Goal: Transaction & Acquisition: Purchase product/service

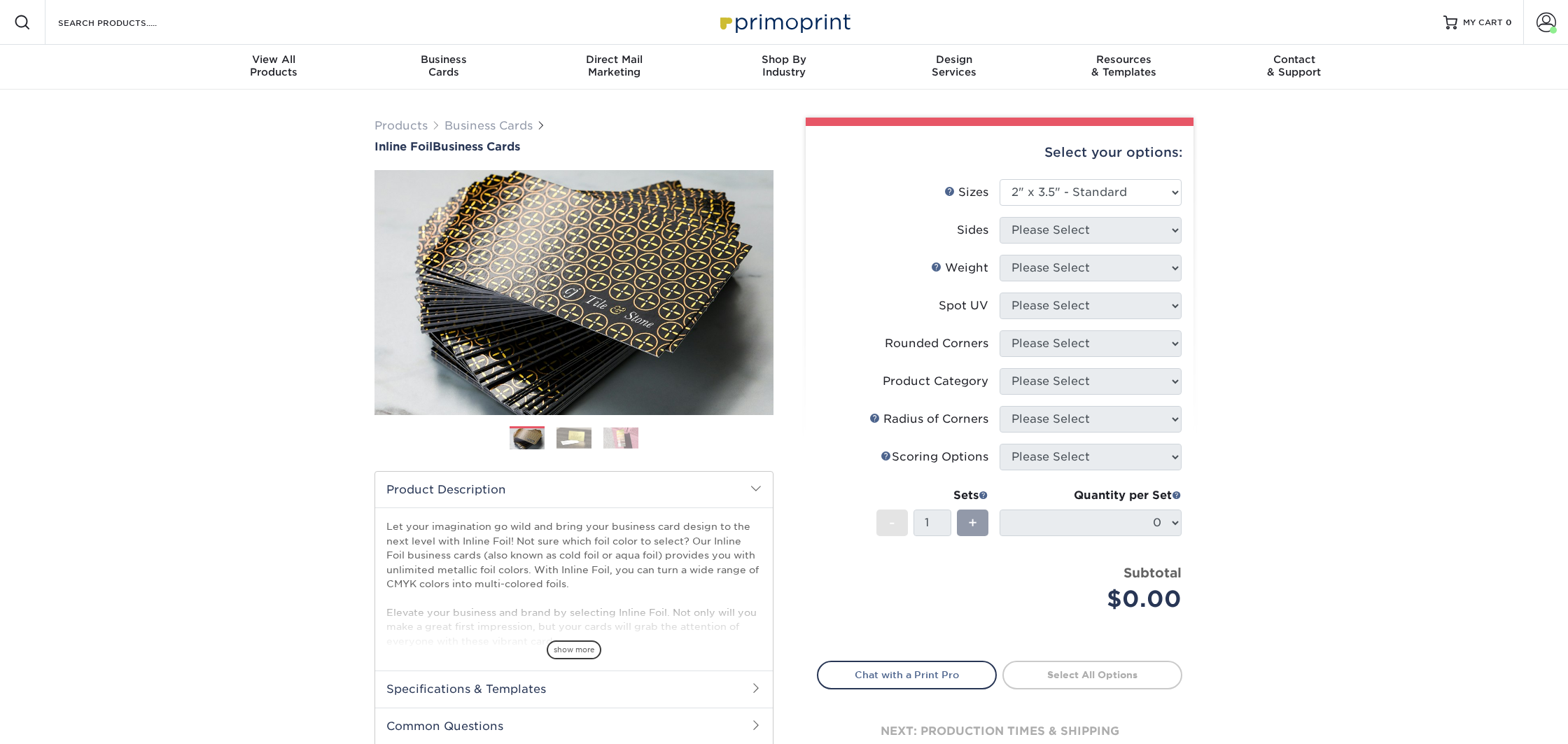
select select "2.00x3.50"
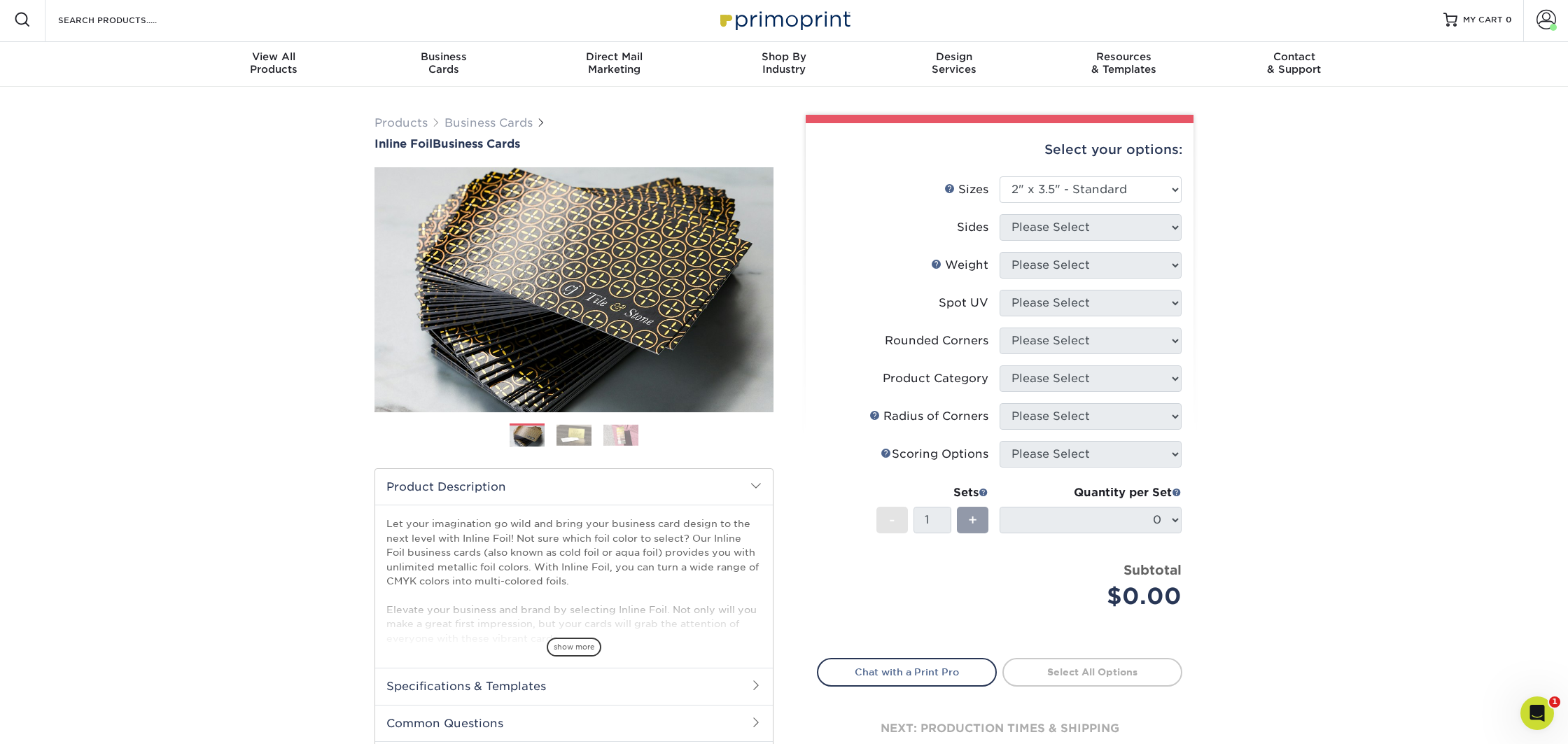
scroll to position [4, 0]
click at [1037, 196] on select "Please Select 1.5" x 3.5" - Mini 1.75" x 3.5" - Mini 2" x 2" - Square 2" x 3" -…" at bounding box center [1091, 189] width 182 height 26
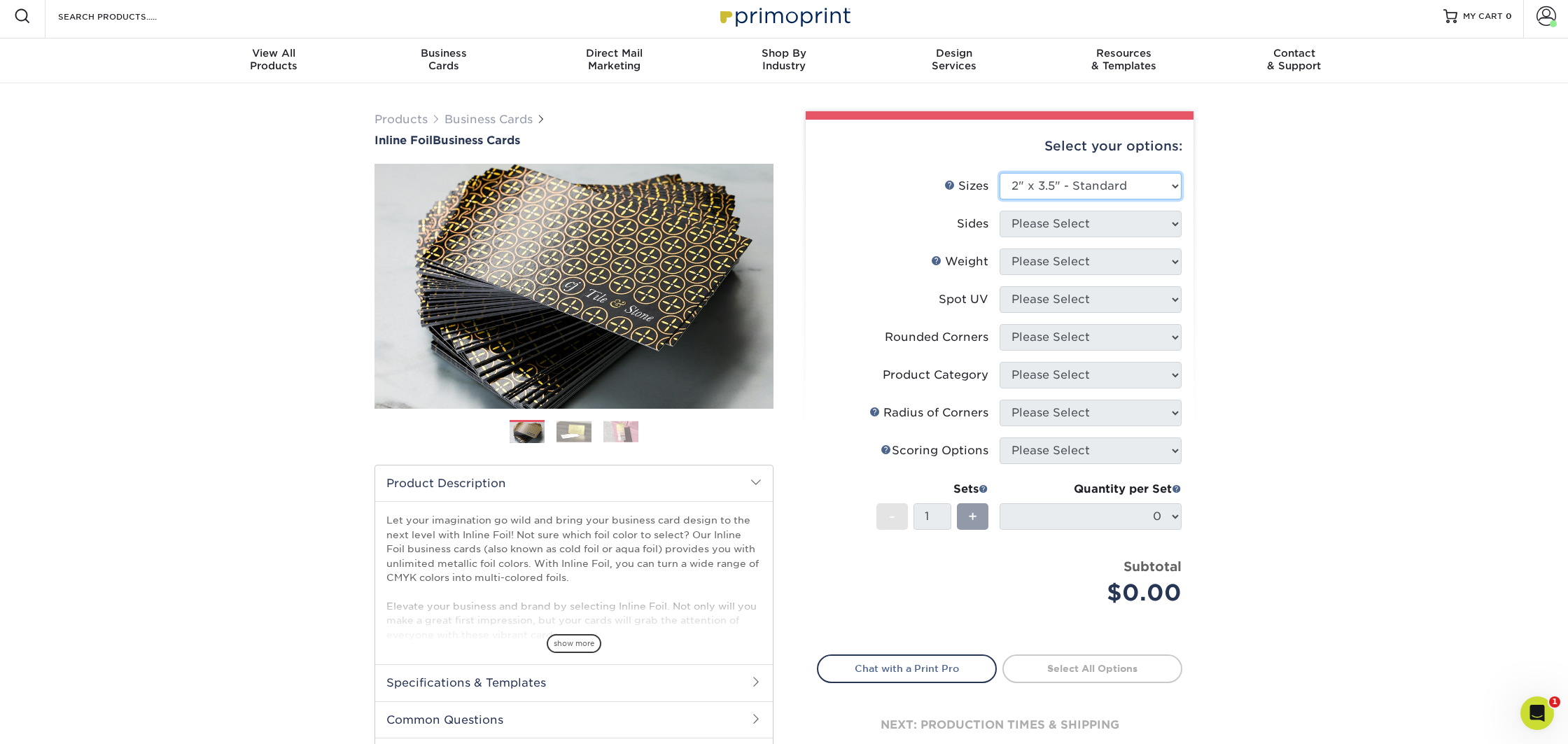
click at [1000, 173] on select "Please Select 1.5" x 3.5" - Mini 1.75" x 3.5" - Mini 2" x 2" - Square 2" x 3" -…" at bounding box center [1091, 186] width 182 height 26
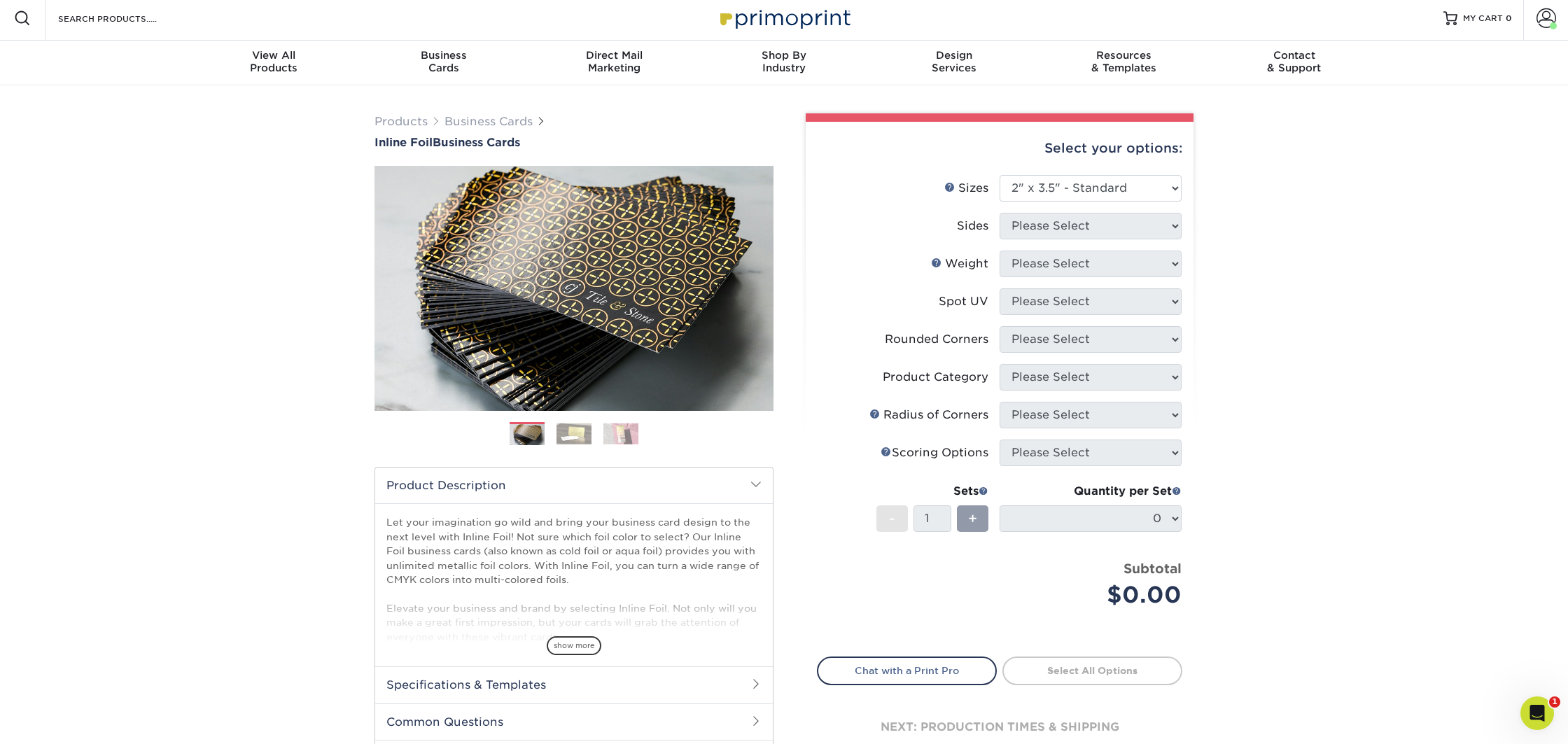
scroll to position [7, 0]
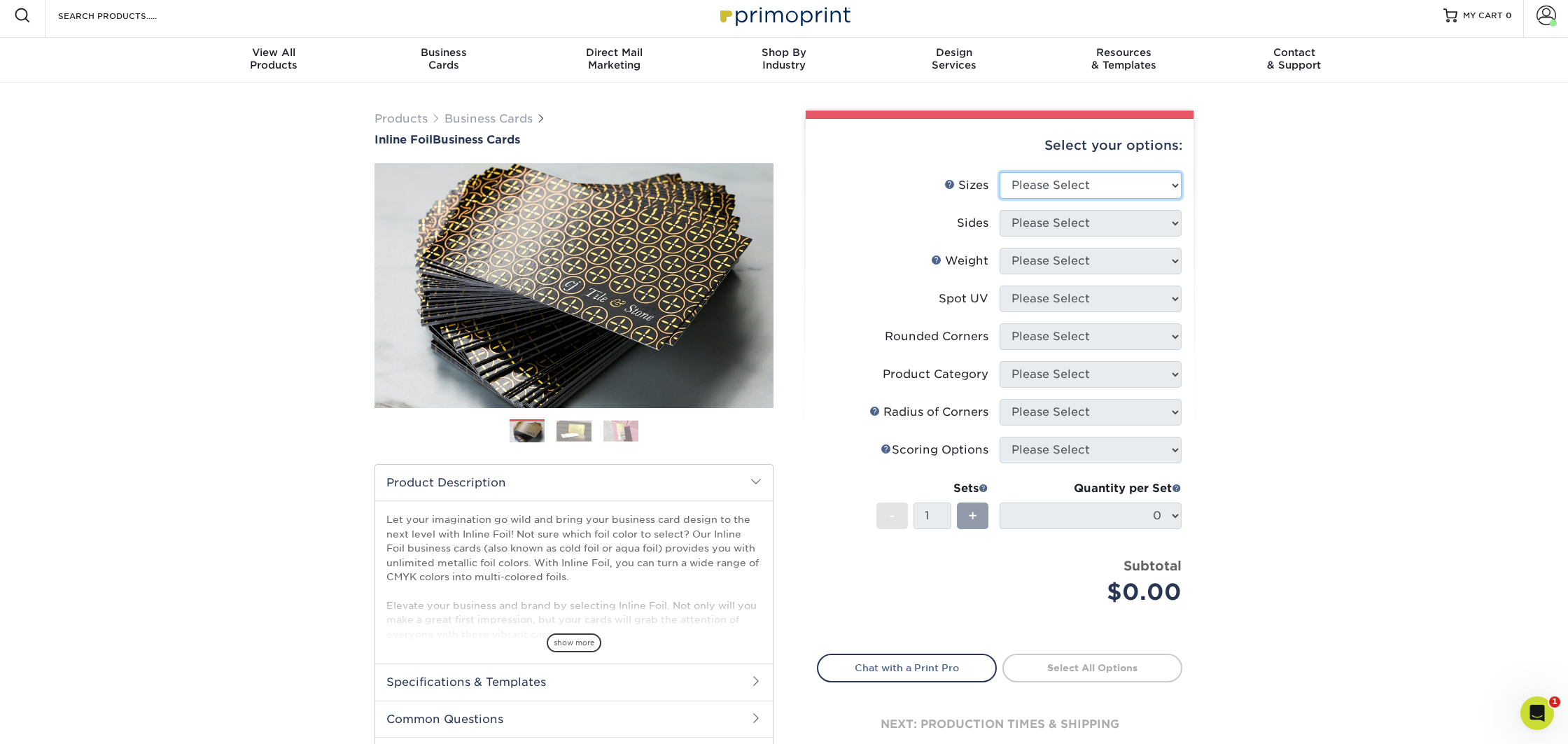
click at [1025, 193] on select "Please Select 1.5" x 3.5" - Mini 1.75" x 3.5" - Mini 2" x 2" - Square 2" x 3" -…" at bounding box center [1091, 185] width 182 height 26
select select "2.00x3.50"
click at [1000, 172] on select "Please Select 1.5" x 3.5" - Mini 1.75" x 3.5" - Mini 2" x 2" - Square 2" x 3" -…" at bounding box center [1091, 185] width 182 height 26
click at [1044, 224] on select "Please Select Print Both Sides - Foil Back Only Print Both Sides - Foil Both Si…" at bounding box center [1091, 223] width 182 height 26
select select "e9e9dfb3-fba1-4d60-972c-fd9ca5904d33"
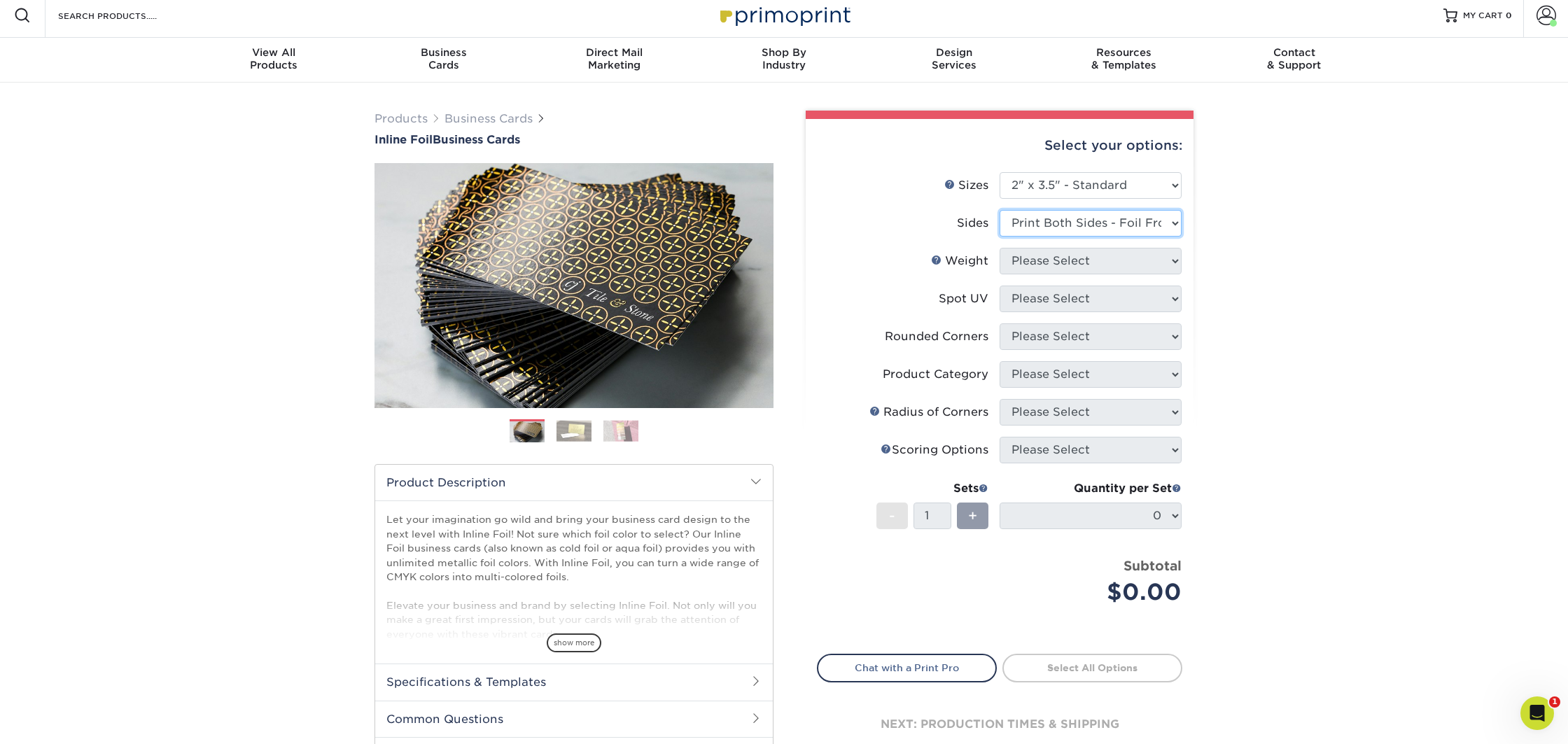
click at [1000, 210] on select "Please Select Print Both Sides - Foil Back Only Print Both Sides - Foil Both Si…" at bounding box center [1091, 223] width 182 height 26
click at [1057, 262] on select "Please Select 16PT" at bounding box center [1091, 260] width 182 height 26
select select "16PT"
click at [1000, 248] on select "Please Select 16PT" at bounding box center [1091, 260] width 182 height 26
click at [1046, 299] on select "Please Select No Spot UV Front and Back (Both Sides) Front Only Back Only" at bounding box center [1091, 299] width 182 height 26
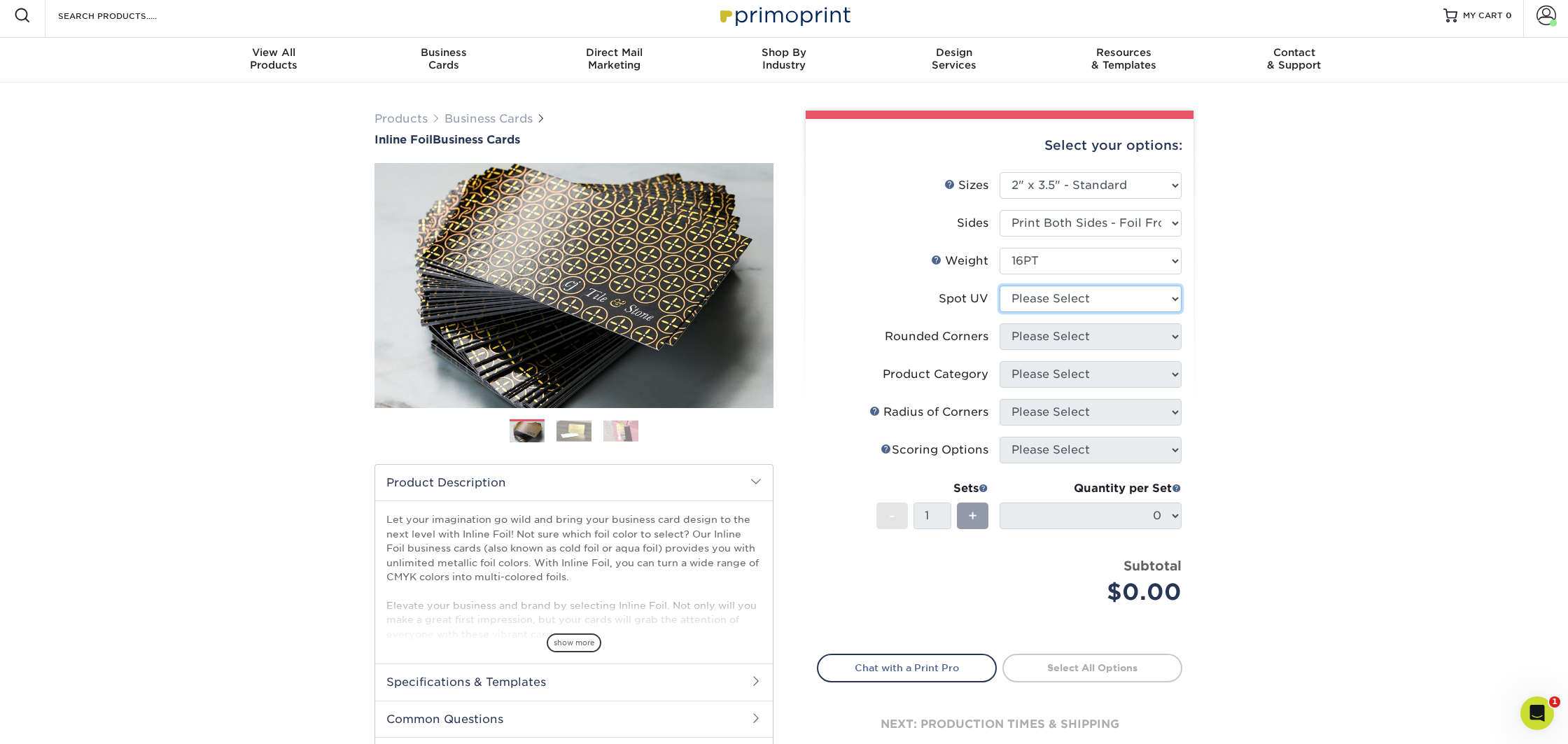
select select "1"
click at [1000, 286] on select "Please Select No Spot UV Front and Back (Both Sides) Front Only Back Only" at bounding box center [1091, 299] width 182 height 26
click at [1037, 339] on select "Please Select Yes - Round 2 Corners Yes - Round 4 Corners No" at bounding box center [1091, 336] width 182 height 26
select select "7672df9e-0e0a-464d-8e1f-920c575e4da3"
click at [1000, 323] on select "Please Select Yes - Round 2 Corners Yes - Round 4 Corners No" at bounding box center [1091, 336] width 182 height 26
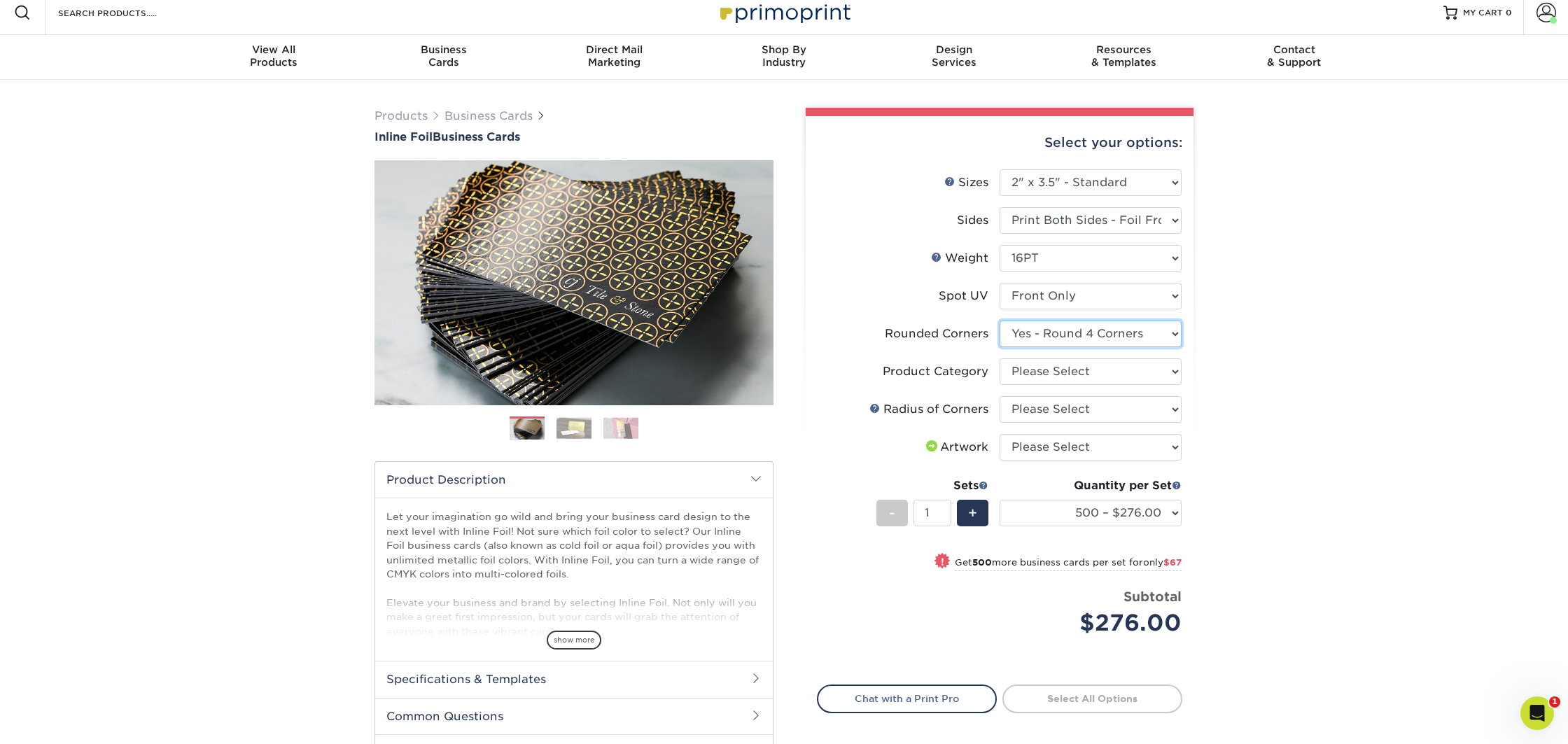
scroll to position [9, 0]
click at [1041, 376] on select "Please Select Business Cards" at bounding box center [1091, 372] width 182 height 26
select select "3b5148f1-0588-4f88-a218-97bcfdce65c1"
click at [1000, 359] on select "Please Select Business Cards" at bounding box center [1091, 372] width 182 height 26
click at [1043, 410] on select "Please Select Rounded 1/8" Rounded 1/4"" at bounding box center [1091, 410] width 182 height 26
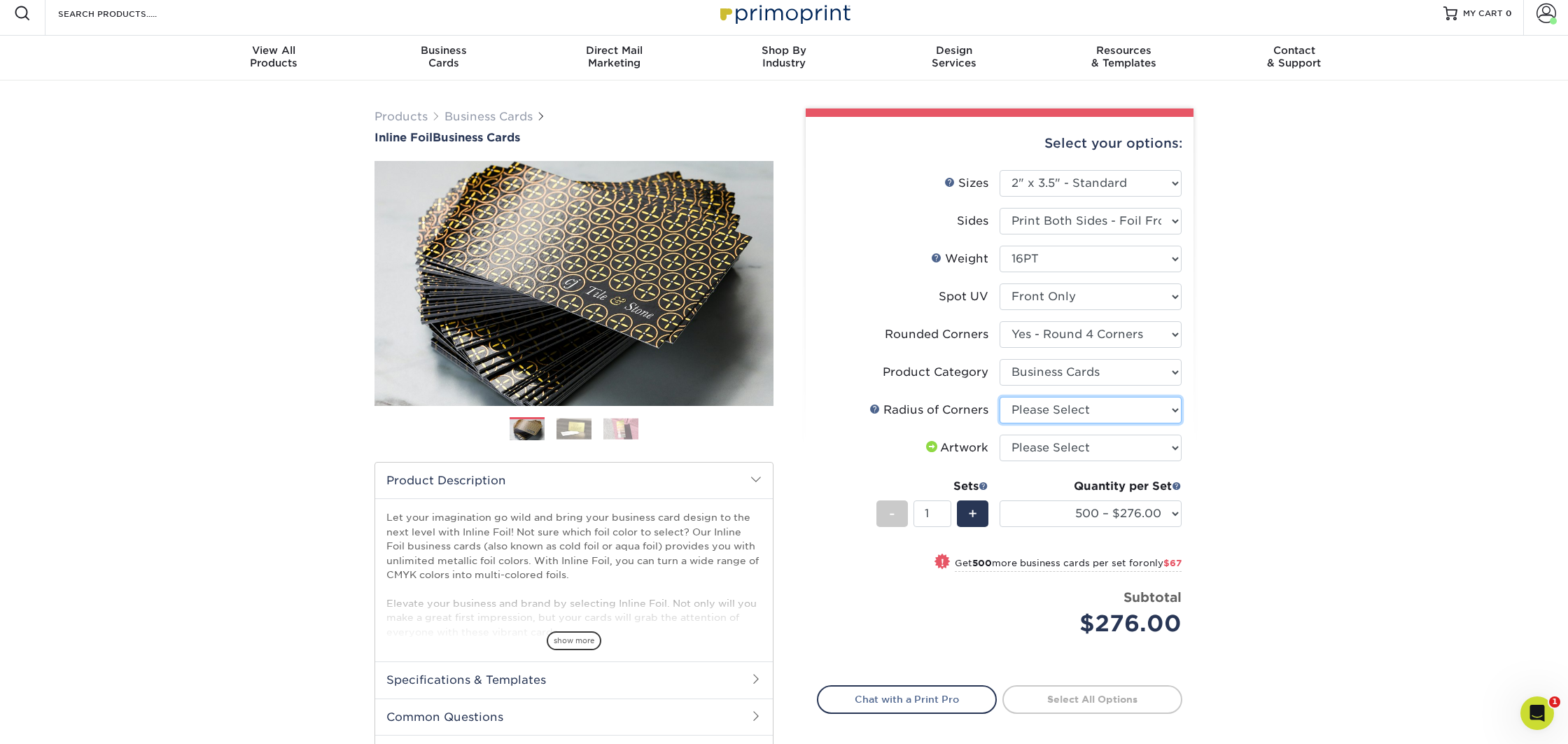
select select "589680c7-ee9a-431b-9d12-d7aeb1386a97"
click at [1000, 397] on select "Please Select Rounded 1/8" Rounded 1/4"" at bounding box center [1091, 410] width 182 height 26
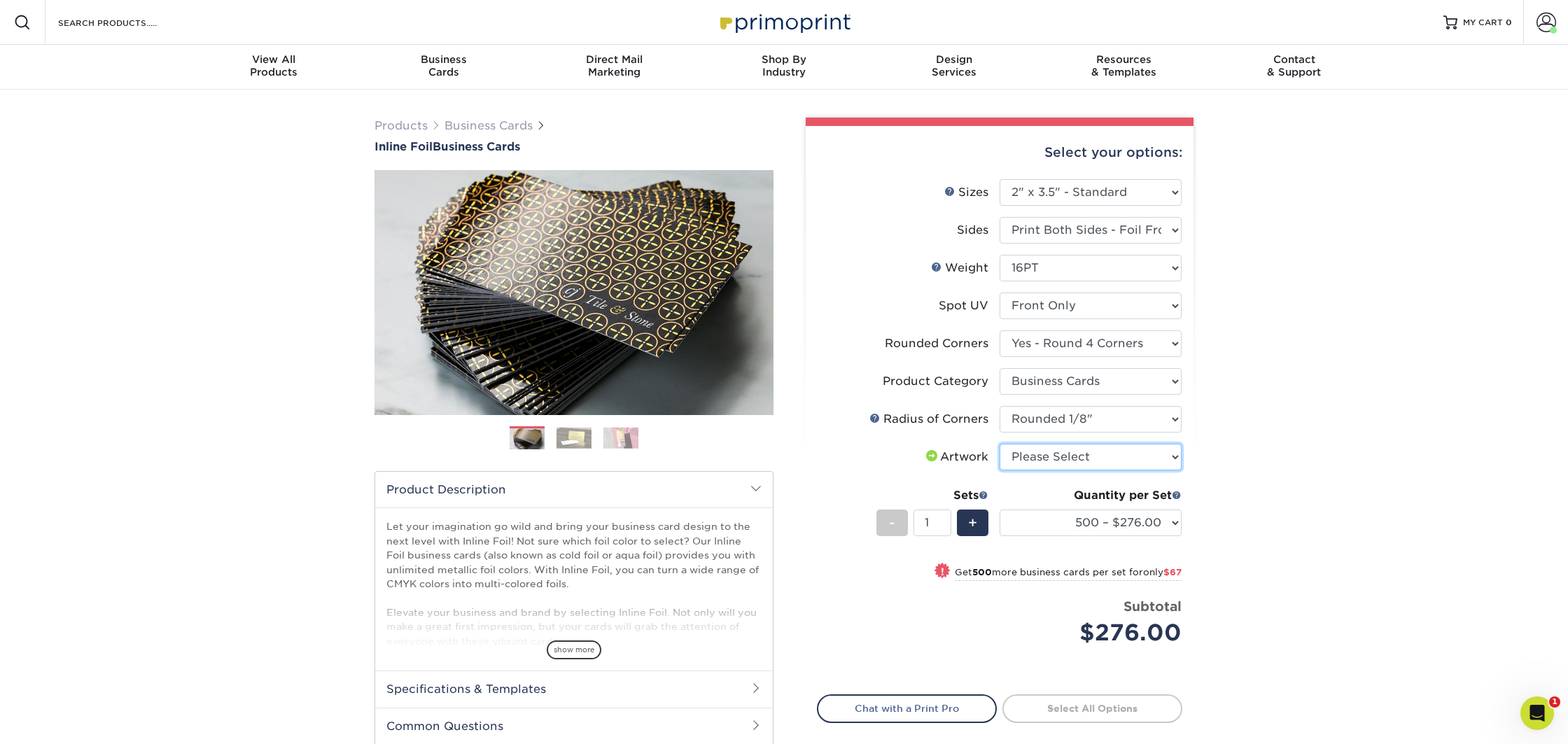
click at [1028, 447] on select "Please Select I will upload files I need a design - $100" at bounding box center [1091, 457] width 182 height 26
select select "upload"
click at [1000, 444] on select "Please Select I will upload files I need a design - $100" at bounding box center [1091, 457] width 182 height 26
click at [1046, 713] on link "Proceed to Shipping" at bounding box center [1092, 708] width 180 height 25
type input "Set 1"
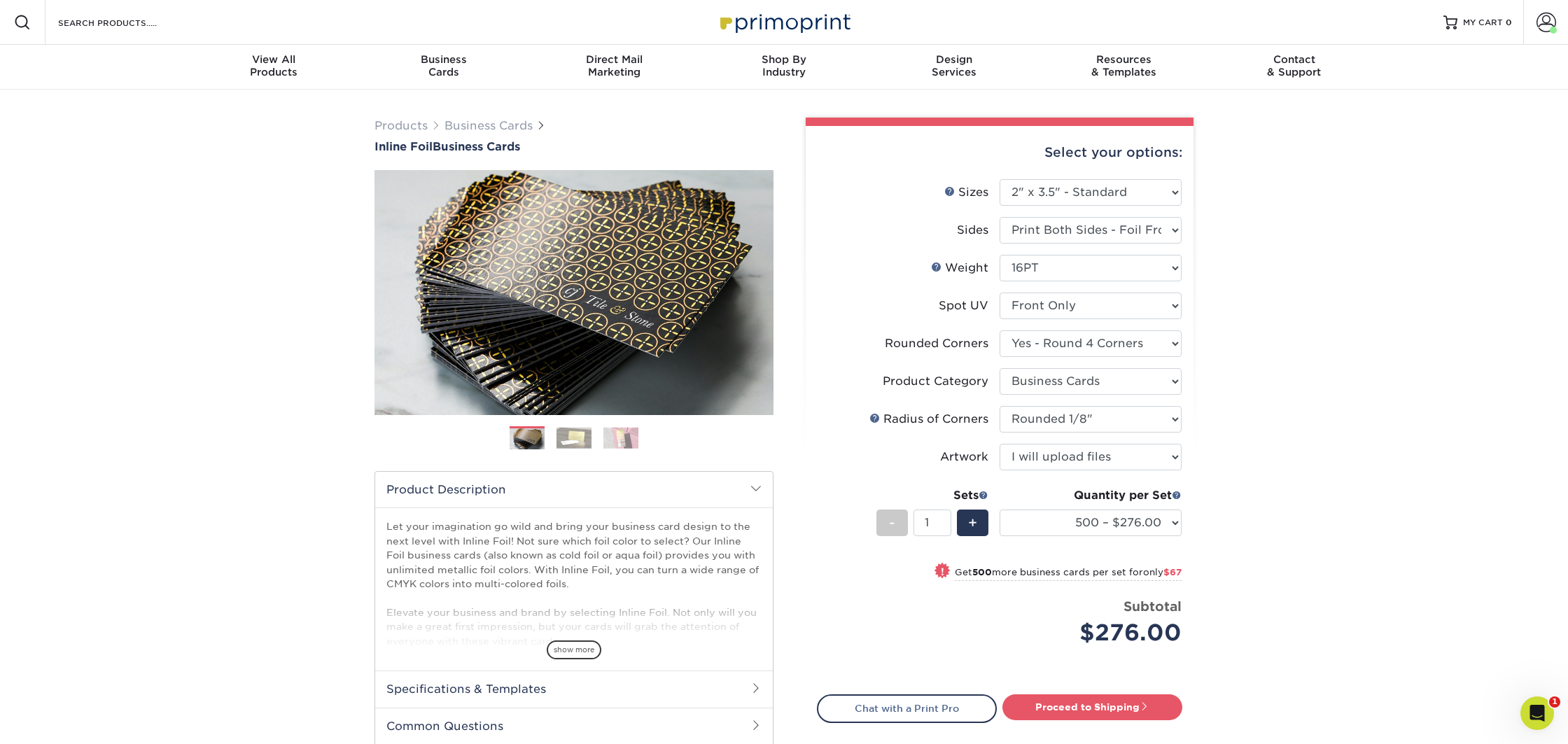
select select "03dc5739-829b-4155-9ca8-ea4ce5f0aa2b"
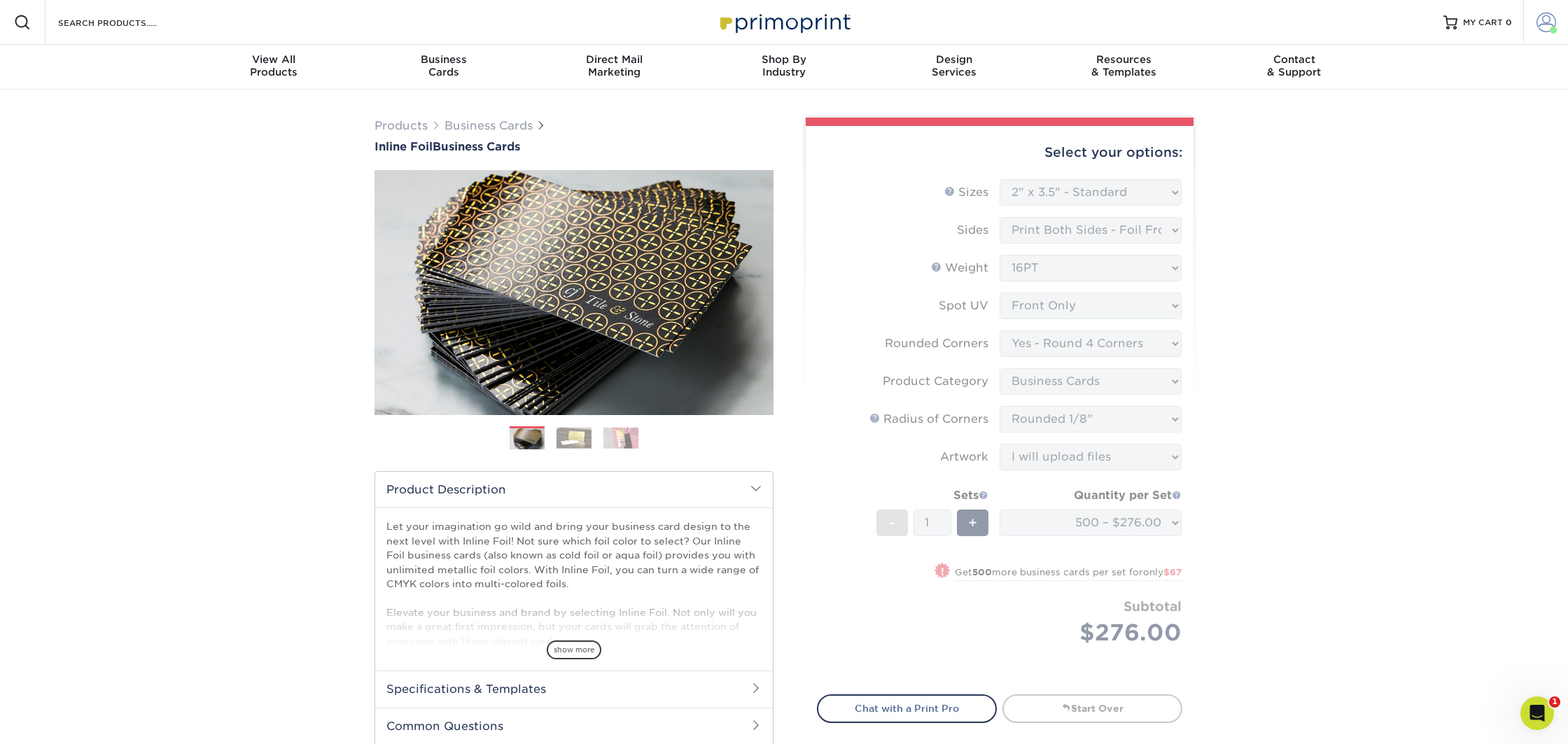
click at [1546, 11] on link "Account" at bounding box center [1546, 23] width 45 height 45
click at [1370, 253] on div "Products Business Cards Inline Foil Business Cards Previous Next" at bounding box center [784, 692] width 1568 height 1204
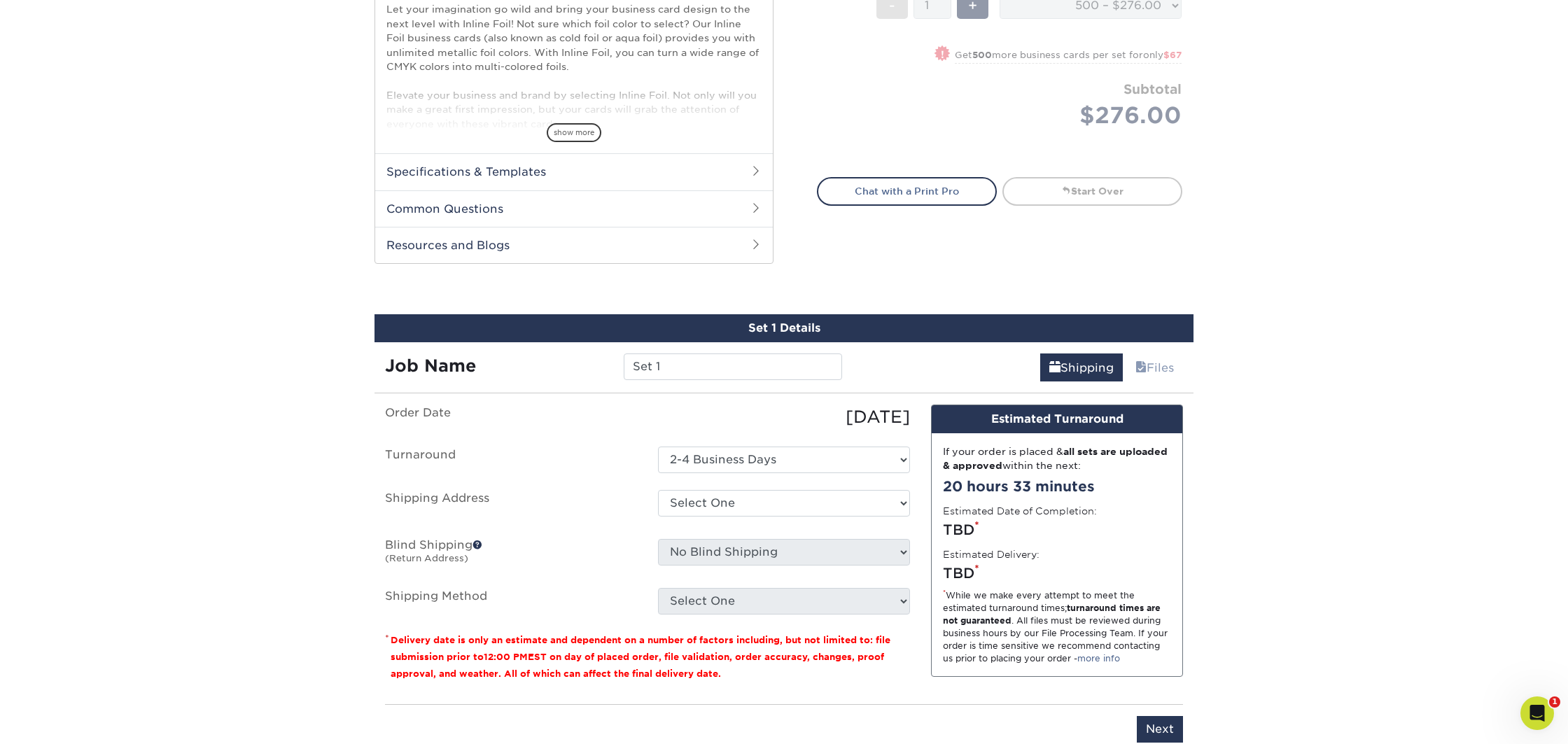
scroll to position [517, 0]
click at [725, 496] on select "Select One Bizz Cards + Add New Address" at bounding box center [784, 503] width 253 height 26
select select "285273"
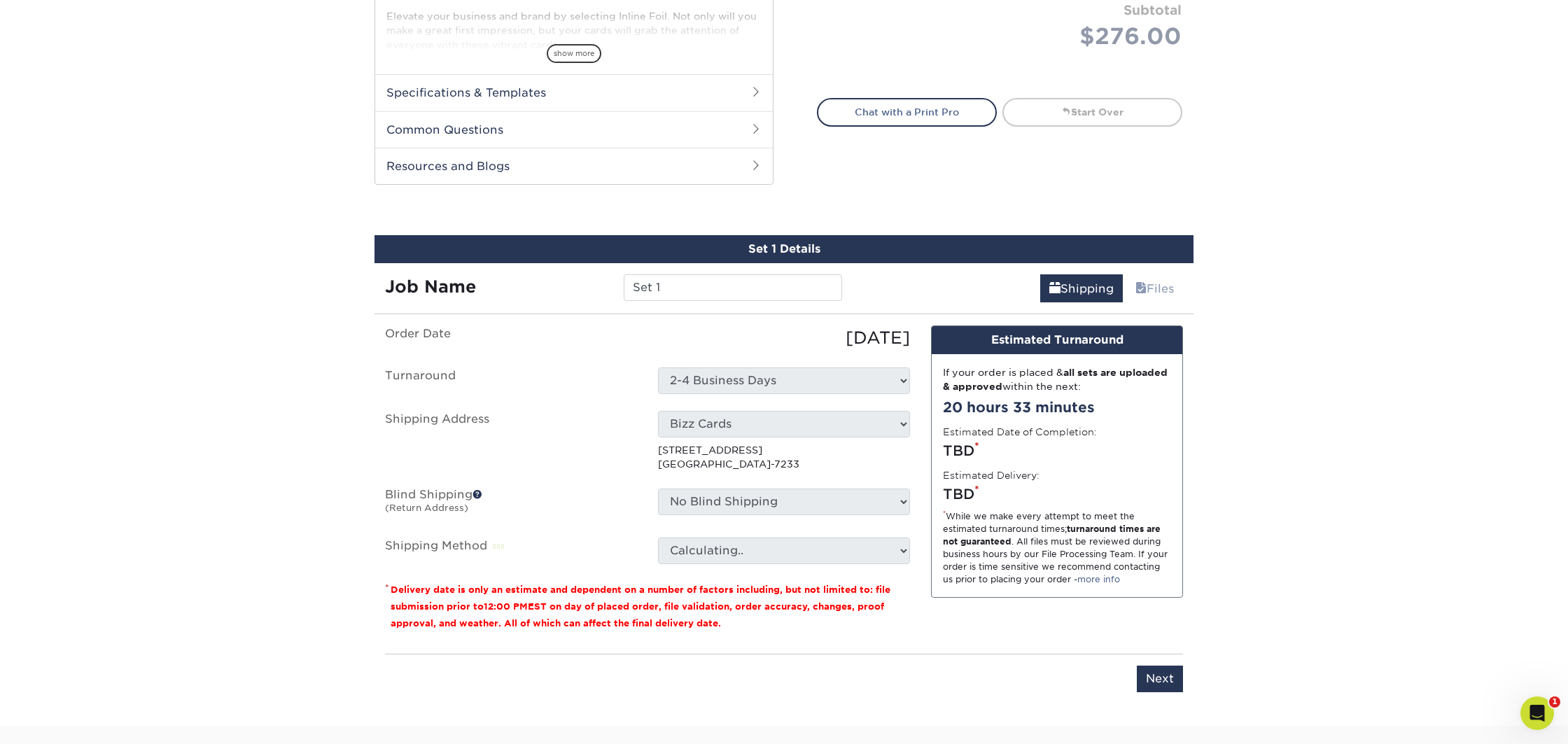
scroll to position [604, 0]
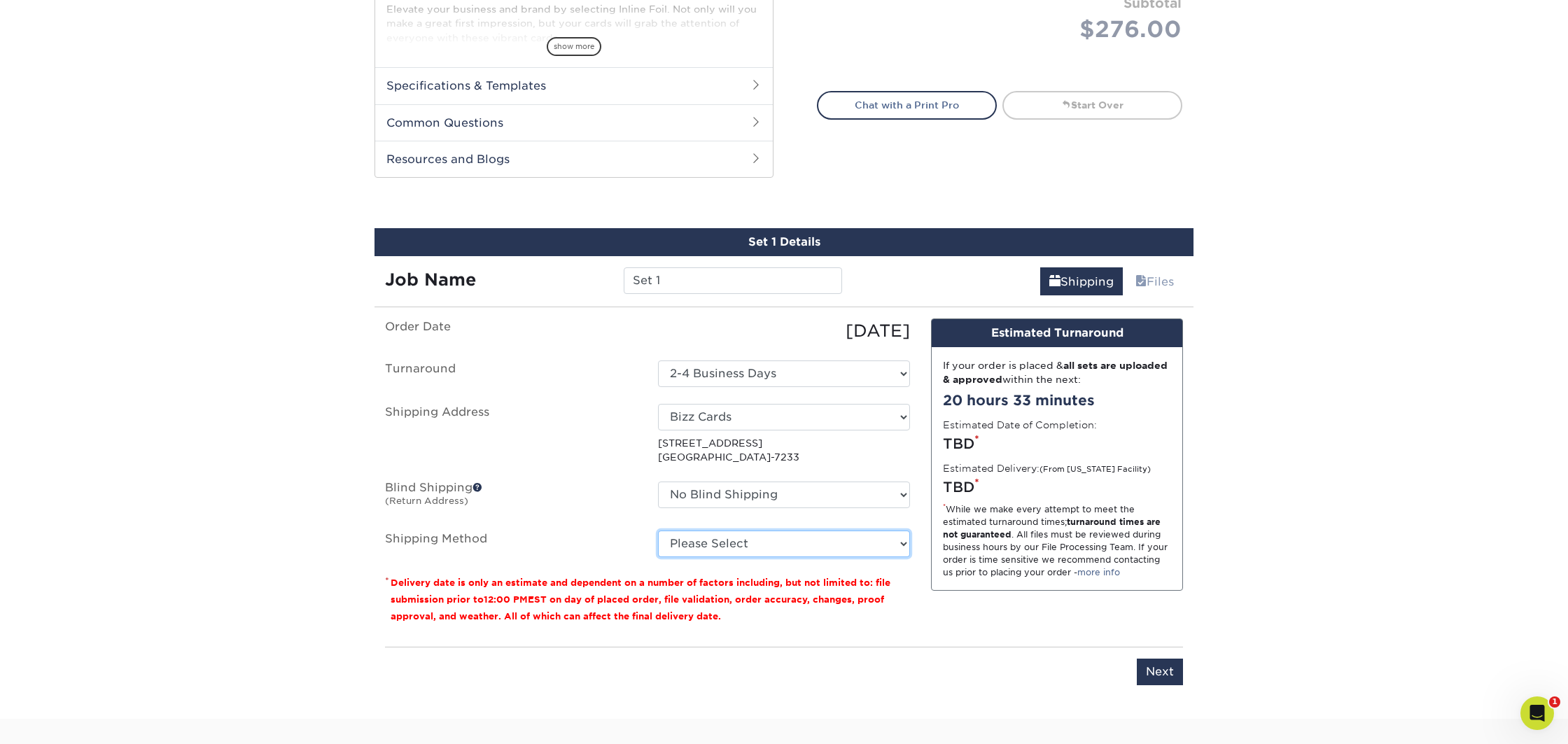
click at [728, 549] on select "Please Select Ground Shipping (+$8.96) 3 Day Shipping Service (+$15.34) 2 Day A…" at bounding box center [784, 543] width 253 height 26
select select "01"
click at [658, 531] on select "Please Select Ground Shipping (+$8.96) 3 Day Shipping Service (+$15.34) 2 Day A…" at bounding box center [784, 543] width 253 height 26
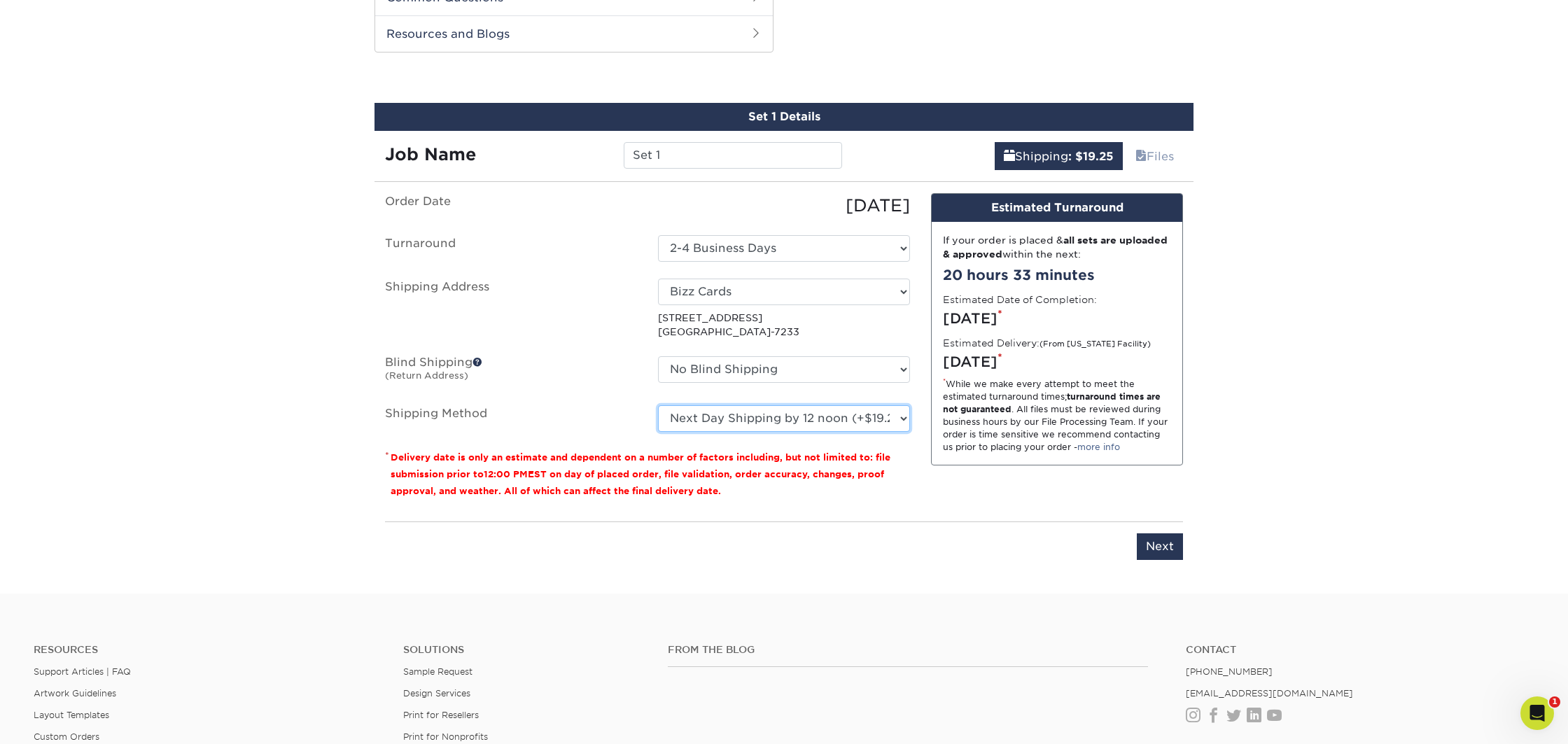
scroll to position [724, 0]
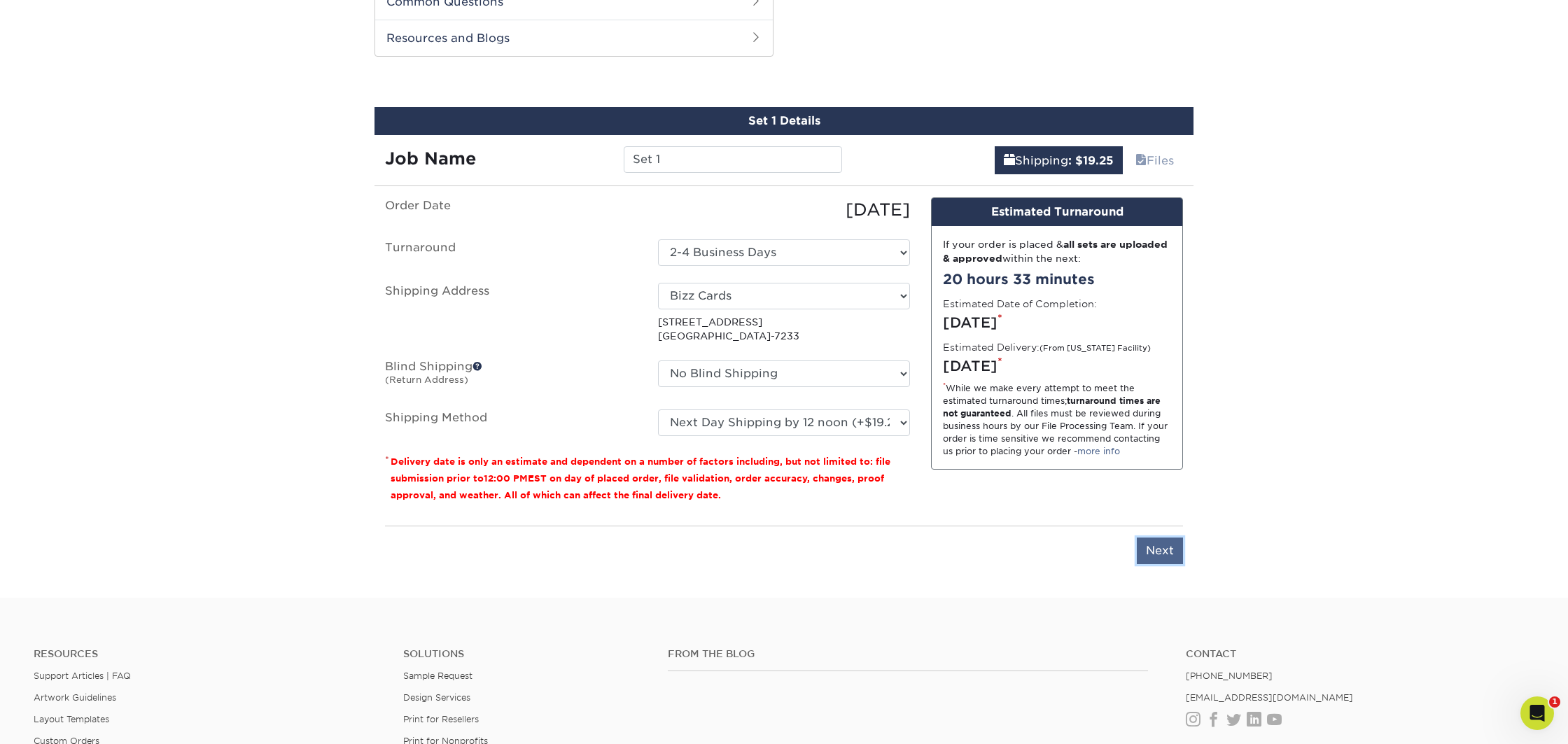
click at [1147, 543] on input "Next" at bounding box center [1160, 550] width 46 height 26
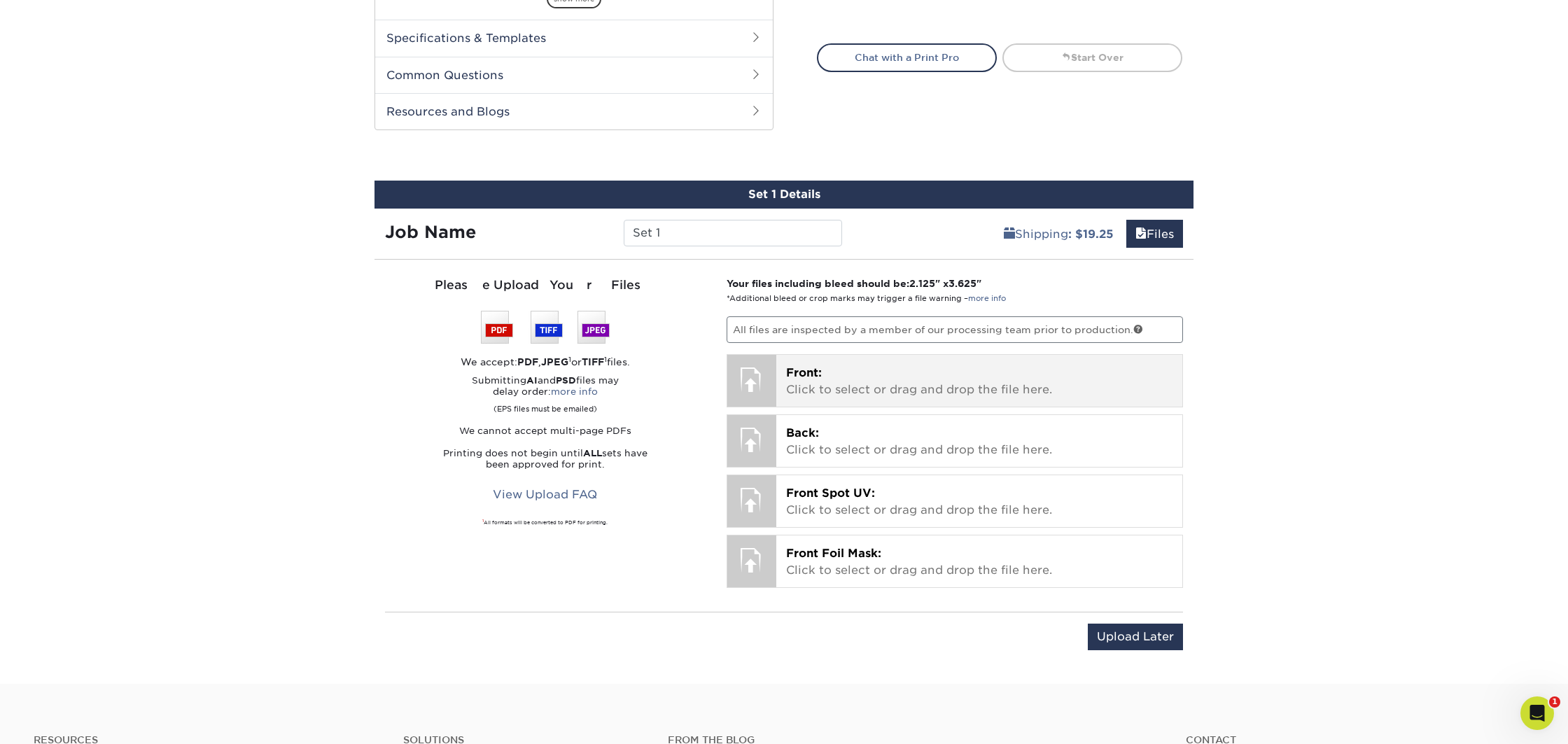
scroll to position [661, 0]
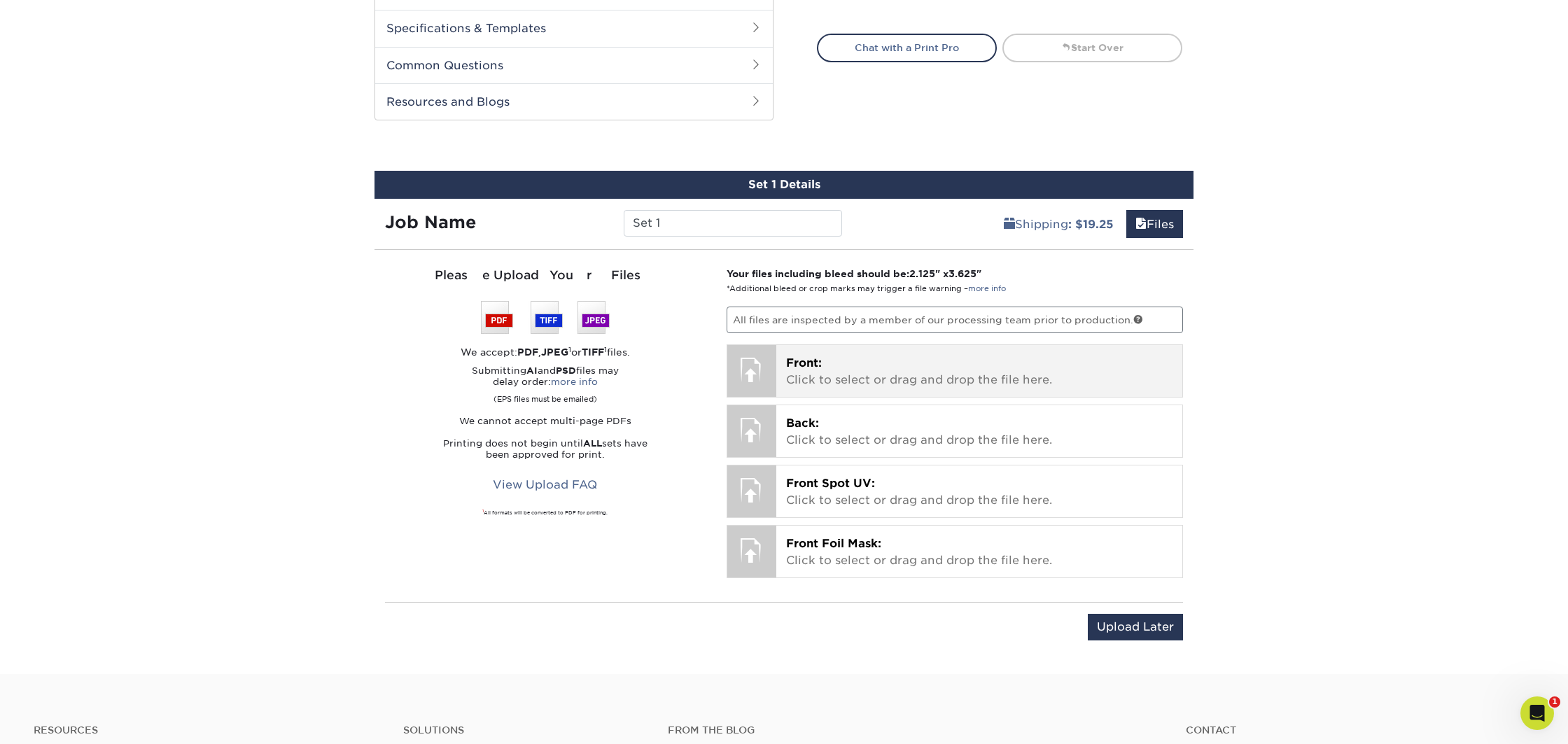
click at [843, 375] on p "Front: Click to select or drag and drop the file here." at bounding box center [980, 372] width 388 height 33
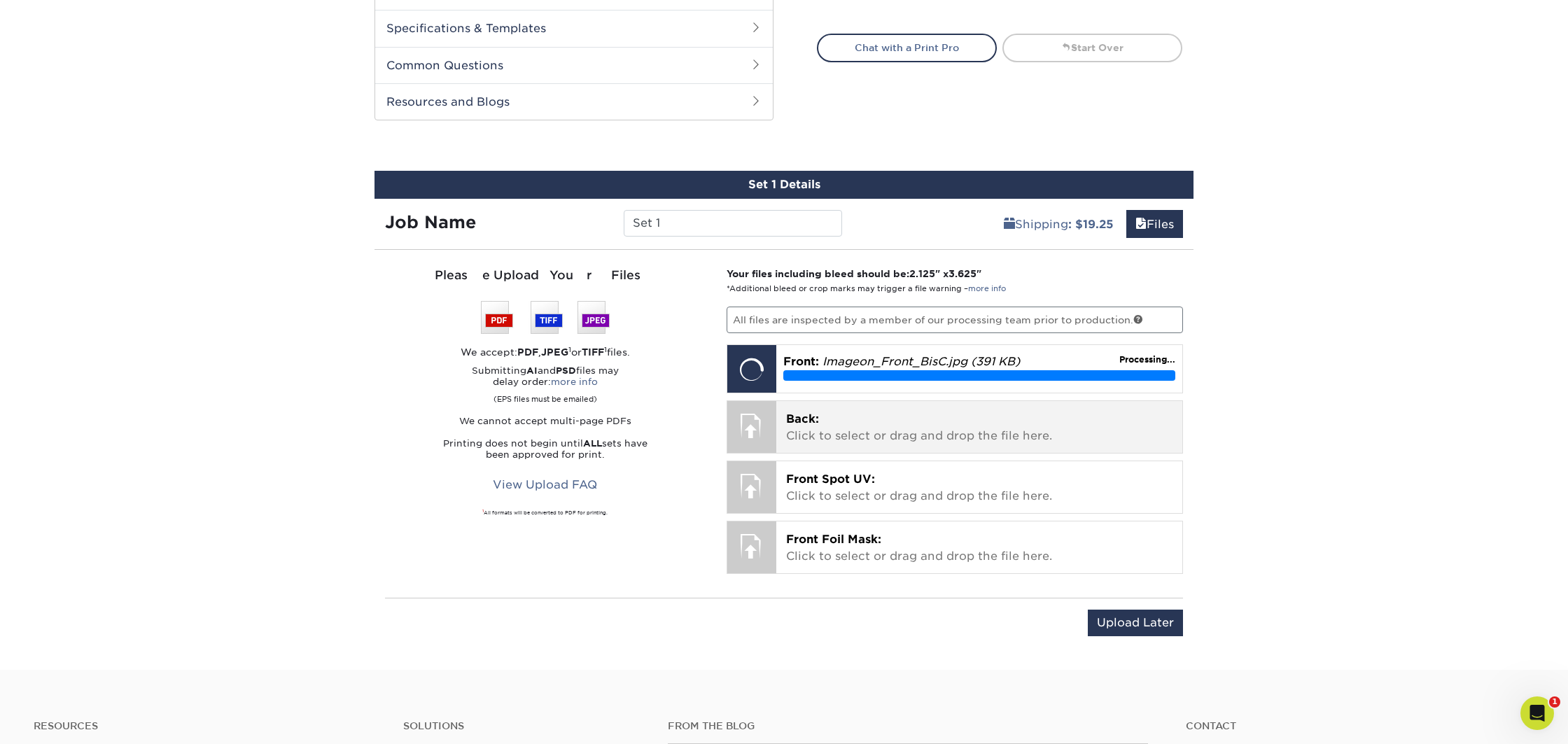
click at [892, 430] on p "Back: Click to select or drag and drop the file here." at bounding box center [980, 428] width 388 height 33
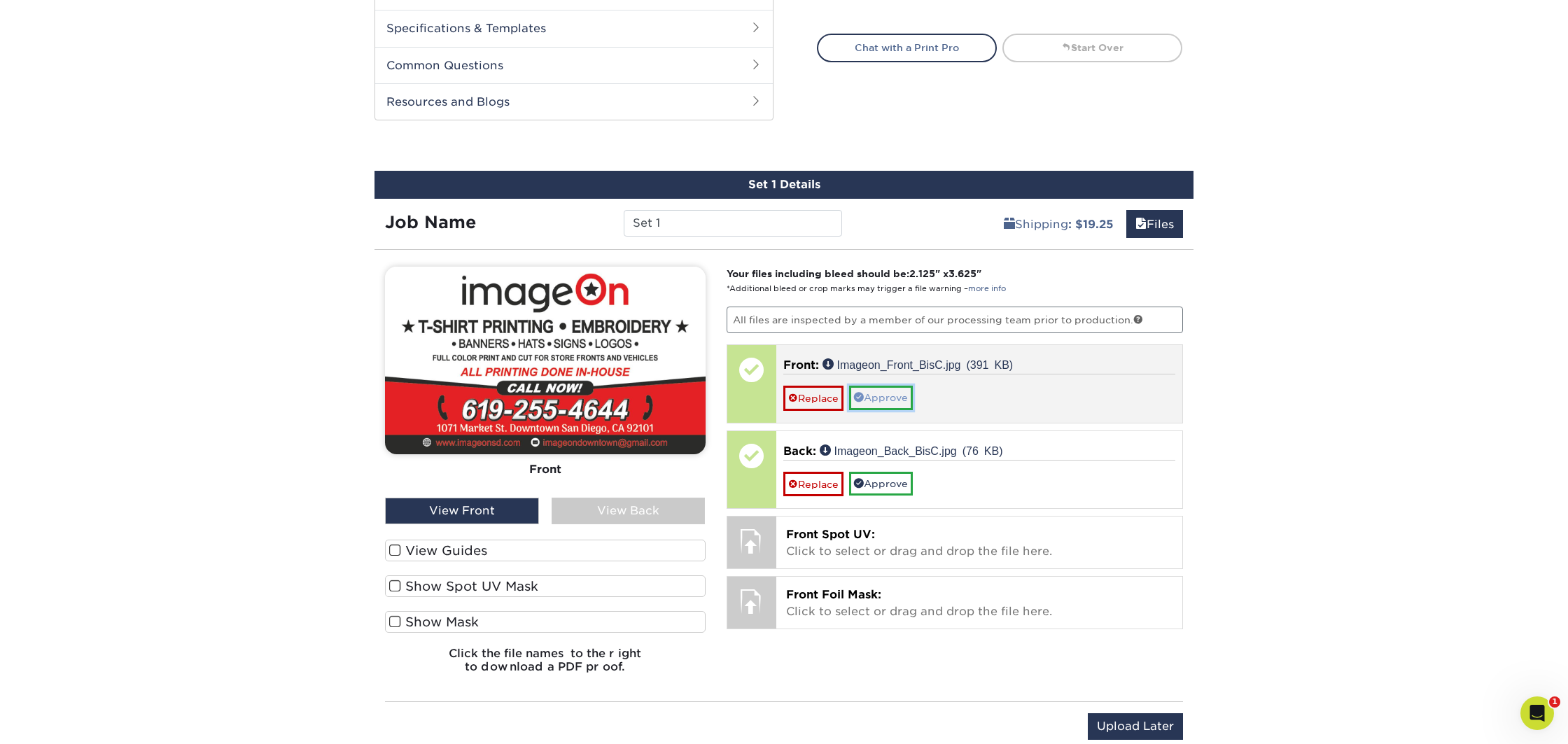
click at [881, 396] on link "Approve" at bounding box center [881, 397] width 64 height 23
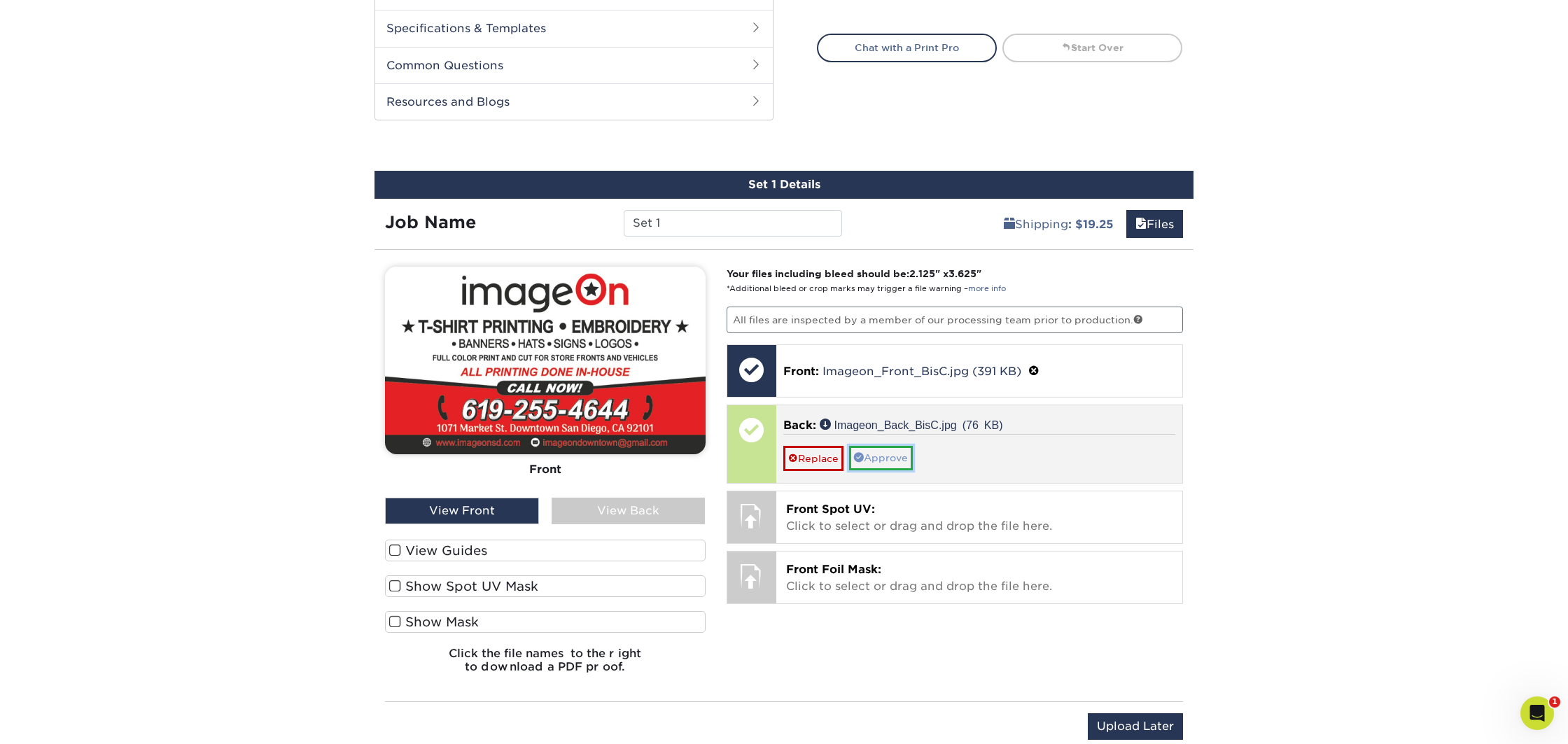
click at [890, 456] on link "Approve" at bounding box center [881, 458] width 64 height 23
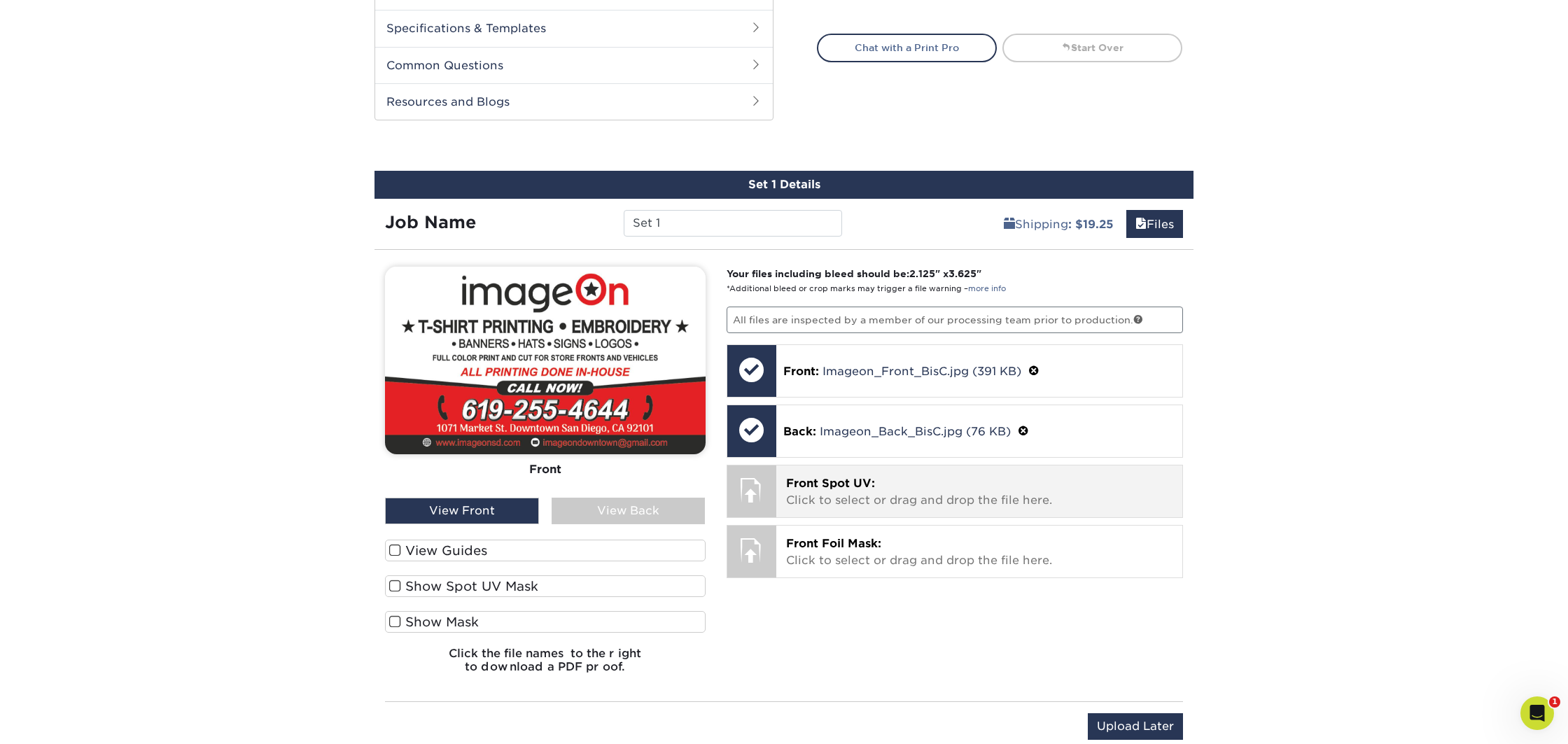
click at [923, 489] on p "Front Spot UV: Click to select or drag and drop the file here." at bounding box center [980, 492] width 388 height 33
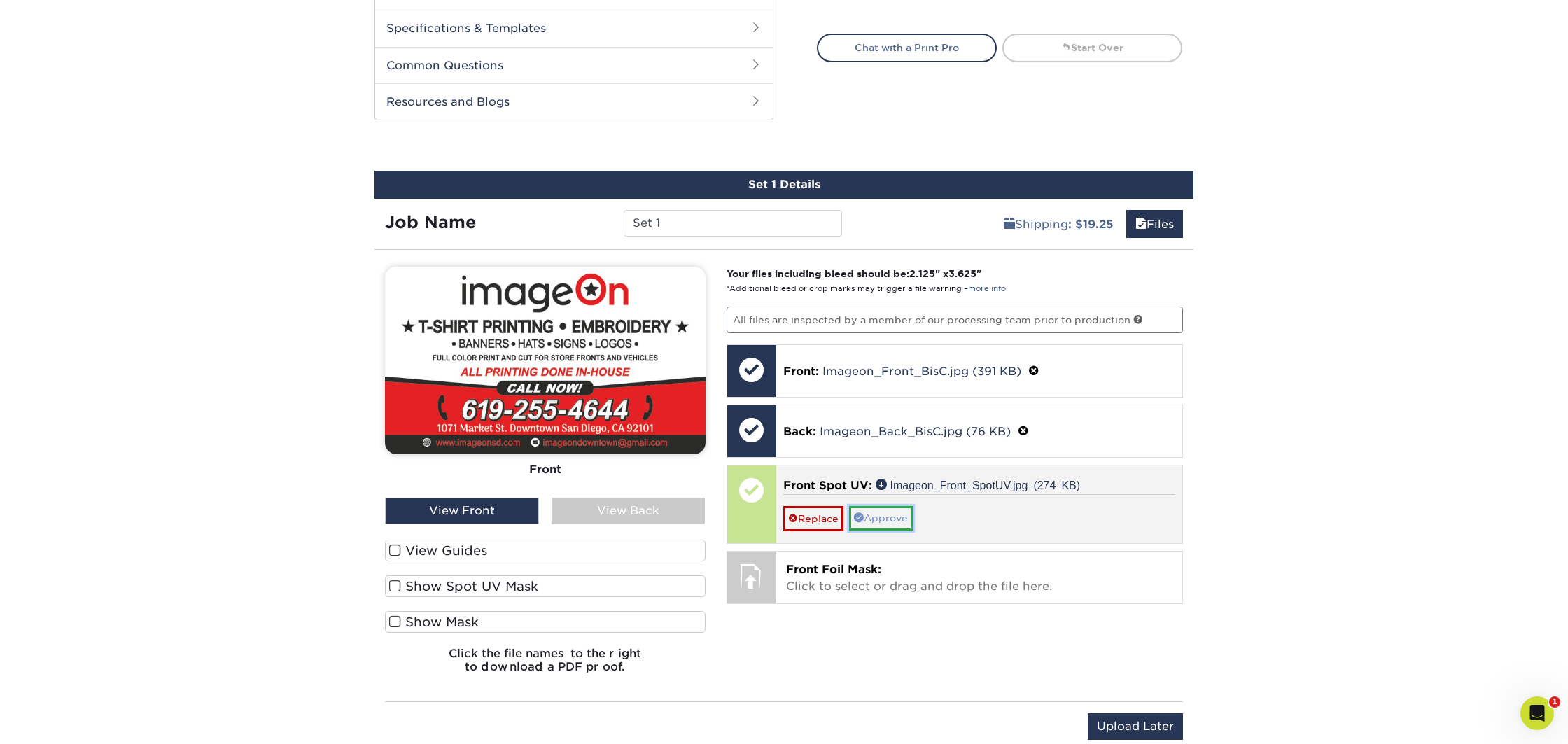
click at [897, 519] on link "Approve" at bounding box center [881, 518] width 64 height 23
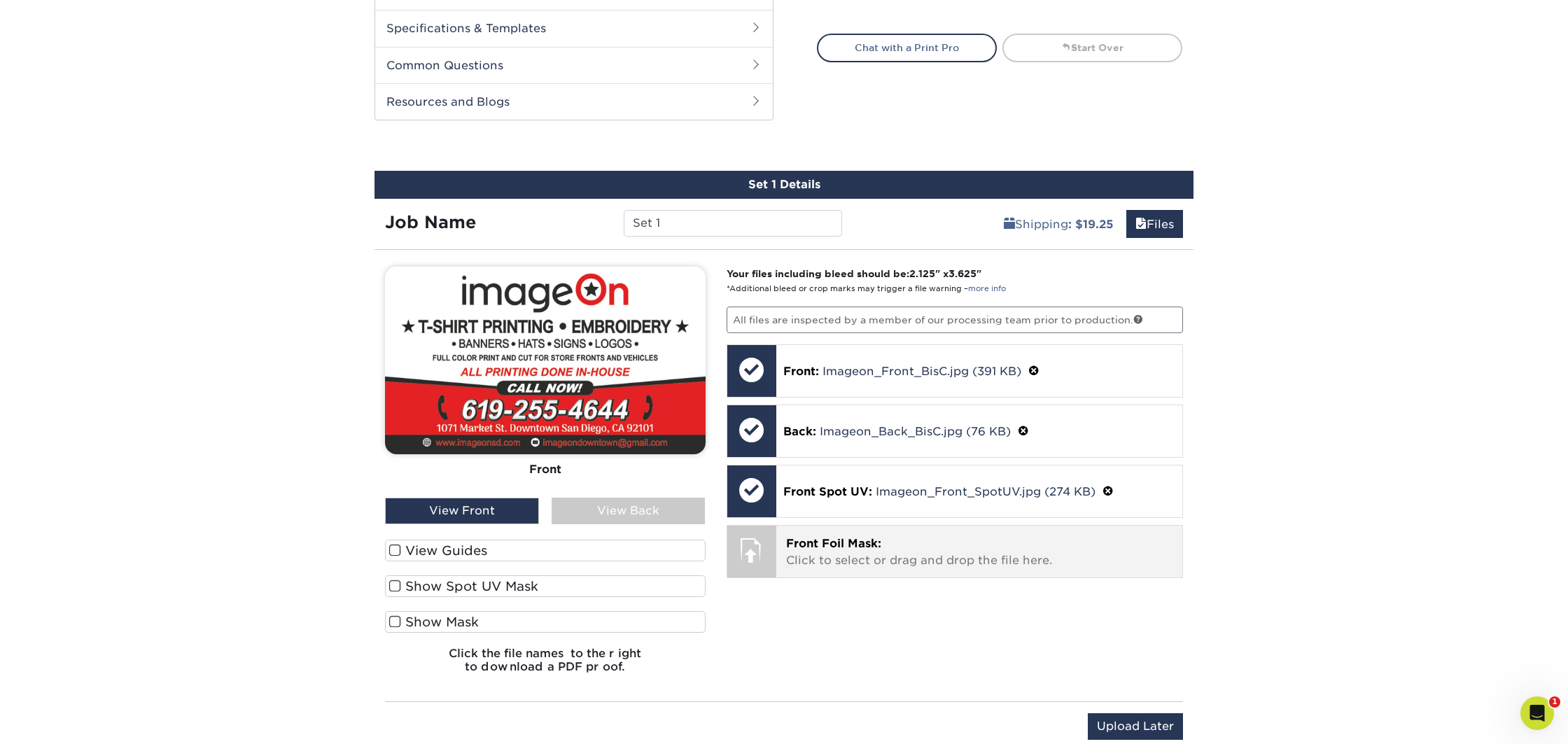
click at [897, 551] on p "Front Foil Mask: Click to select or drag and drop the file here." at bounding box center [980, 552] width 388 height 33
click at [1535, 713] on icon "Open Intercom Messenger" at bounding box center [1536, 711] width 10 height 11
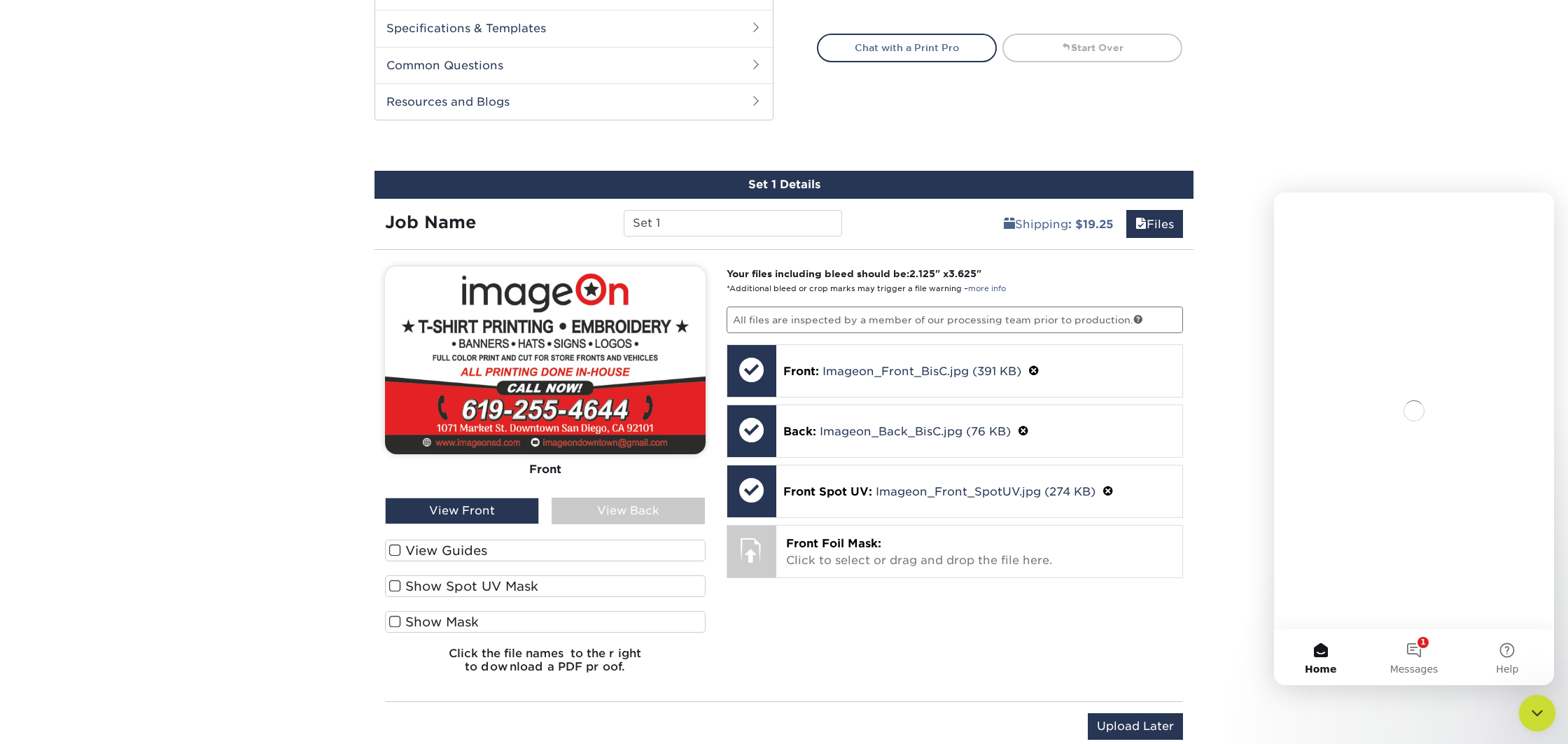
scroll to position [0, 0]
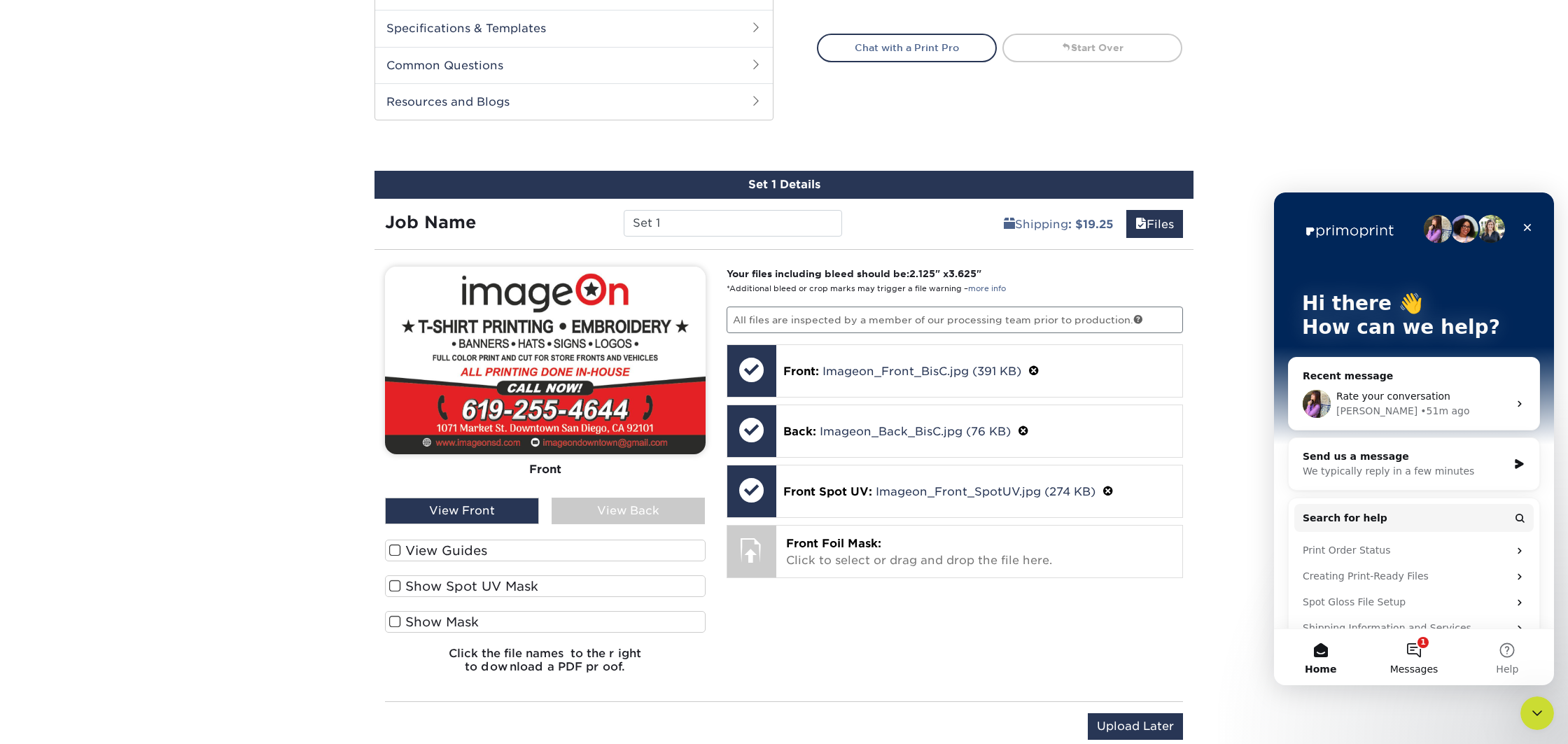
click at [1427, 652] on button "1 Messages" at bounding box center [1413, 657] width 93 height 56
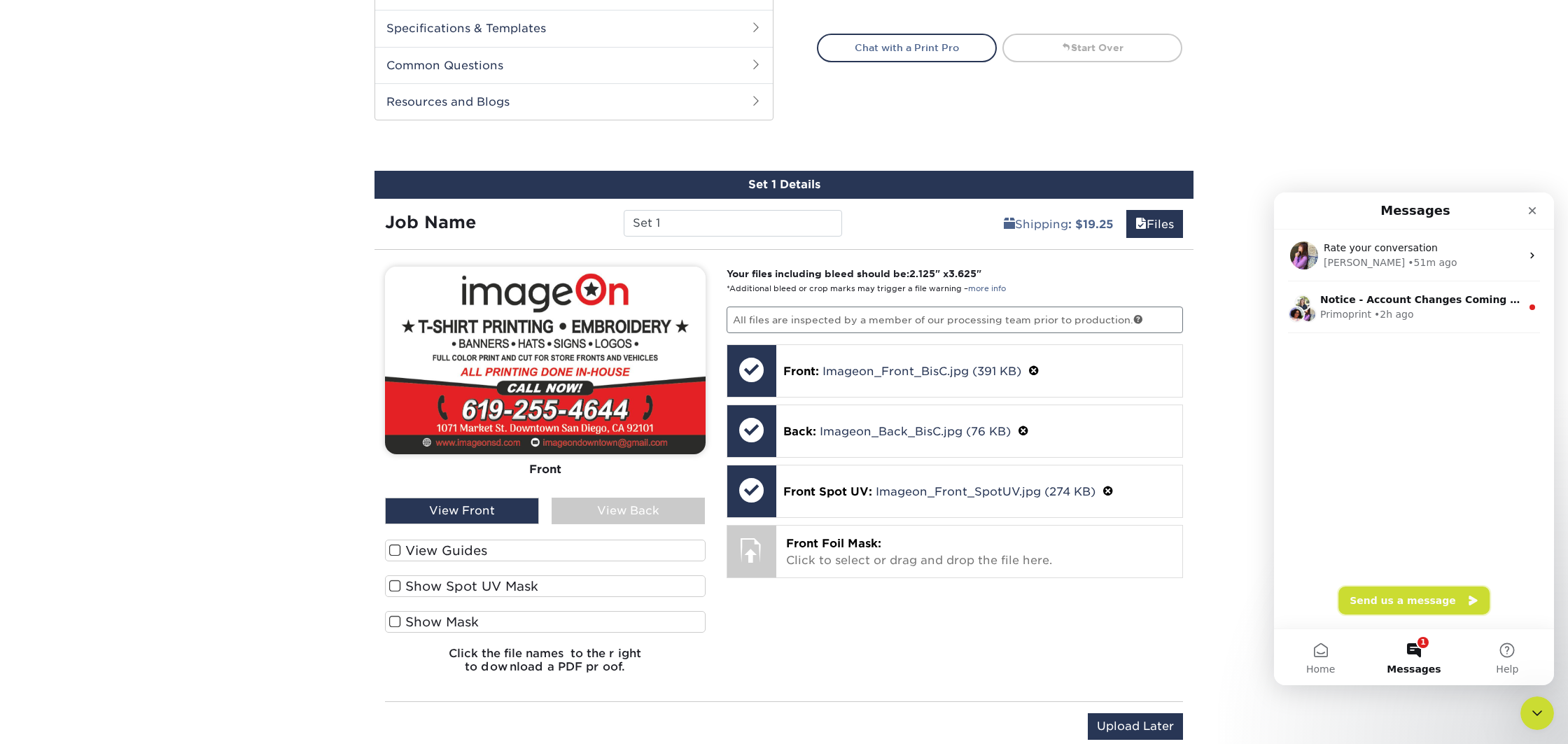
click at [1410, 598] on button "Send us a message" at bounding box center [1414, 600] width 152 height 28
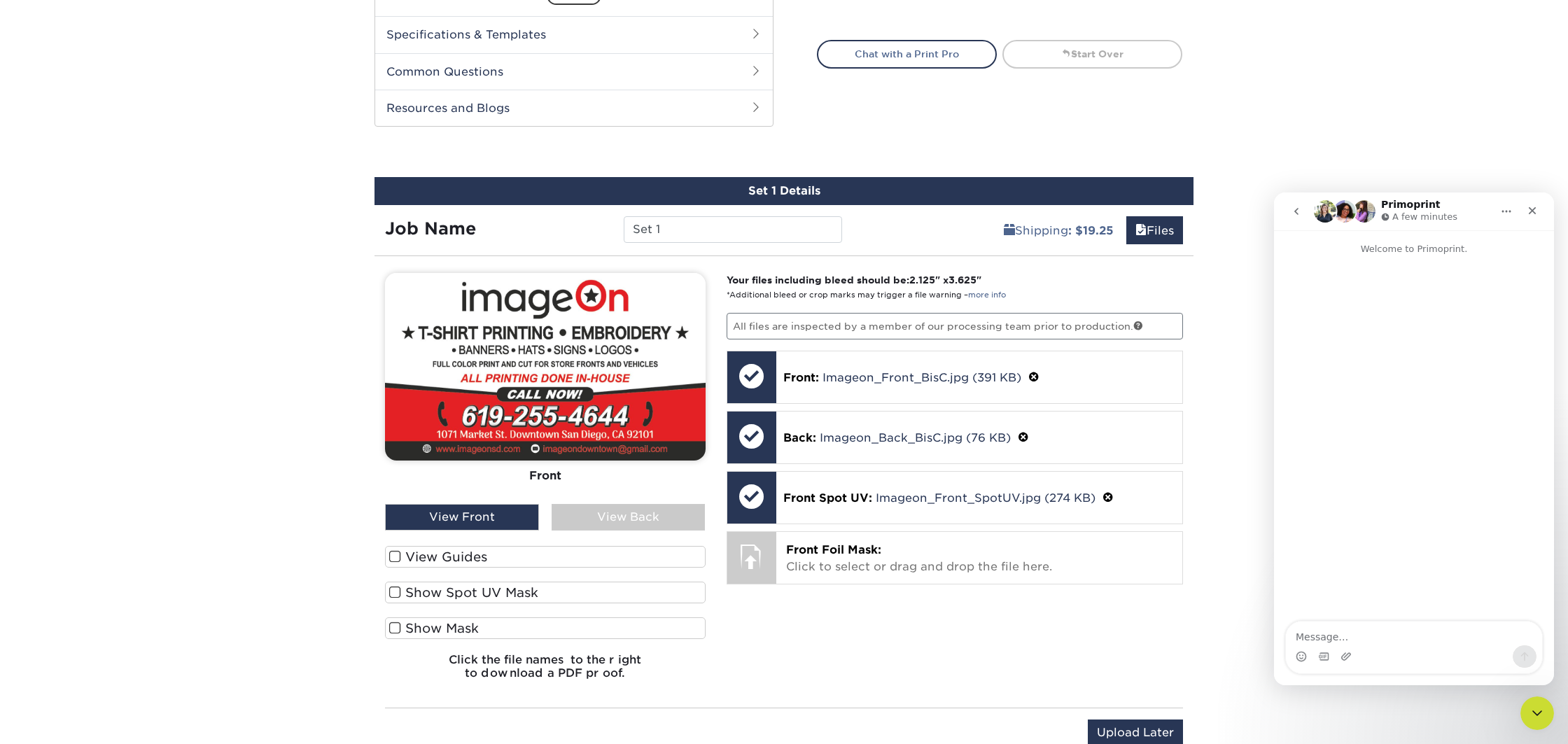
scroll to position [653, 0]
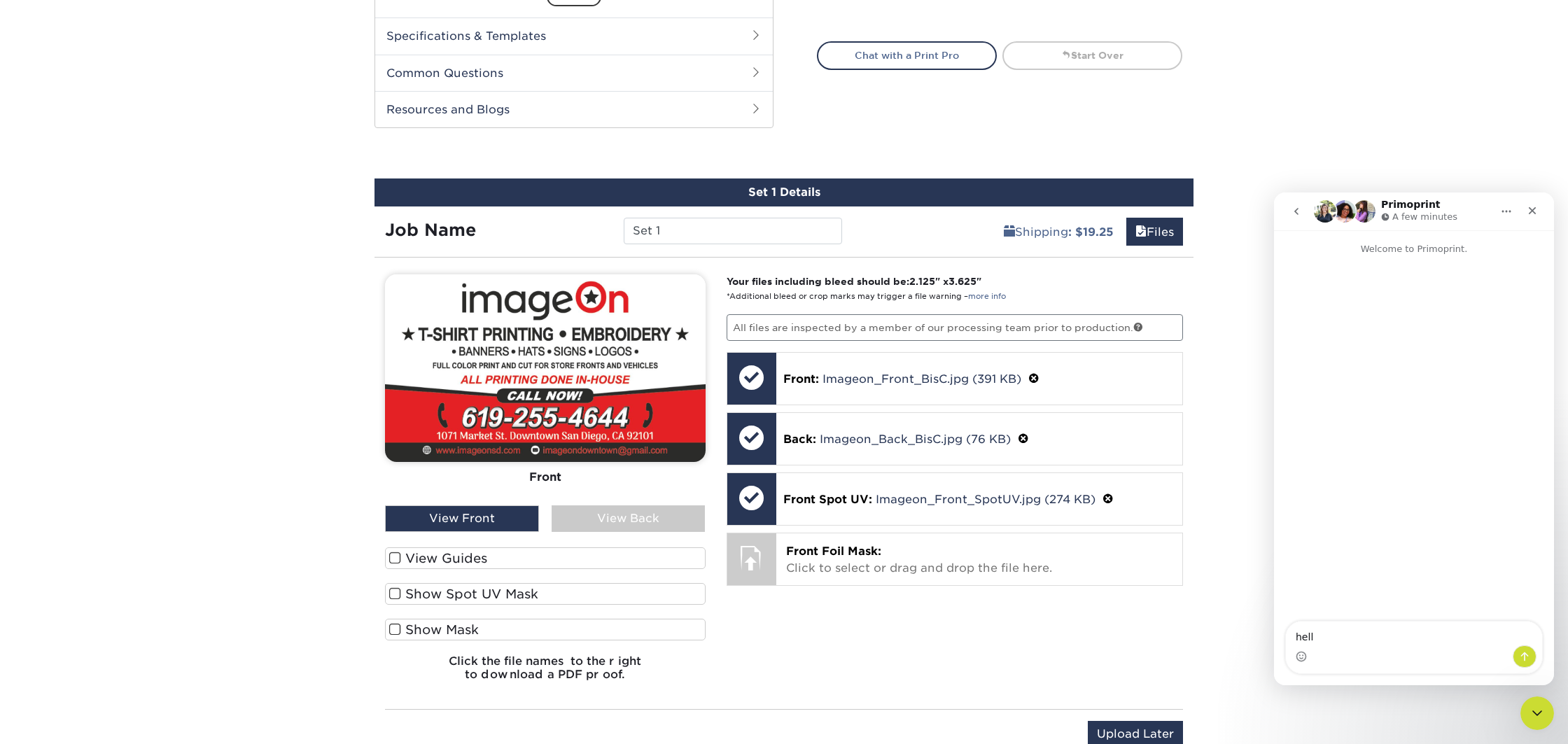
type textarea "hello"
type textarea "question, when creating the mask for the foil/spotUV,"
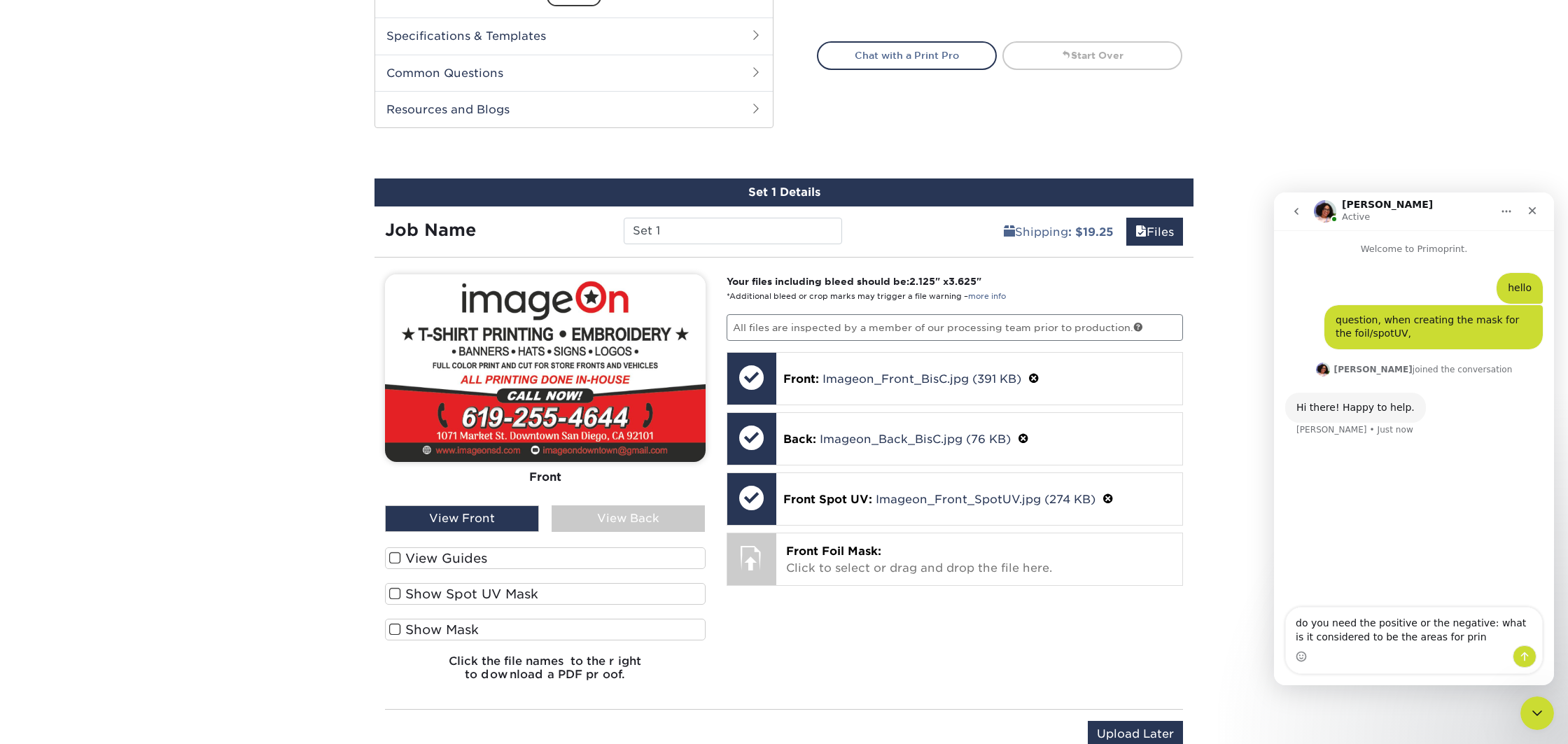
type textarea "do you need the positive or the negative: what is it considered to be the areas…"
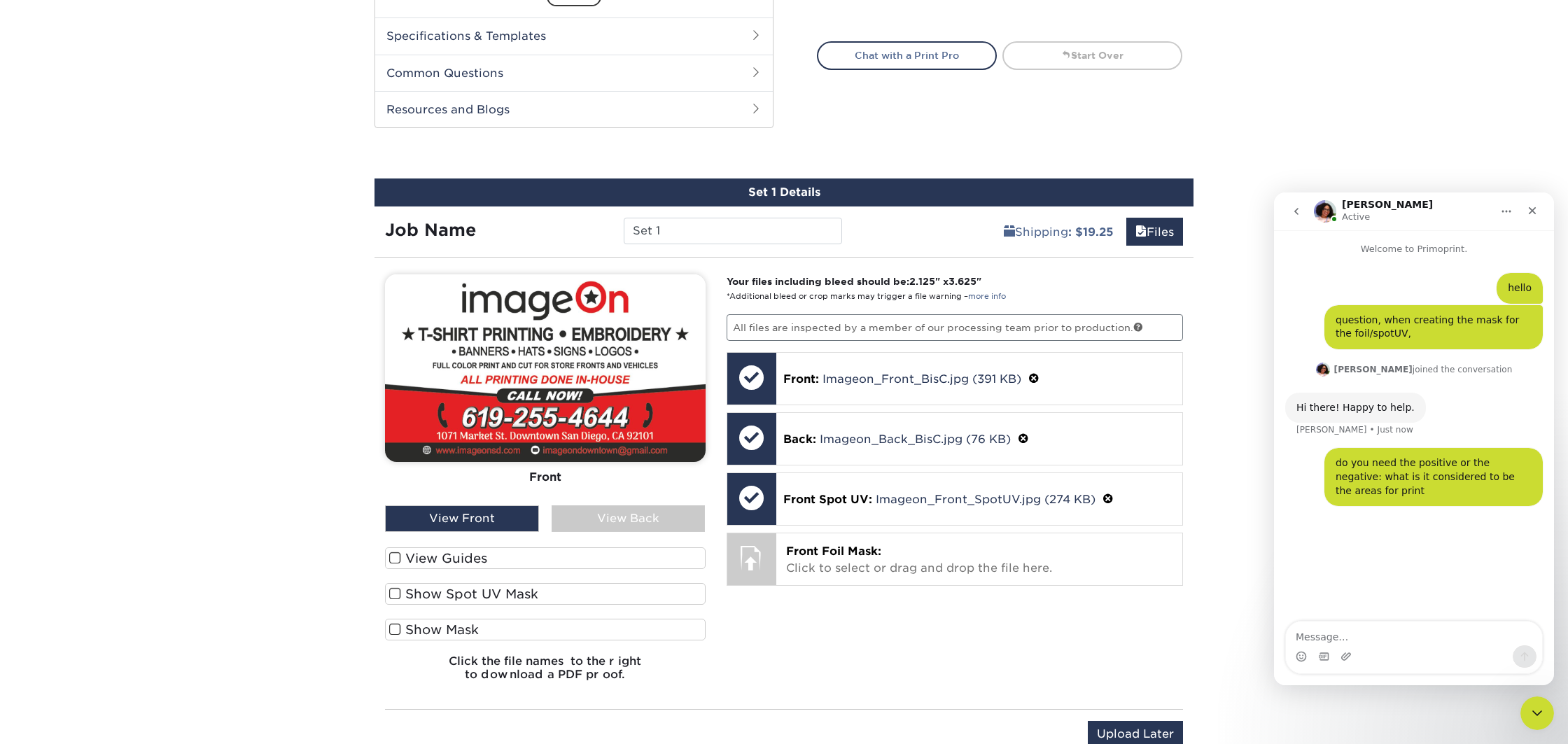
scroll to position [654, 0]
type textarea "i suppose the positive"
click at [399, 591] on span at bounding box center [395, 593] width 12 height 14
click at [0, 0] on input "Show Spot UV Mask" at bounding box center [0, 0] width 0 height 0
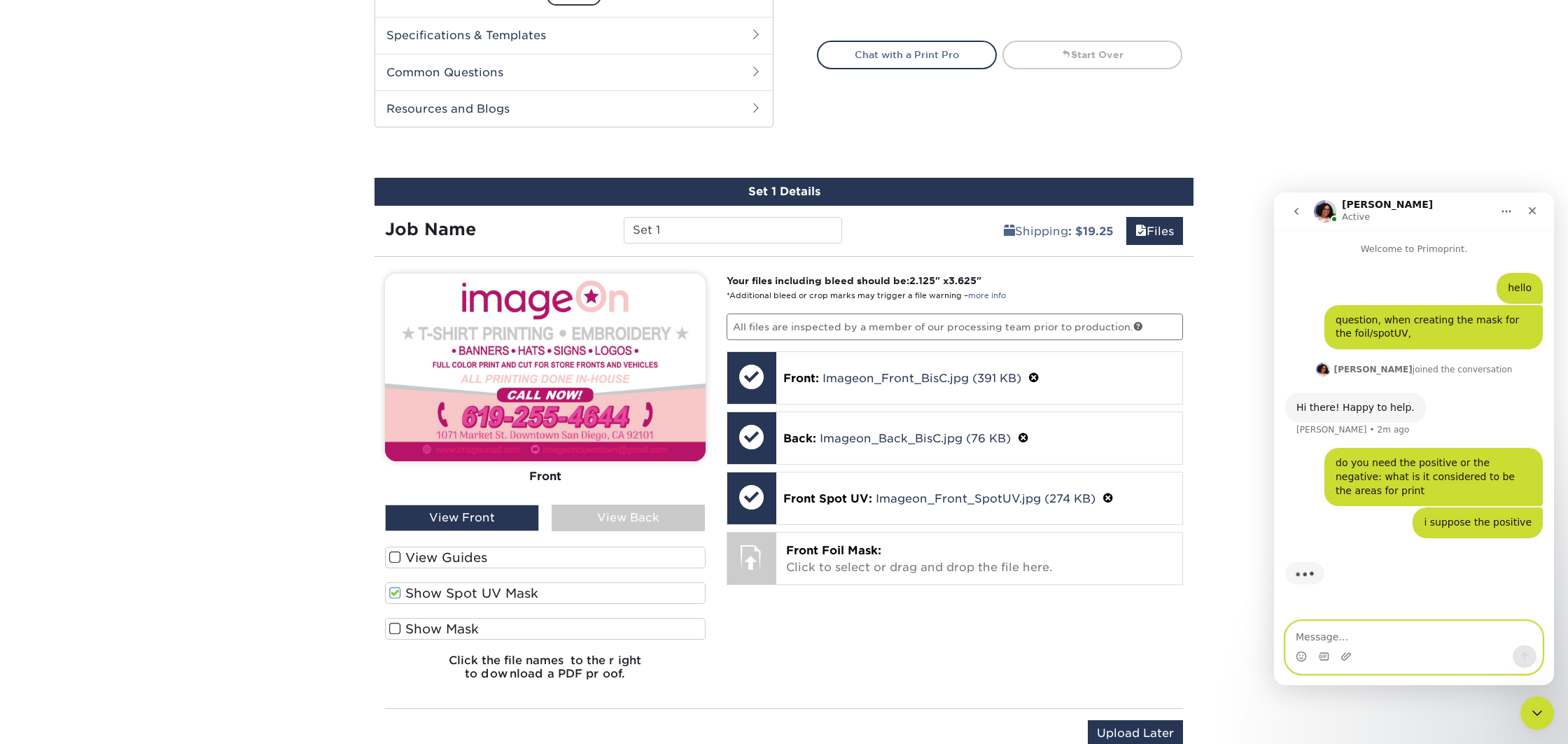
click at [1376, 624] on textarea "Message…" at bounding box center [1414, 633] width 256 height 23
type textarea "oh you guys have a preview"
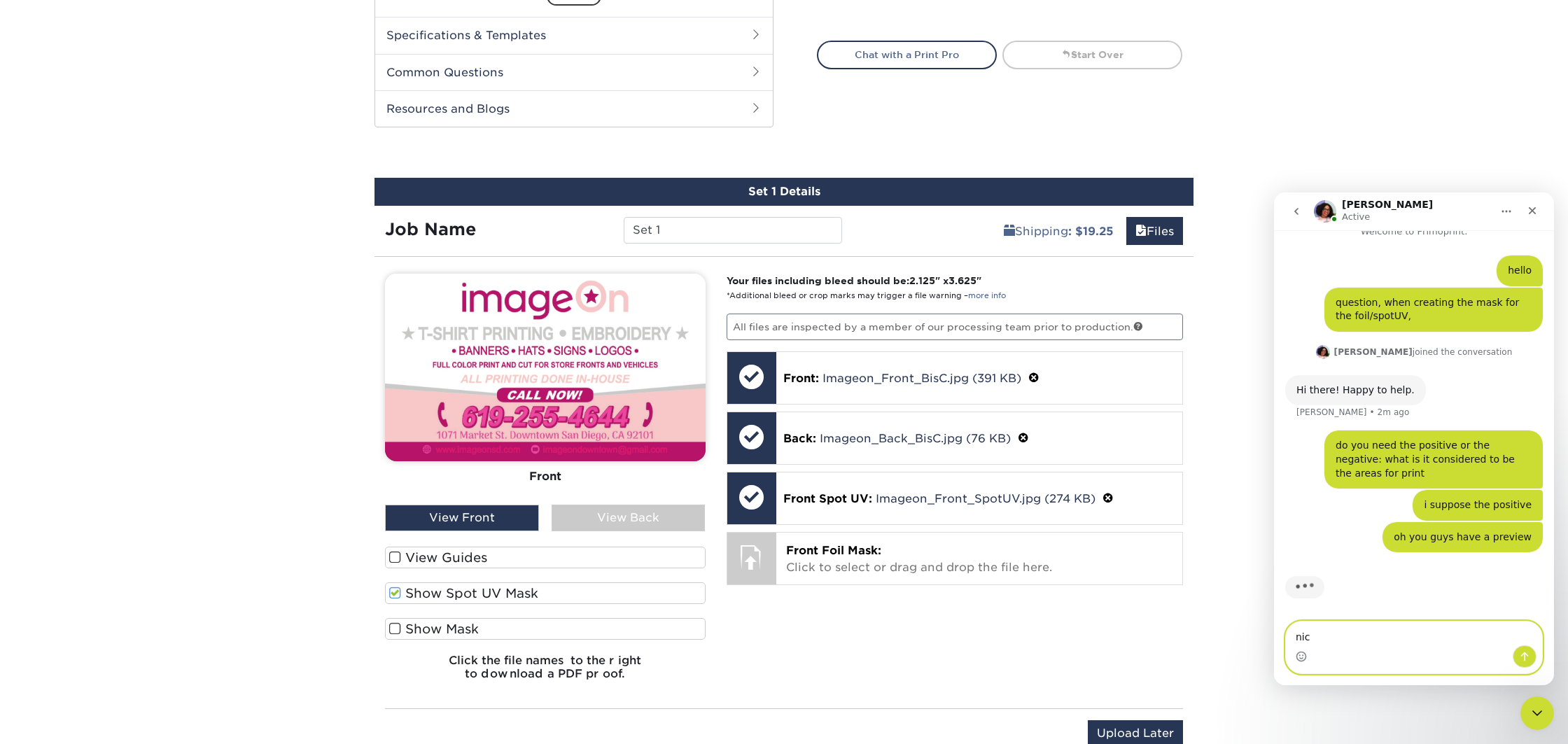
type textarea "nice"
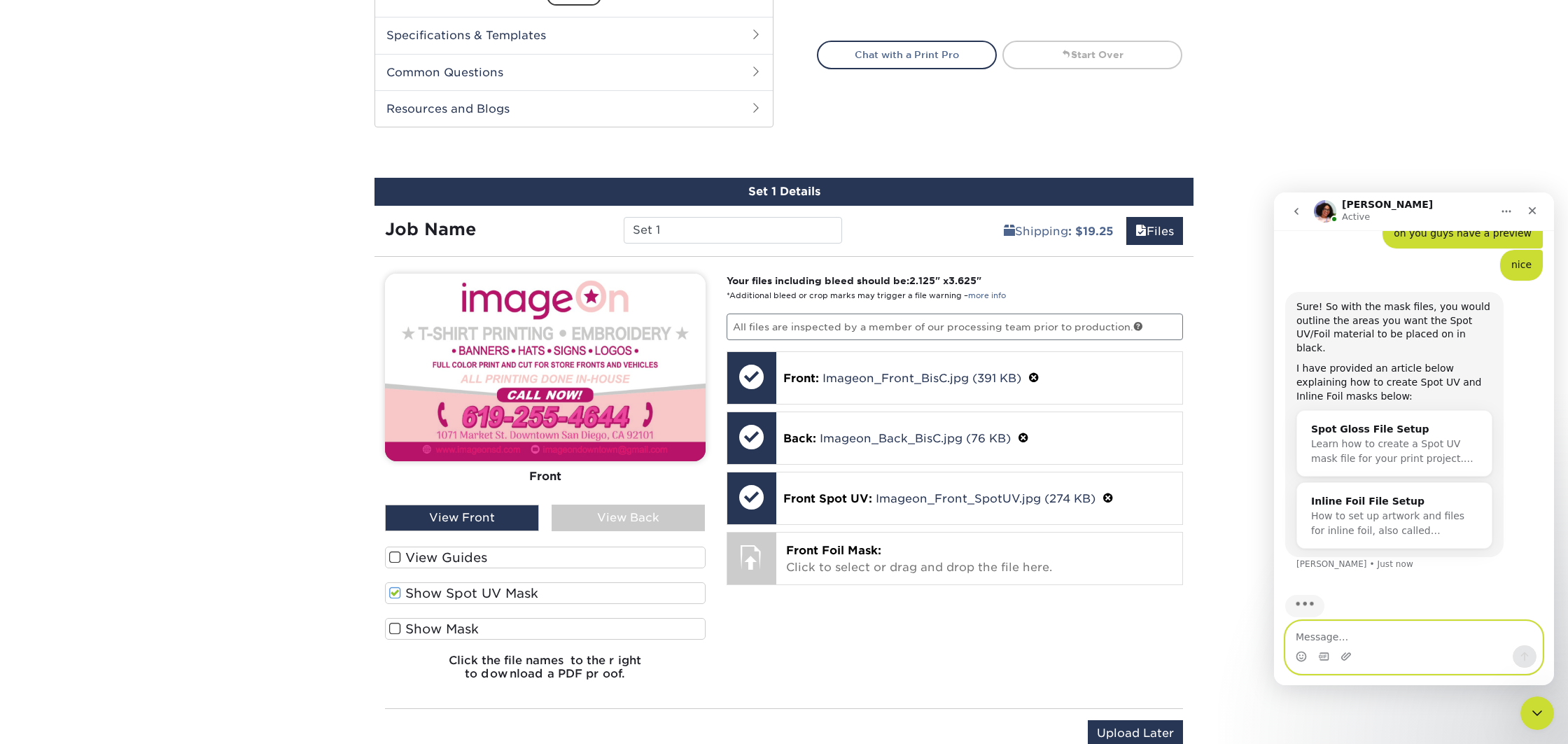
scroll to position [312, 0]
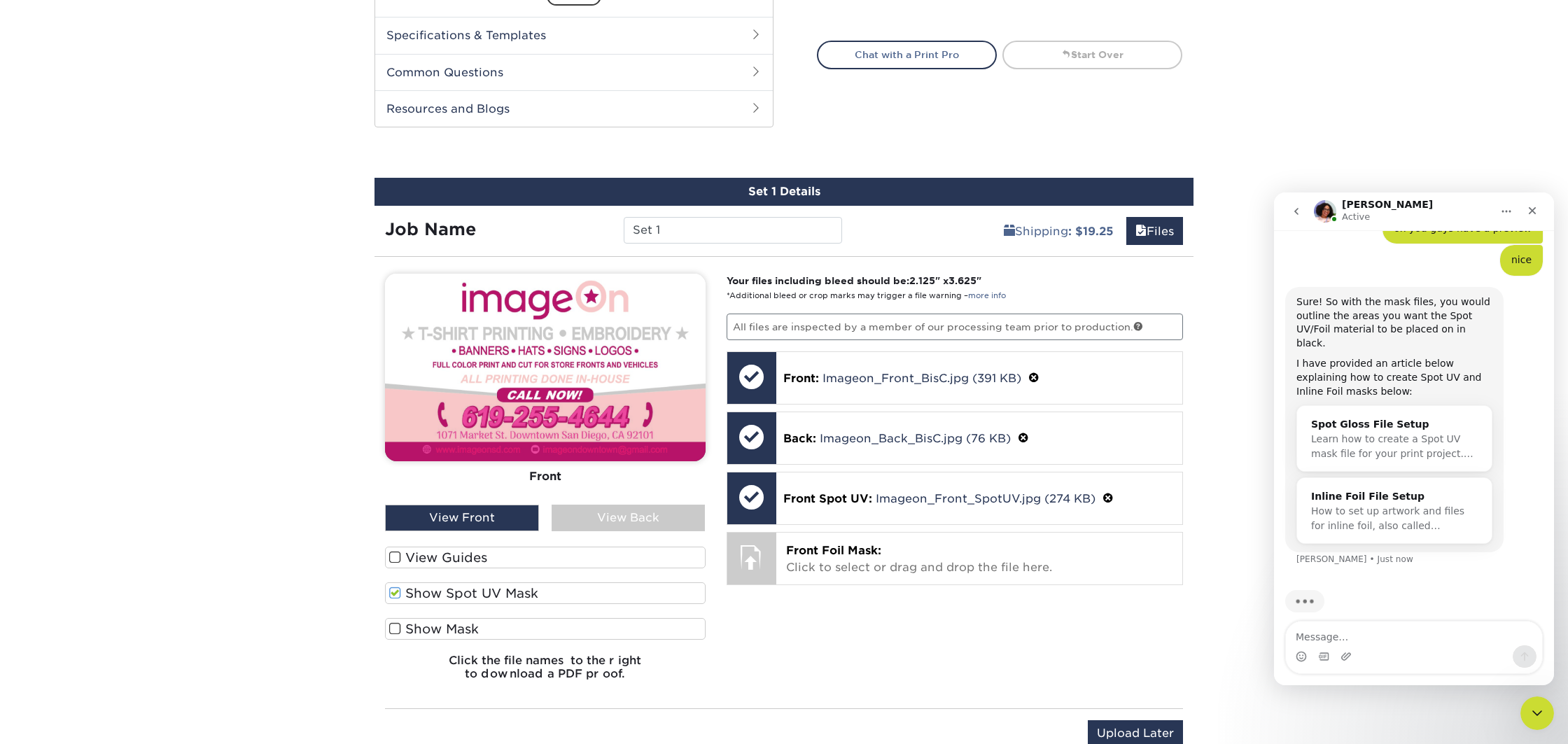
click at [401, 631] on label "Show Mask" at bounding box center [545, 629] width 321 height 22
click at [0, 0] on input "Show Mask" at bounding box center [0, 0] width 0 height 0
click at [396, 588] on span at bounding box center [395, 593] width 12 height 14
click at [0, 0] on input "Show Spot UV Mask" at bounding box center [0, 0] width 0 height 0
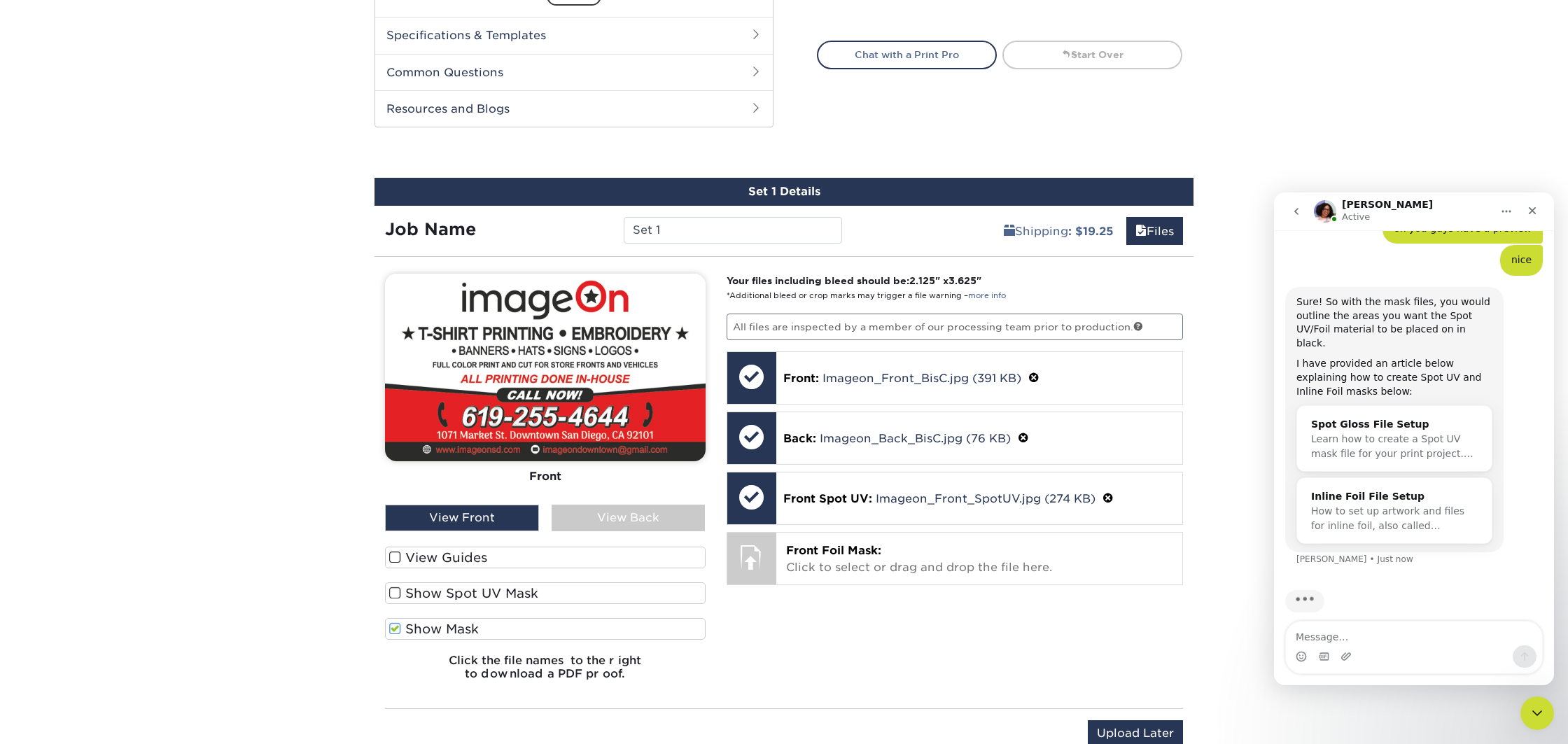
click at [394, 554] on span at bounding box center [395, 558] width 12 height 14
click at [0, 0] on input "View Guides" at bounding box center [0, 0] width 0 height 0
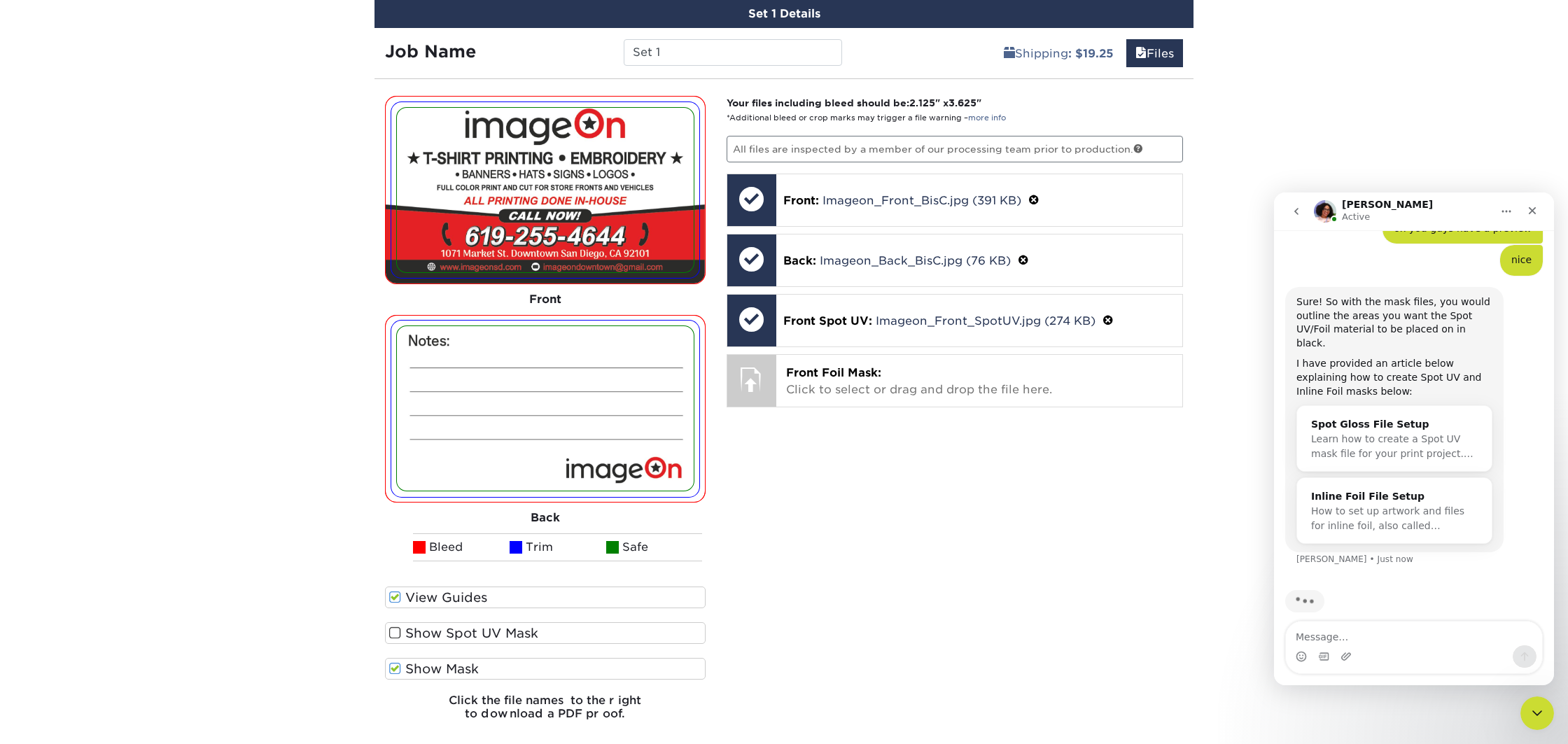
scroll to position [831, 0]
click at [398, 600] on span at bounding box center [395, 598] width 12 height 14
click at [0, 0] on input "View Guides" at bounding box center [0, 0] width 0 height 0
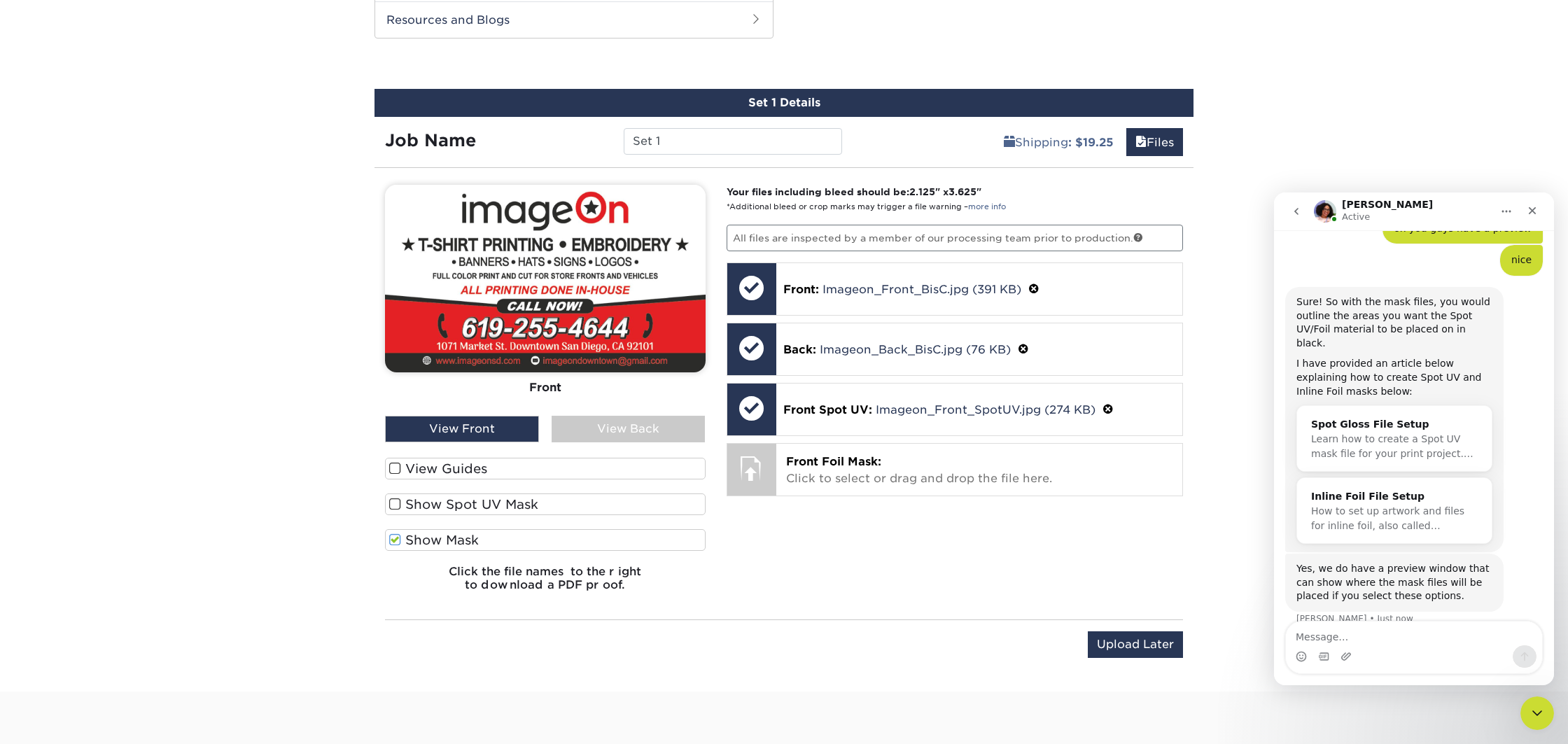
scroll to position [318, 0]
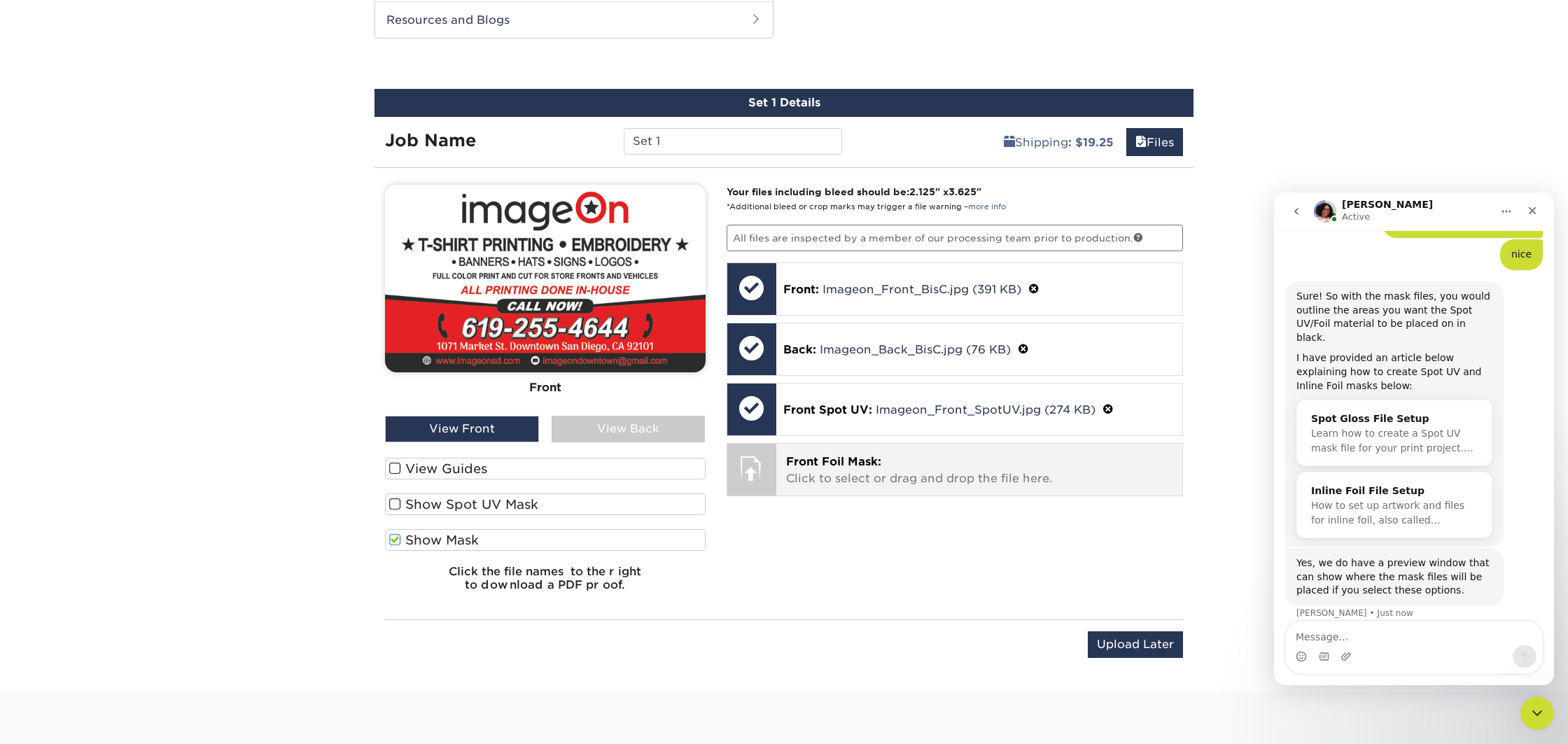
click at [840, 483] on p "Front Foil Mask: Click to select or drag and drop the file here." at bounding box center [980, 471] width 388 height 33
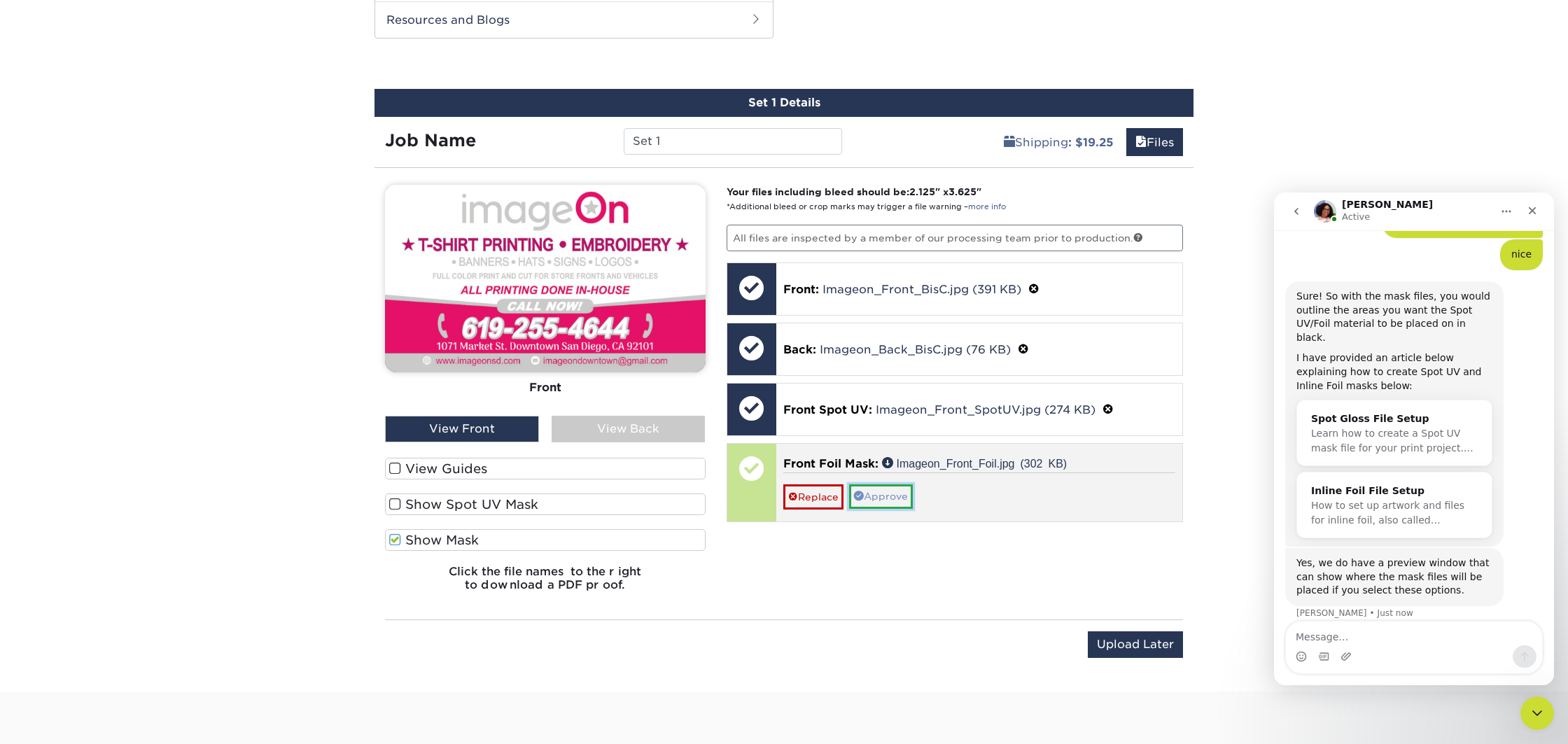
click at [875, 493] on link "Approve" at bounding box center [881, 496] width 64 height 23
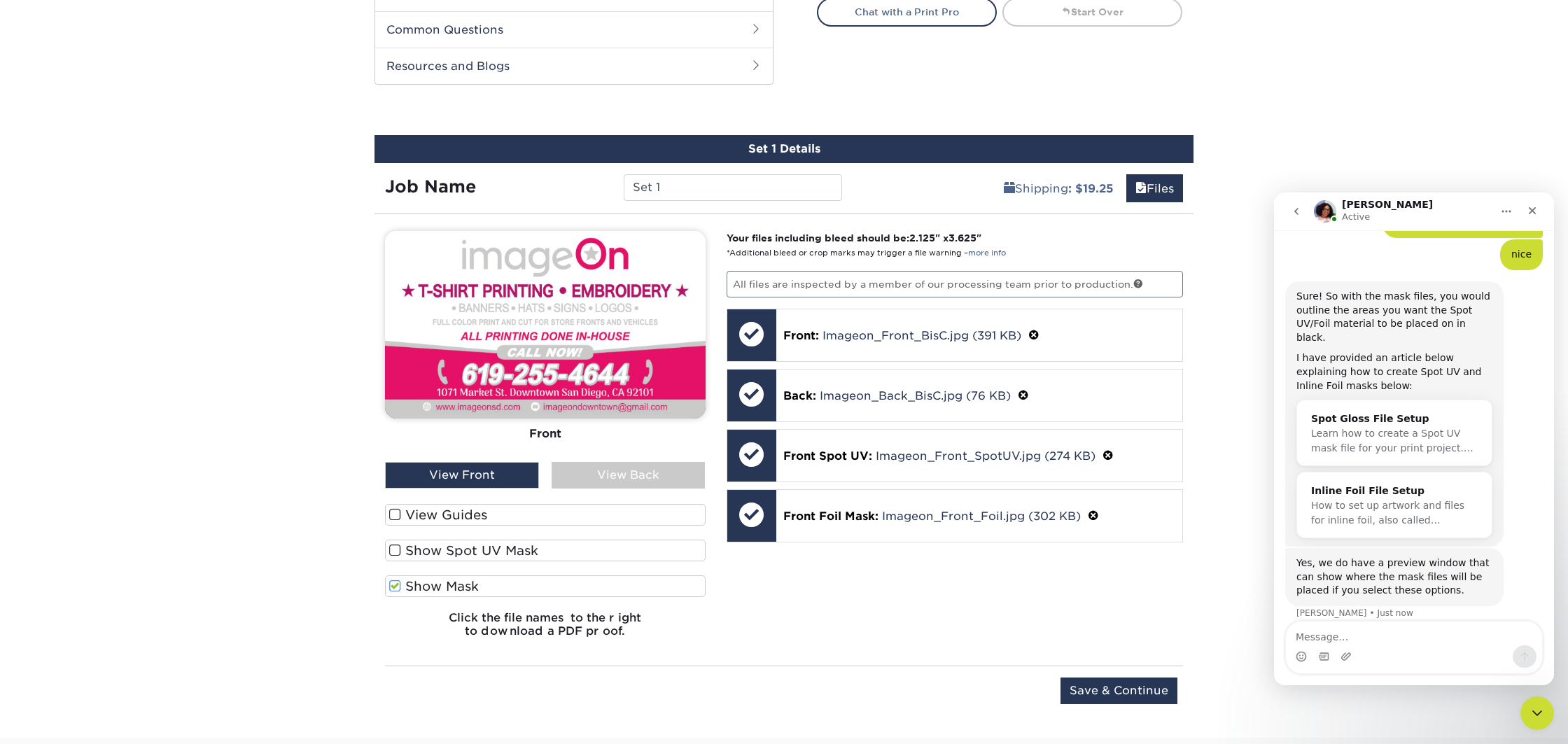
scroll to position [696, 0]
click at [392, 547] on span at bounding box center [395, 552] width 12 height 14
click at [0, 0] on input "Show Spot UV Mask" at bounding box center [0, 0] width 0 height 0
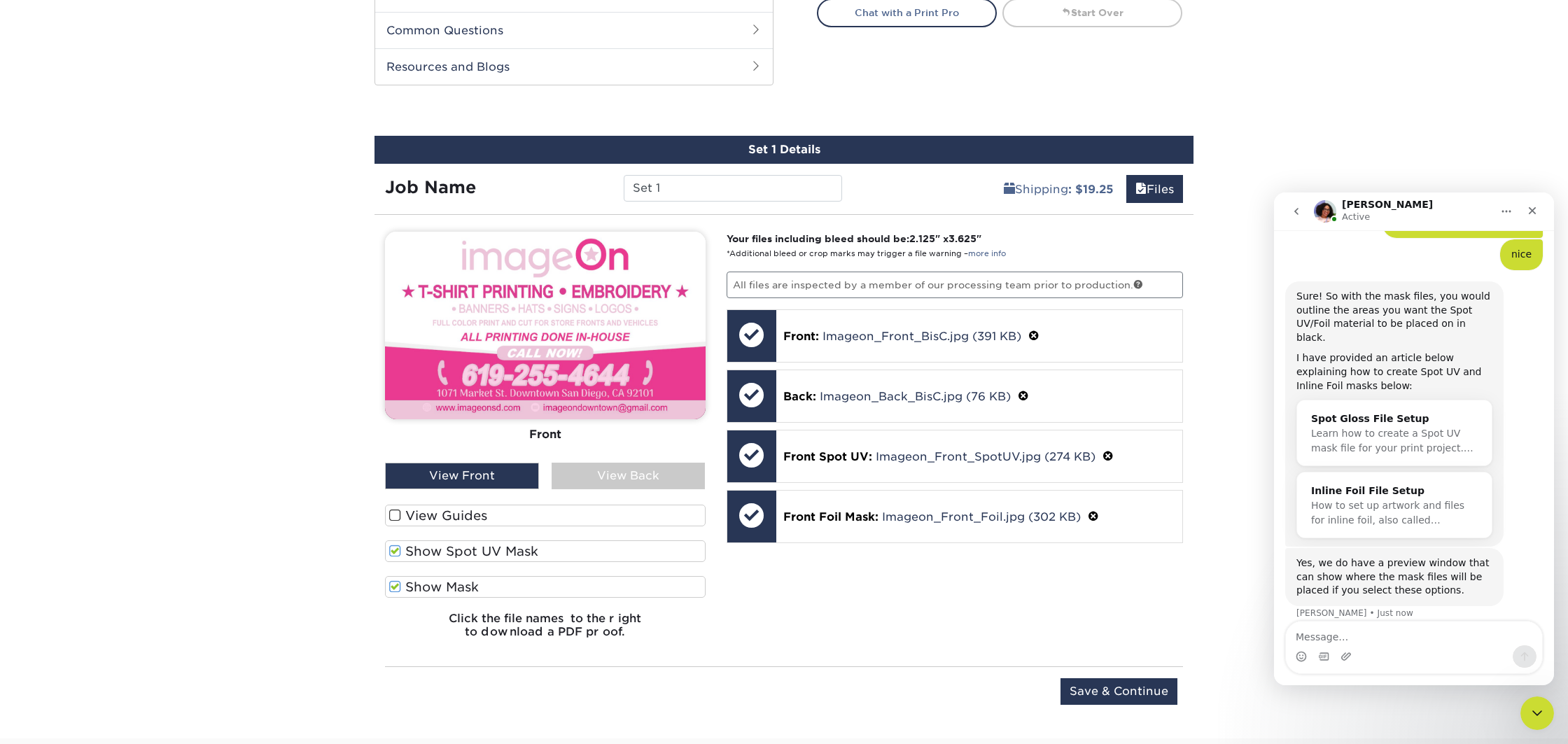
click at [394, 581] on span at bounding box center [395, 587] width 12 height 14
click at [0, 0] on input "Show Mask" at bounding box center [0, 0] width 0 height 0
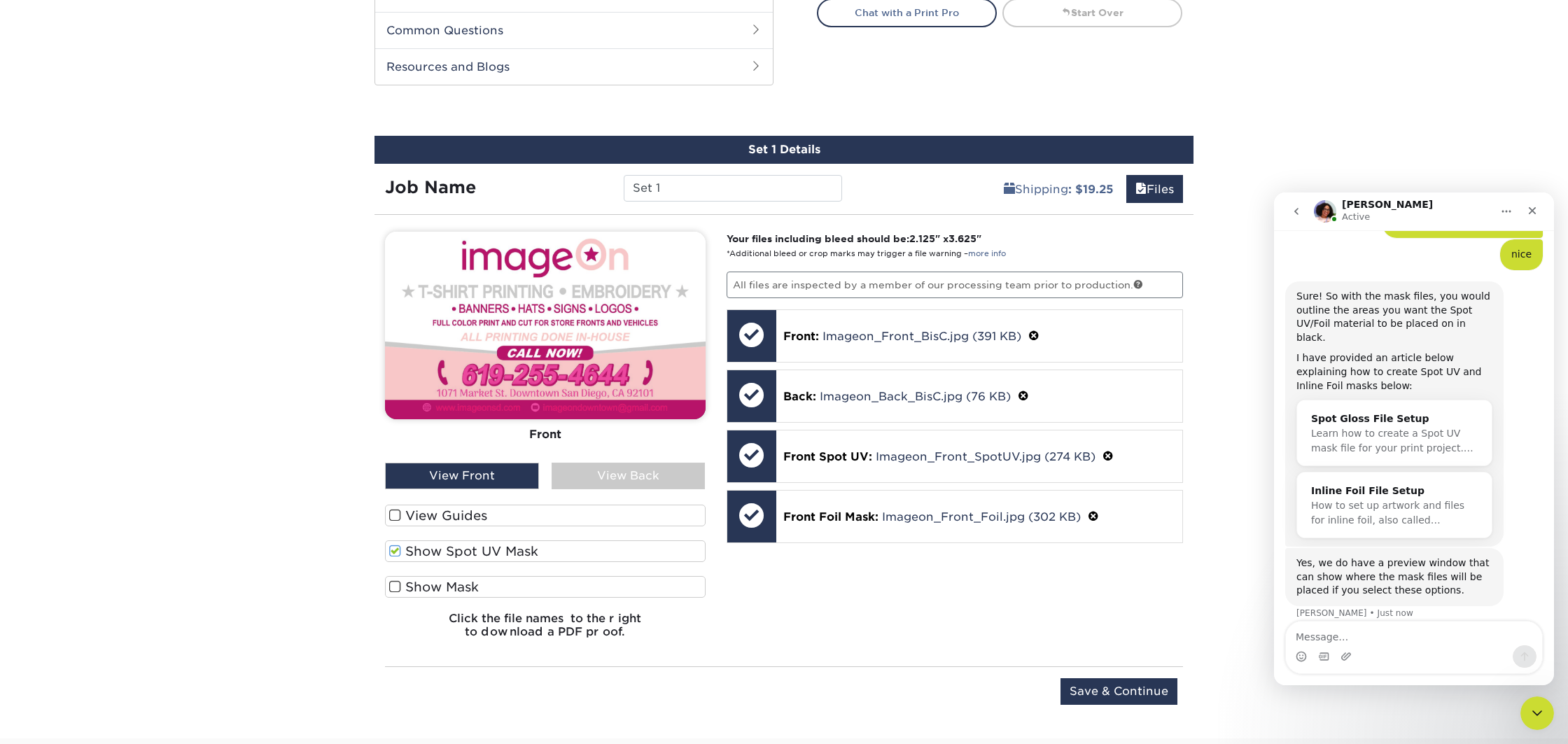
click at [575, 472] on div "View Back" at bounding box center [628, 476] width 154 height 26
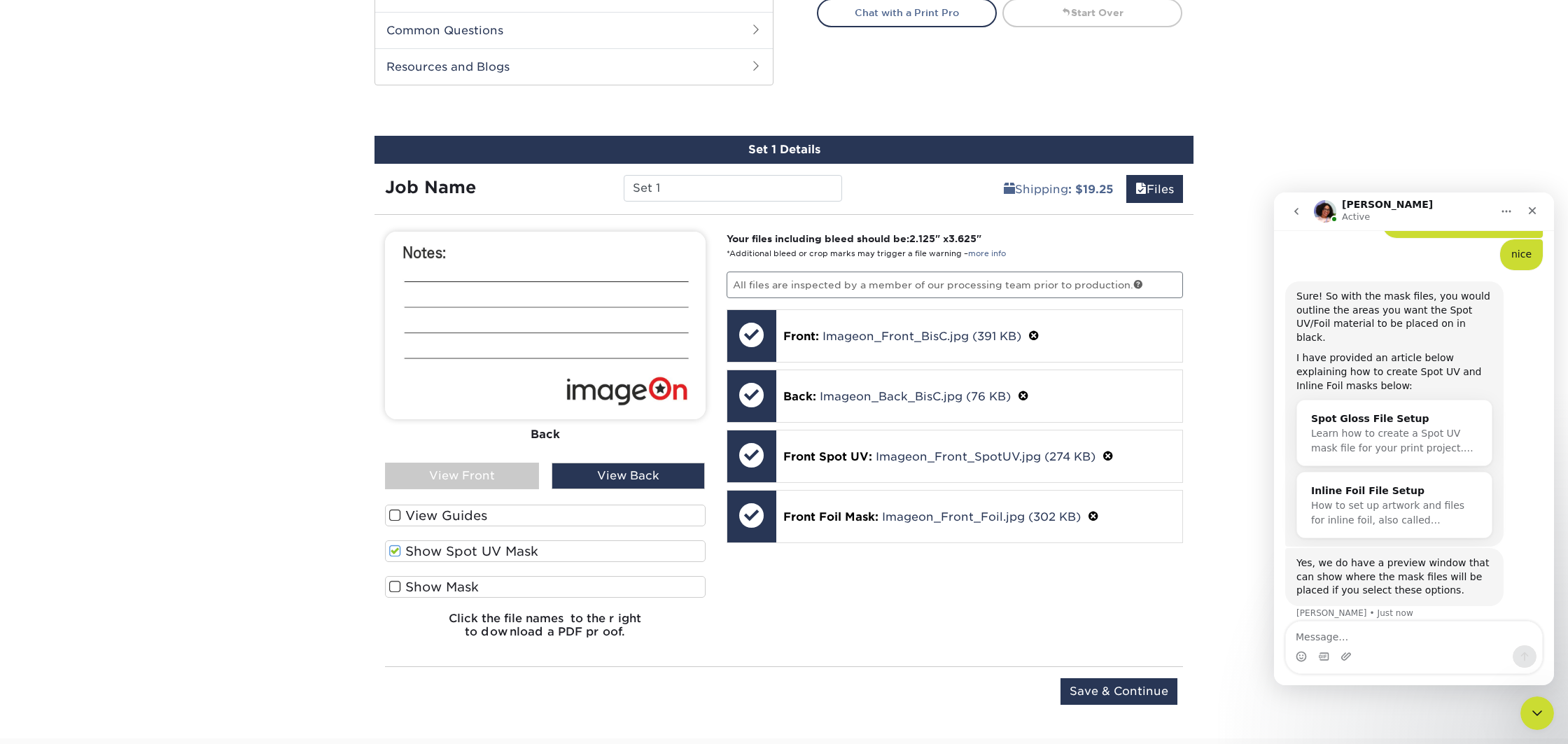
click at [501, 471] on div "View Front" at bounding box center [461, 476] width 154 height 26
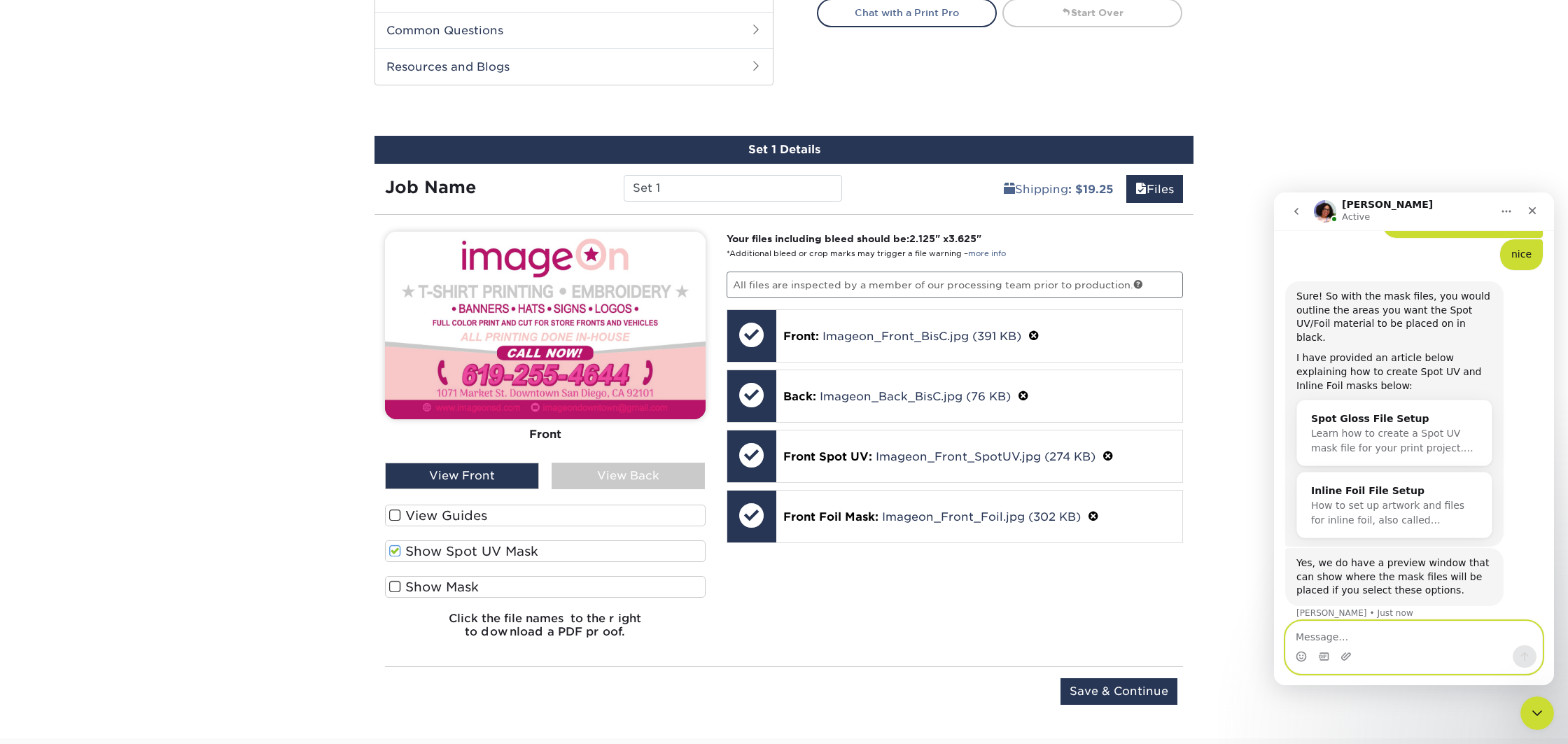
click at [1342, 632] on textarea "Message…" at bounding box center [1414, 633] width 256 height 23
type textarea "thank you so much!"
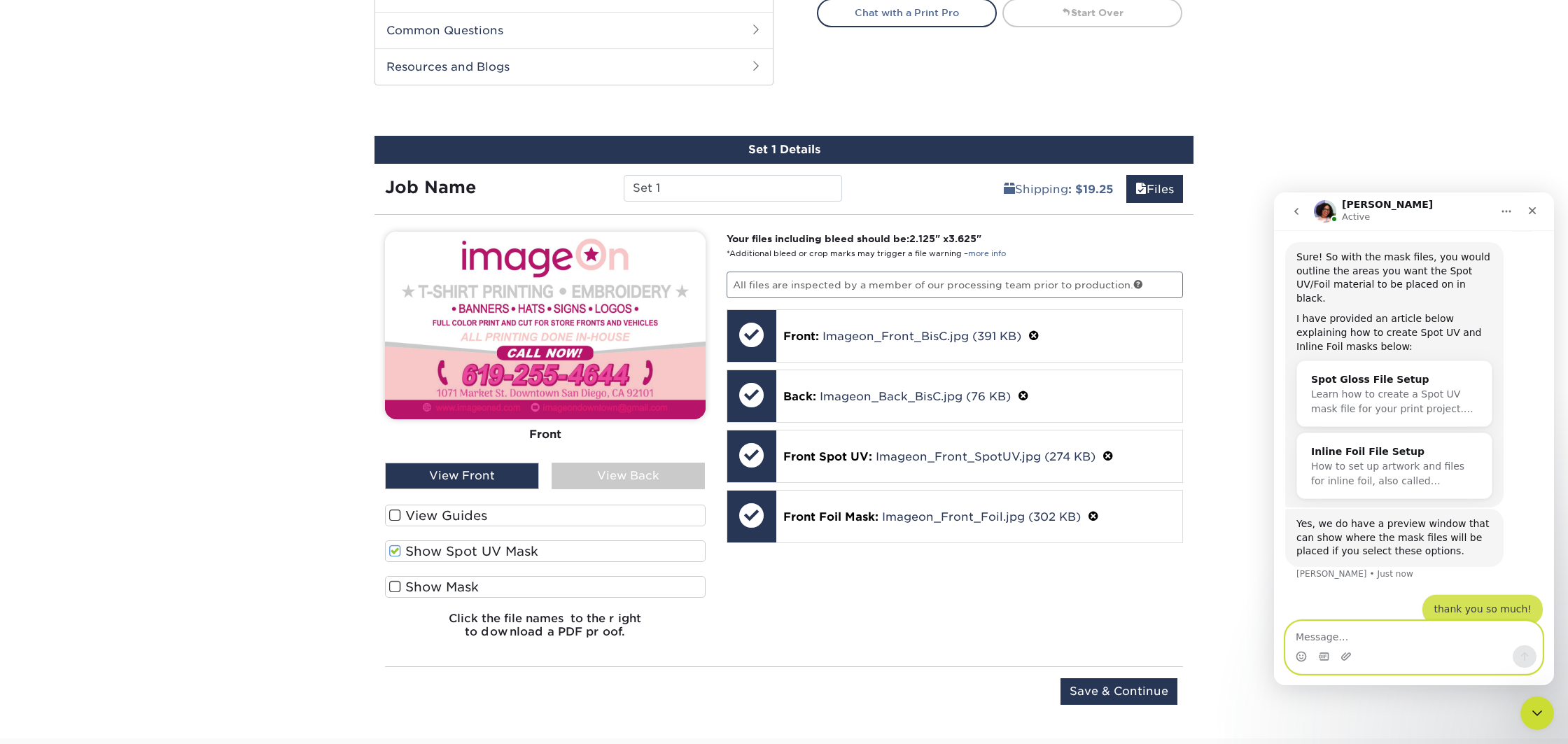
scroll to position [360, 0]
click at [446, 479] on div "View Front" at bounding box center [461, 476] width 154 height 26
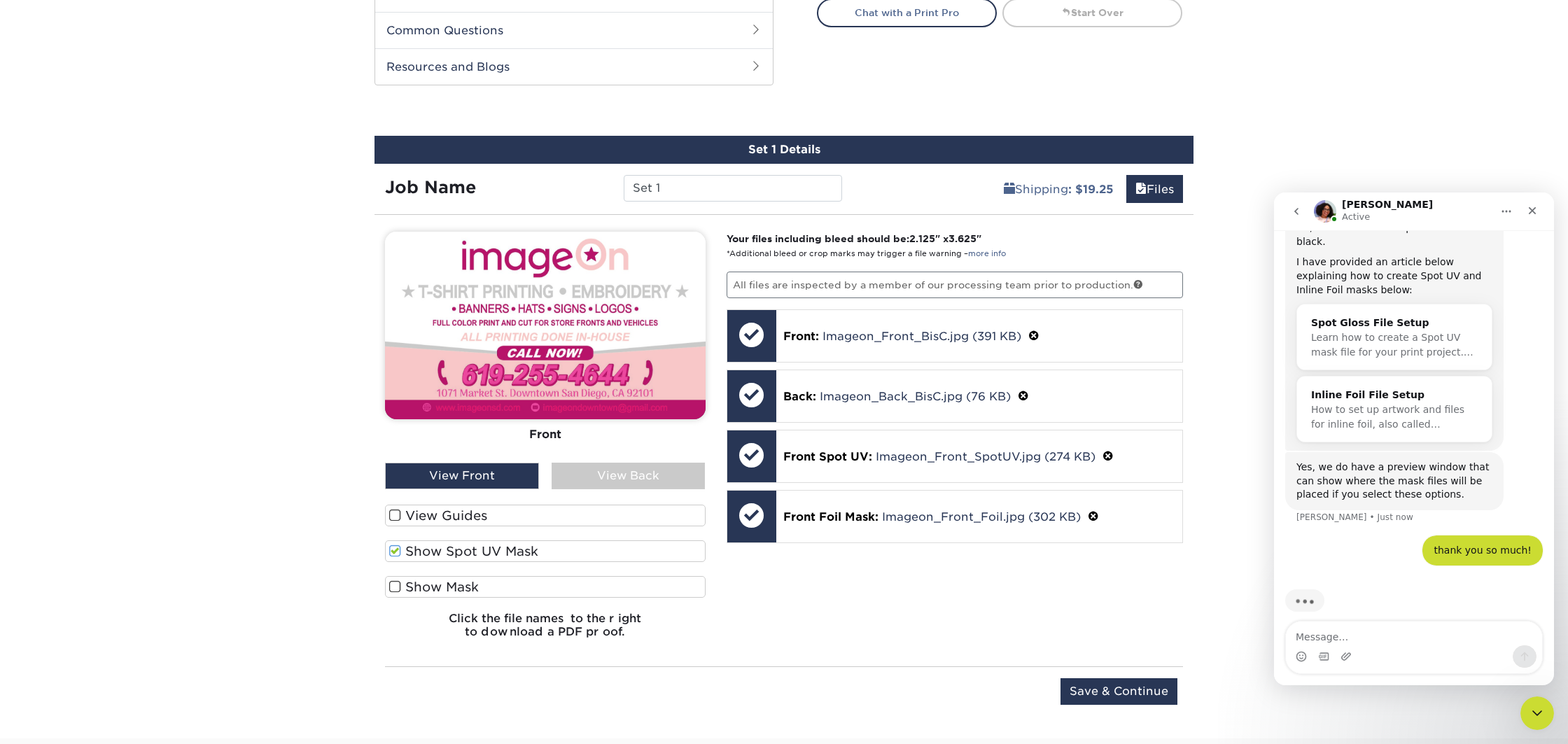
click at [399, 547] on span at bounding box center [395, 552] width 12 height 14
click at [0, 0] on input "Show Spot UV Mask" at bounding box center [0, 0] width 0 height 0
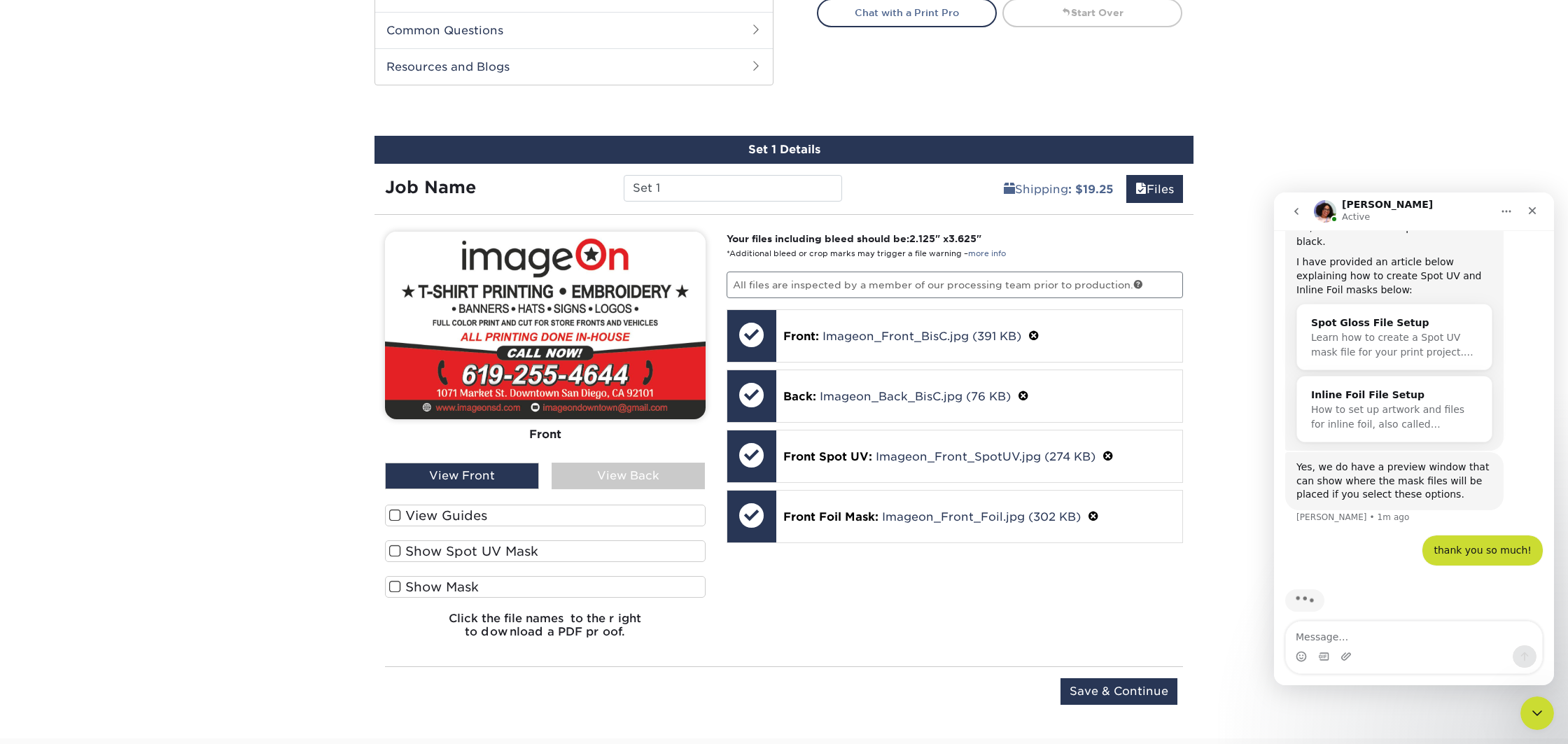
click at [392, 584] on span at bounding box center [395, 587] width 12 height 14
click at [0, 0] on input "Show Mask" at bounding box center [0, 0] width 0 height 0
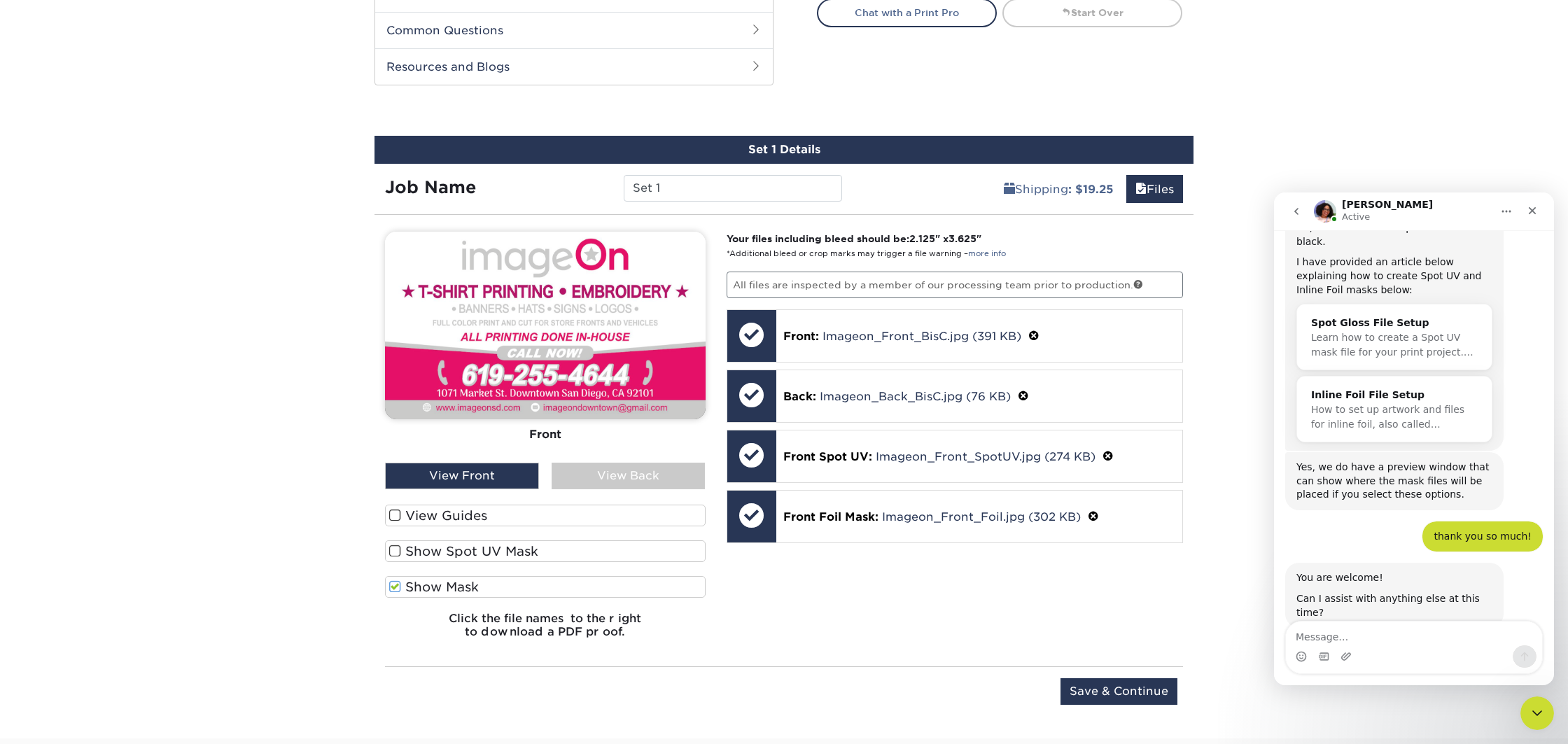
scroll to position [422, 0]
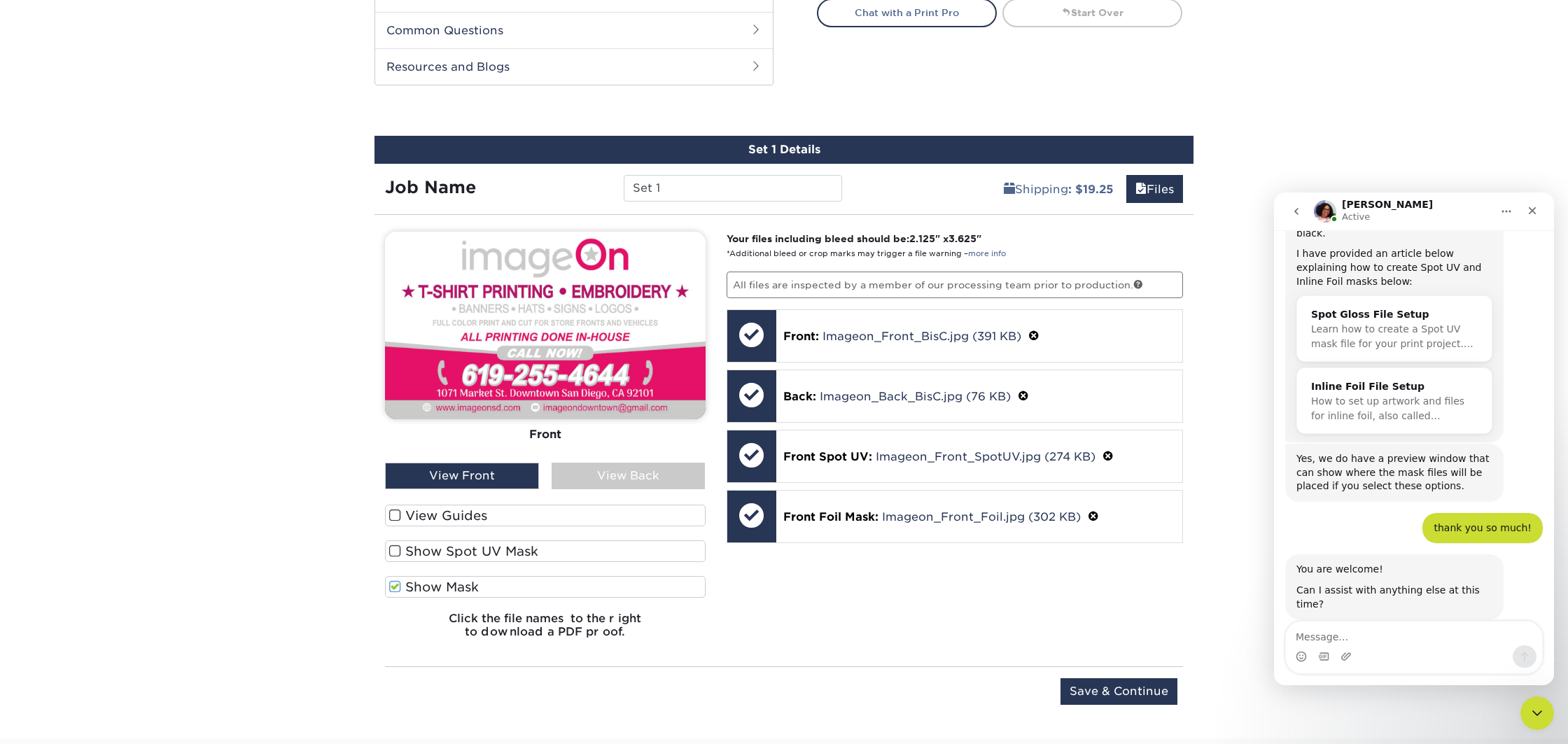
click at [397, 586] on span at bounding box center [395, 587] width 12 height 14
click at [0, 0] on input "Show Mask" at bounding box center [0, 0] width 0 height 0
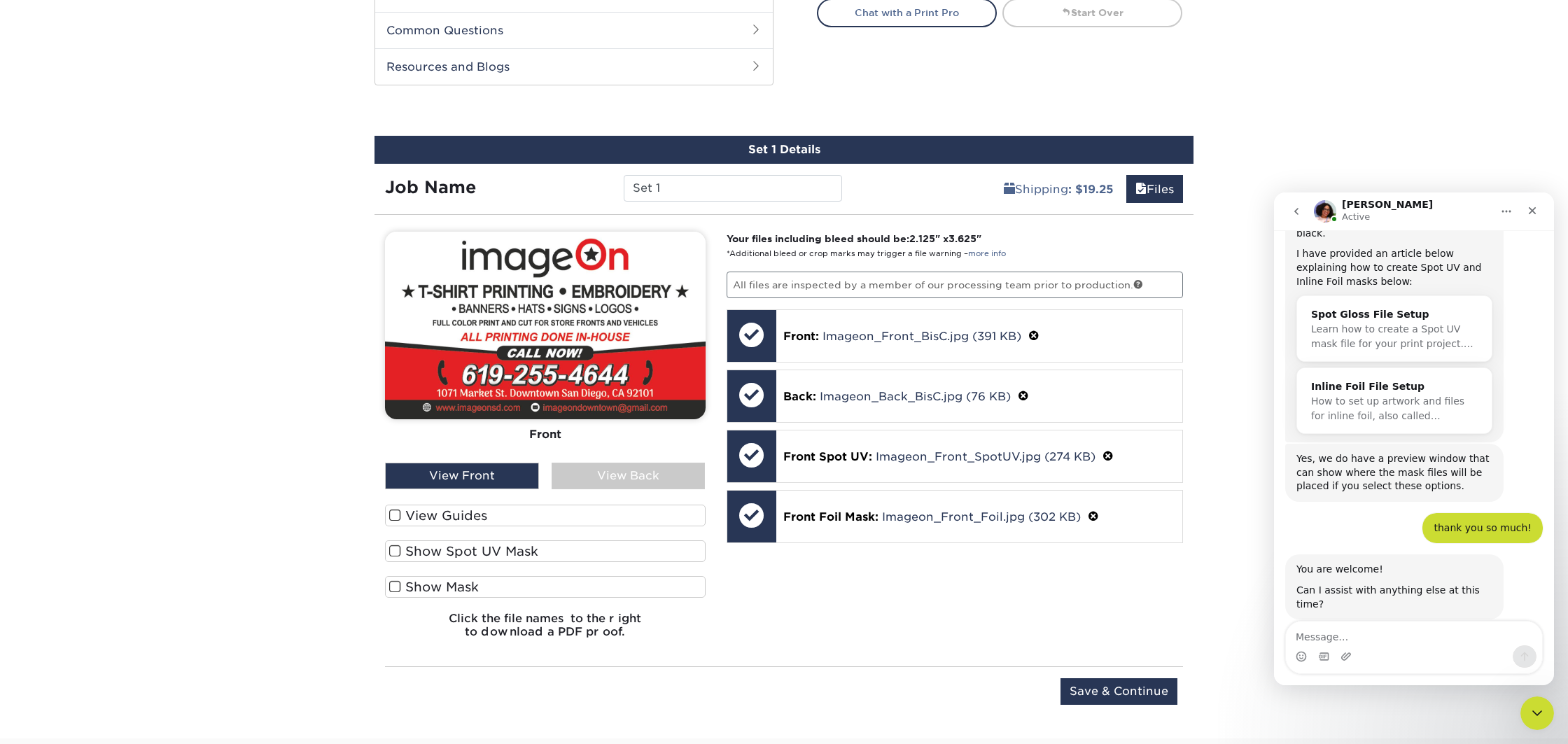
click at [397, 518] on span at bounding box center [395, 516] width 12 height 14
click at [0, 0] on input "View Guides" at bounding box center [0, 0] width 0 height 0
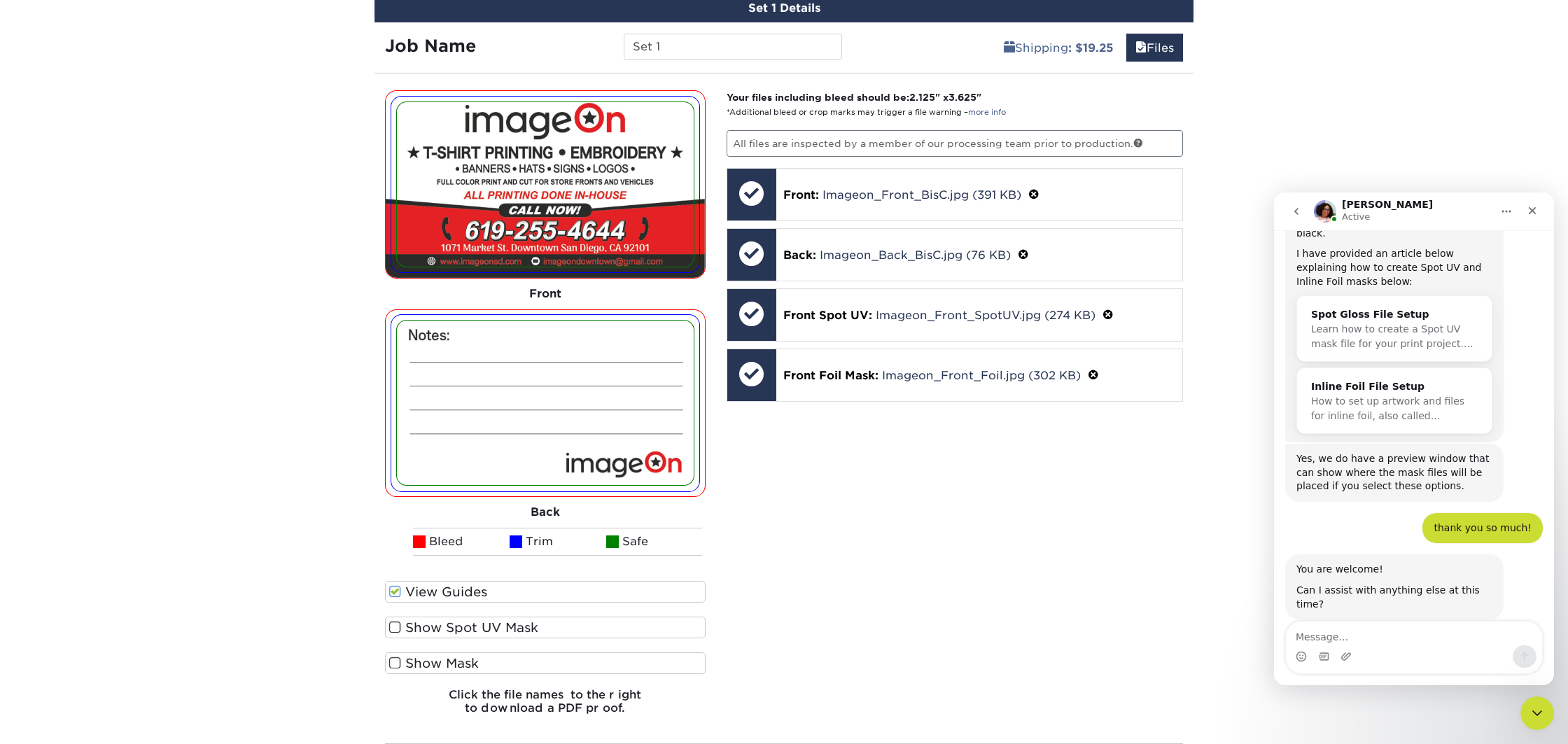
scroll to position [837, 0]
click at [392, 596] on span at bounding box center [395, 593] width 12 height 14
click at [0, 0] on input "View Guides" at bounding box center [0, 0] width 0 height 0
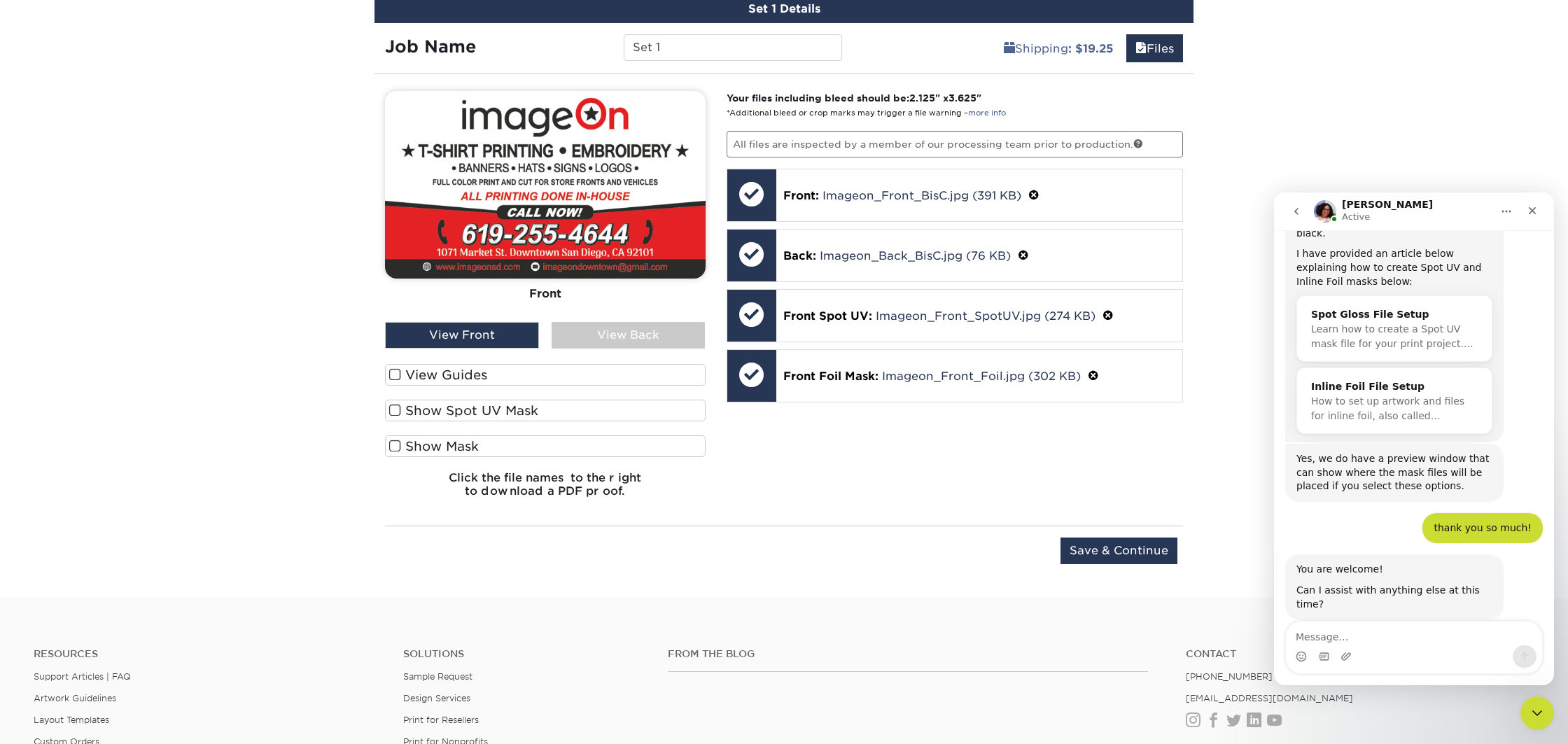
click at [395, 402] on label "Show Spot UV Mask" at bounding box center [545, 410] width 321 height 22
click at [0, 0] on input "Show Spot UV Mask" at bounding box center [0, 0] width 0 height 0
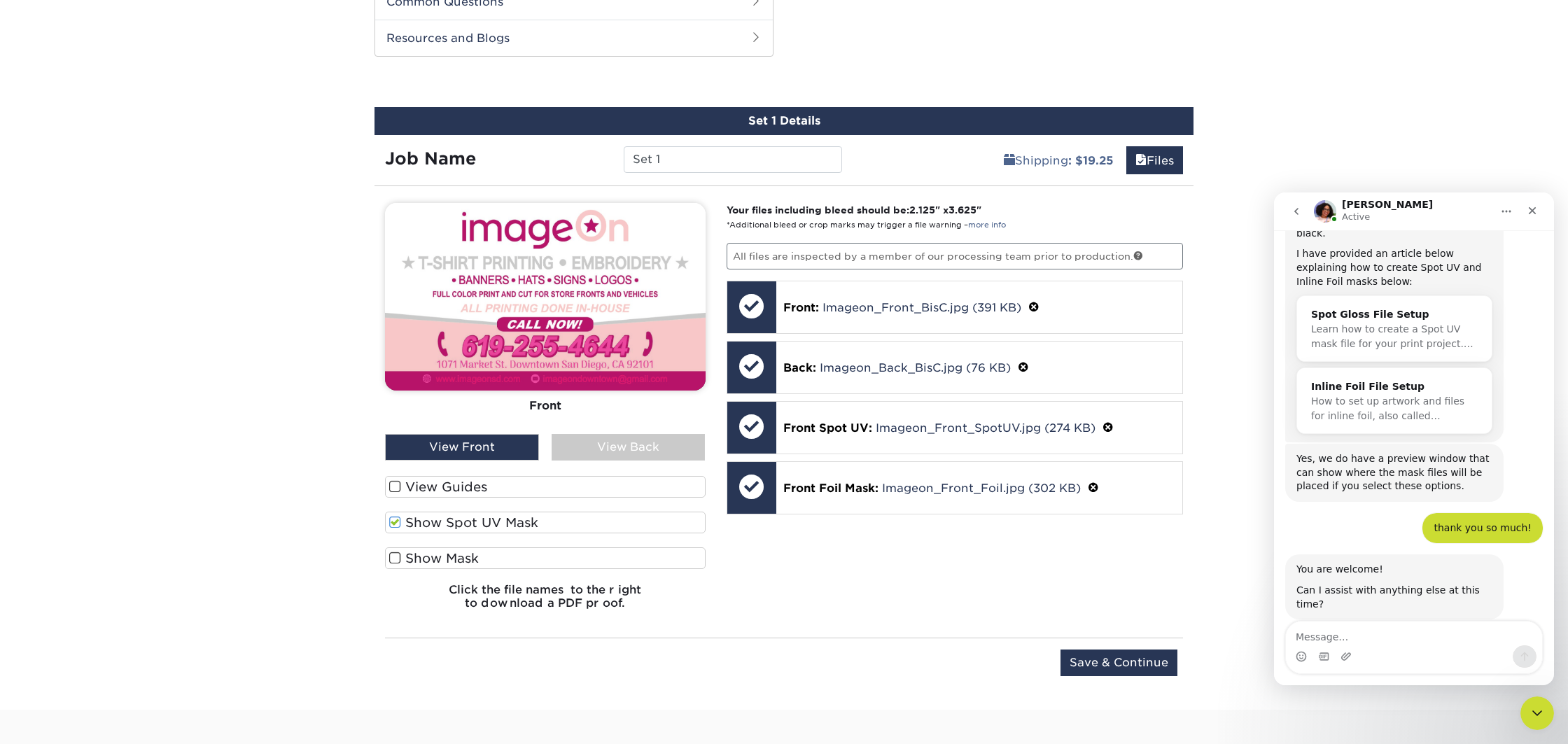
scroll to position [724, 0]
click at [397, 523] on span at bounding box center [395, 524] width 12 height 14
click at [0, 0] on input "Show Spot UV Mask" at bounding box center [0, 0] width 0 height 0
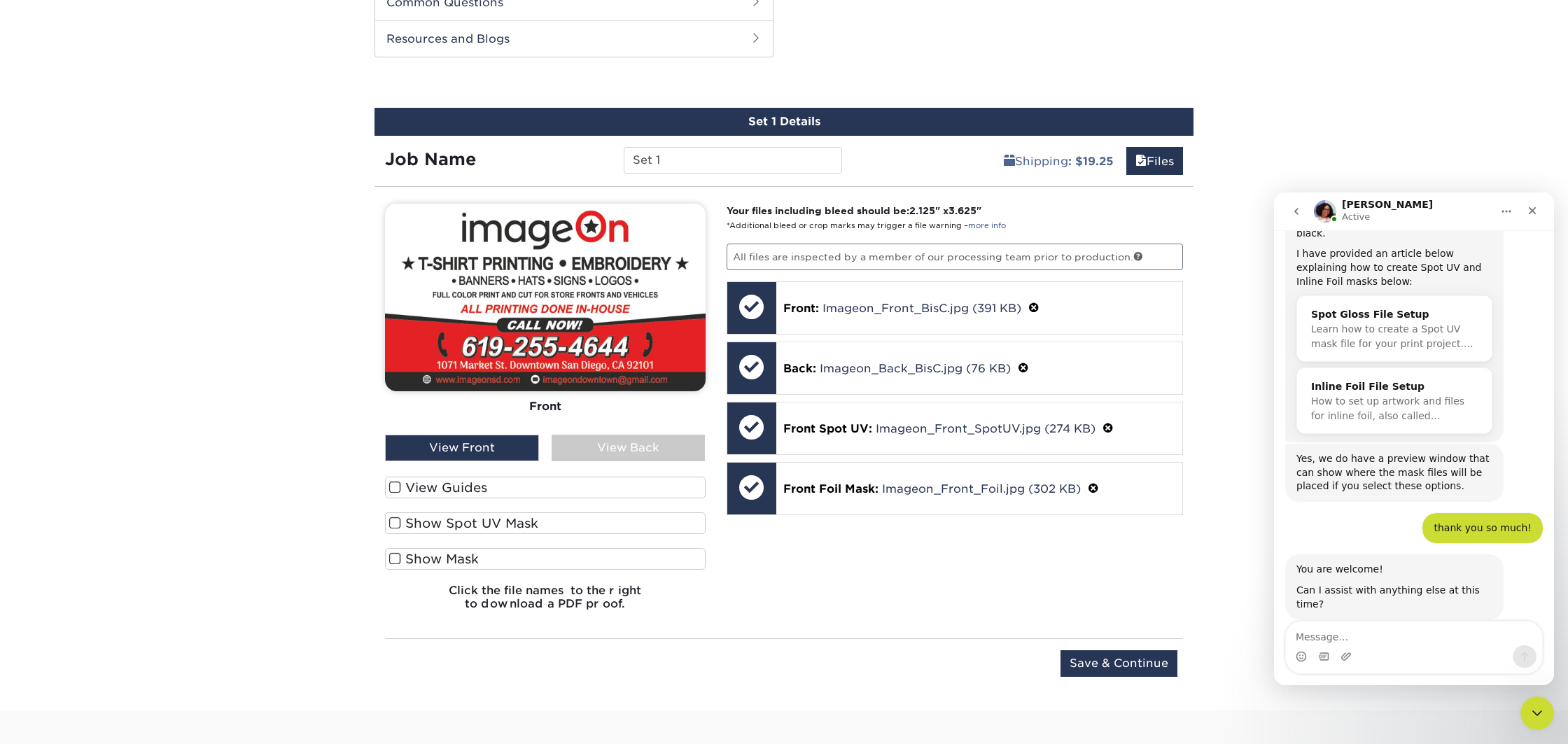
click at [393, 549] on label "Show Mask" at bounding box center [545, 559] width 321 height 22
click at [0, 0] on input "Show Mask" at bounding box center [0, 0] width 0 height 0
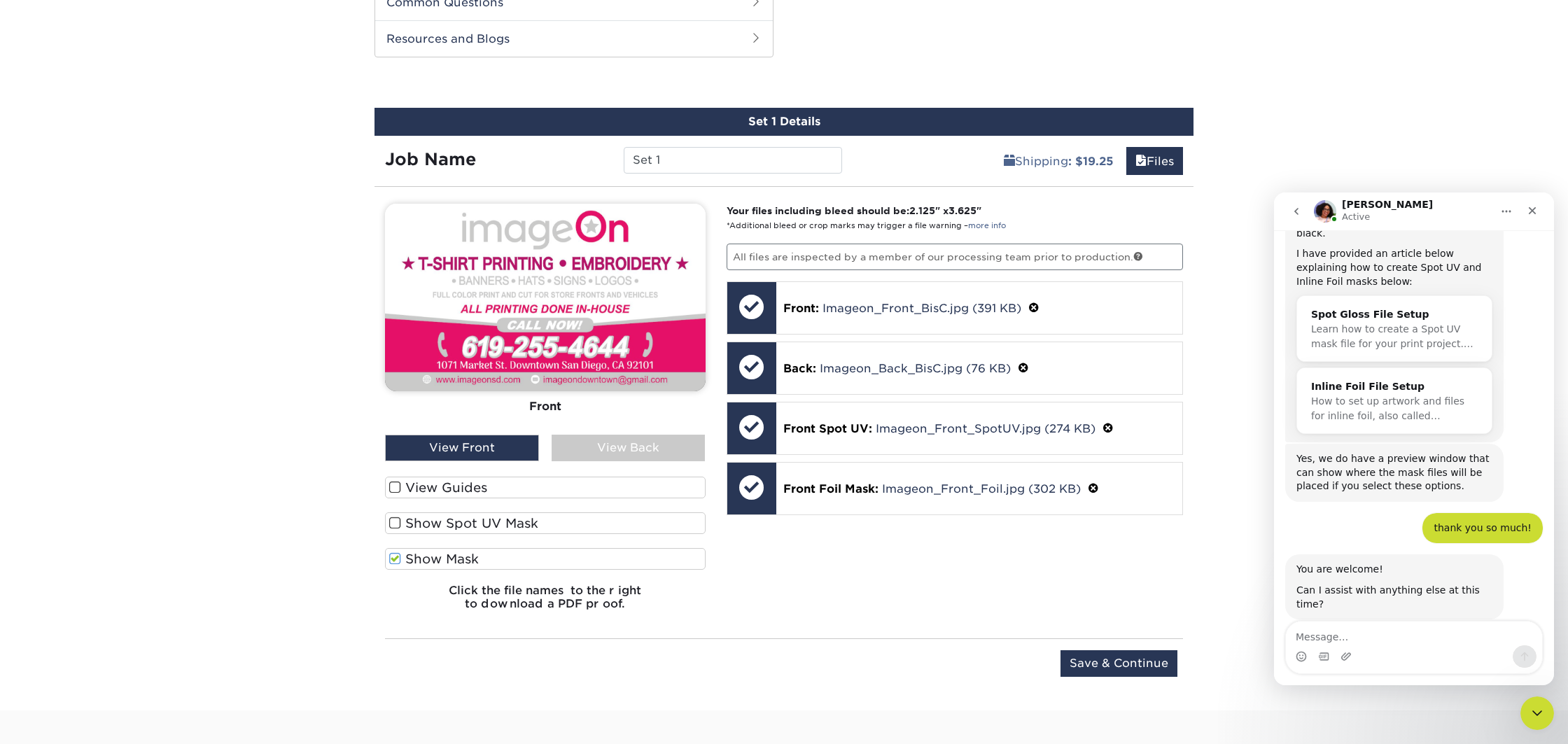
click at [393, 549] on label "Show Mask" at bounding box center [545, 559] width 321 height 22
click at [0, 0] on input "Show Mask" at bounding box center [0, 0] width 0 height 0
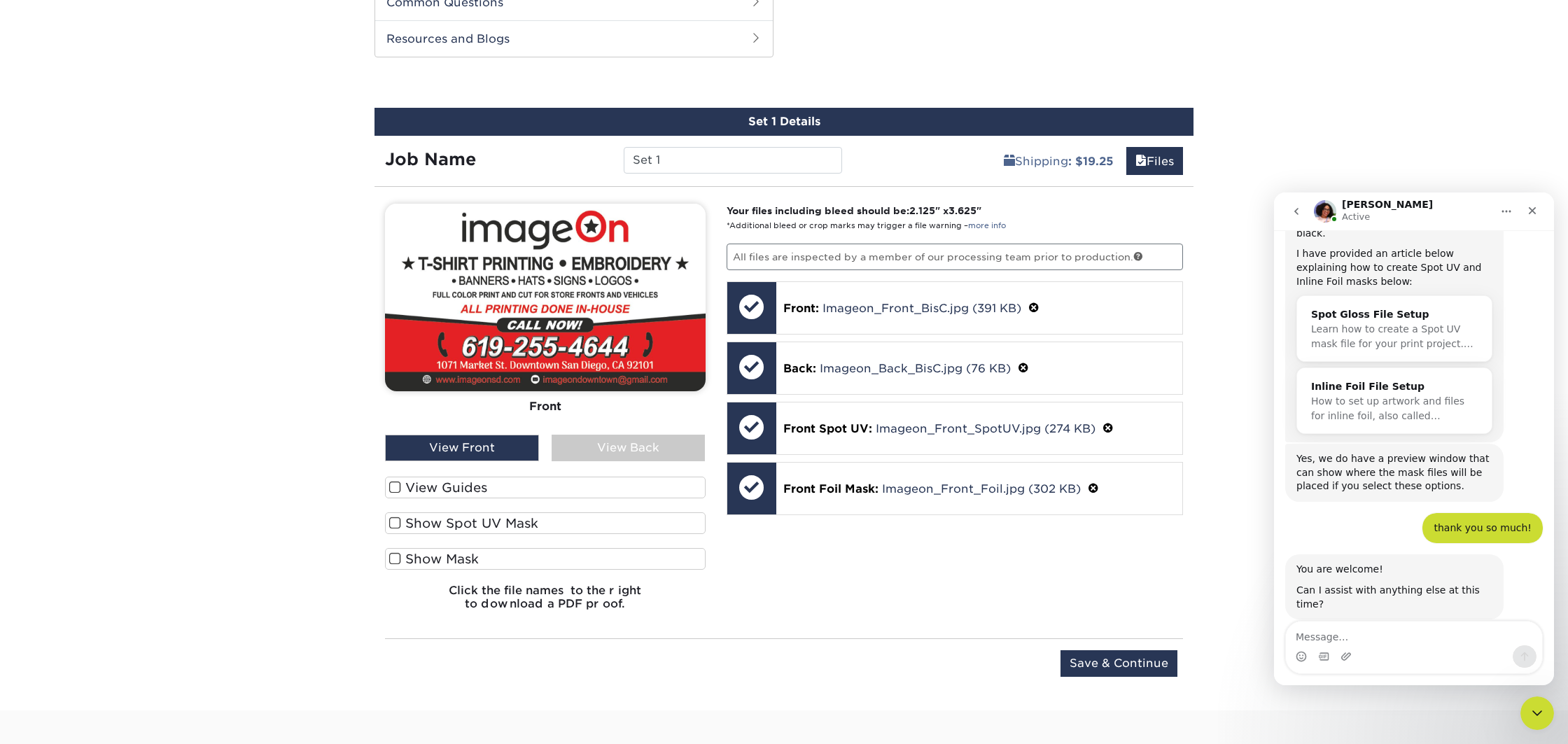
click at [396, 523] on span at bounding box center [395, 524] width 12 height 14
click at [0, 0] on input "Show Spot UV Mask" at bounding box center [0, 0] width 0 height 0
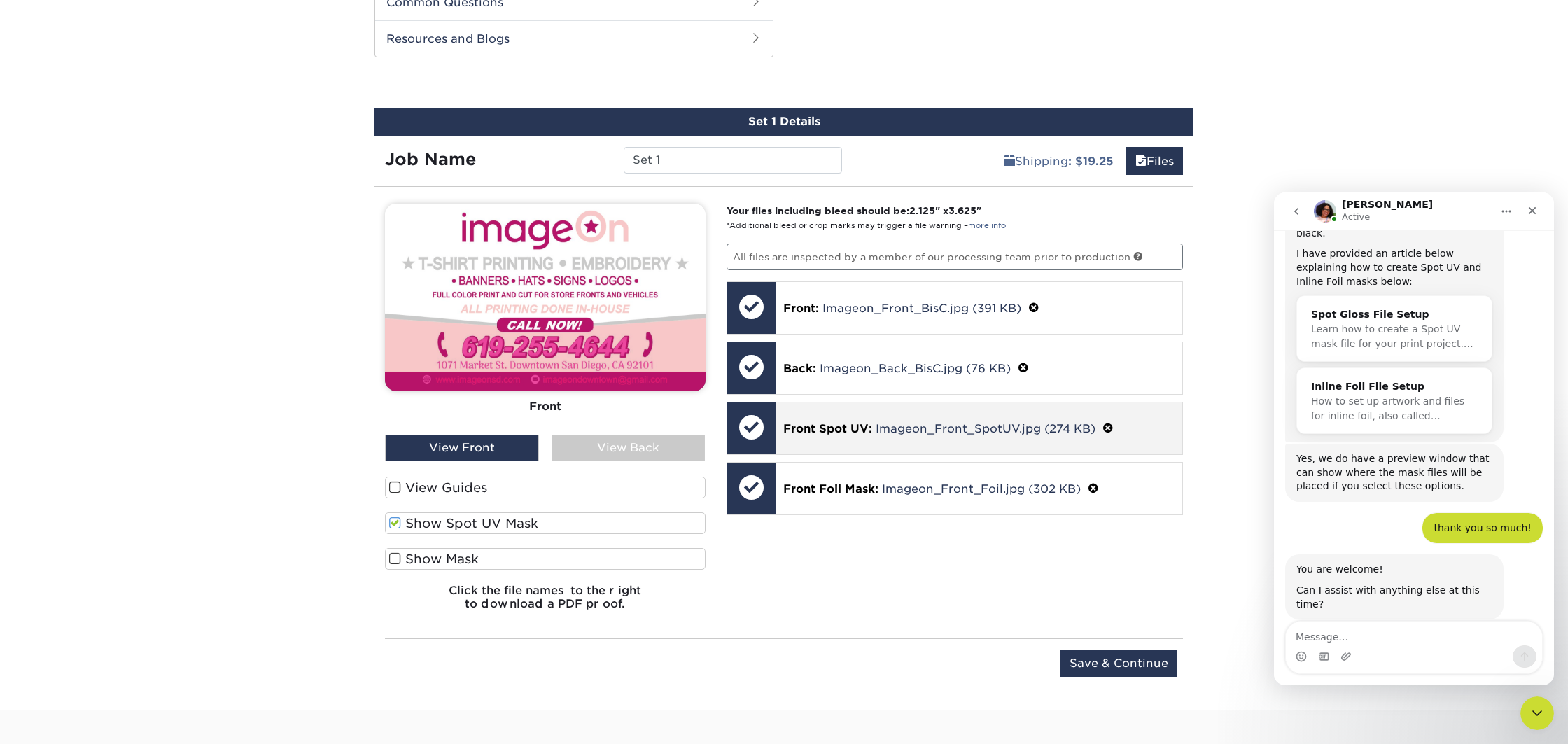
click at [1110, 428] on span at bounding box center [1108, 429] width 11 height 14
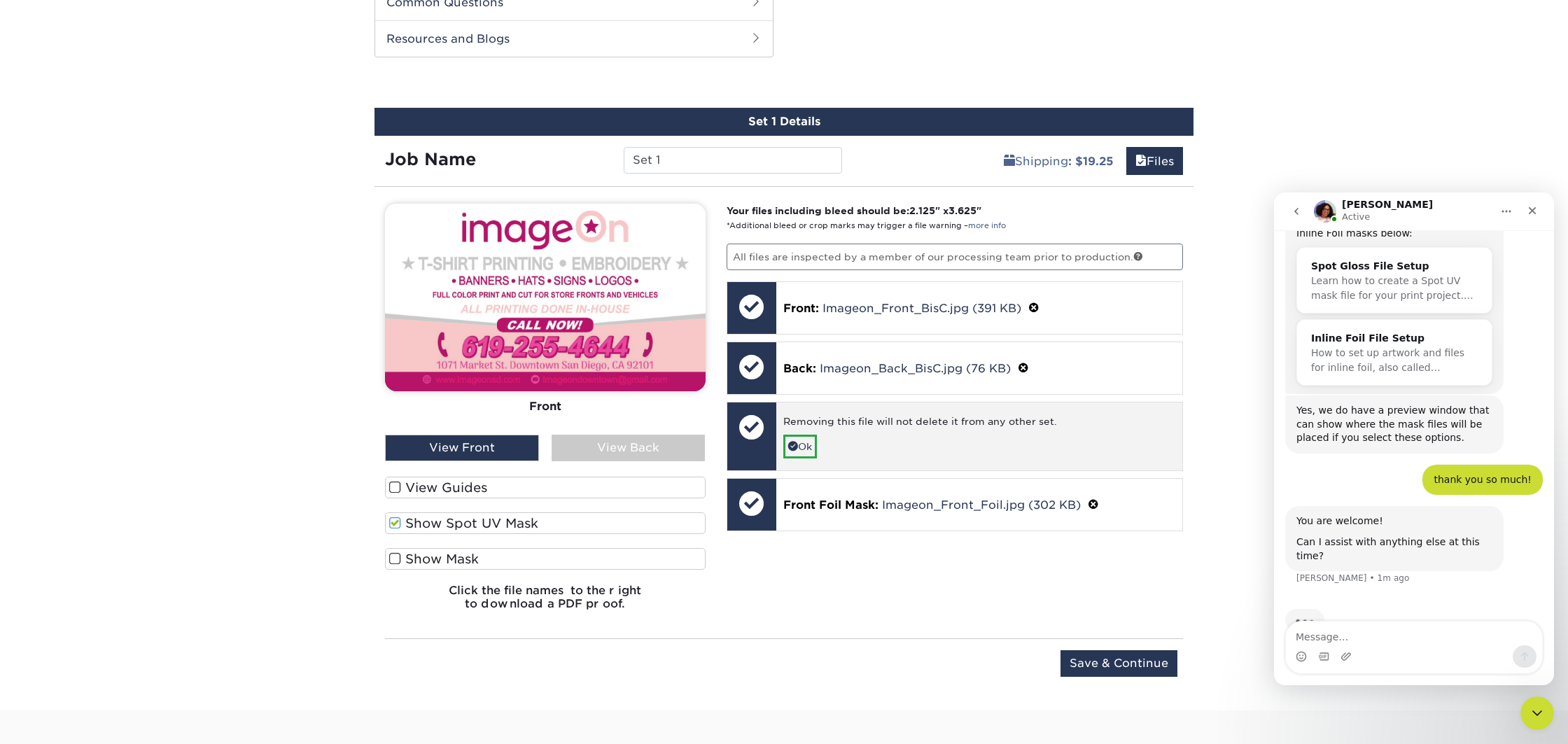
scroll to position [476, 0]
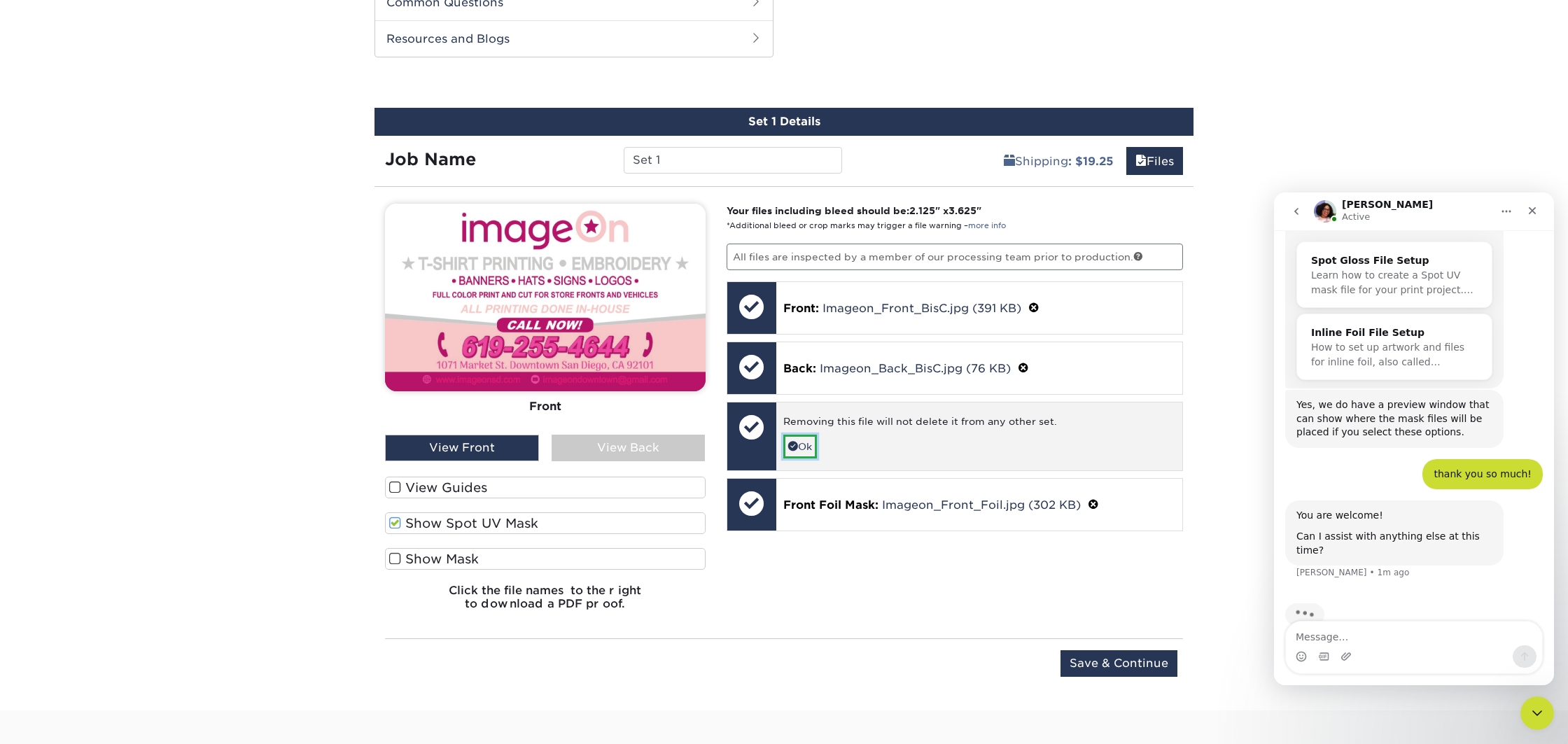
click at [800, 446] on link "Ok" at bounding box center [800, 446] width 33 height 23
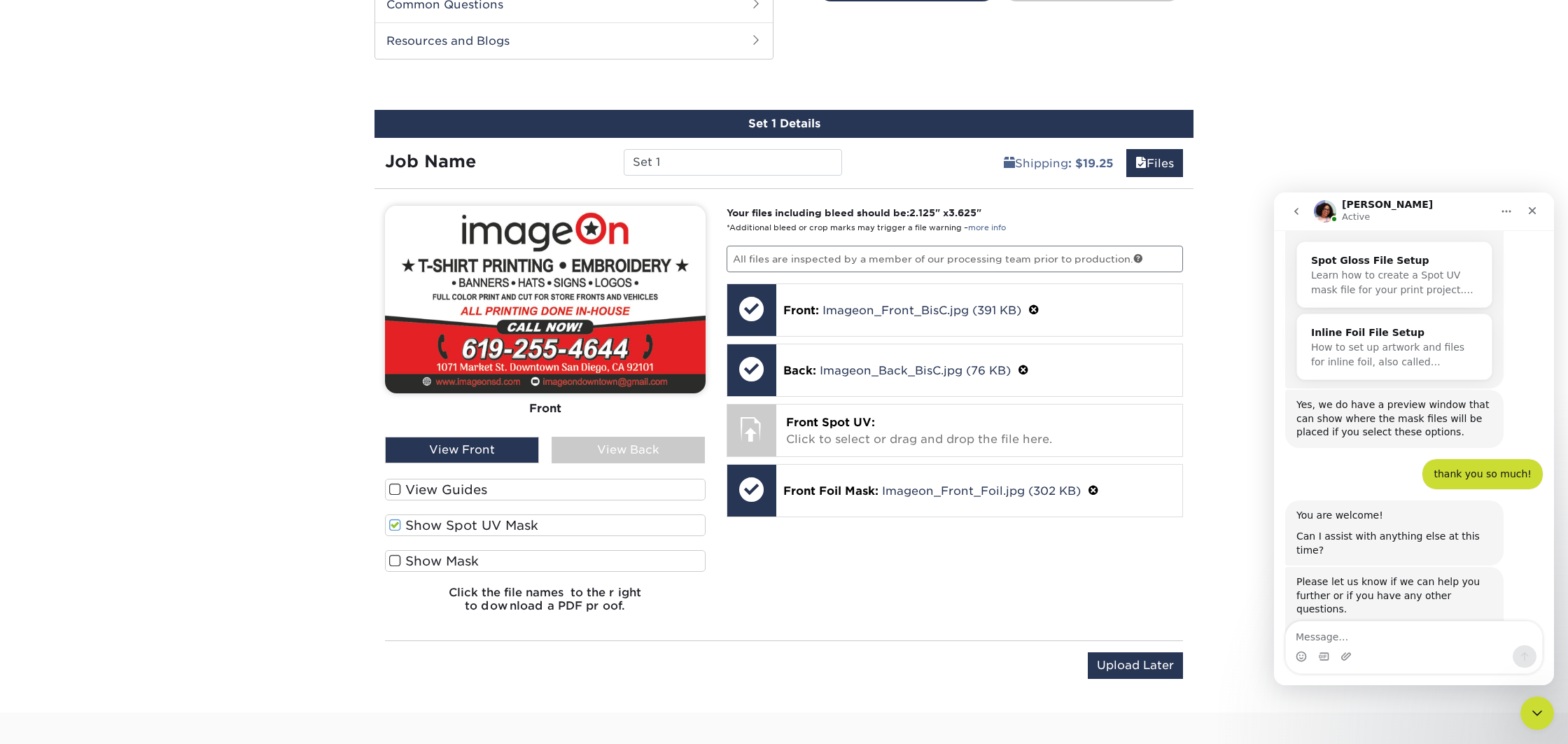
scroll to position [488, 0]
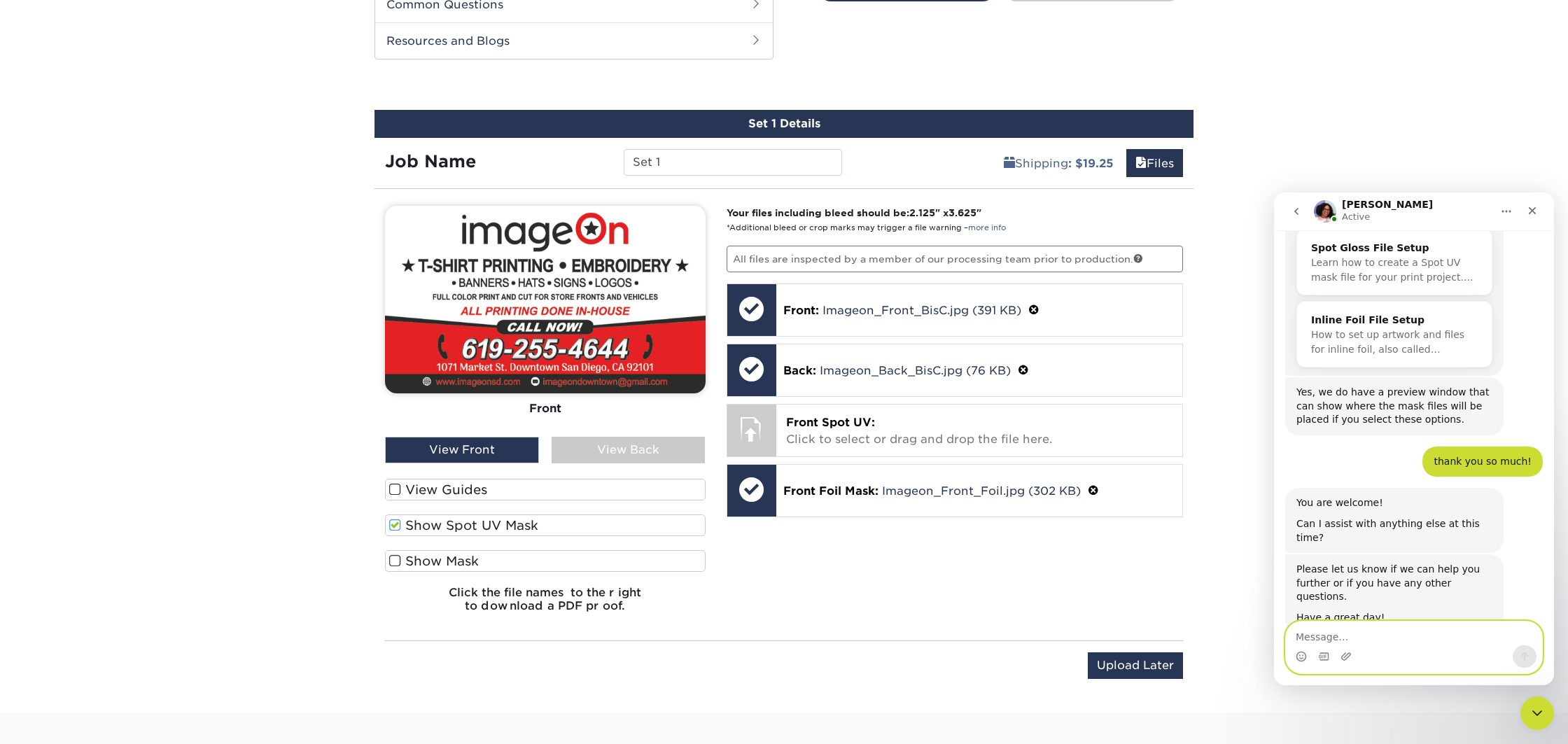
click at [1355, 628] on textarea "Message…" at bounding box center [1414, 633] width 256 height 23
type textarea "That will be all great day!!"
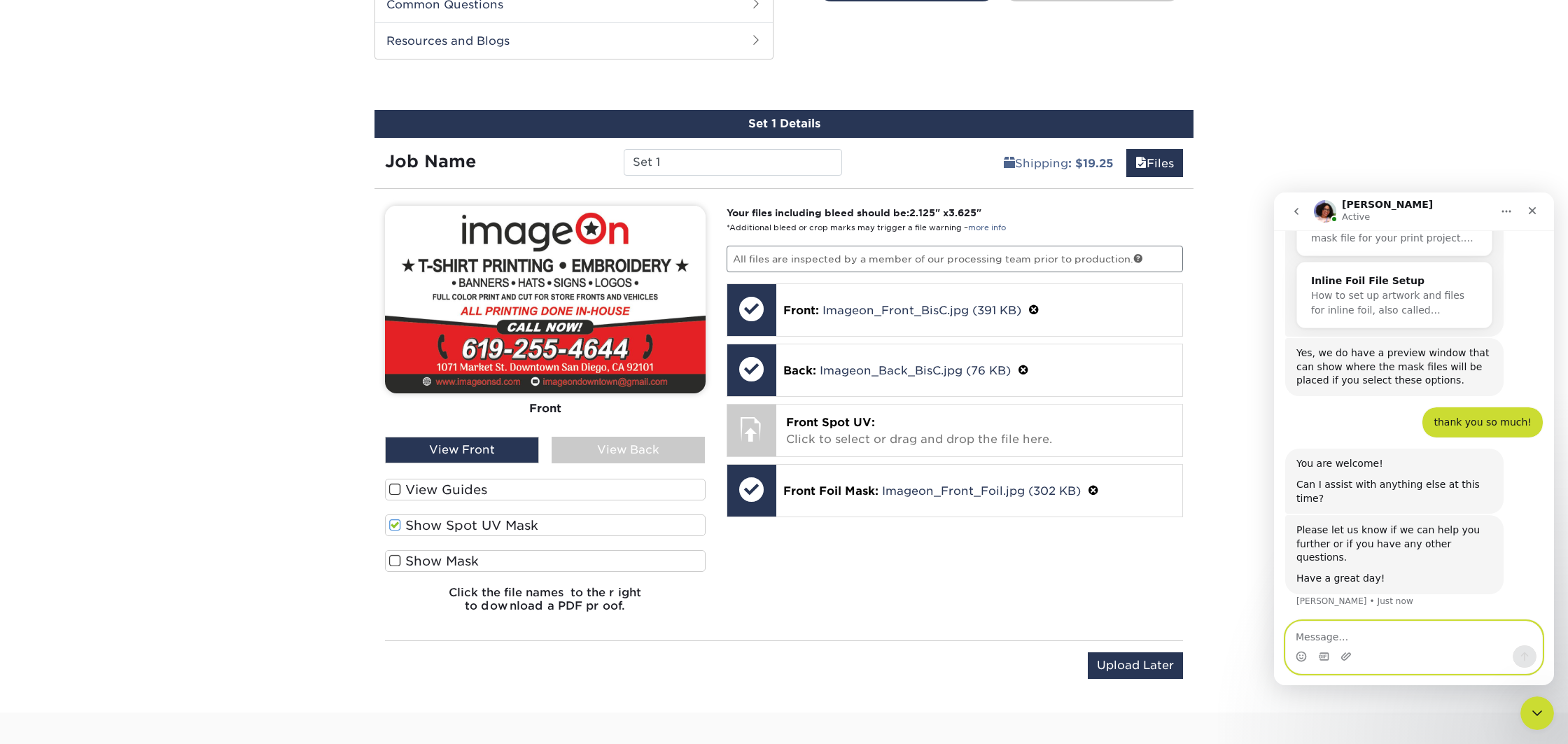
scroll to position [531, 0]
click at [896, 589] on div "Your files including bleed should be: 2.125 " x 3.625 " *Additional bleed or cr…" at bounding box center [955, 414] width 479 height 418
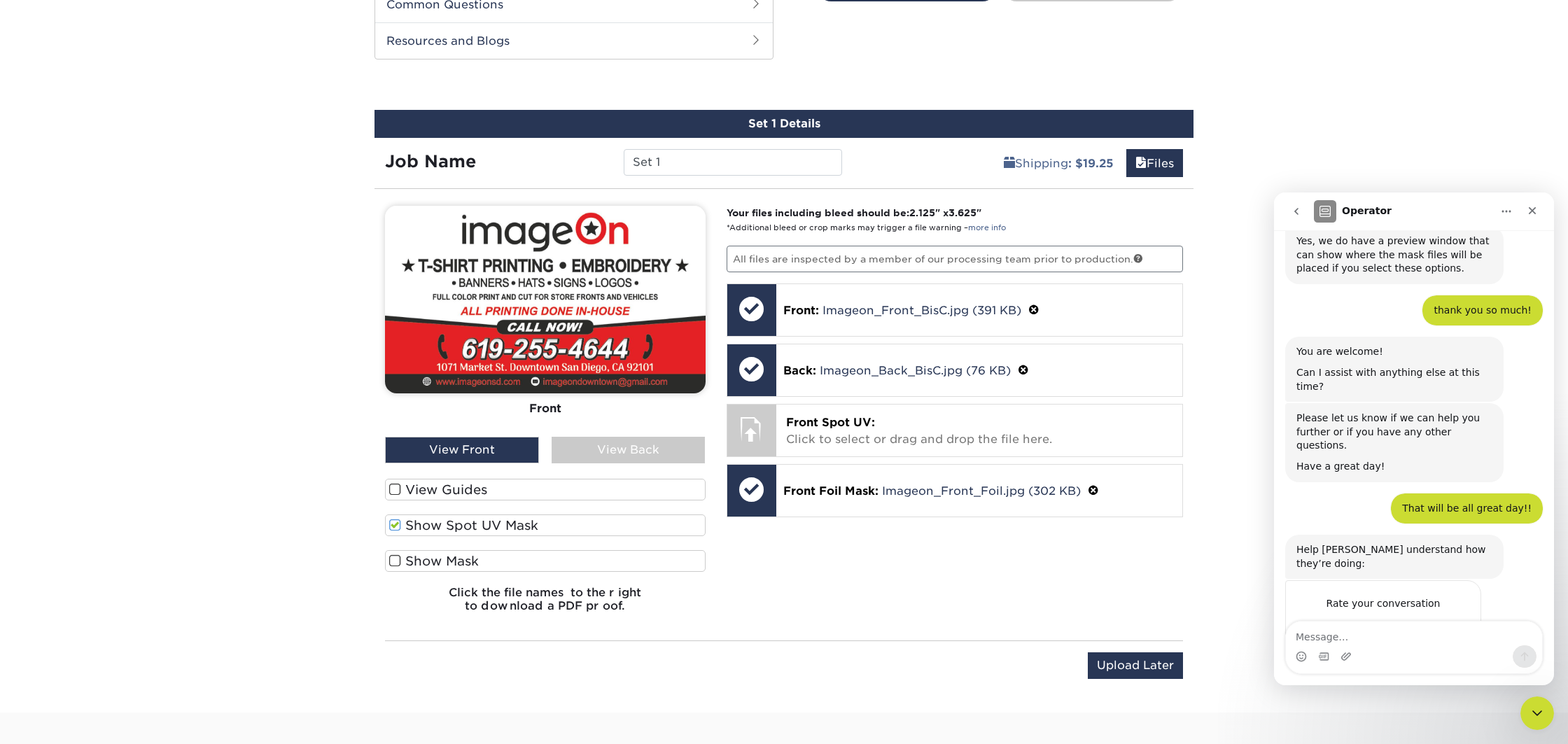
scroll to position [642, 0]
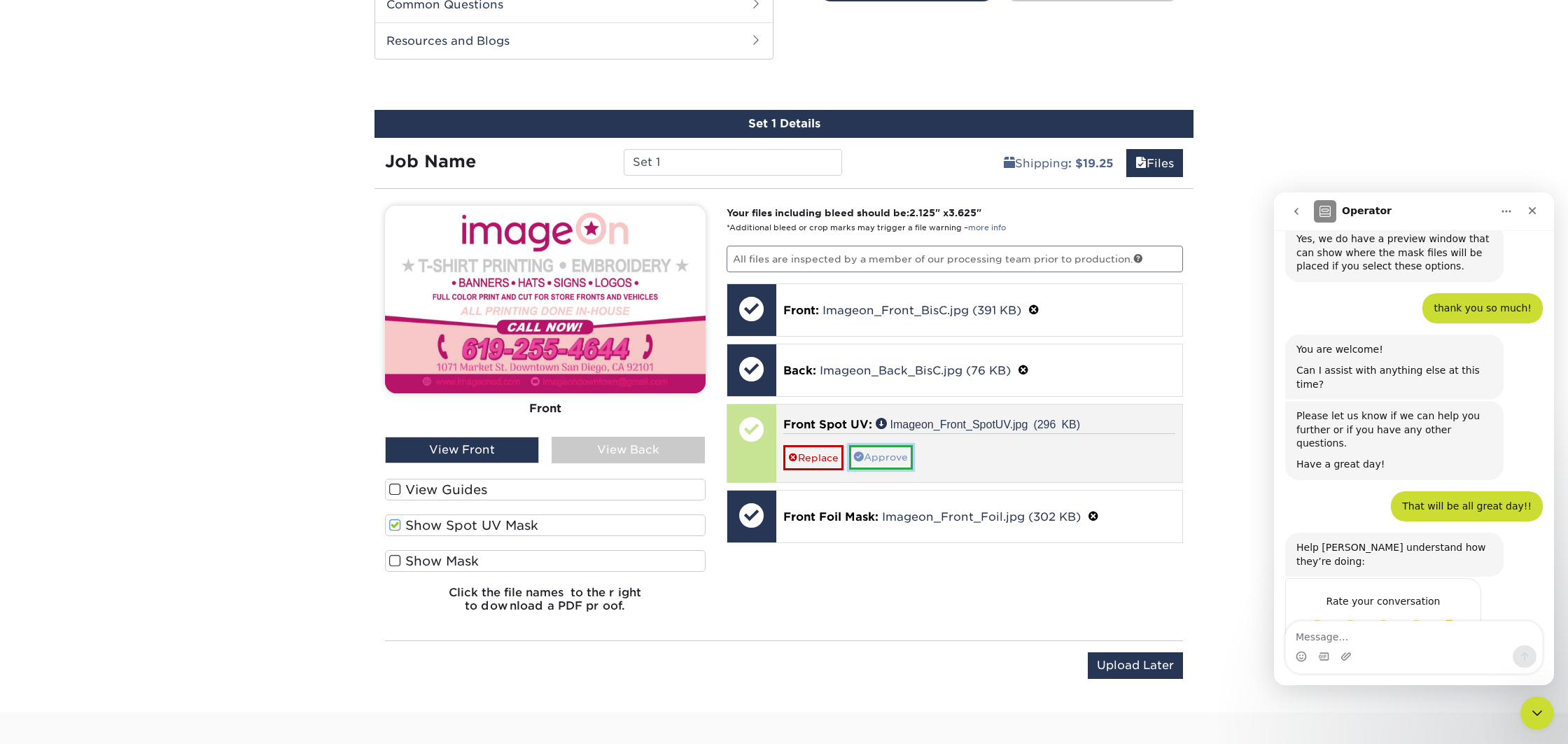
click at [885, 461] on link "Approve" at bounding box center [881, 457] width 64 height 23
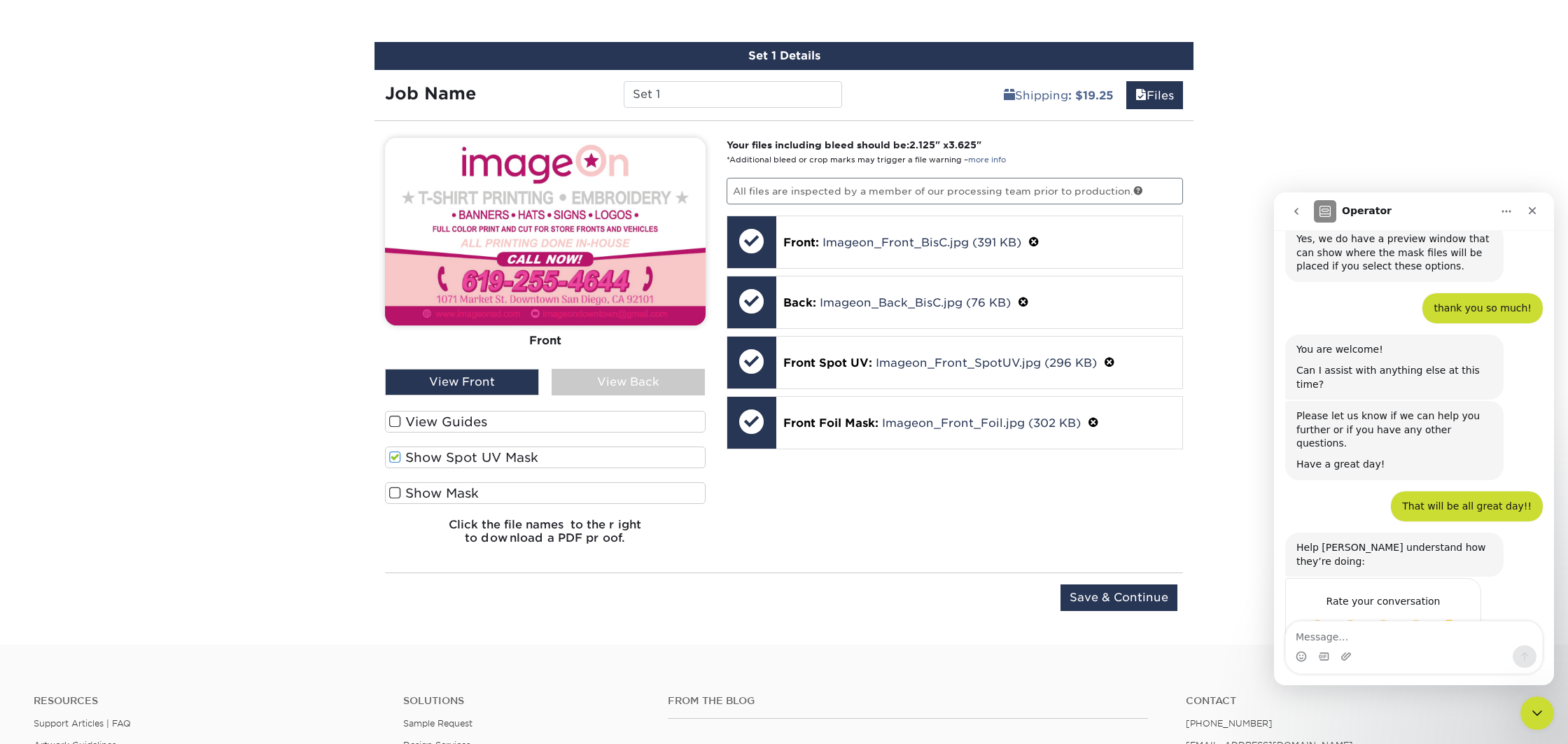
click at [540, 363] on div "Front Back" at bounding box center [545, 254] width 321 height 231
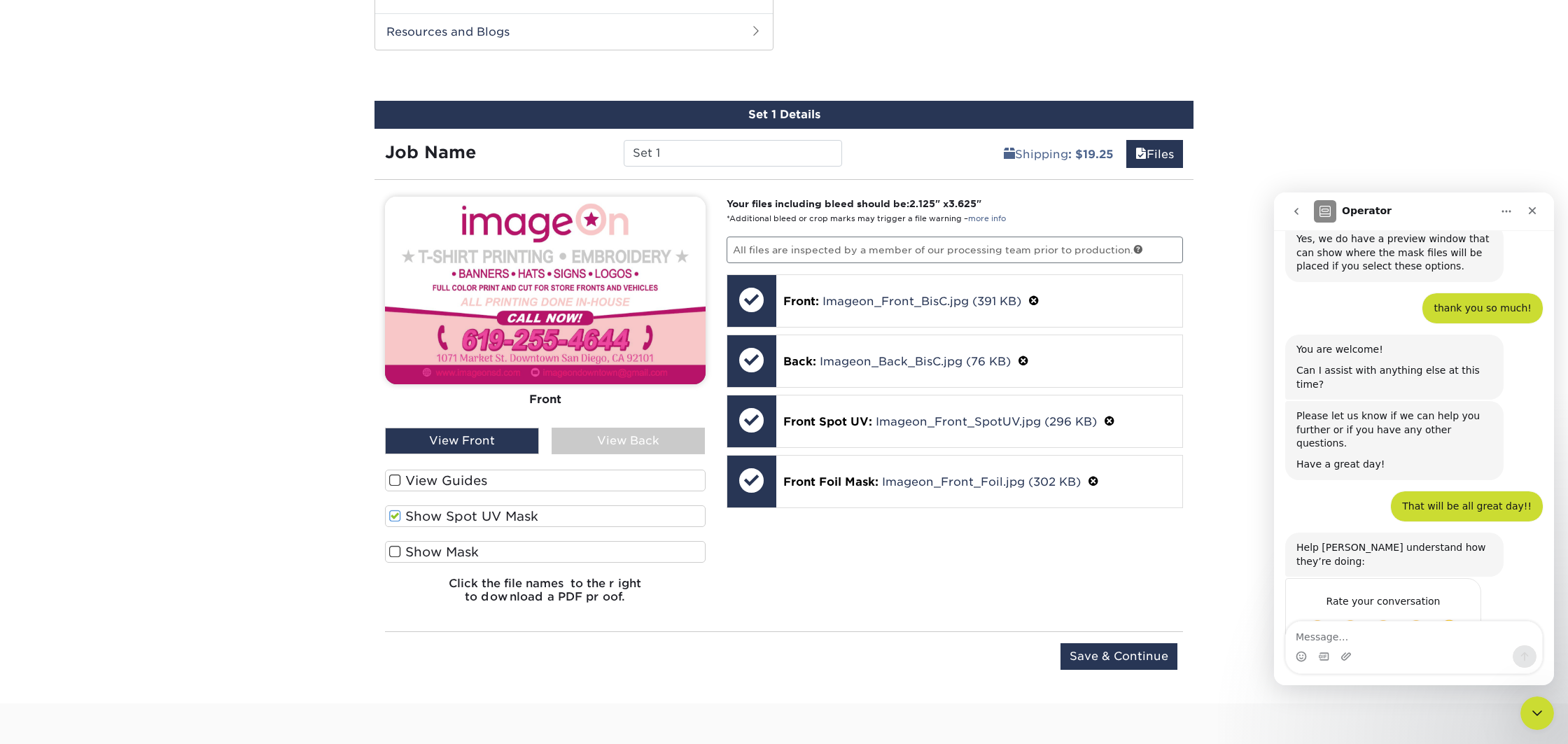
scroll to position [718, 0]
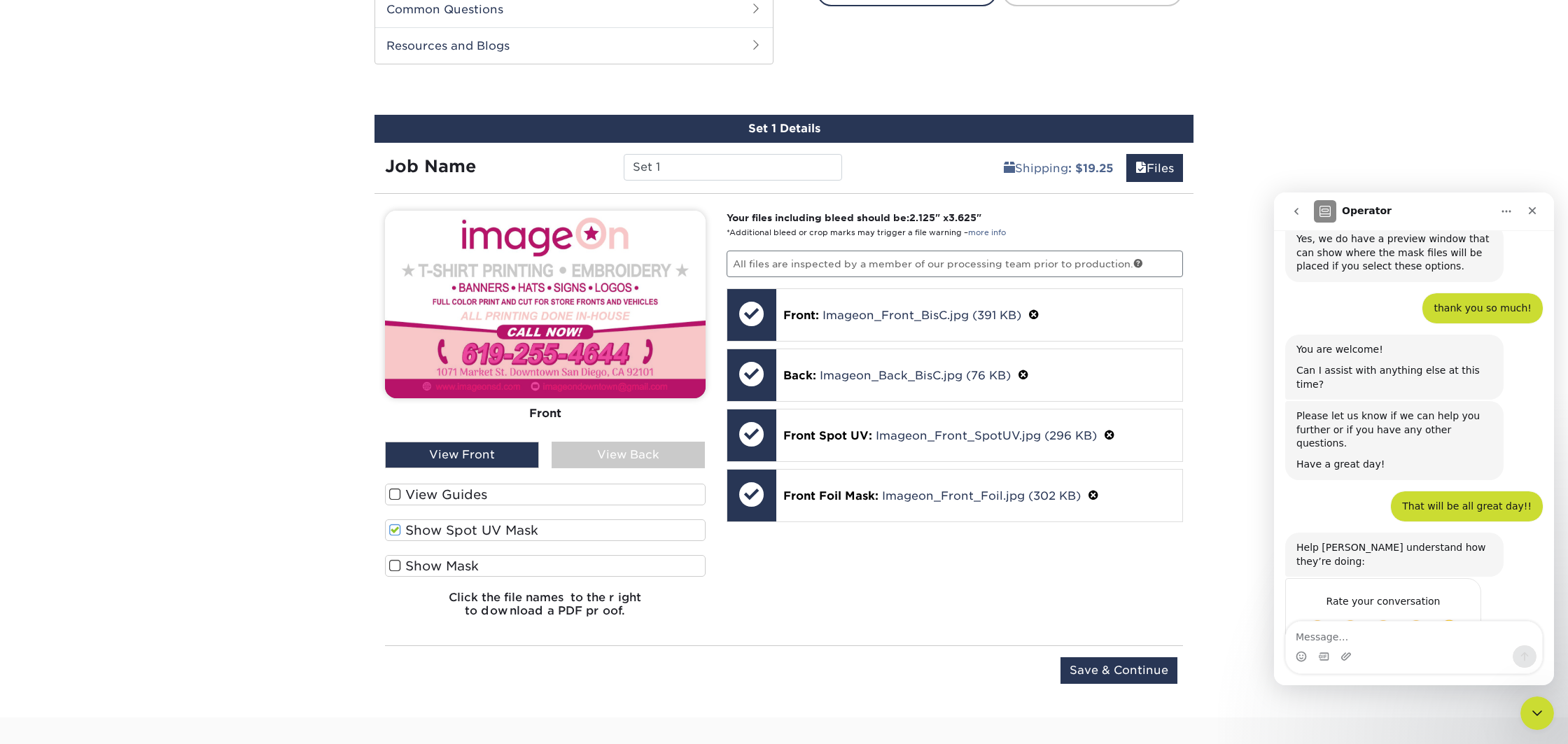
click at [394, 569] on span at bounding box center [395, 567] width 12 height 14
click at [0, 0] on input "Show Mask" at bounding box center [0, 0] width 0 height 0
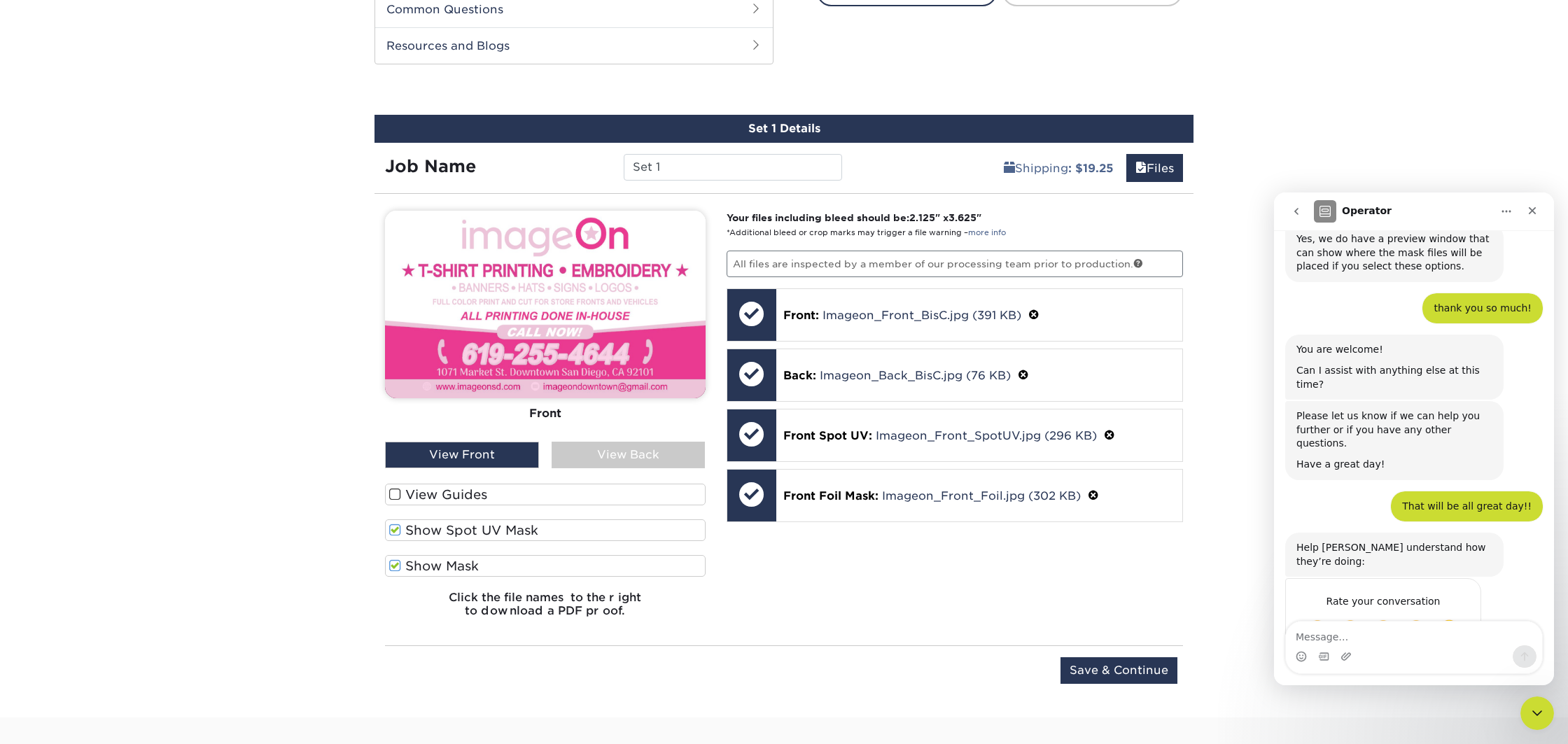
click at [397, 567] on span at bounding box center [395, 567] width 12 height 14
click at [0, 0] on input "Show Mask" at bounding box center [0, 0] width 0 height 0
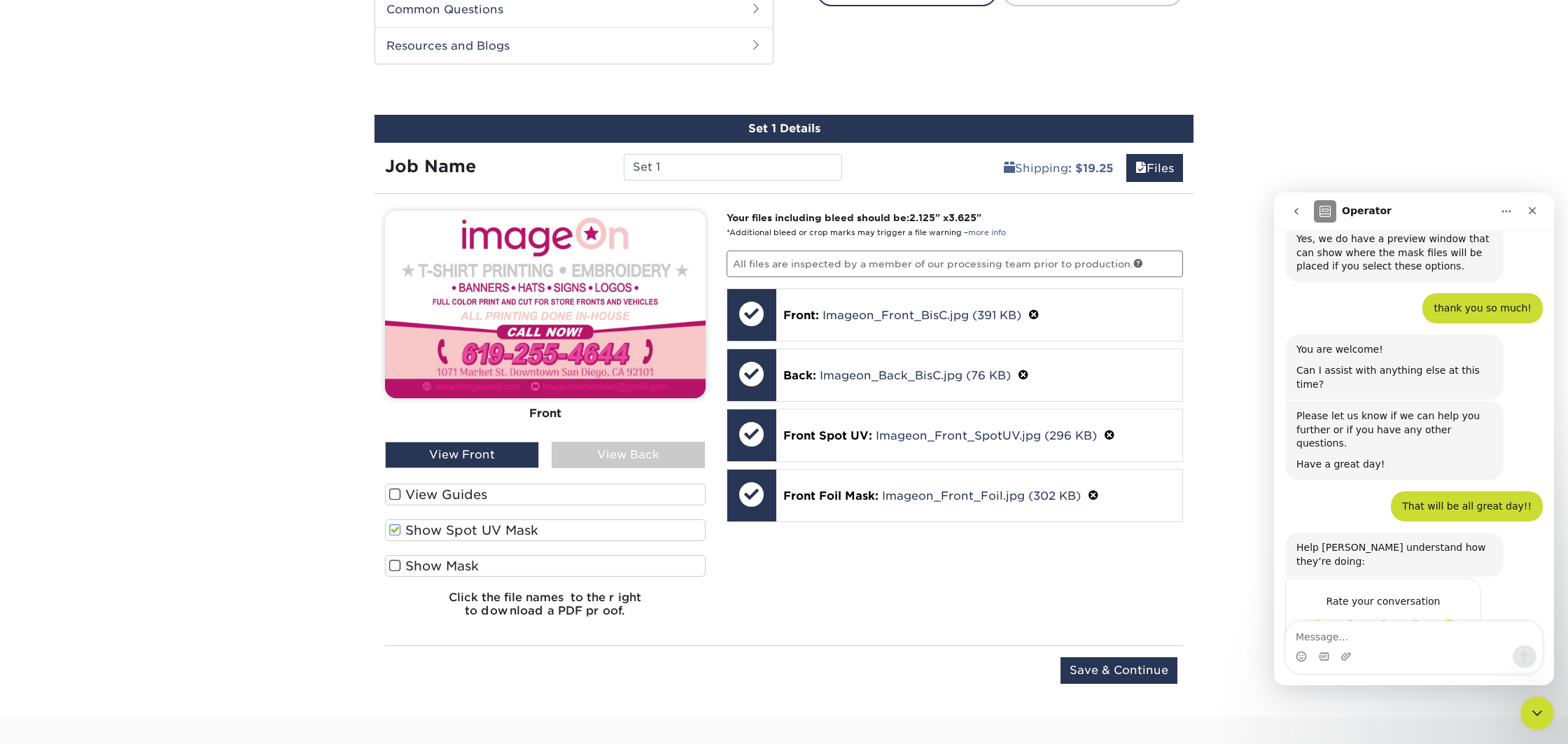
click at [397, 567] on span at bounding box center [395, 567] width 12 height 14
click at [0, 0] on input "Show Mask" at bounding box center [0, 0] width 0 height 0
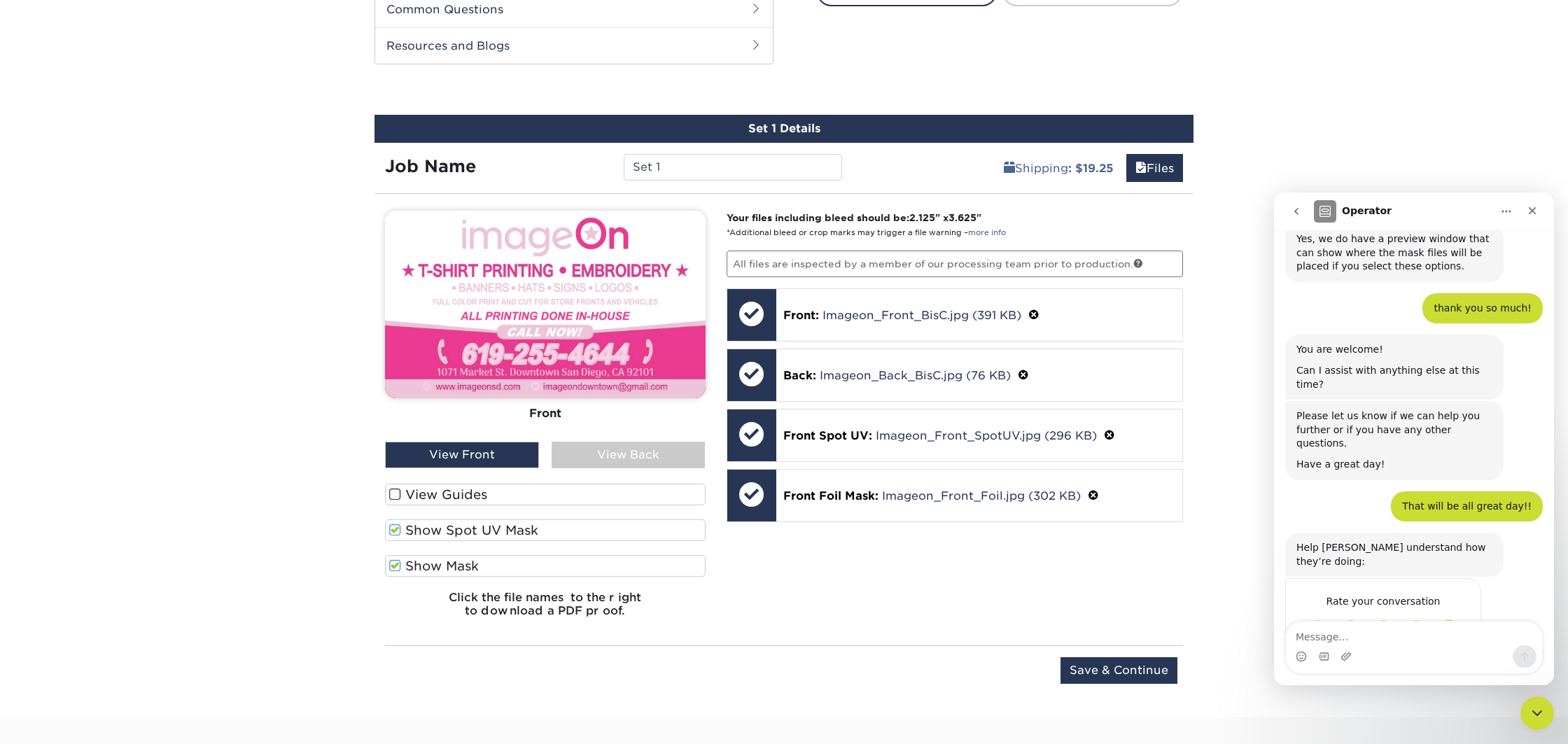
click at [397, 567] on span at bounding box center [395, 567] width 12 height 14
click at [0, 0] on input "Show Mask" at bounding box center [0, 0] width 0 height 0
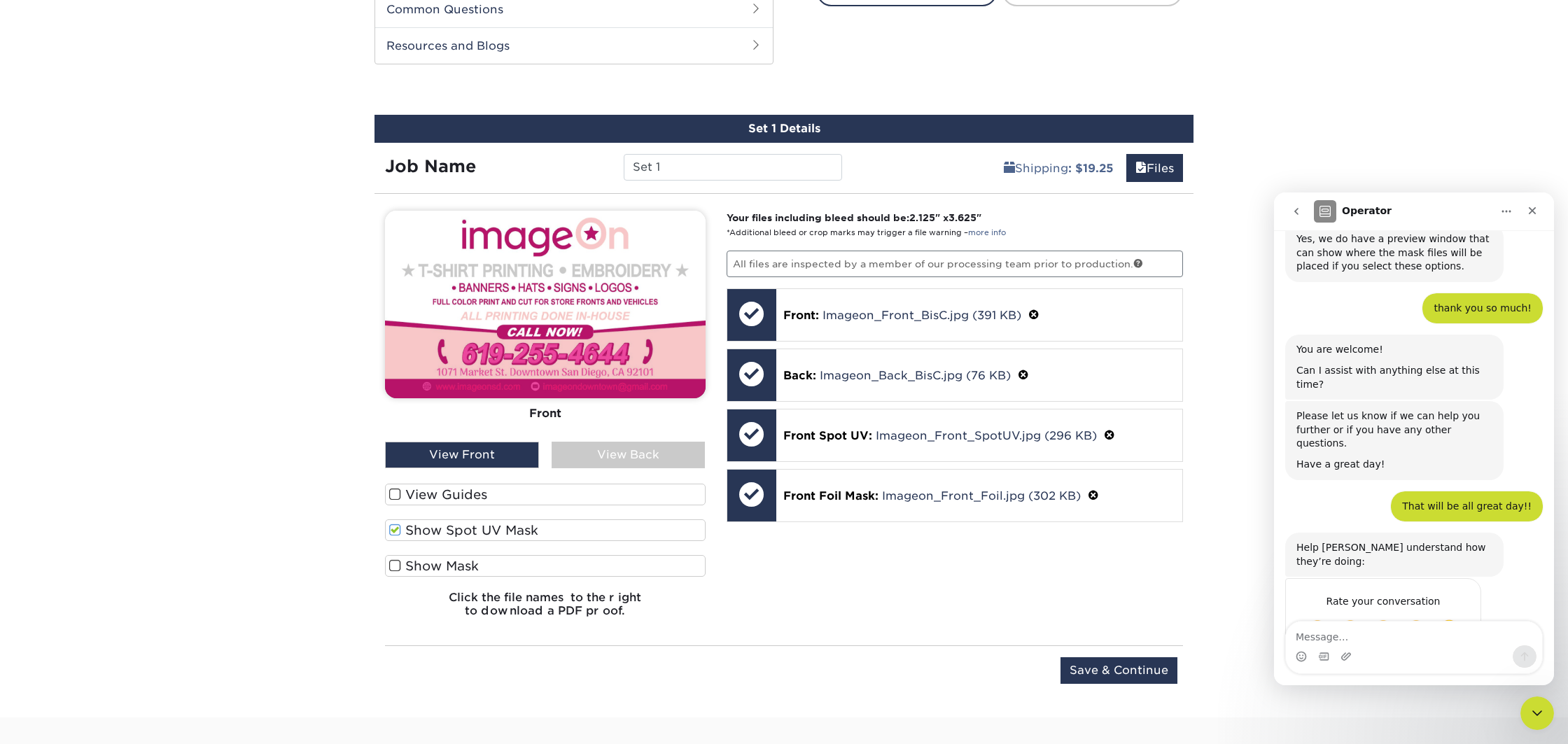
click at [397, 567] on span at bounding box center [395, 567] width 12 height 14
click at [0, 0] on input "Show Mask" at bounding box center [0, 0] width 0 height 0
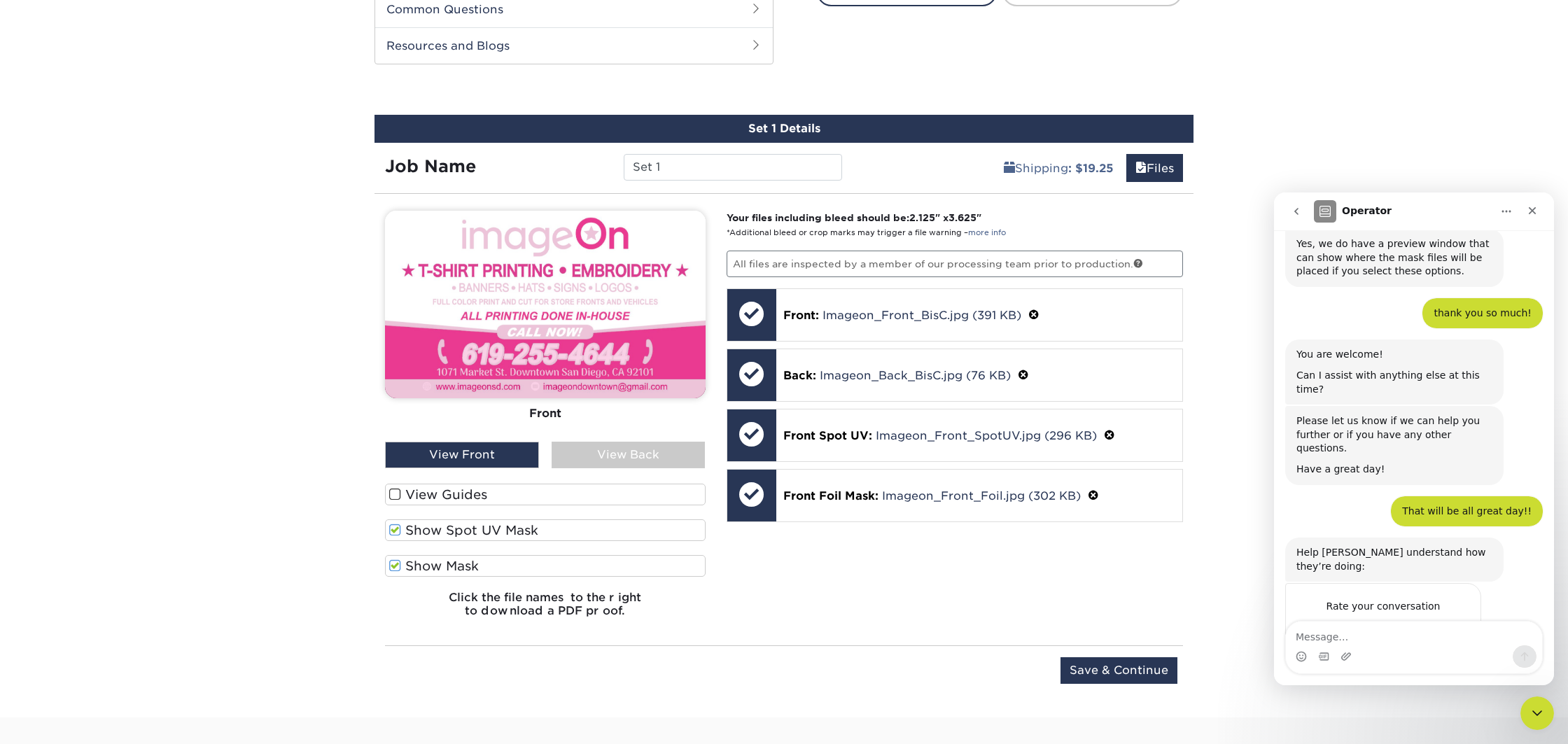
scroll to position [642, 0]
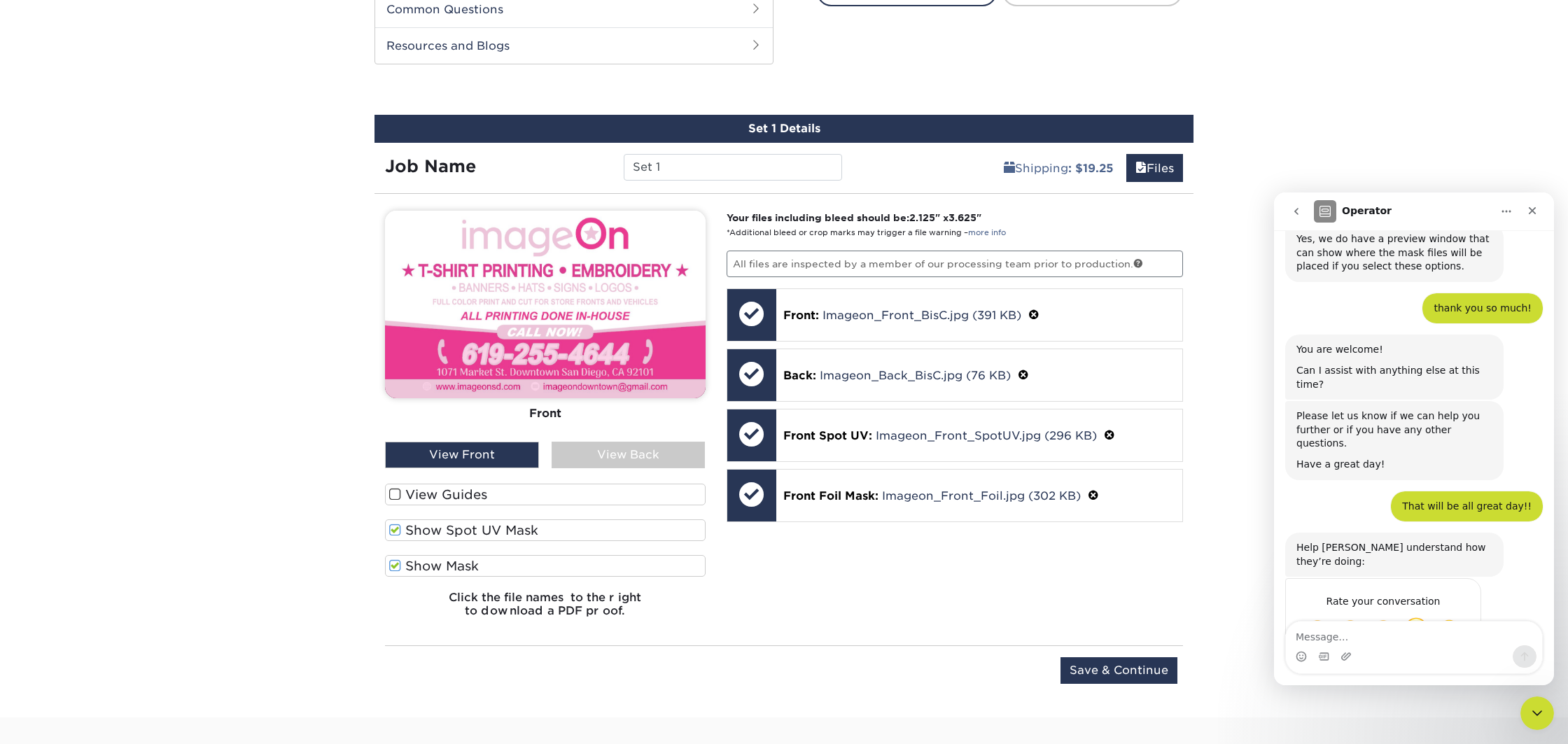
click at [1420, 617] on span "Great" at bounding box center [1416, 629] width 25 height 25
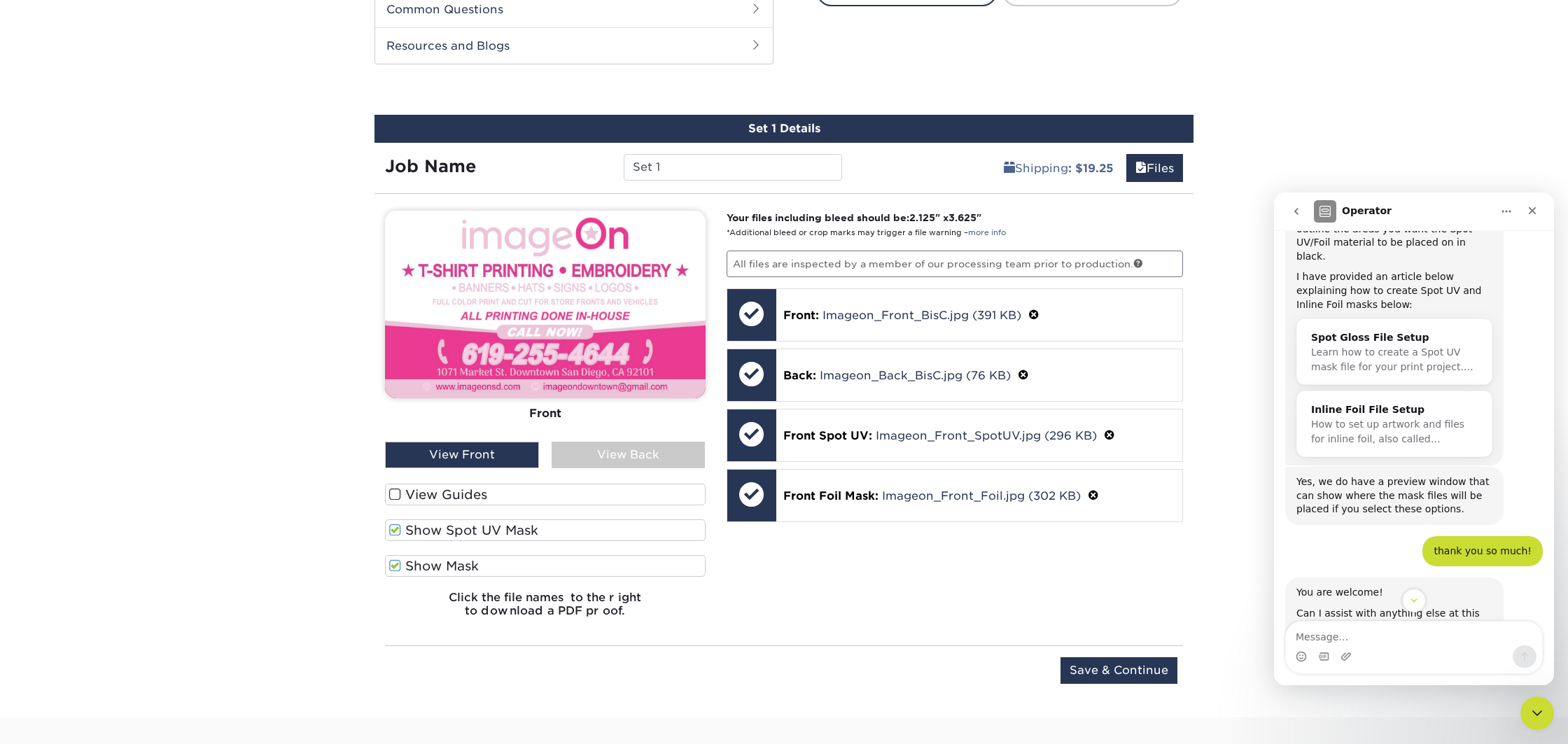
scroll to position [395, 0]
click at [1365, 407] on div "Inline Foil File Setup" at bounding box center [1395, 414] width 166 height 15
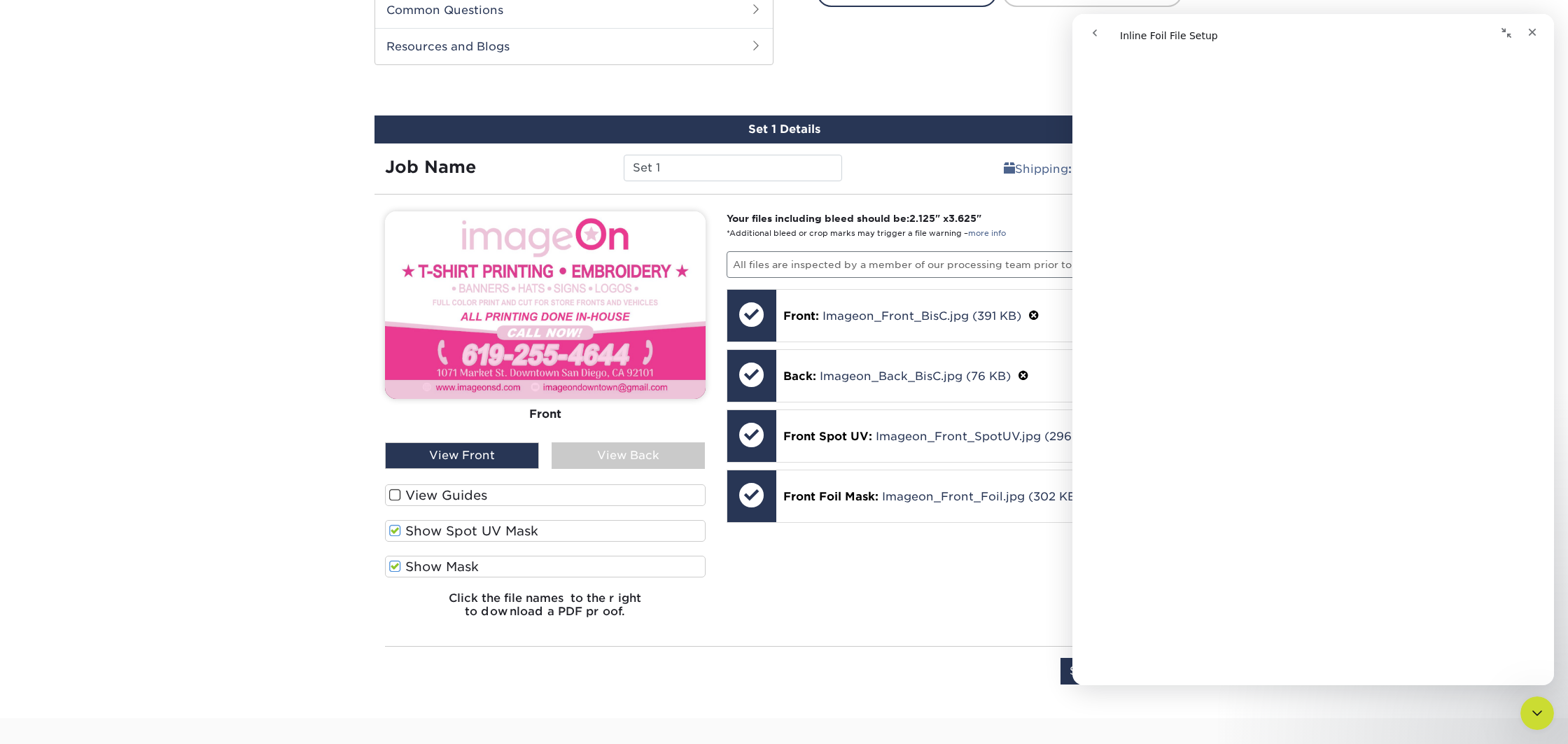
scroll to position [718, 0]
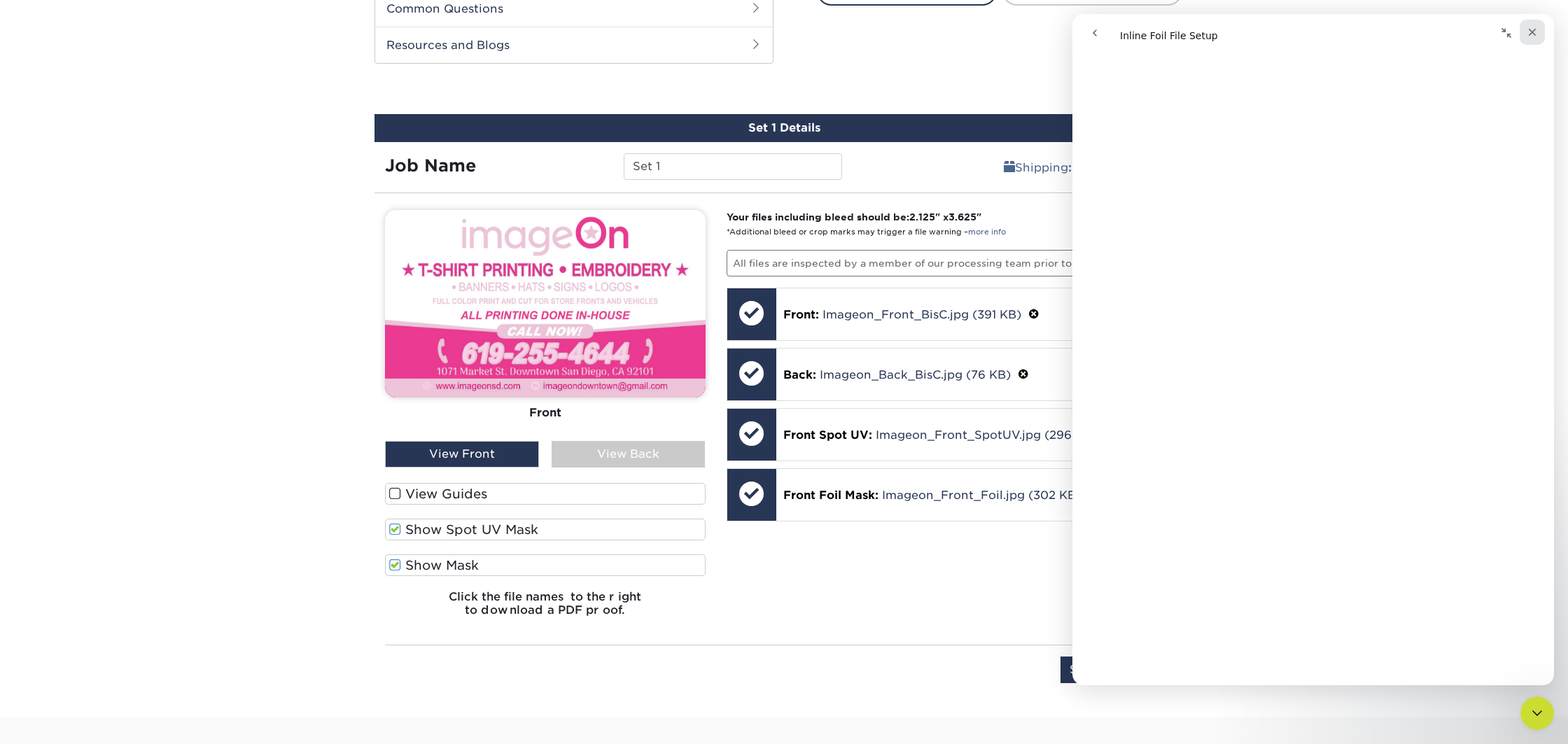
click at [1531, 35] on icon "Close" at bounding box center [1532, 31] width 11 height 11
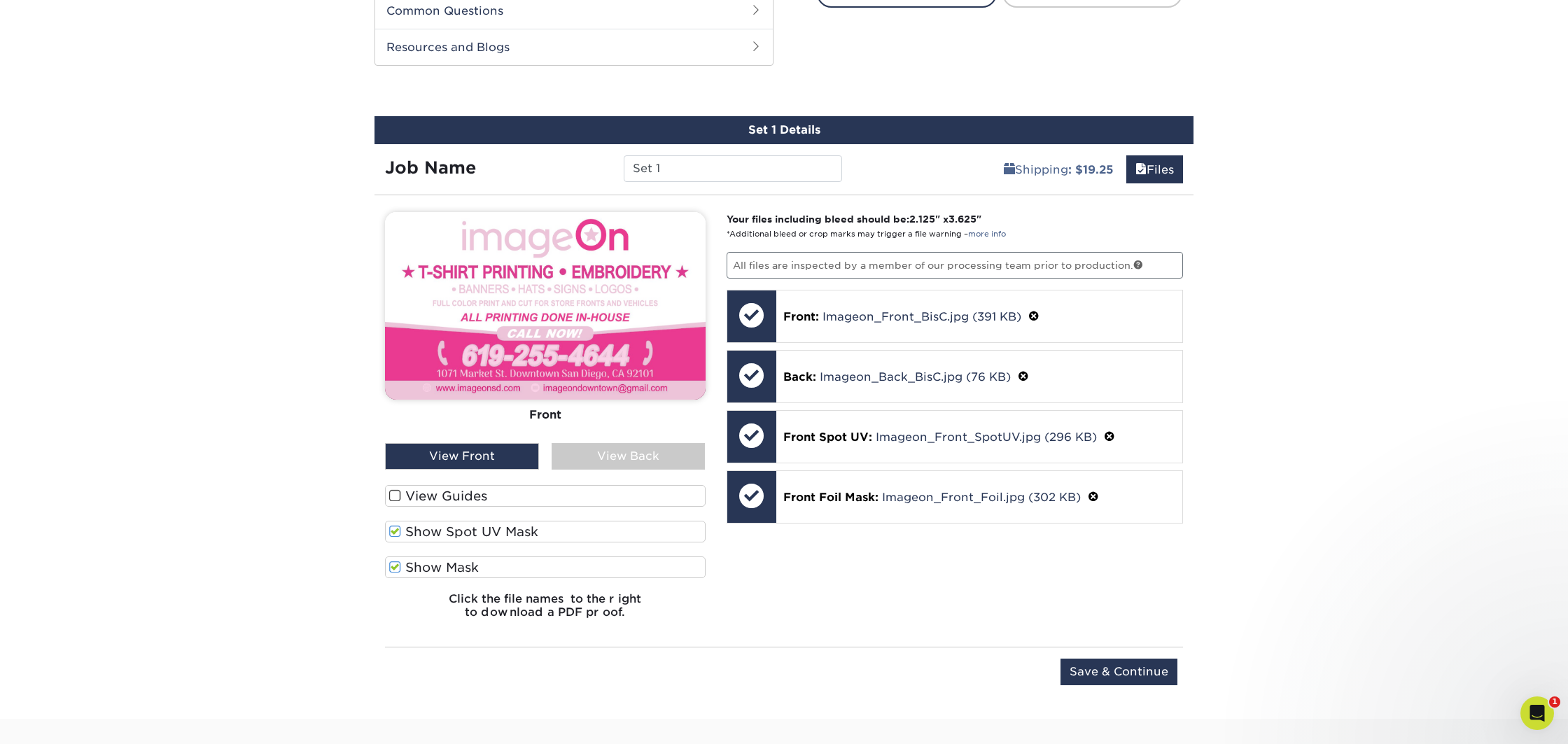
scroll to position [0, 0]
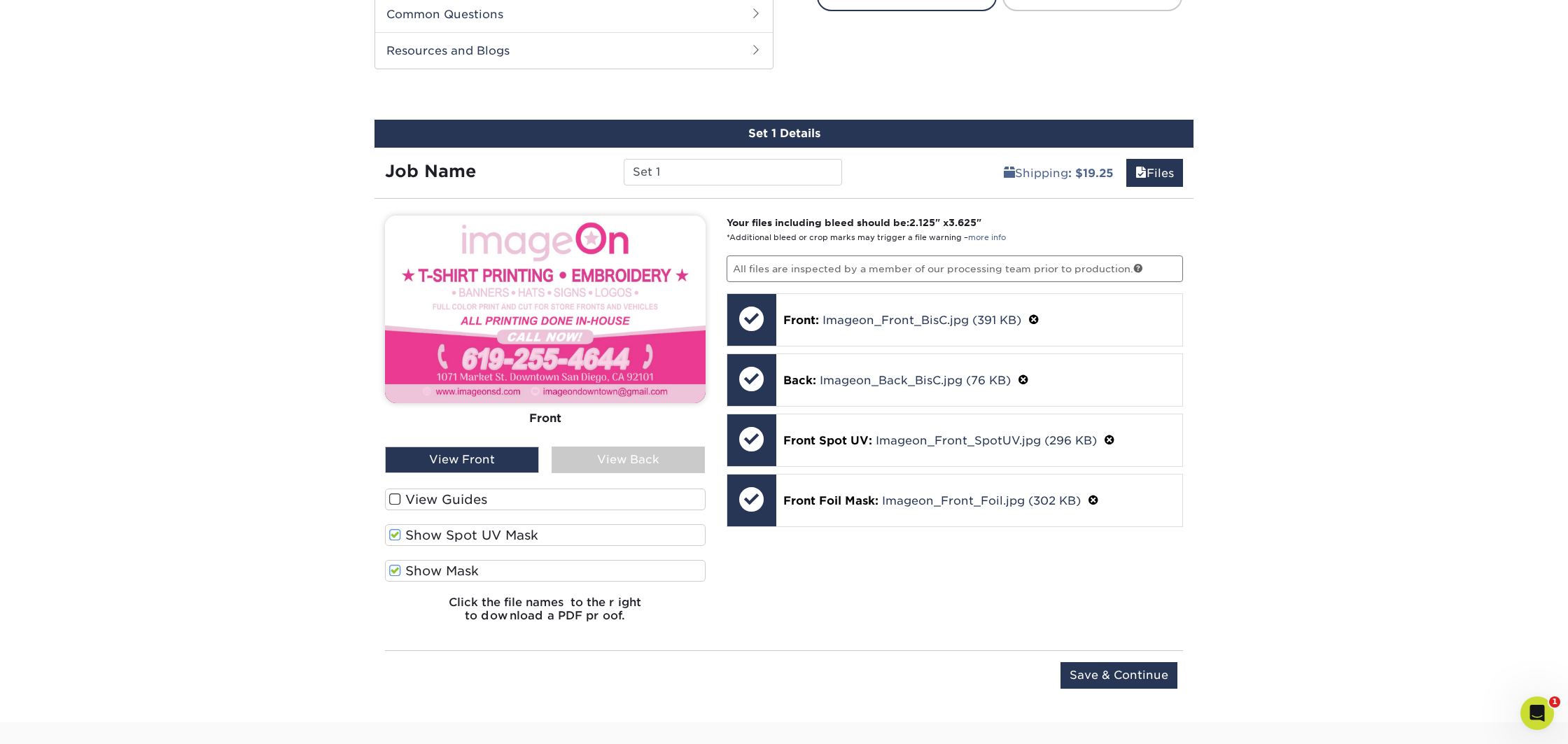
click at [802, 535] on div "Your files including bleed should be: 2.125 " x 3.625 " *Additional bleed or cr…" at bounding box center [955, 424] width 479 height 418
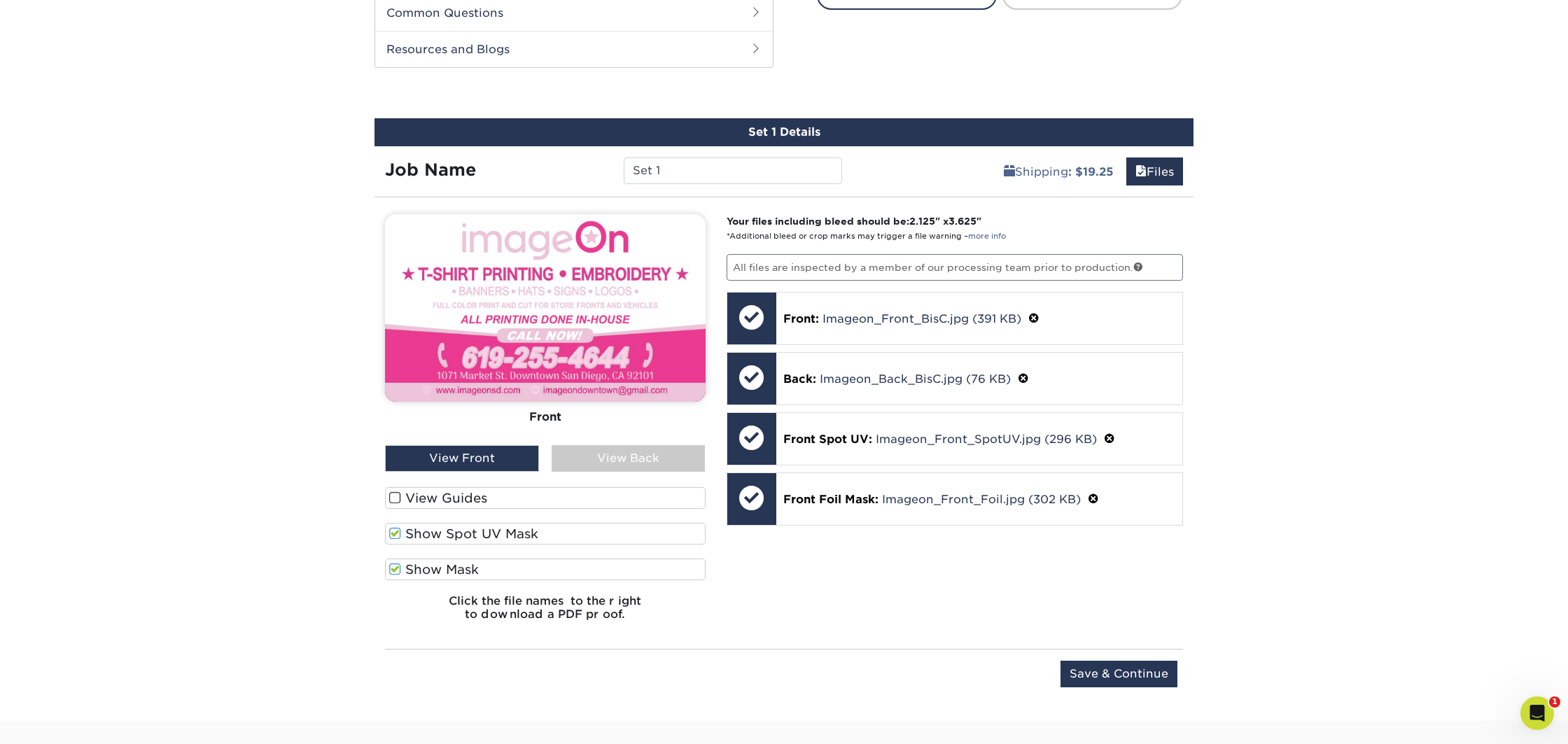
scroll to position [715, 0]
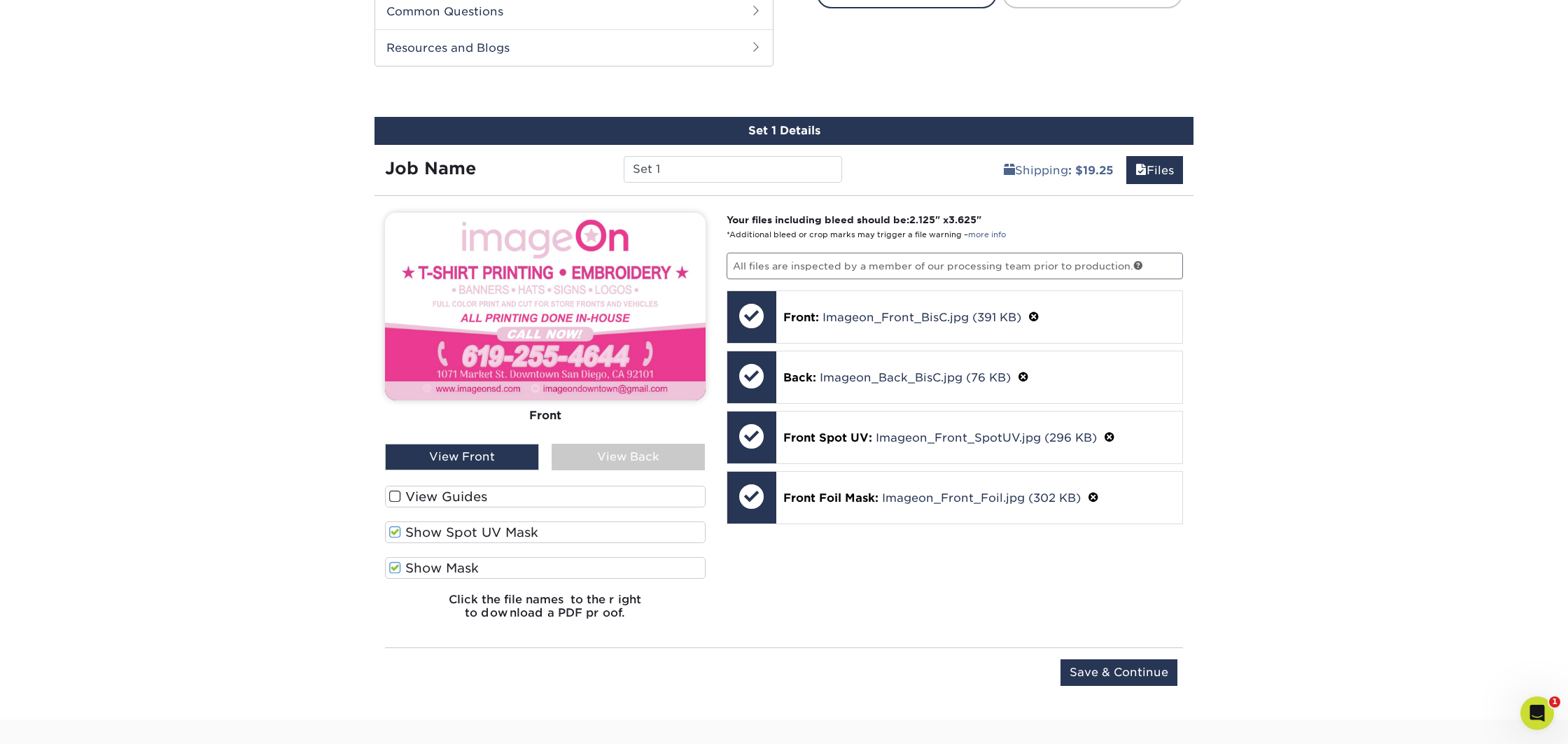
click at [394, 531] on span at bounding box center [395, 533] width 12 height 14
click at [0, 0] on input "Show Spot UV Mask" at bounding box center [0, 0] width 0 height 0
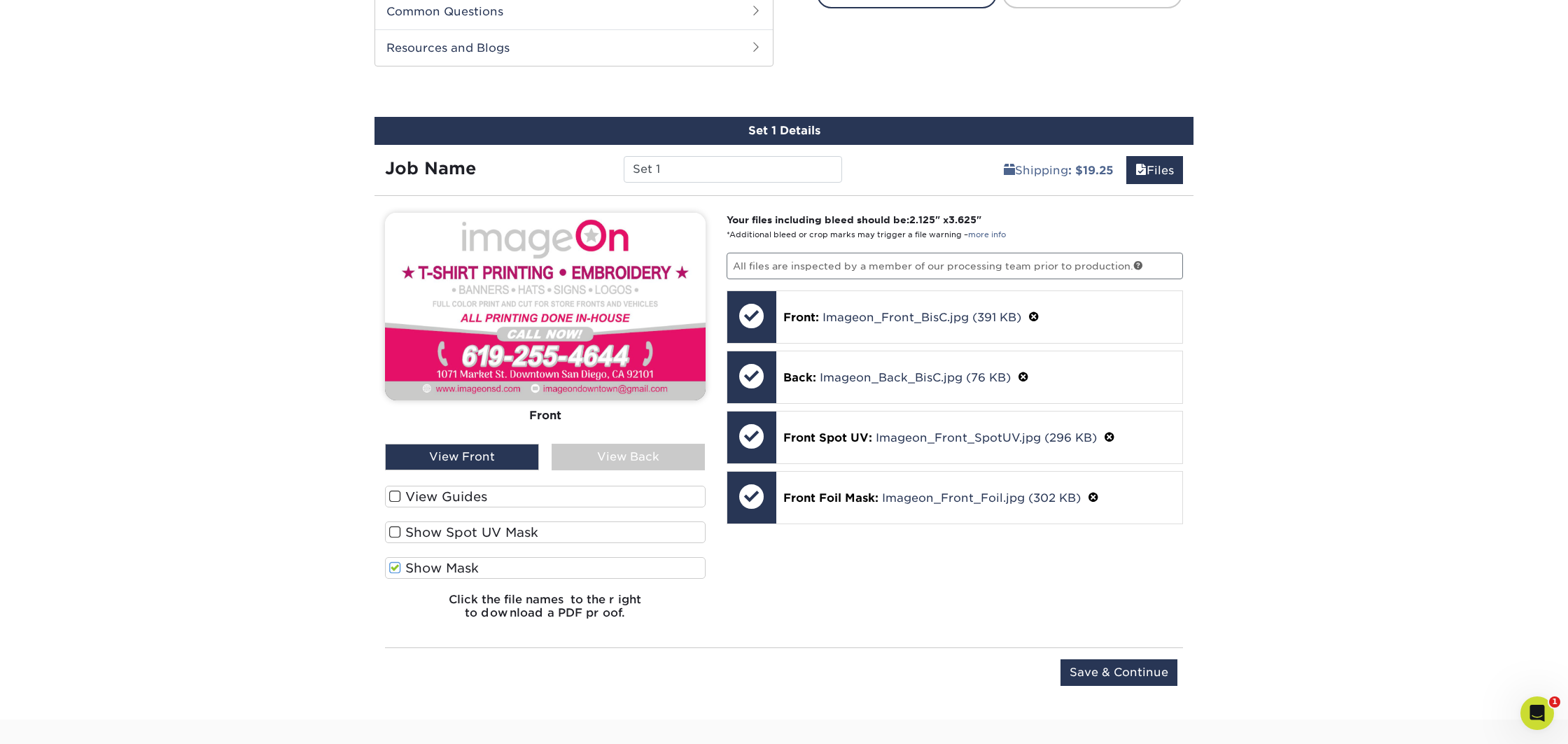
click at [390, 564] on span at bounding box center [395, 569] width 12 height 14
click at [0, 0] on input "Show Mask" at bounding box center [0, 0] width 0 height 0
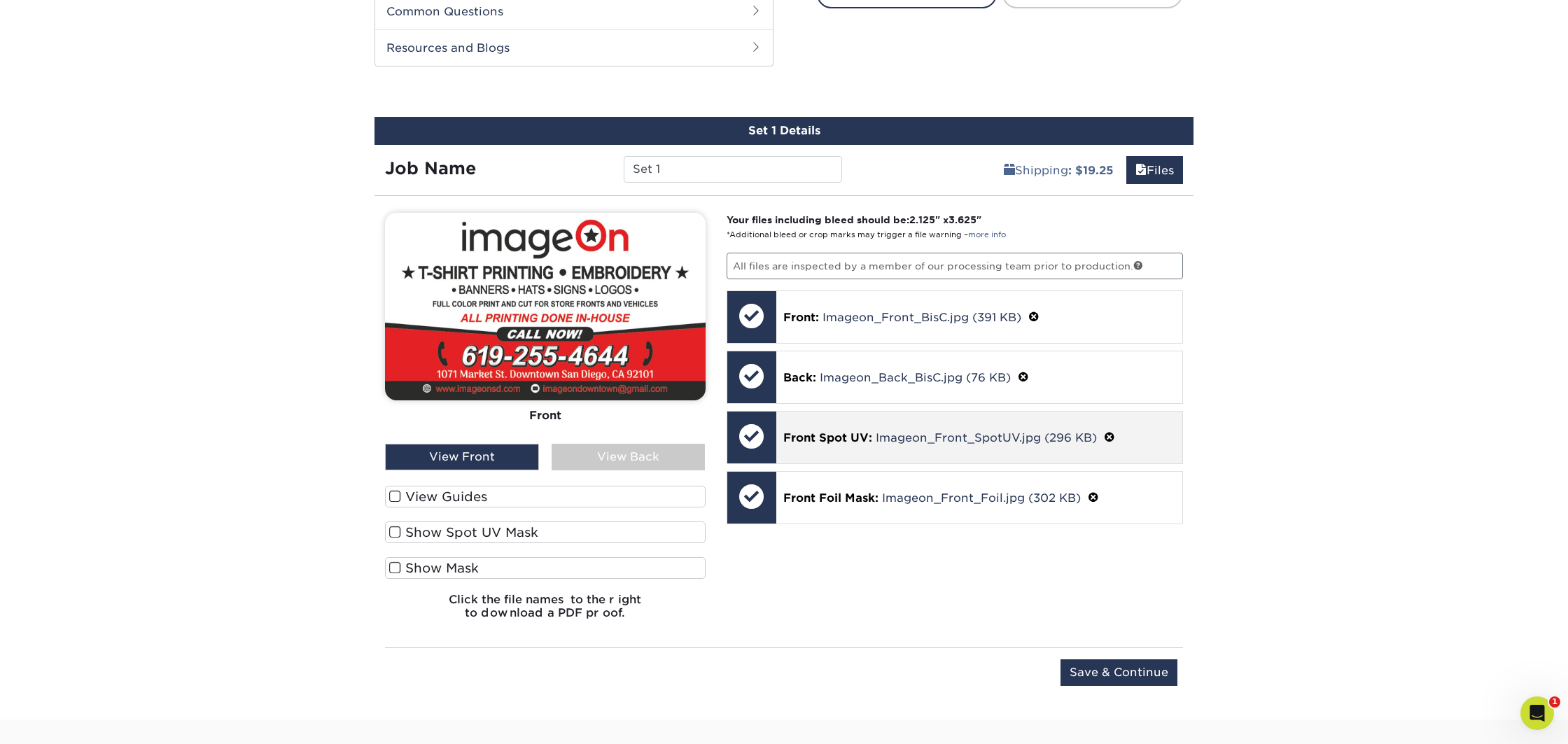
click at [1109, 433] on span at bounding box center [1109, 439] width 11 height 14
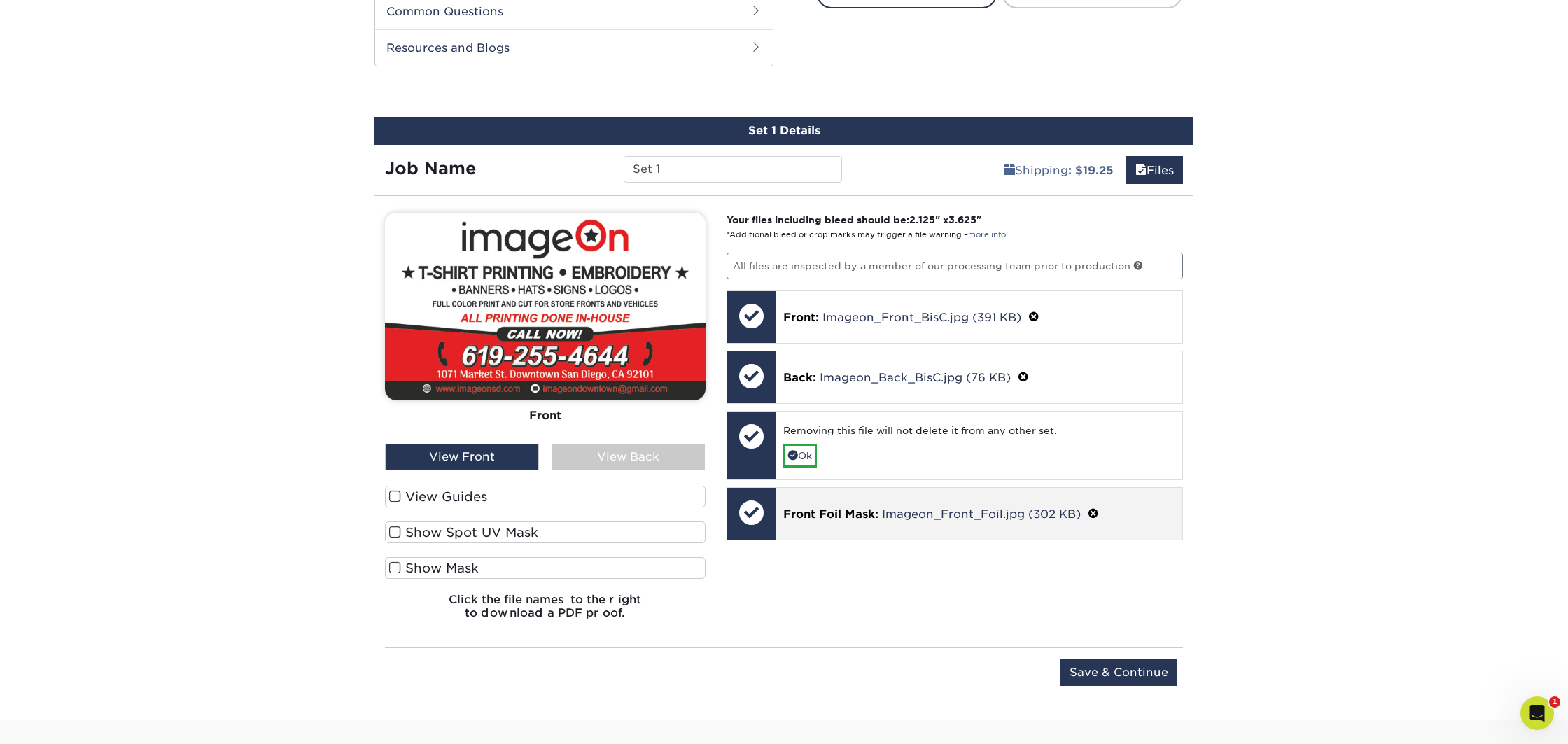
click at [1096, 513] on span at bounding box center [1093, 515] width 11 height 14
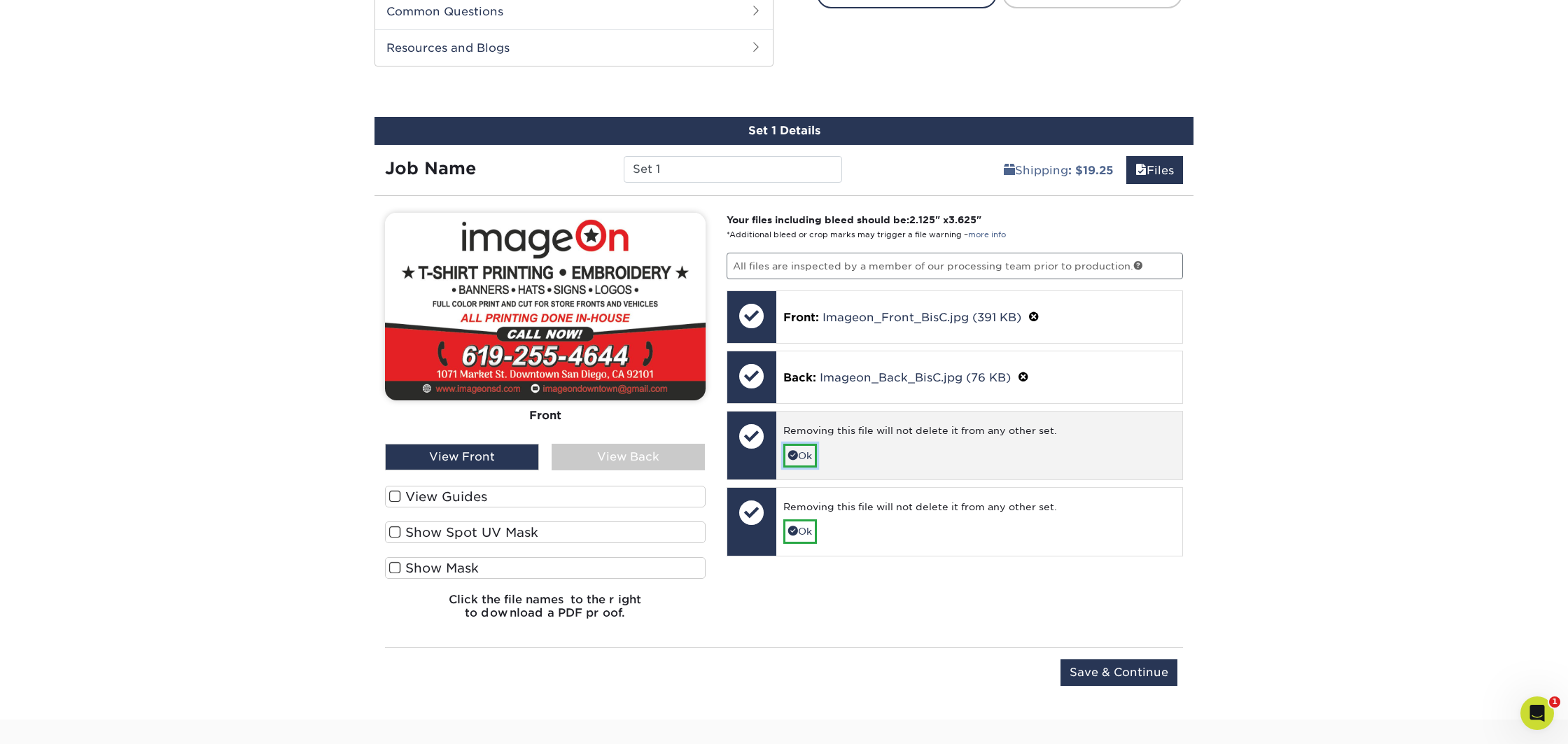
click at [785, 451] on link "Ok" at bounding box center [800, 456] width 33 height 23
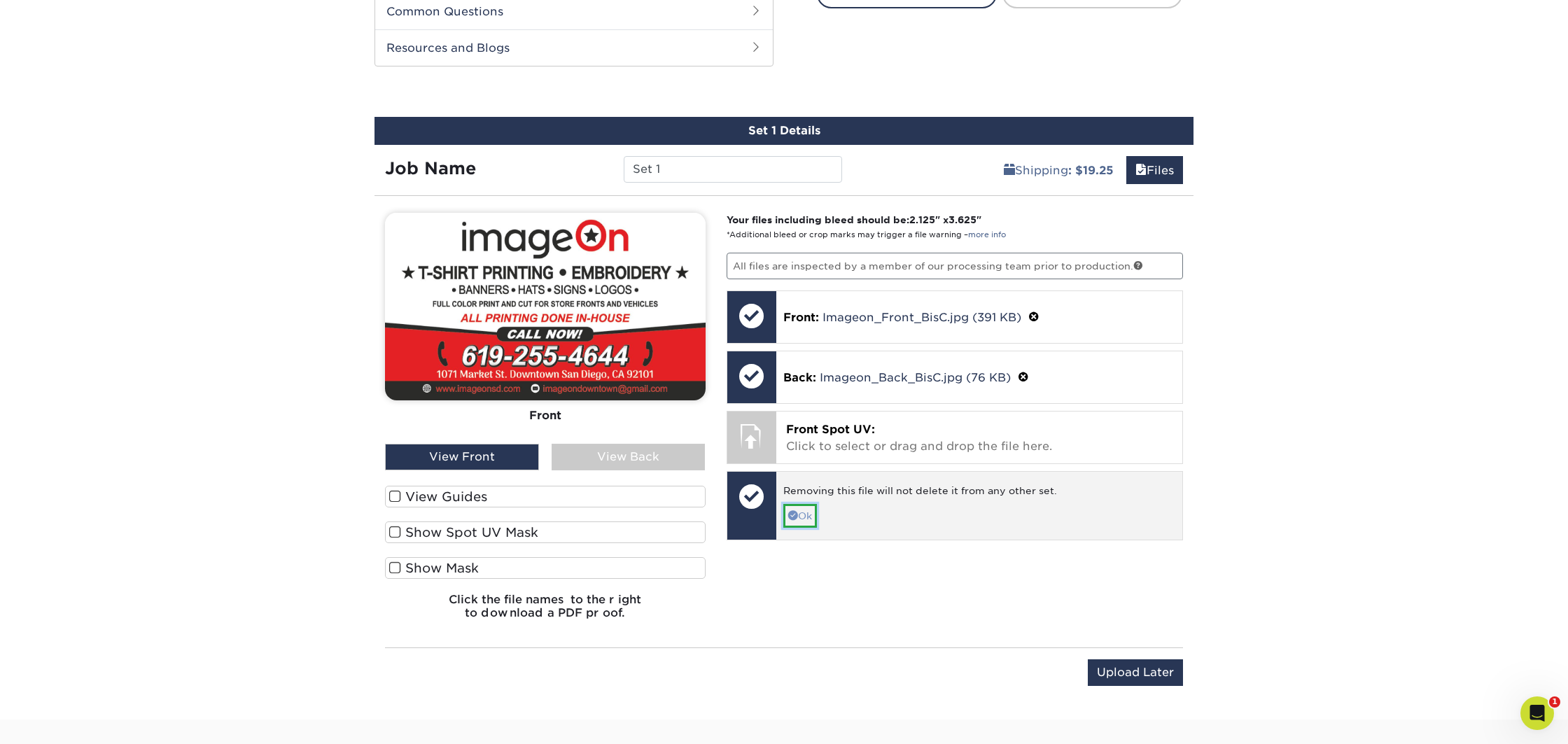
click at [810, 508] on link "Ok" at bounding box center [800, 516] width 33 height 23
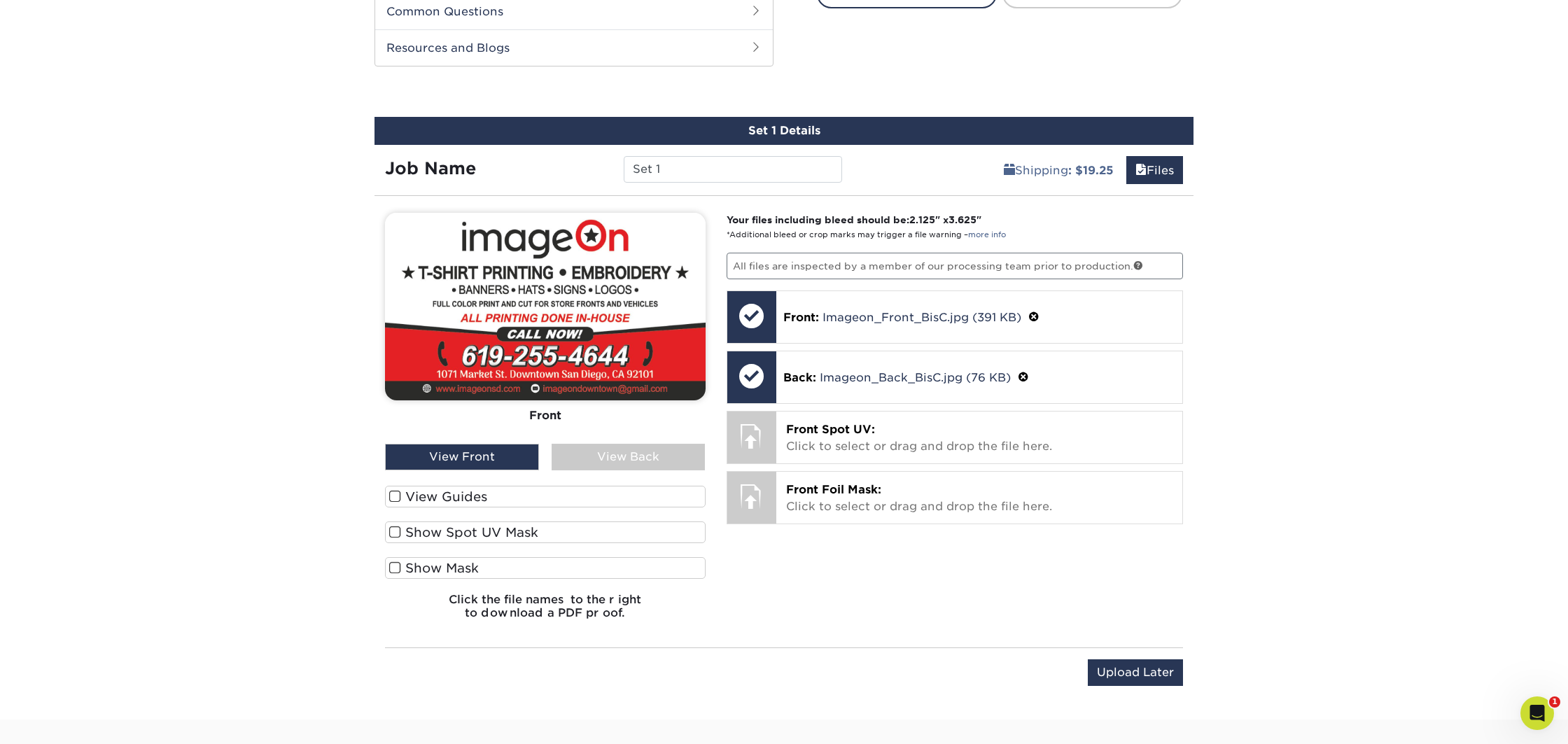
click at [491, 534] on label "Show Spot UV Mask" at bounding box center [545, 533] width 321 height 22
click at [0, 0] on input "Show Spot UV Mask" at bounding box center [0, 0] width 0 height 0
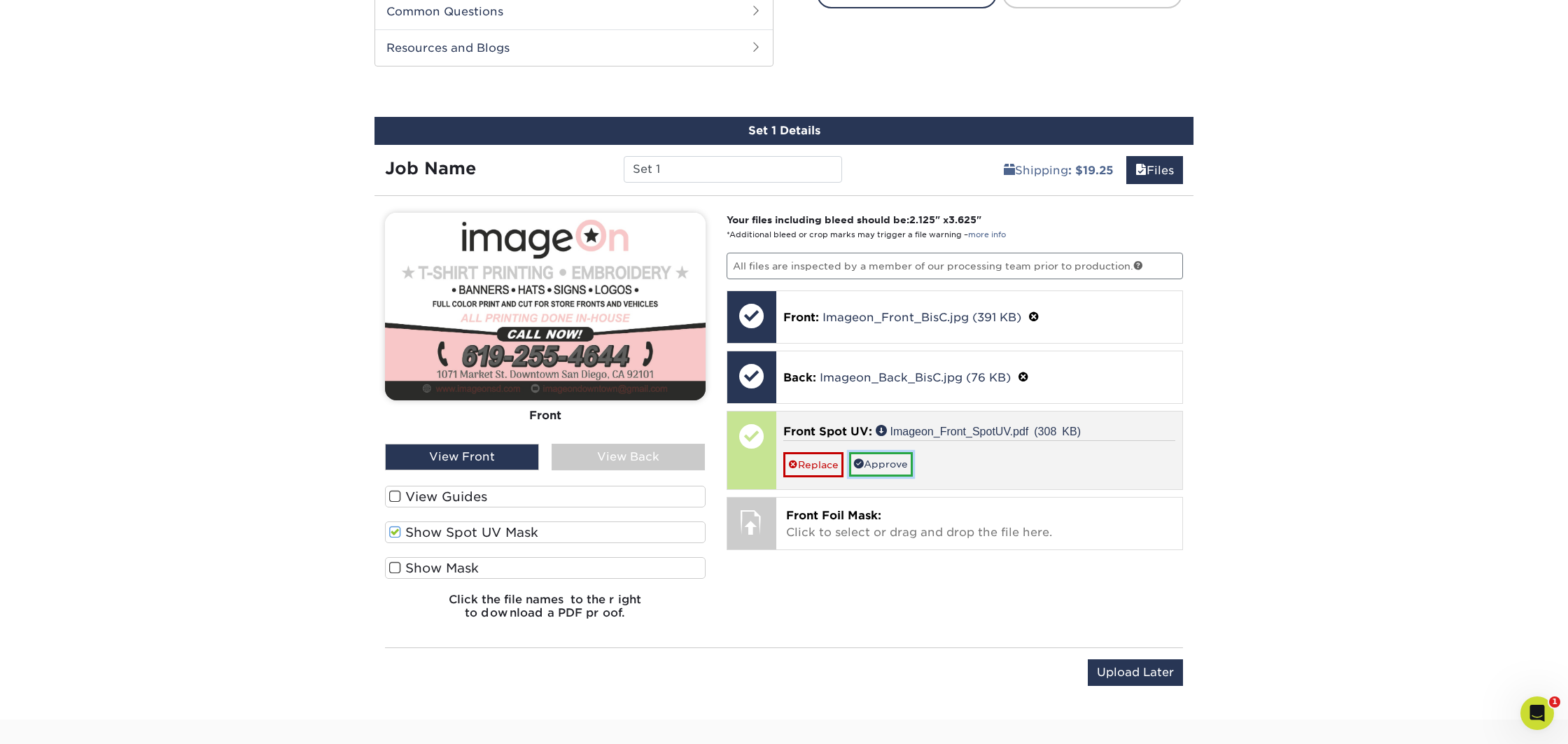
click at [879, 459] on link "Approve" at bounding box center [881, 464] width 64 height 23
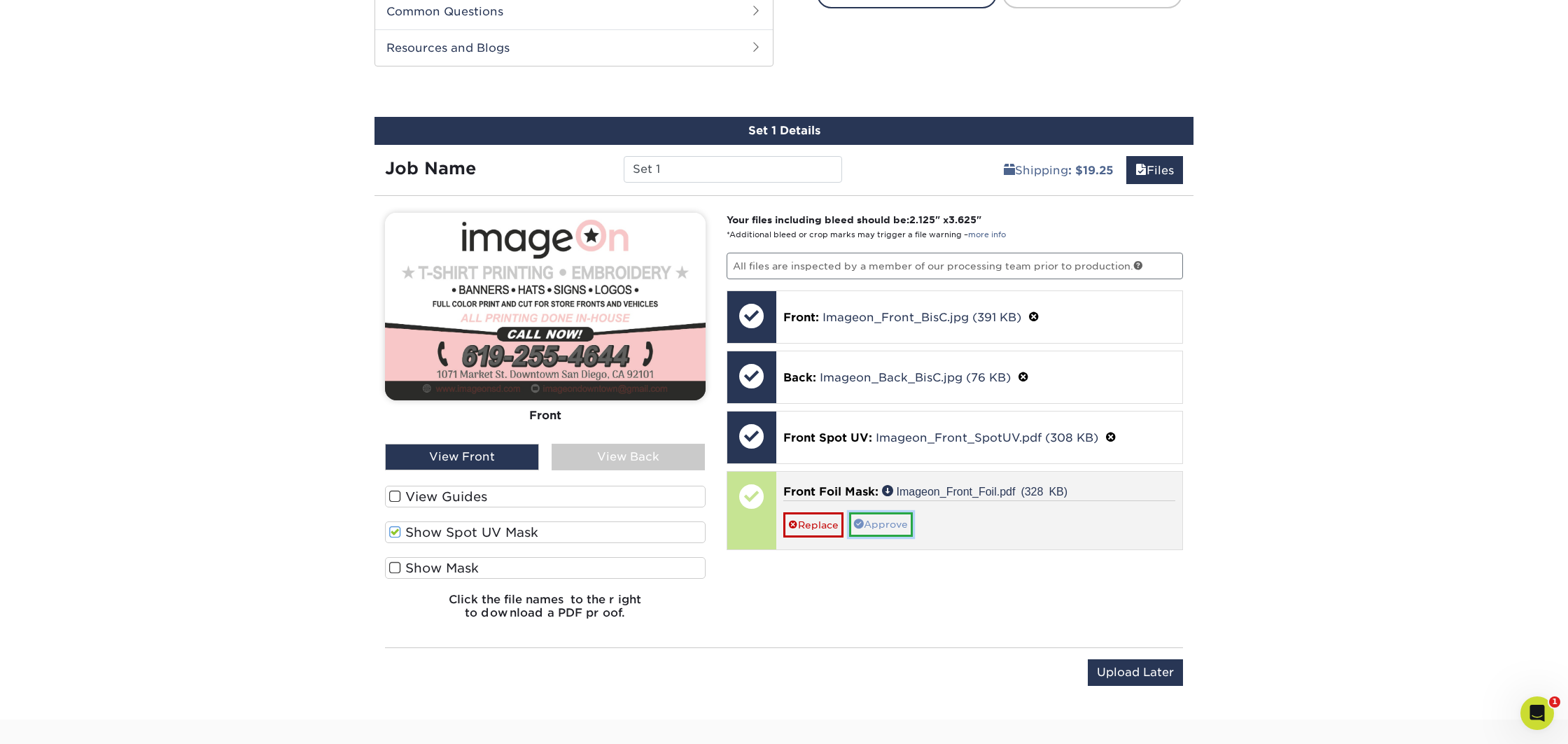
click at [907, 518] on link "Approve" at bounding box center [881, 525] width 64 height 23
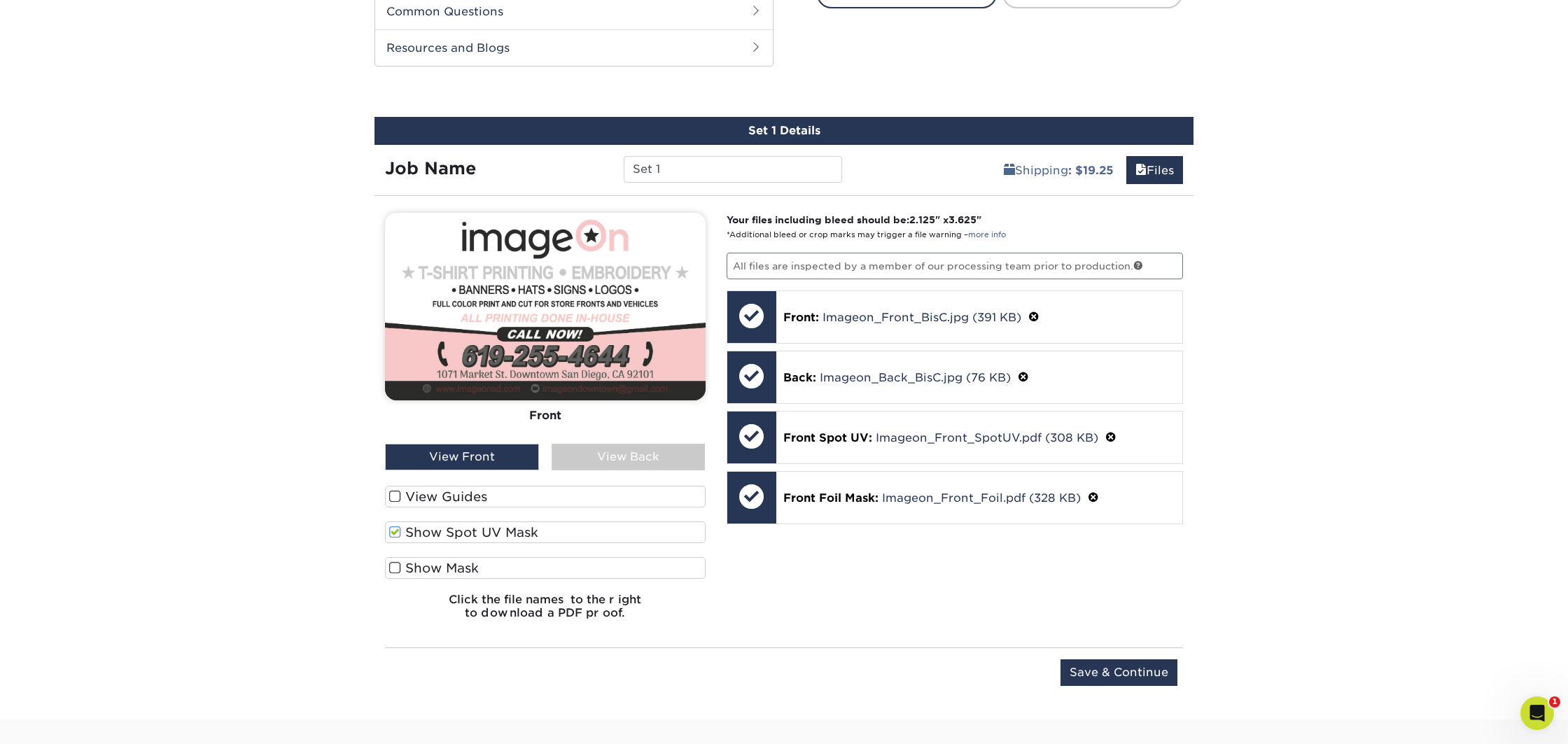
click at [395, 571] on span at bounding box center [395, 569] width 12 height 14
click at [0, 0] on input "Show Mask" at bounding box center [0, 0] width 0 height 0
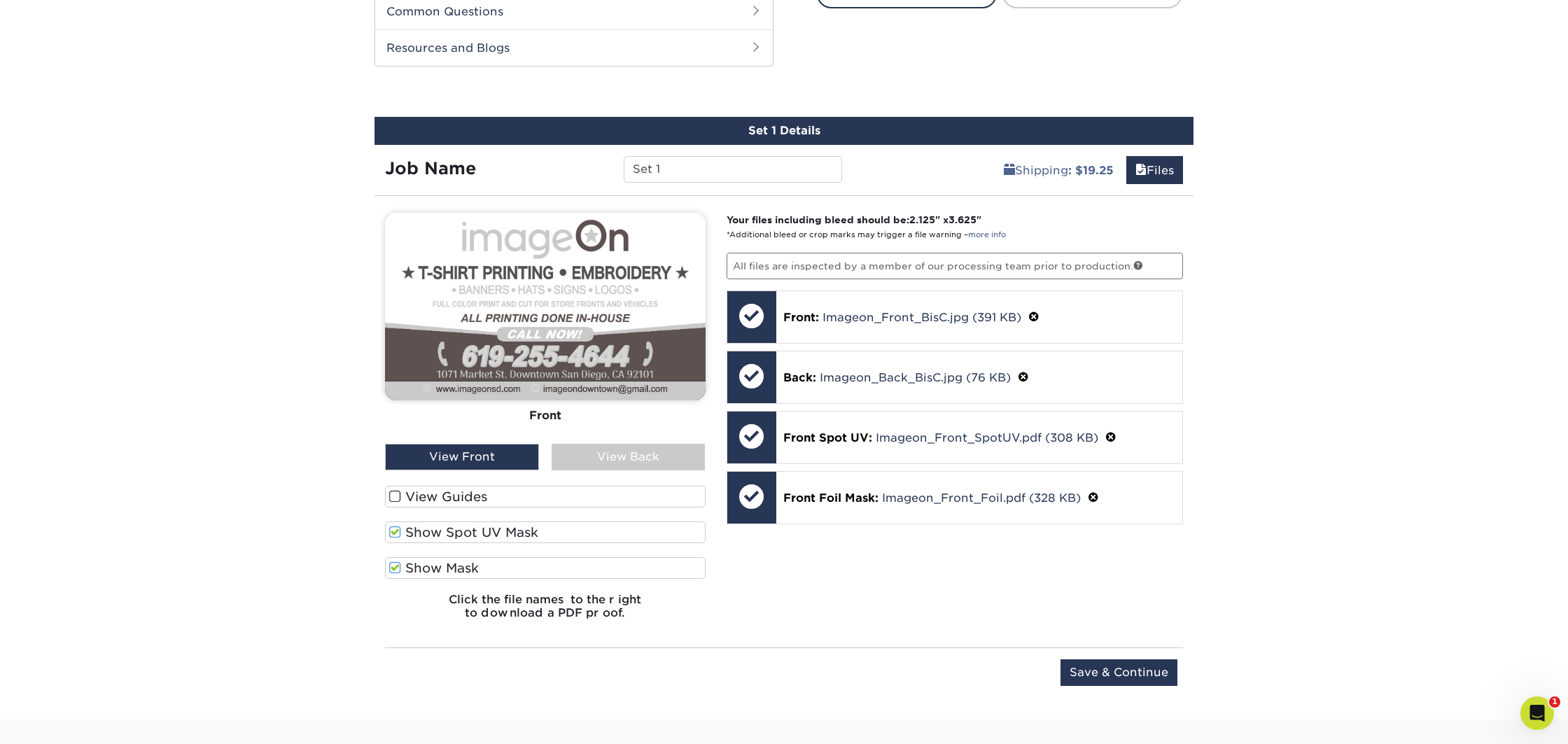
click at [398, 533] on span at bounding box center [395, 533] width 12 height 14
click at [0, 0] on input "Show Spot UV Mask" at bounding box center [0, 0] width 0 height 0
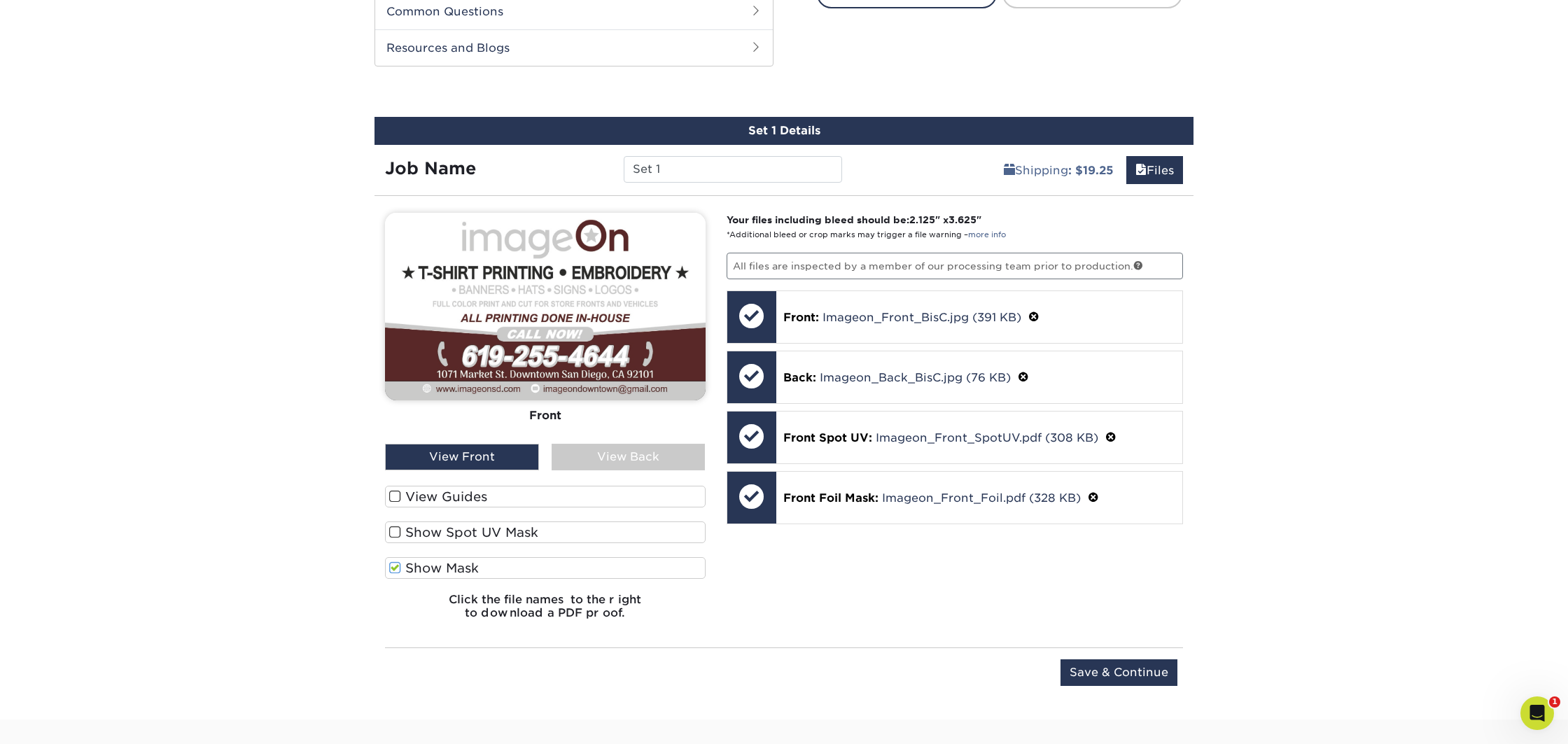
drag, startPoint x: 398, startPoint y: 565, endPoint x: 398, endPoint y: 544, distance: 21.0
click at [399, 562] on span at bounding box center [395, 569] width 12 height 14
click at [0, 0] on input "Show Mask" at bounding box center [0, 0] width 0 height 0
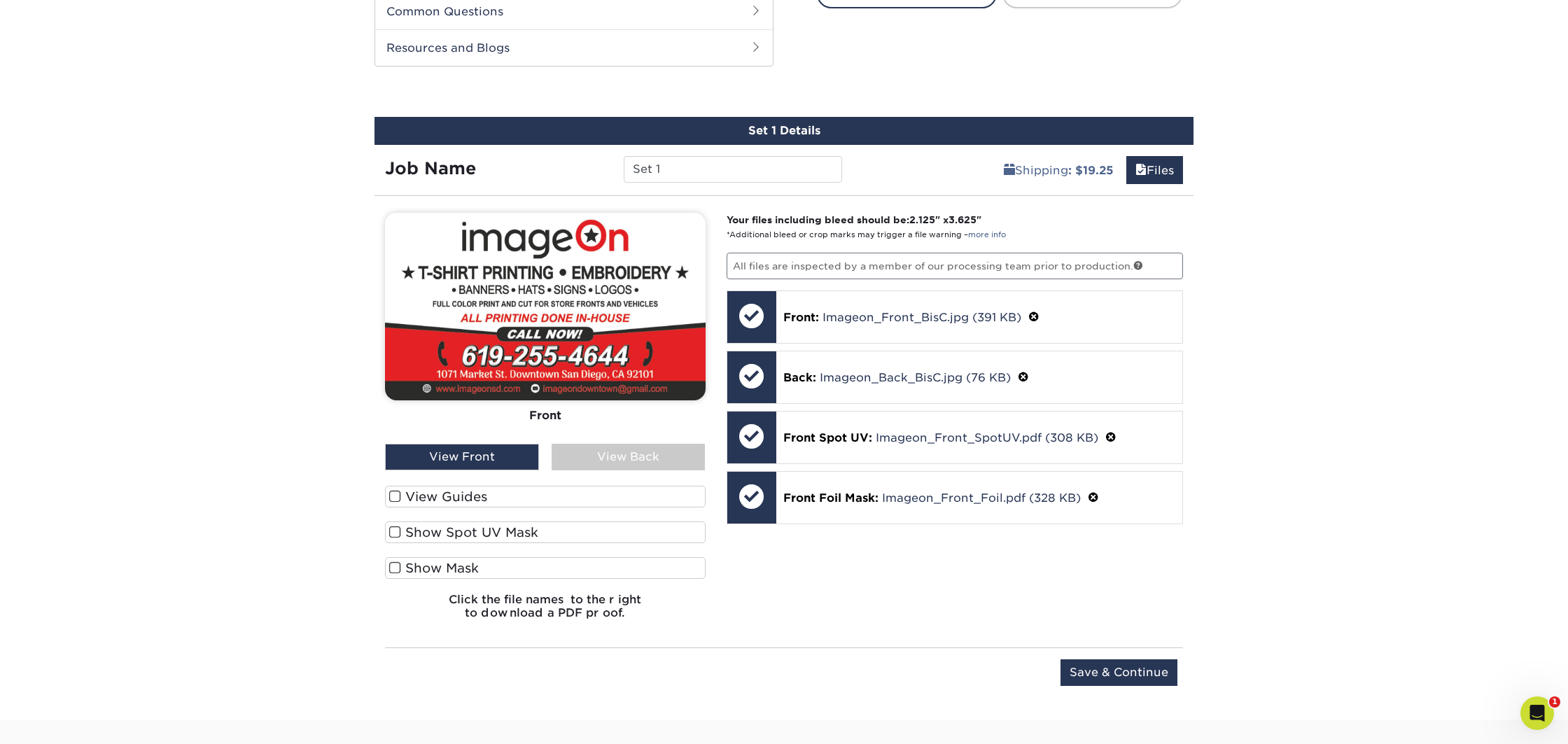
click at [396, 533] on span at bounding box center [395, 533] width 12 height 14
click at [0, 0] on input "Show Spot UV Mask" at bounding box center [0, 0] width 0 height 0
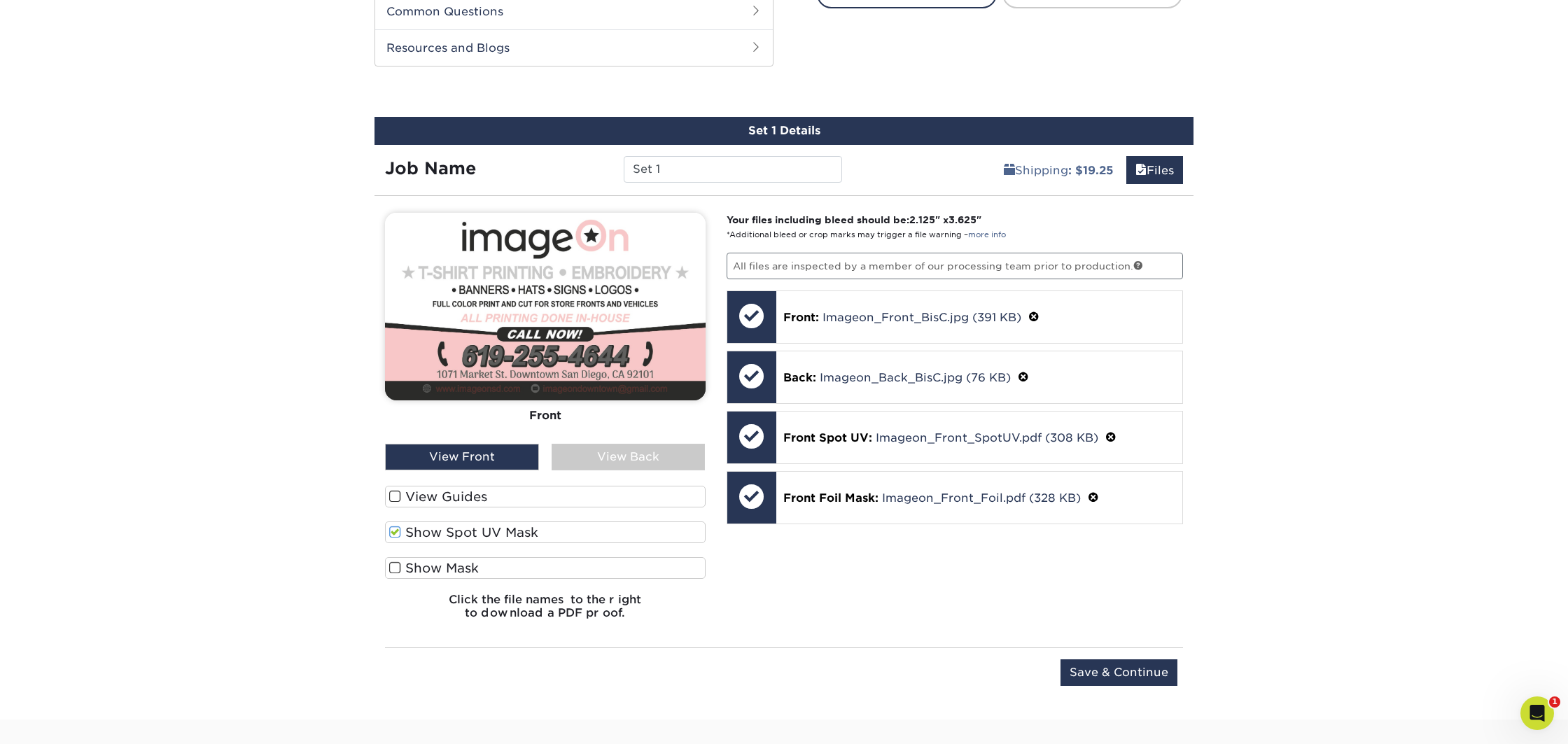
click at [396, 533] on span at bounding box center [395, 533] width 12 height 14
click at [0, 0] on input "Show Spot UV Mask" at bounding box center [0, 0] width 0 height 0
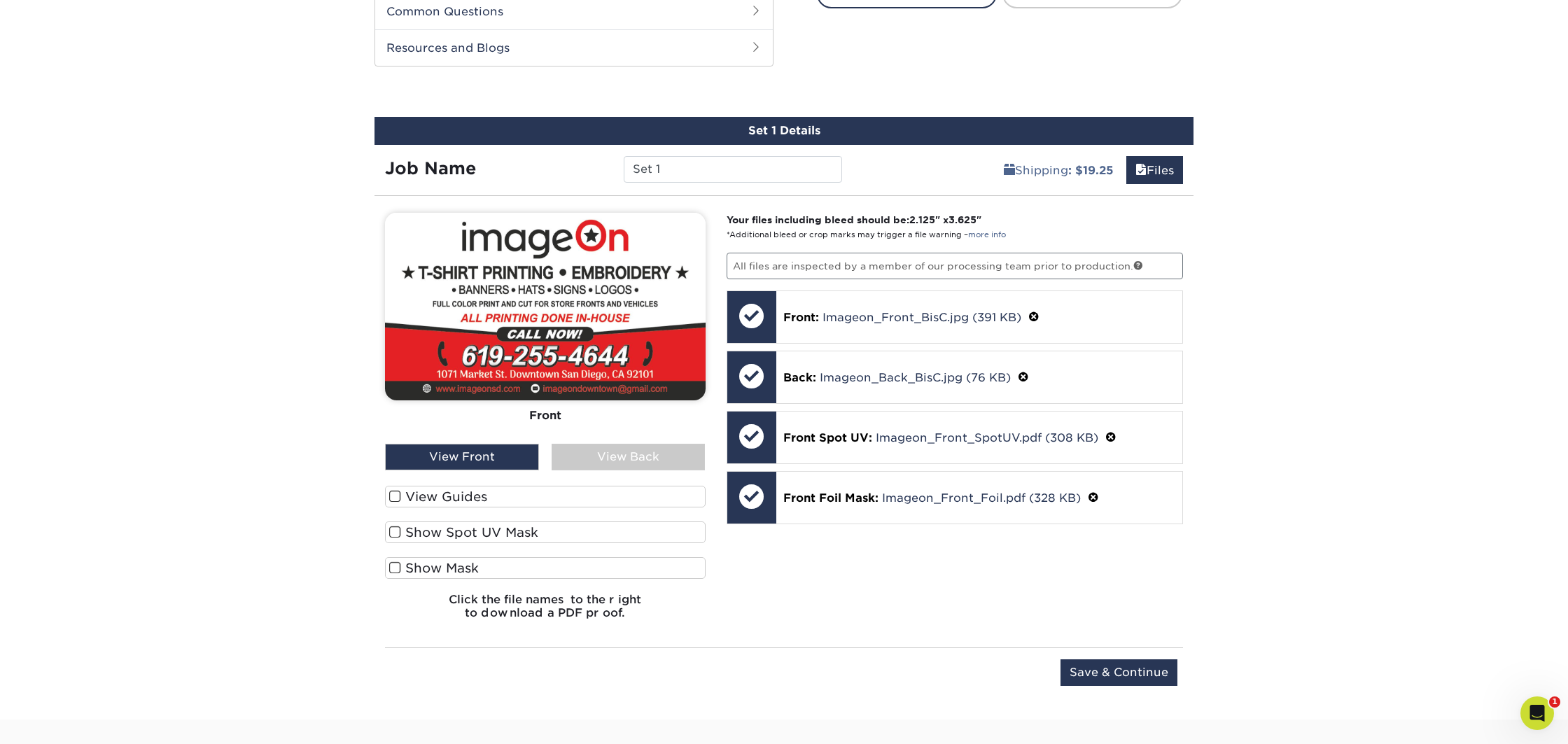
click at [395, 576] on label "Show Mask" at bounding box center [545, 568] width 321 height 22
click at [0, 0] on input "Show Mask" at bounding box center [0, 0] width 0 height 0
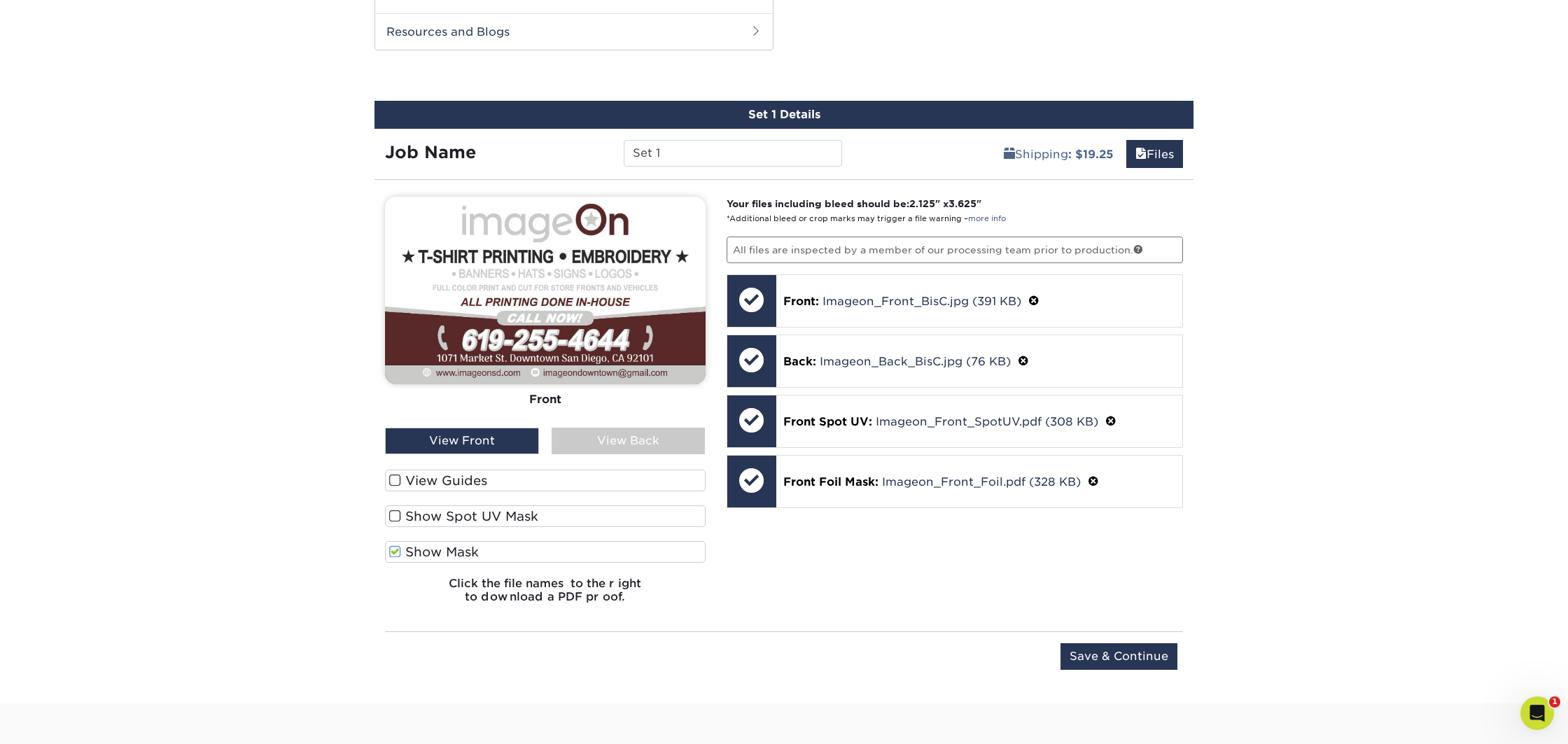
scroll to position [735, 0]
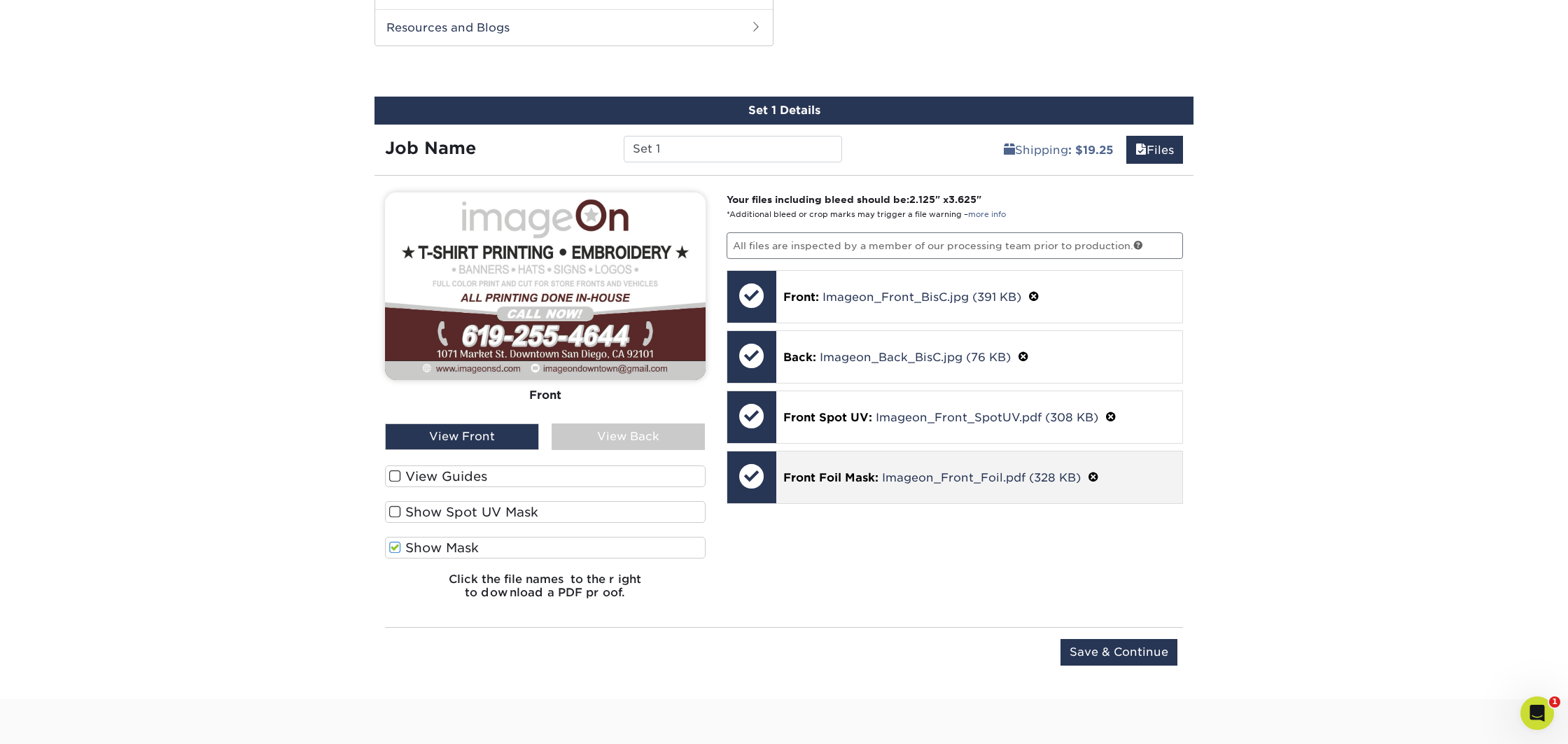
click at [1095, 475] on span at bounding box center [1093, 478] width 11 height 14
click at [813, 486] on link "Ok" at bounding box center [800, 495] width 33 height 23
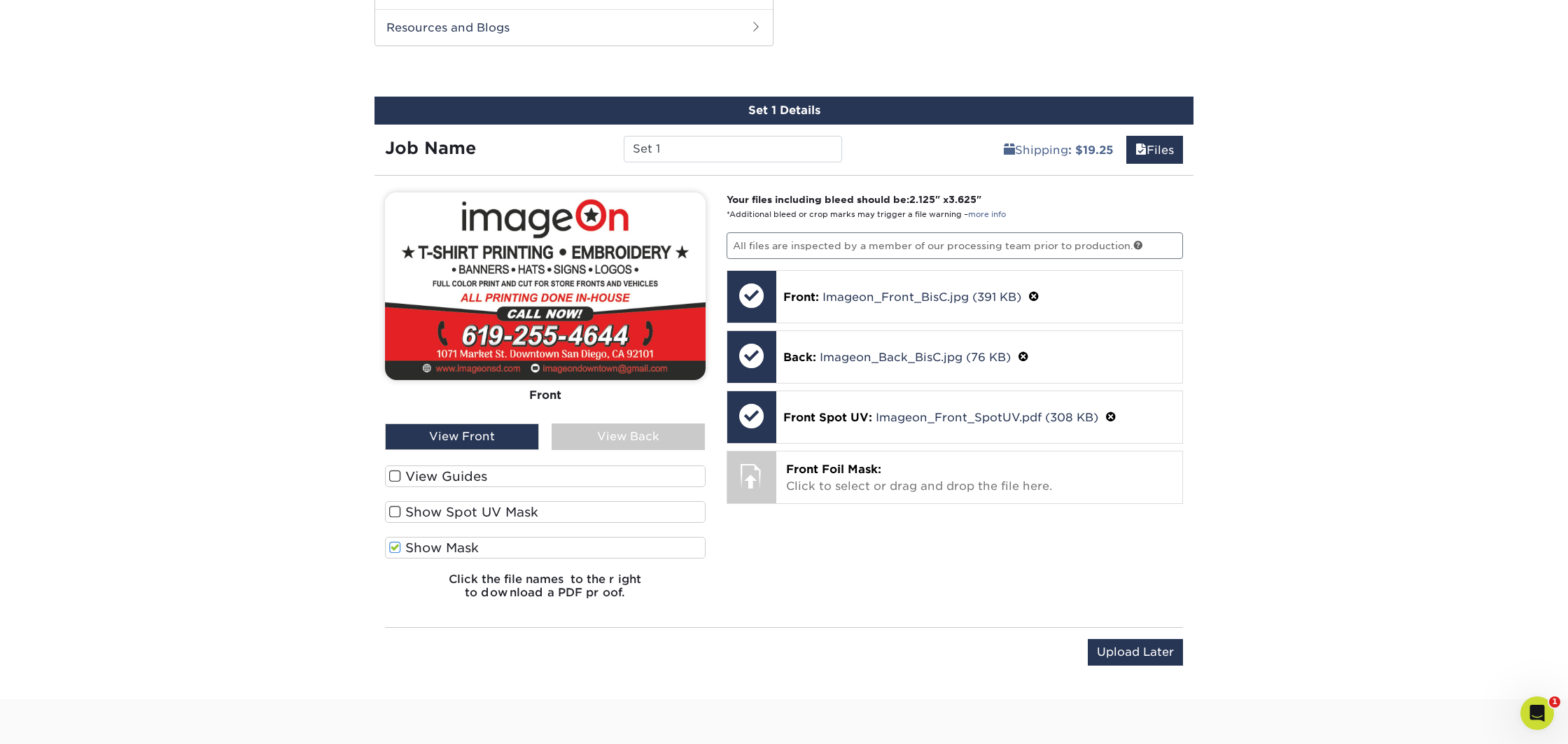
click at [624, 628] on div "Upload Later Save & Continue Continue" at bounding box center [784, 655] width 799 height 56
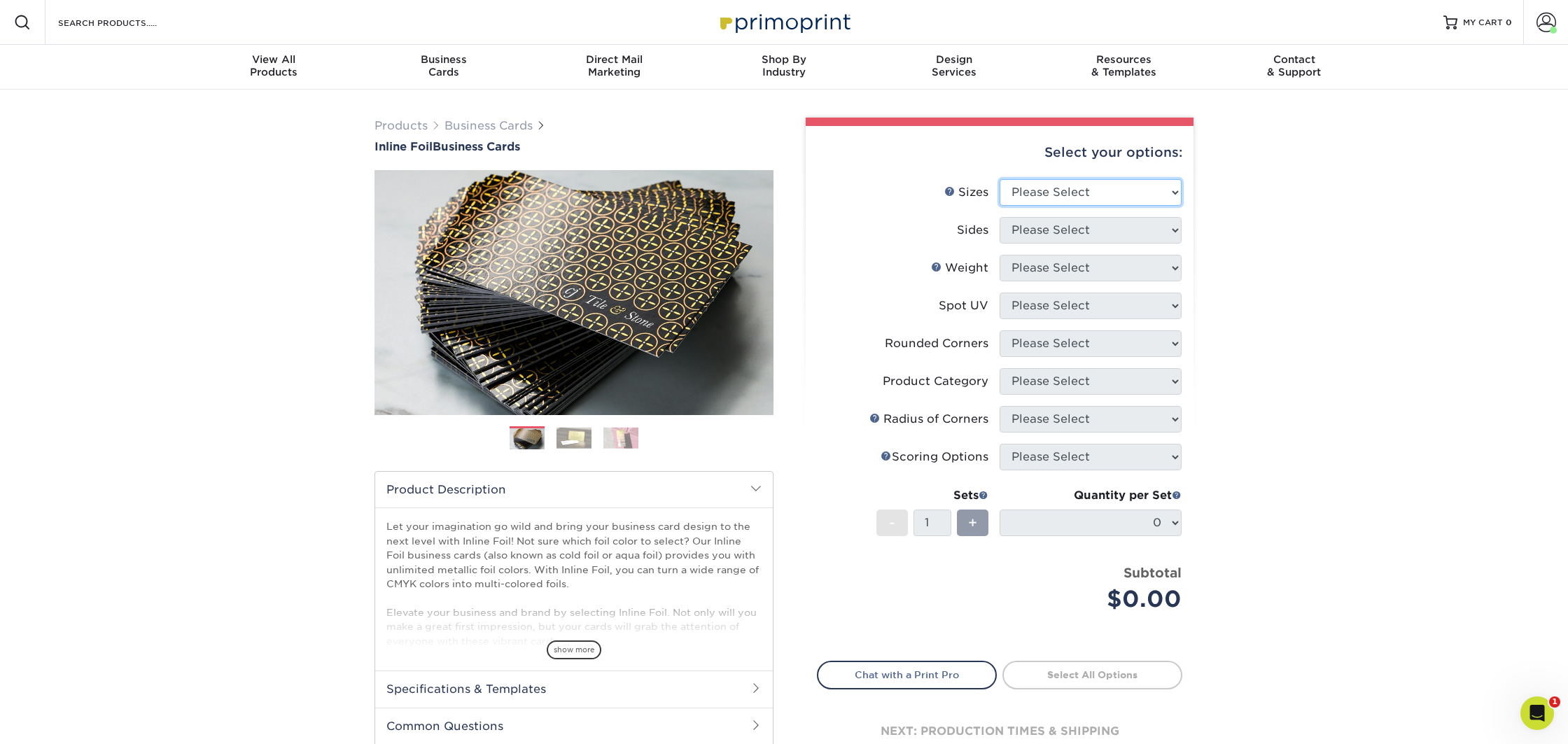
click at [1077, 186] on select "Please Select 1.5" x 3.5" - Mini 1.75" x 3.5" - Mini 2" x 2" - Square 2" x 3" -…" at bounding box center [1091, 192] width 182 height 26
select select "2.00x3.50"
click at [1000, 179] on select "Please Select 1.5" x 3.5" - Mini 1.75" x 3.5" - Mini 2" x 2" - Square 2" x 3" -…" at bounding box center [1091, 192] width 182 height 26
click at [1069, 235] on select "Please Select Print Both Sides - Foil Back Only Print Both Sides - Foil Both Si…" at bounding box center [1091, 230] width 182 height 26
select select "e9e9dfb3-fba1-4d60-972c-fd9ca5904d33"
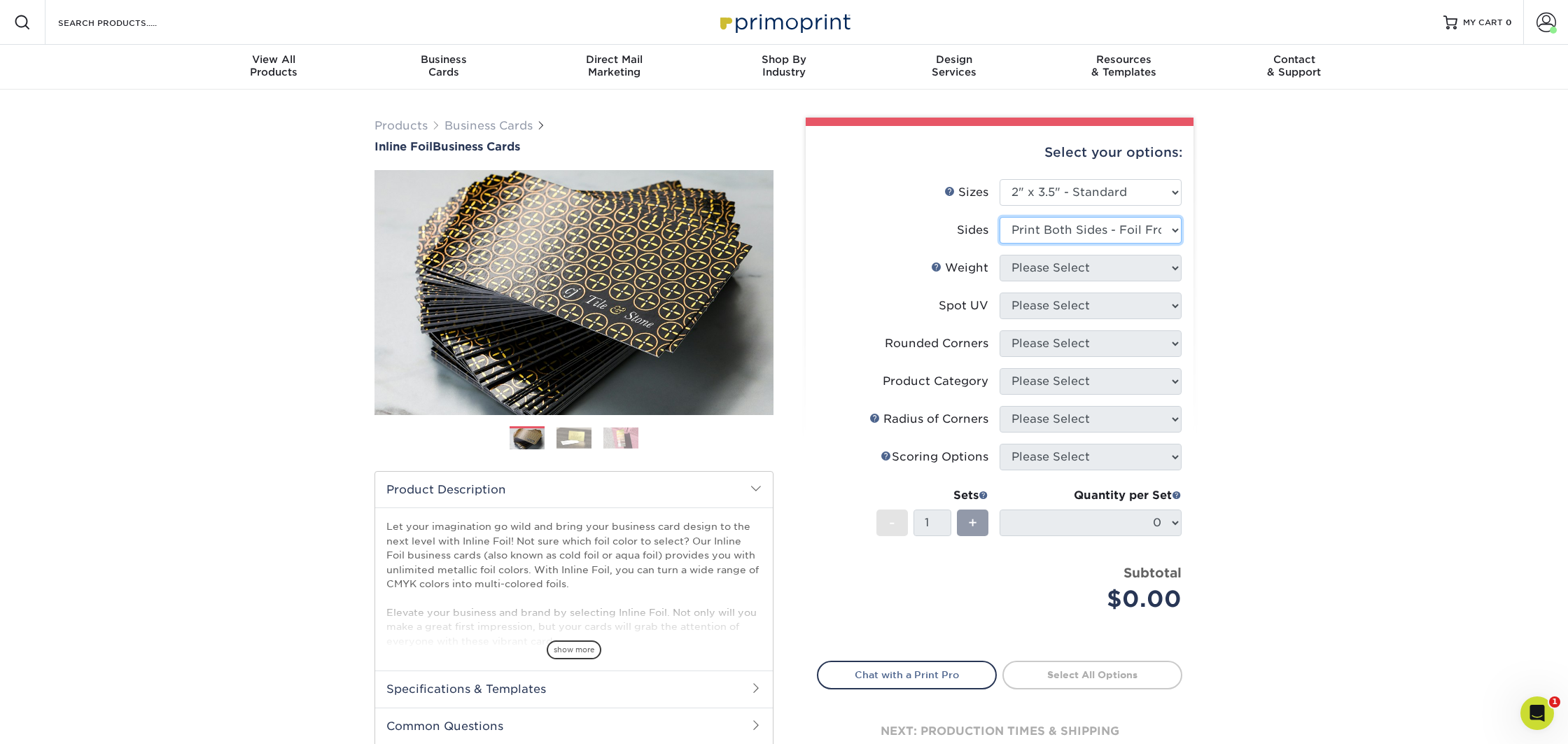
click at [1000, 217] on select "Please Select Print Both Sides - Foil Back Only Print Both Sides - Foil Both Si…" at bounding box center [1091, 230] width 182 height 26
click at [1091, 267] on select "Please Select 16PT" at bounding box center [1091, 267] width 182 height 26
select select "16PT"
click at [1000, 255] on select "Please Select 16PT" at bounding box center [1091, 267] width 182 height 26
click at [1061, 309] on select "Please Select No Spot UV Front and Back (Both Sides) Front Only Back Only" at bounding box center [1091, 305] width 182 height 26
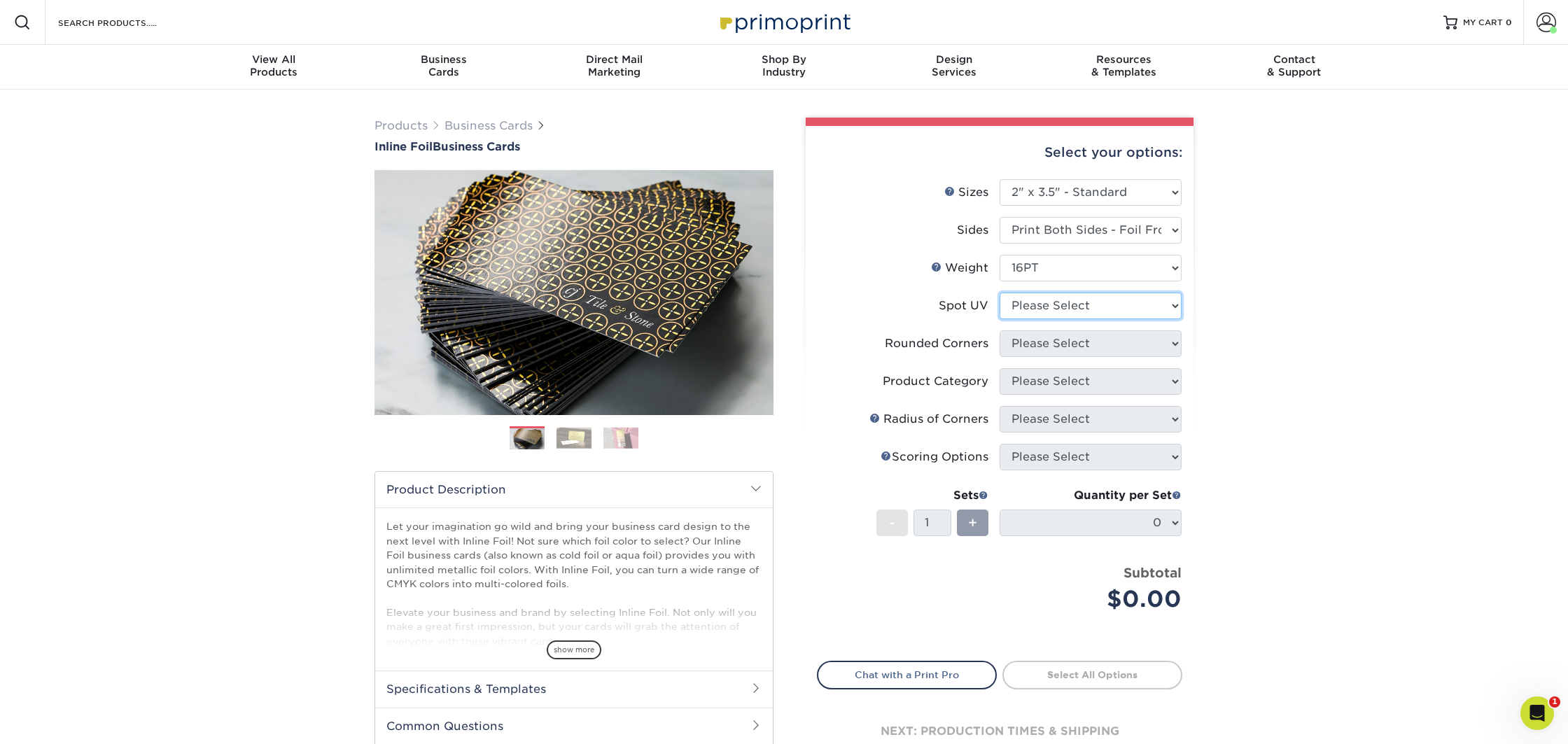
select select "1"
click at [1000, 293] on select "Please Select No Spot UV Front and Back (Both Sides) Front Only Back Only" at bounding box center [1091, 305] width 182 height 26
click at [1066, 349] on select "Please Select Yes - Round 2 Corners Yes - Round 4 Corners No" at bounding box center [1091, 344] width 182 height 26
select select "7672df9e-0e0a-464d-8e1f-920c575e4da3"
click at [1000, 331] on select "Please Select Yes - Round 2 Corners Yes - Round 4 Corners No" at bounding box center [1091, 344] width 182 height 26
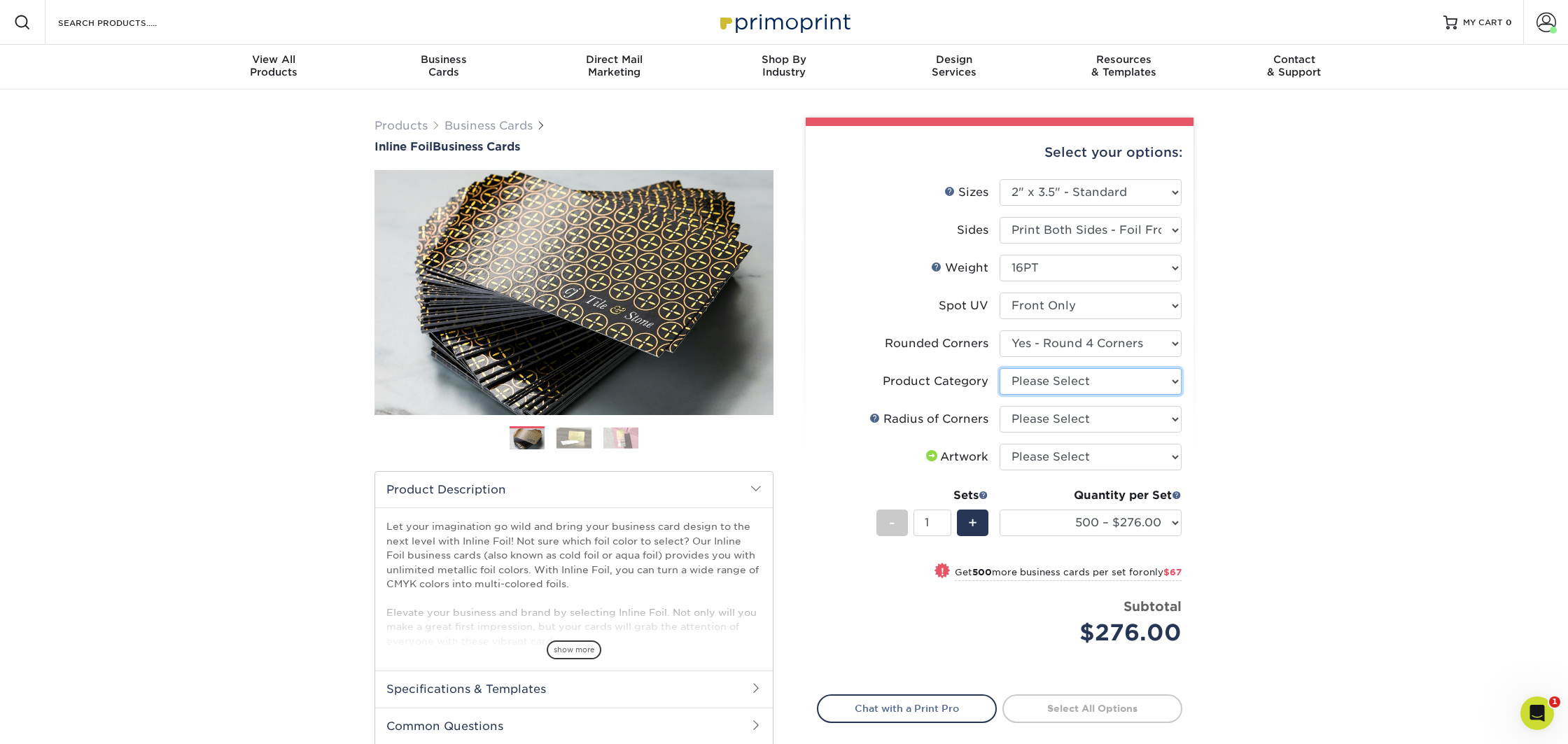
click at [1069, 378] on select "Please Select Business Cards" at bounding box center [1091, 381] width 182 height 26
select select "3b5148f1-0588-4f88-a218-97bcfdce65c1"
click at [1000, 368] on select "Please Select Business Cards" at bounding box center [1091, 381] width 182 height 26
click at [1051, 413] on select "Please Select Rounded 1/8" Rounded 1/4"" at bounding box center [1091, 419] width 182 height 26
select select "589680c7-ee9a-431b-9d12-d7aeb1386a97"
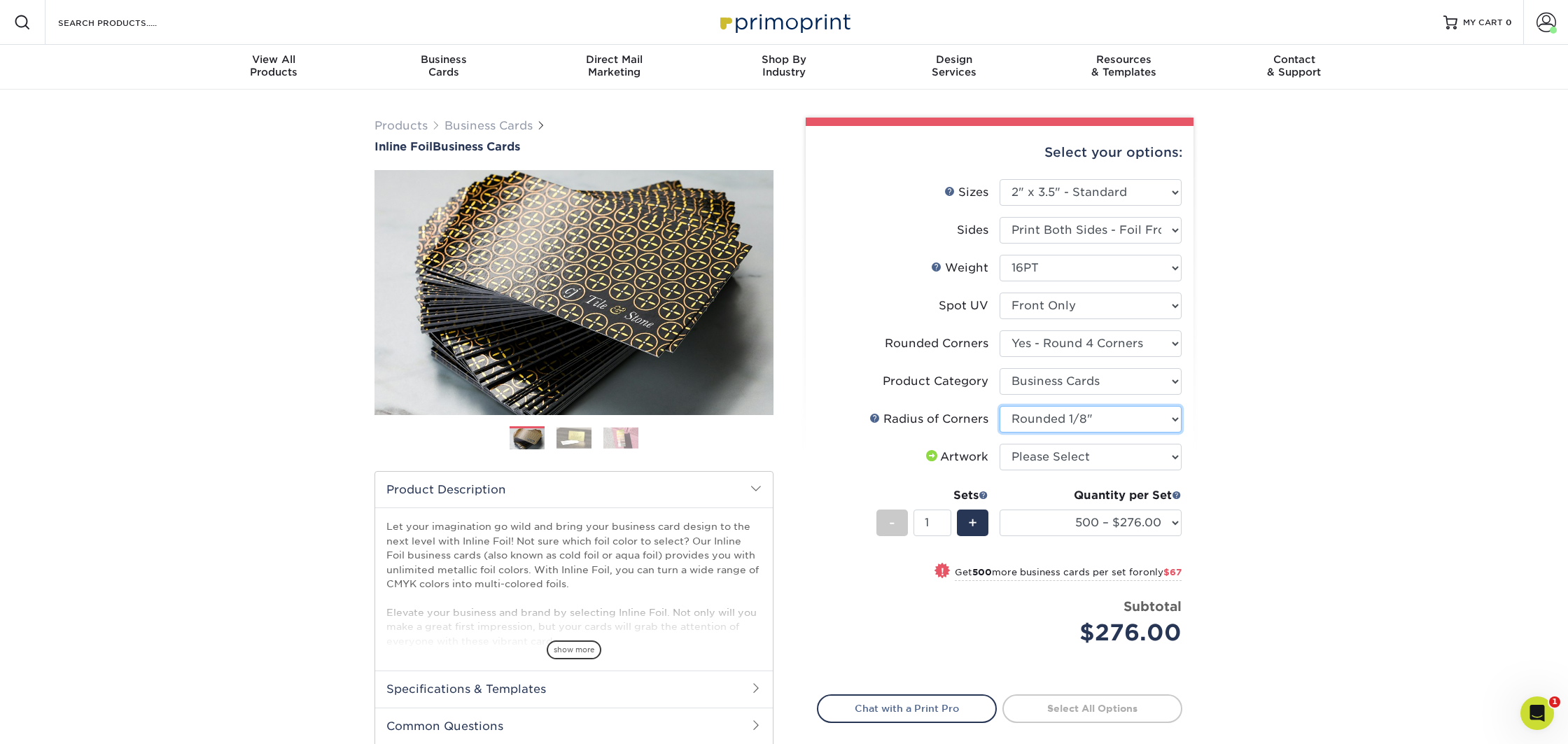
click at [1000, 406] on select "Please Select Rounded 1/8" Rounded 1/4"" at bounding box center [1091, 419] width 182 height 26
click at [1035, 451] on select "Please Select I will upload files I need a design - $100" at bounding box center [1091, 457] width 182 height 26
select select "upload"
click at [1000, 444] on select "Please Select I will upload files I need a design - $100" at bounding box center [1091, 457] width 182 height 26
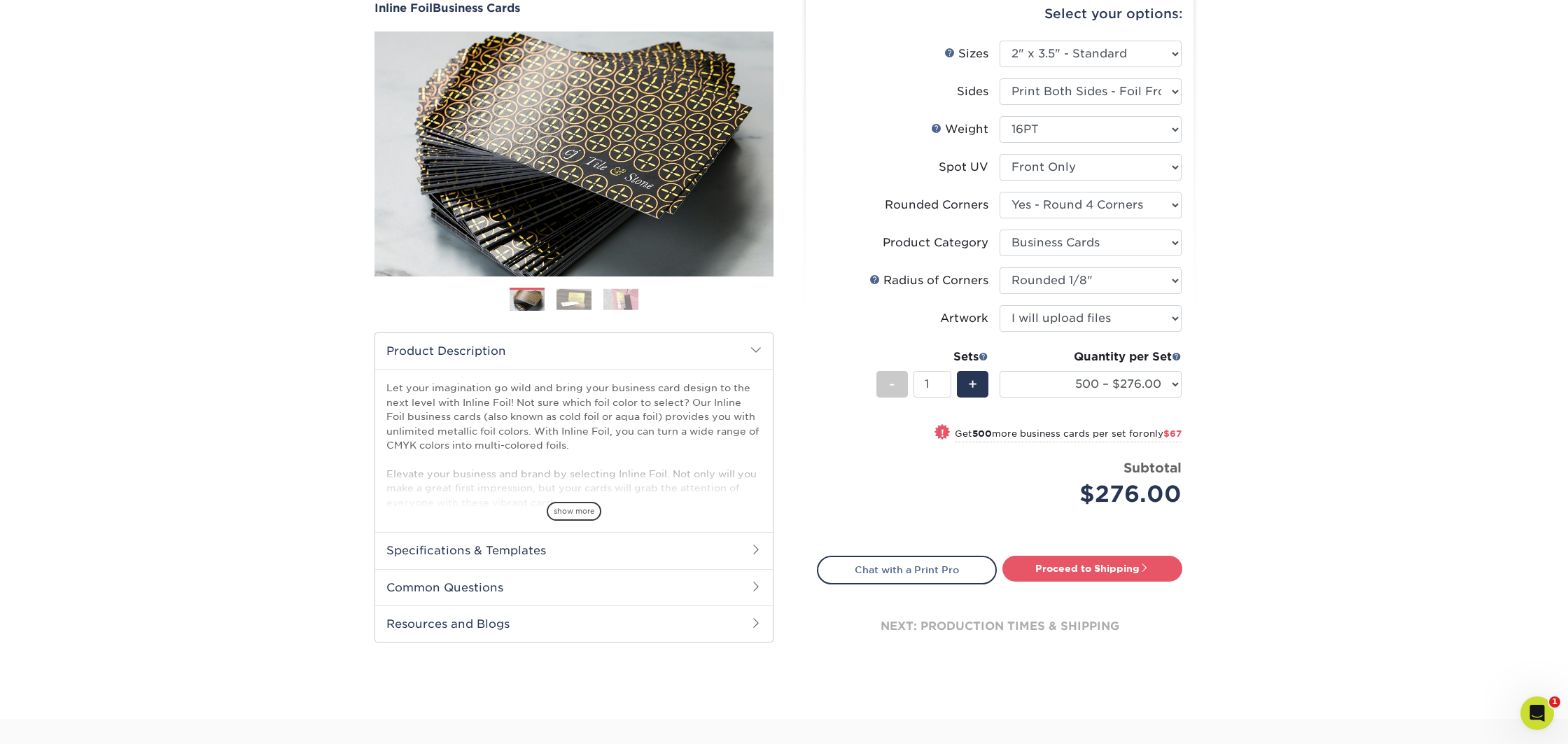
scroll to position [144, 0]
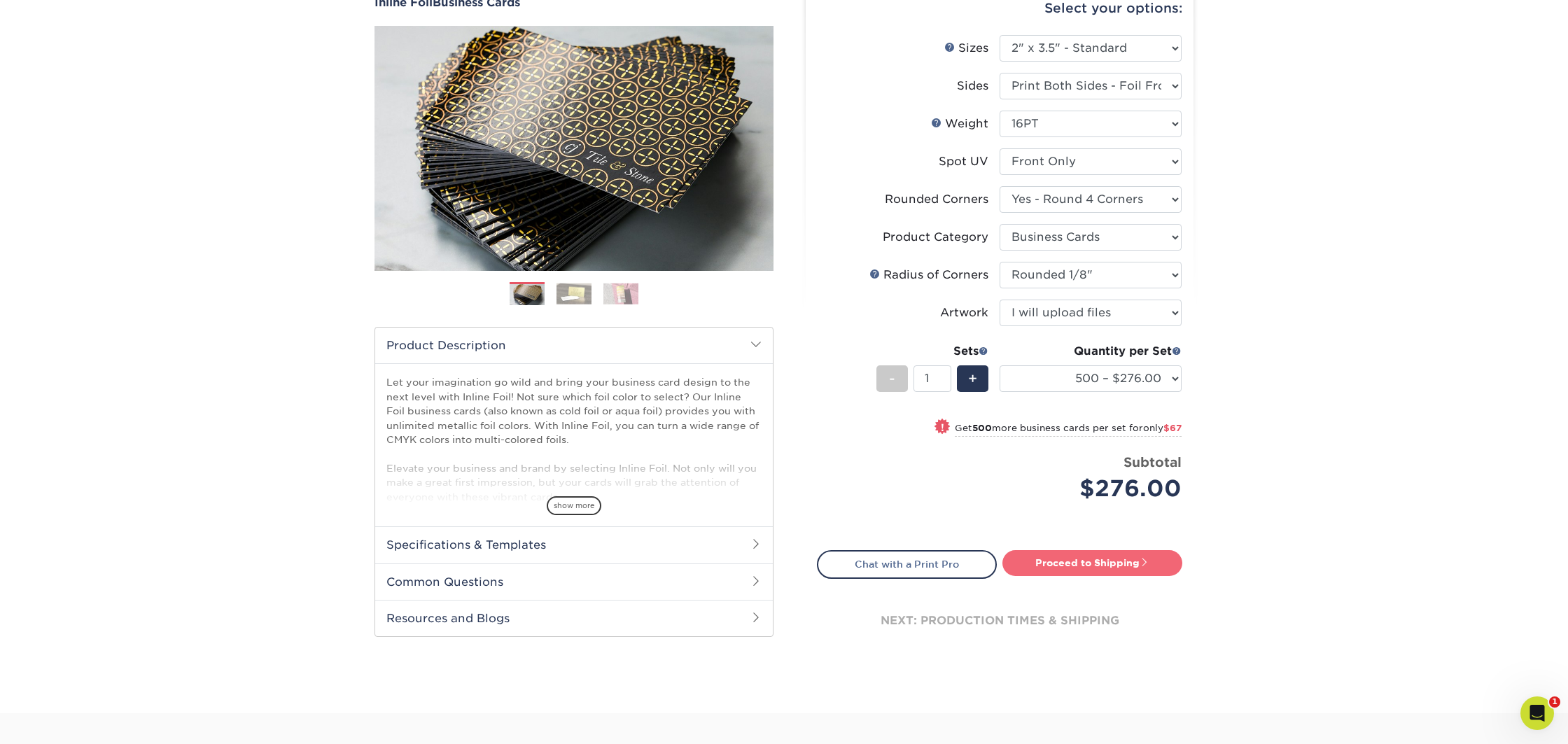
click at [1062, 553] on link "Proceed to Shipping" at bounding box center [1092, 563] width 180 height 25
type input "Set 1"
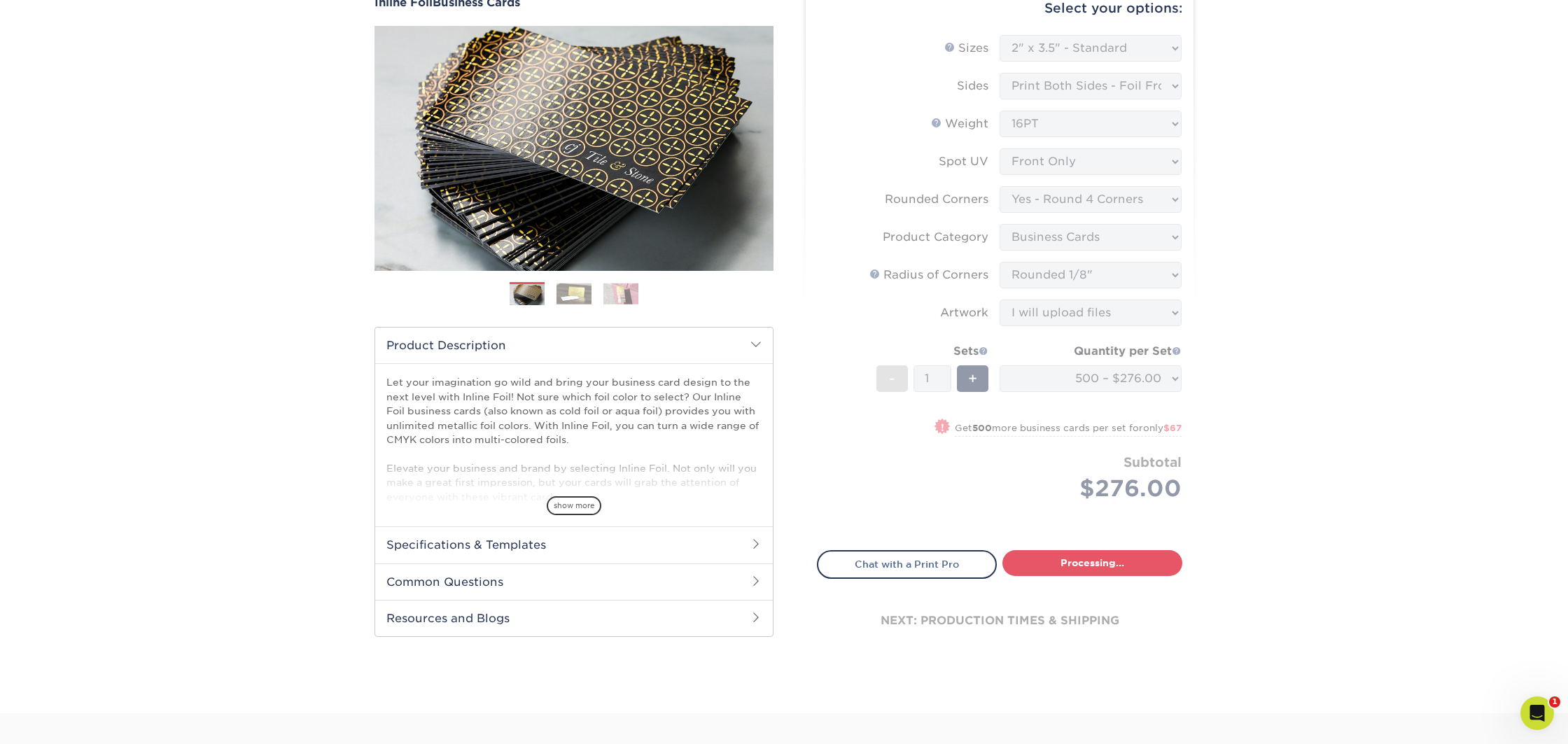
select select "03dc5739-829b-4155-9ca8-ea4ce5f0aa2b"
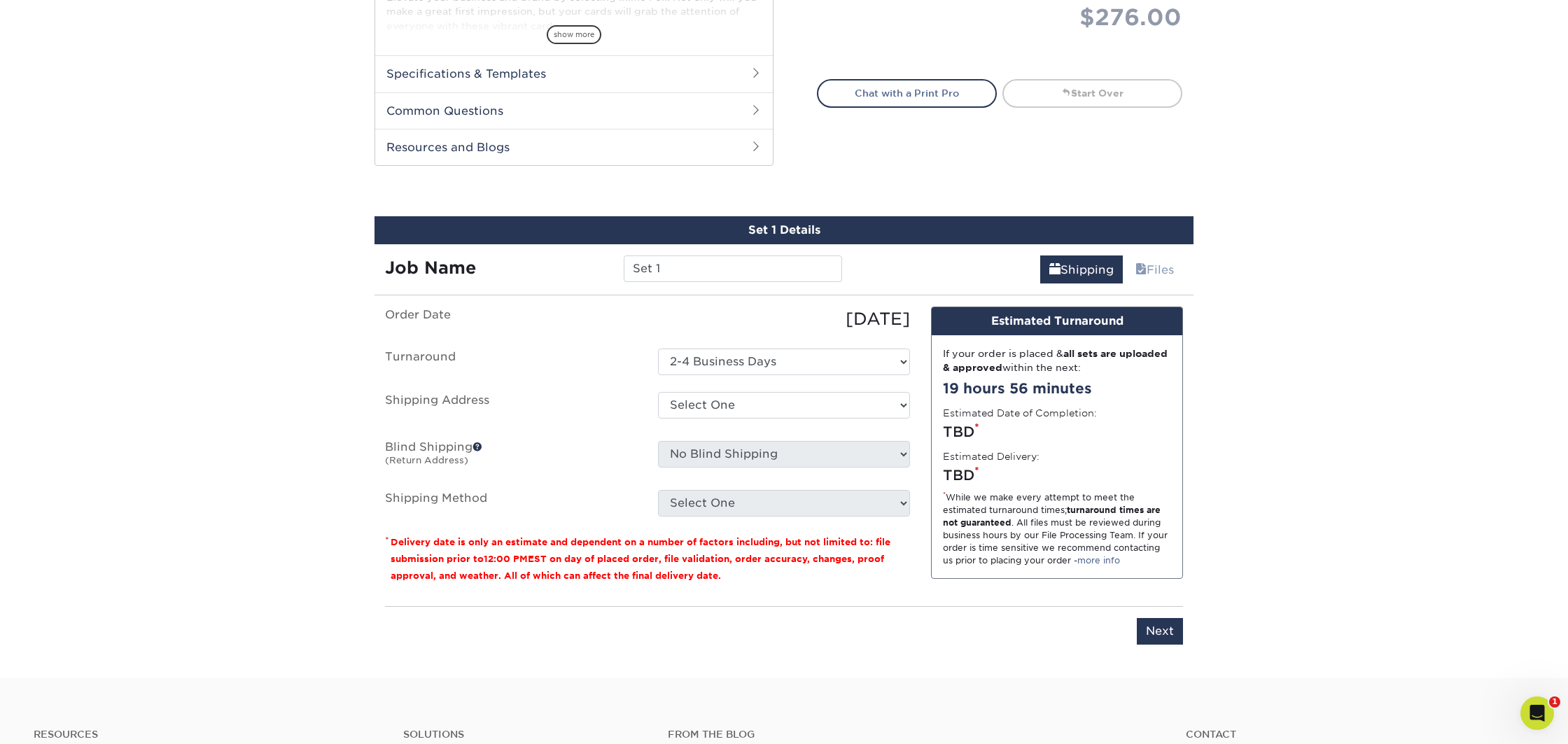
scroll to position [732, 0]
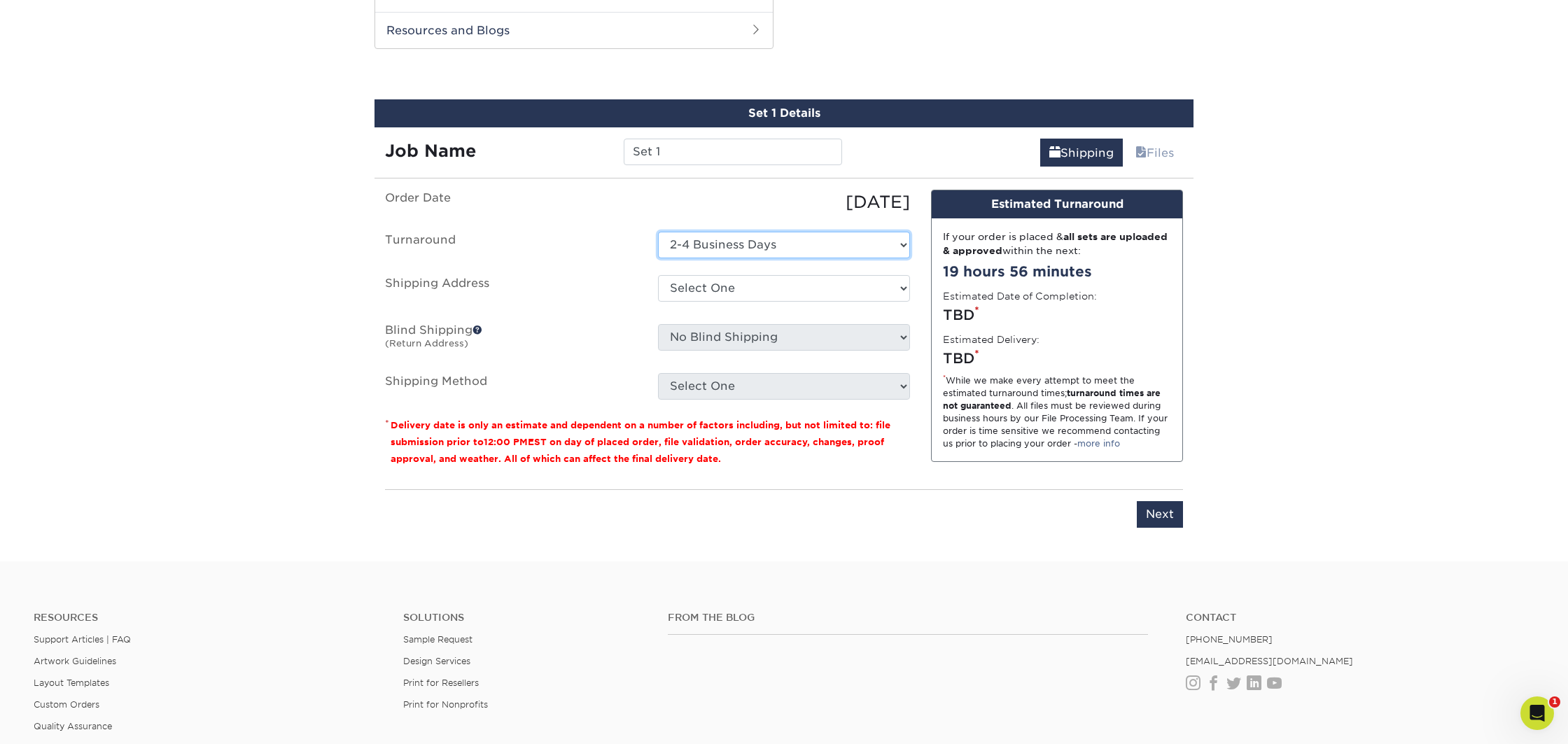
click at [737, 247] on select "Select One 2-4 Business Days" at bounding box center [784, 245] width 253 height 26
click at [719, 287] on select "Select One Bizz Cards + Add New Address" at bounding box center [784, 288] width 253 height 26
select select "285273"
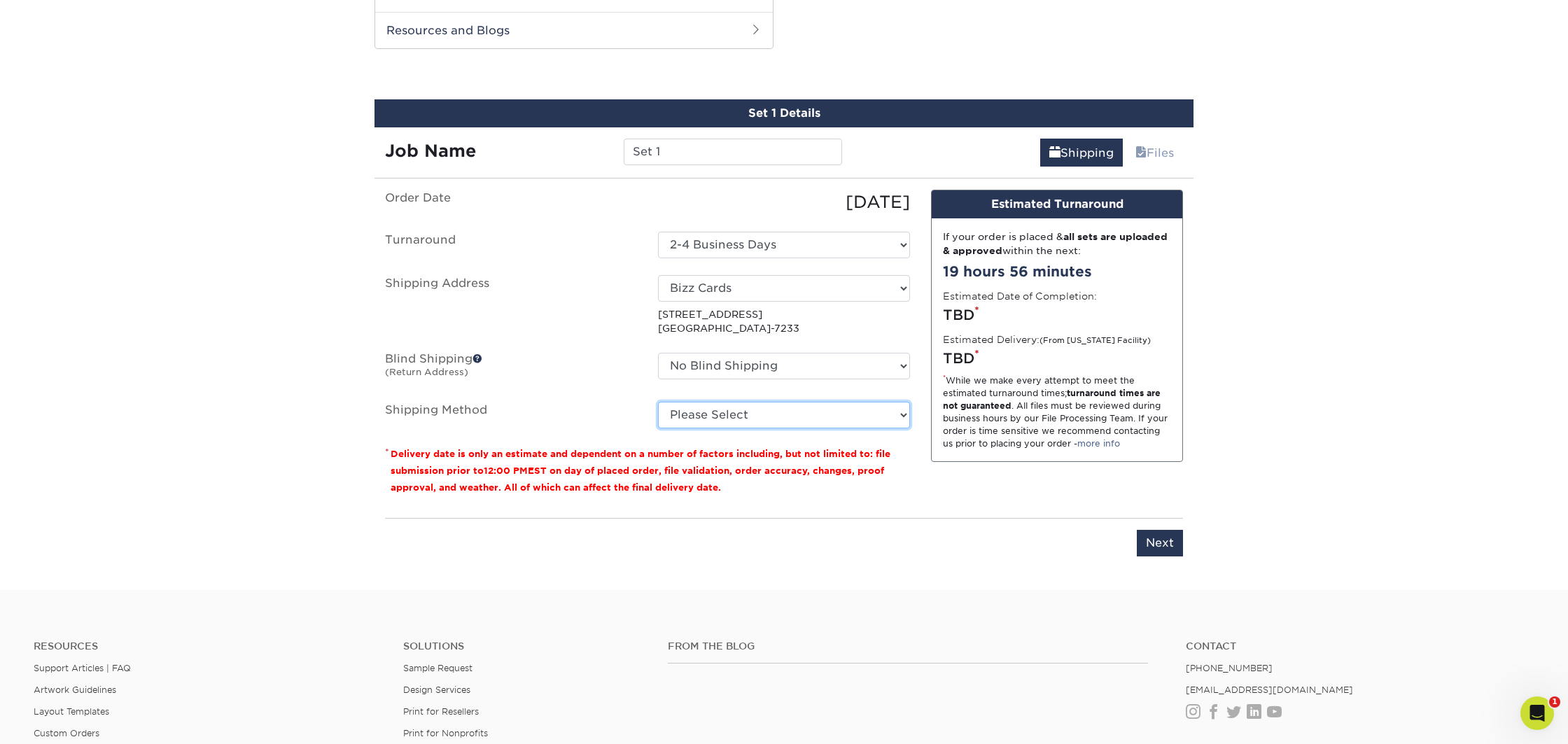
click at [754, 409] on select "Please Select Ground Shipping (+$8.96) 3 Day Shipping Service (+$15.34) 2 Day A…" at bounding box center [784, 415] width 253 height 26
select select "01"
click at [658, 402] on select "Please Select Ground Shipping (+$8.96) 3 Day Shipping Service (+$15.34) 2 Day A…" at bounding box center [784, 415] width 253 height 26
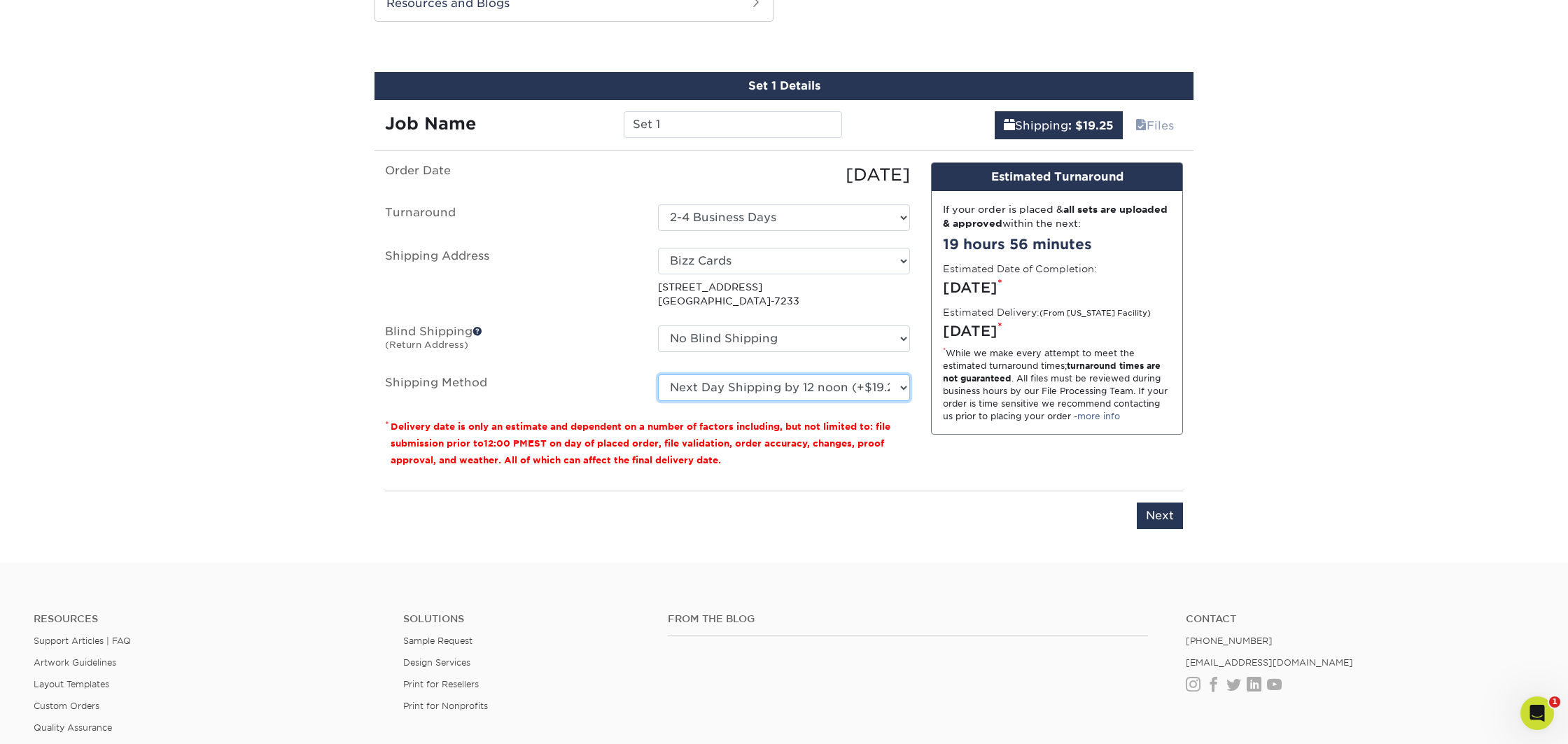
scroll to position [751, 0]
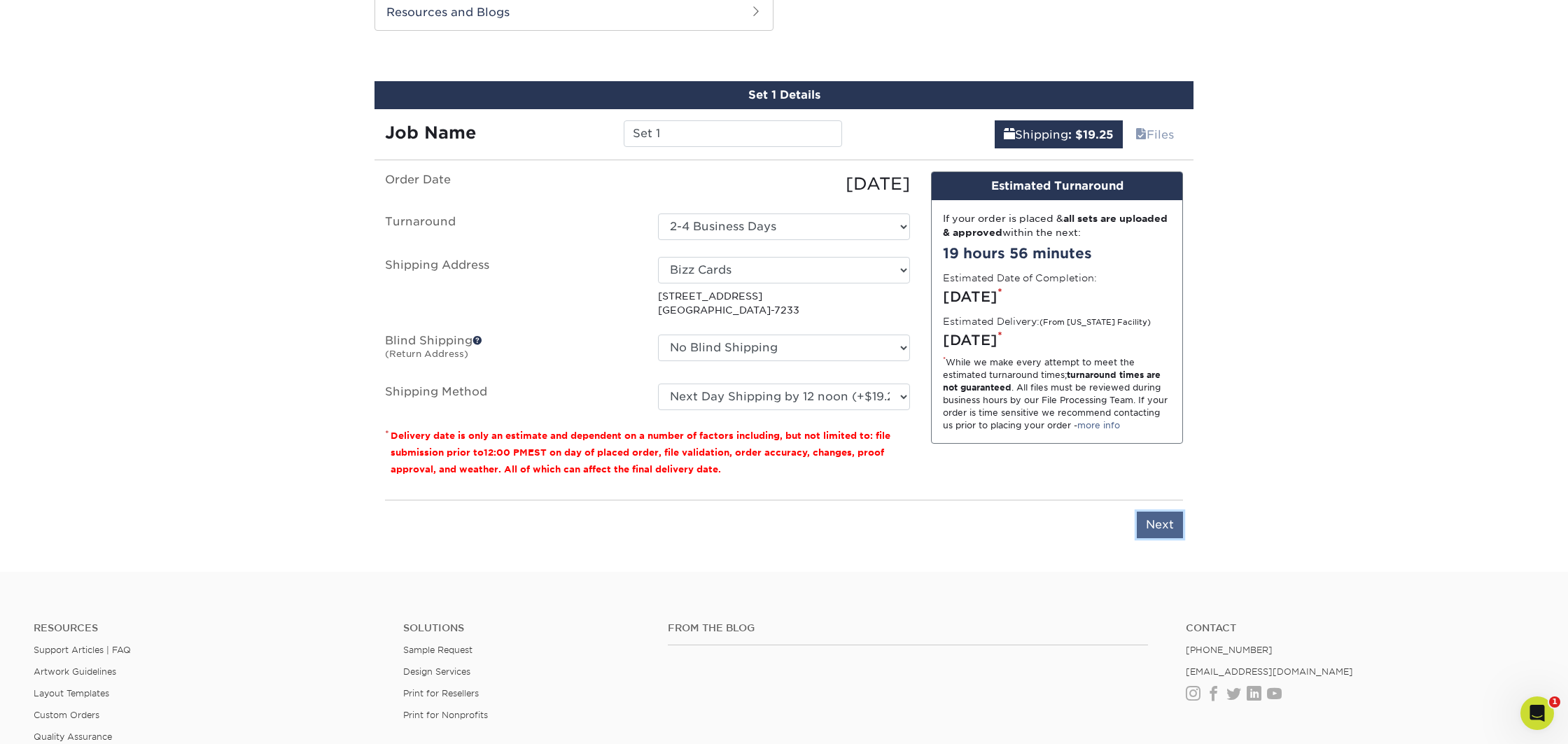
click at [1152, 521] on input "Next" at bounding box center [1160, 525] width 46 height 26
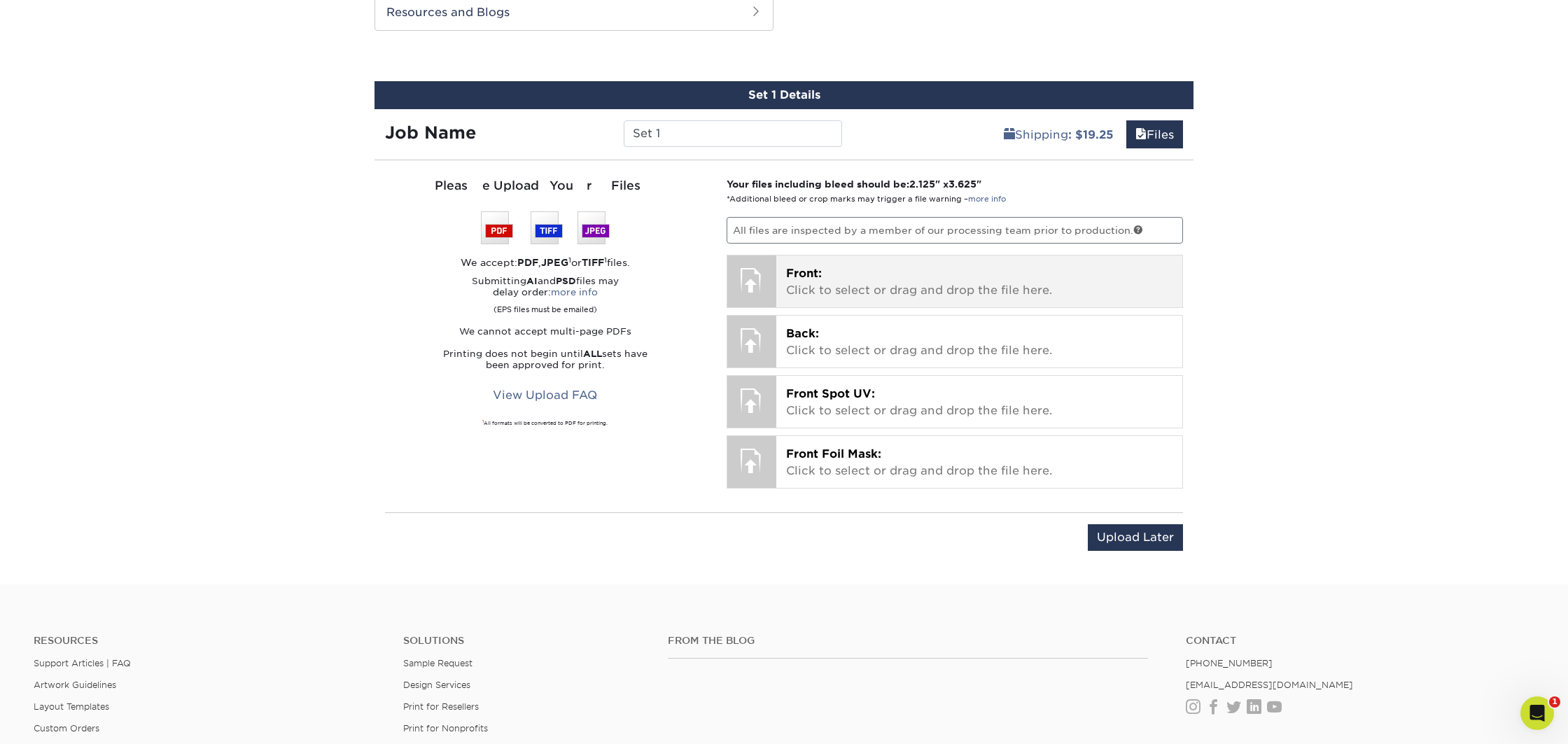
click at [837, 266] on p "Front: Click to select or drag and drop the file here." at bounding box center [980, 282] width 388 height 33
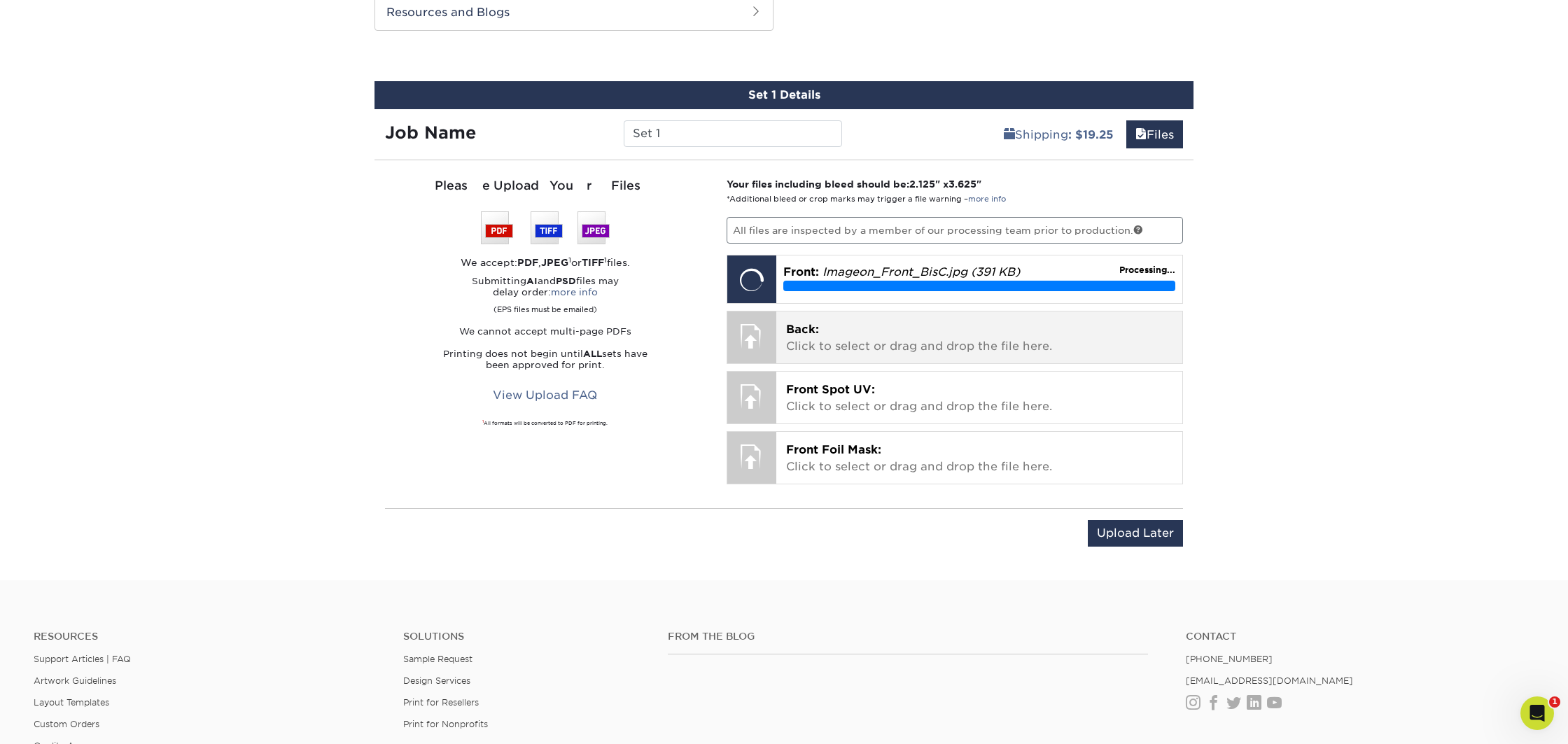
click at [960, 349] on p "Back: Click to select or drag and drop the file here." at bounding box center [980, 338] width 388 height 33
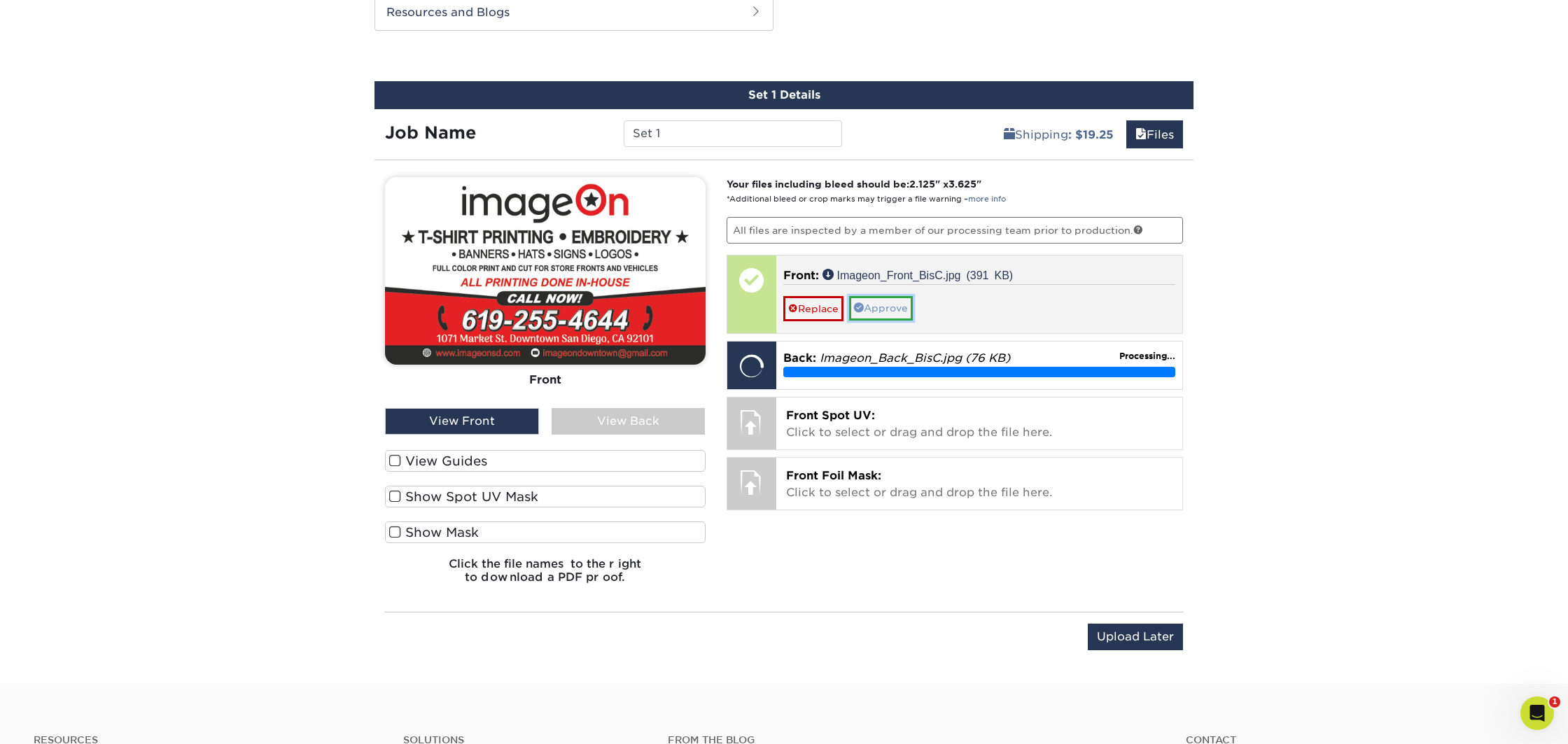
click at [869, 311] on link "Approve" at bounding box center [881, 308] width 64 height 23
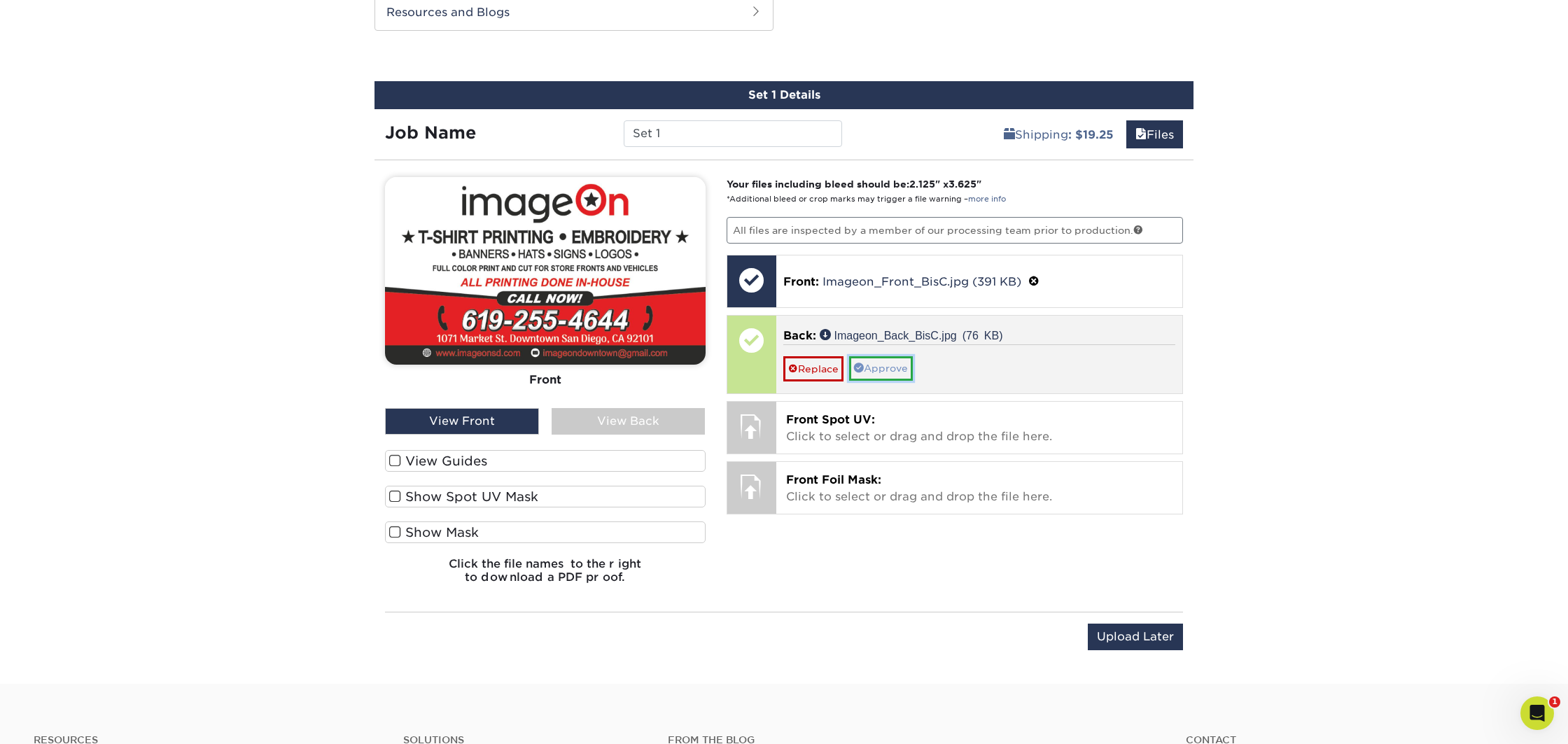
click at [872, 363] on link "Approve" at bounding box center [881, 368] width 64 height 23
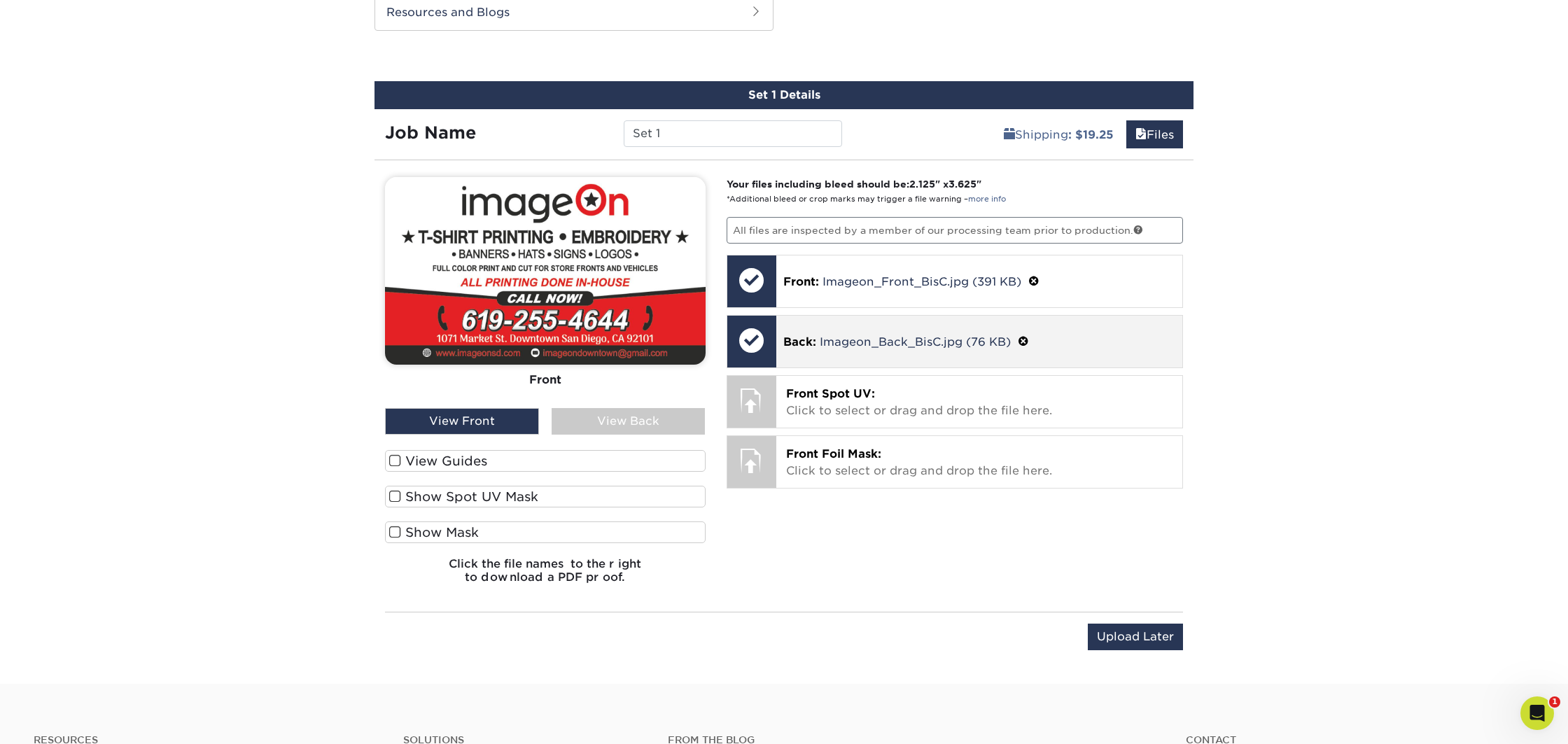
scroll to position [750, 0]
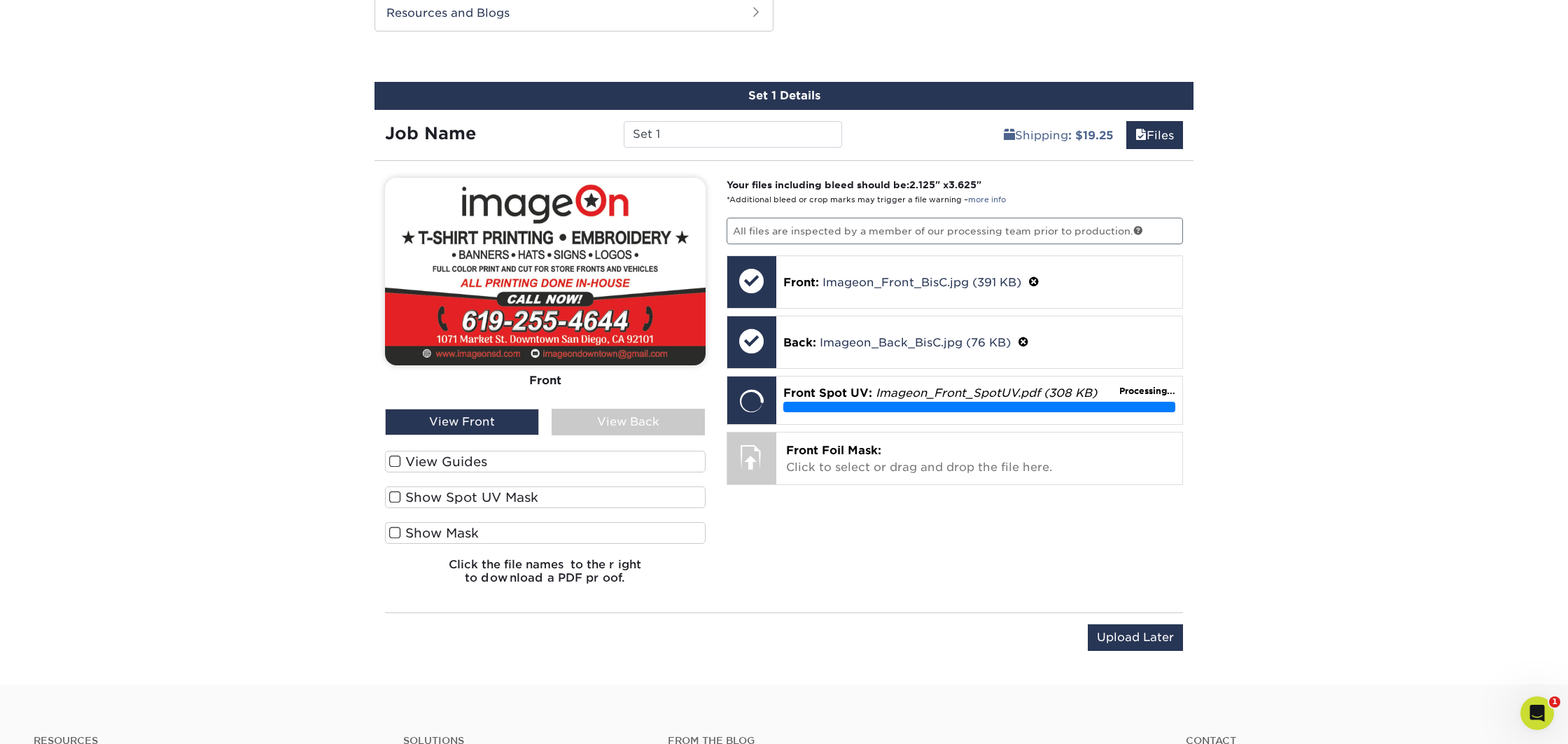
click at [392, 462] on span at bounding box center [395, 462] width 12 height 14
click at [0, 0] on input "View Guides" at bounding box center [0, 0] width 0 height 0
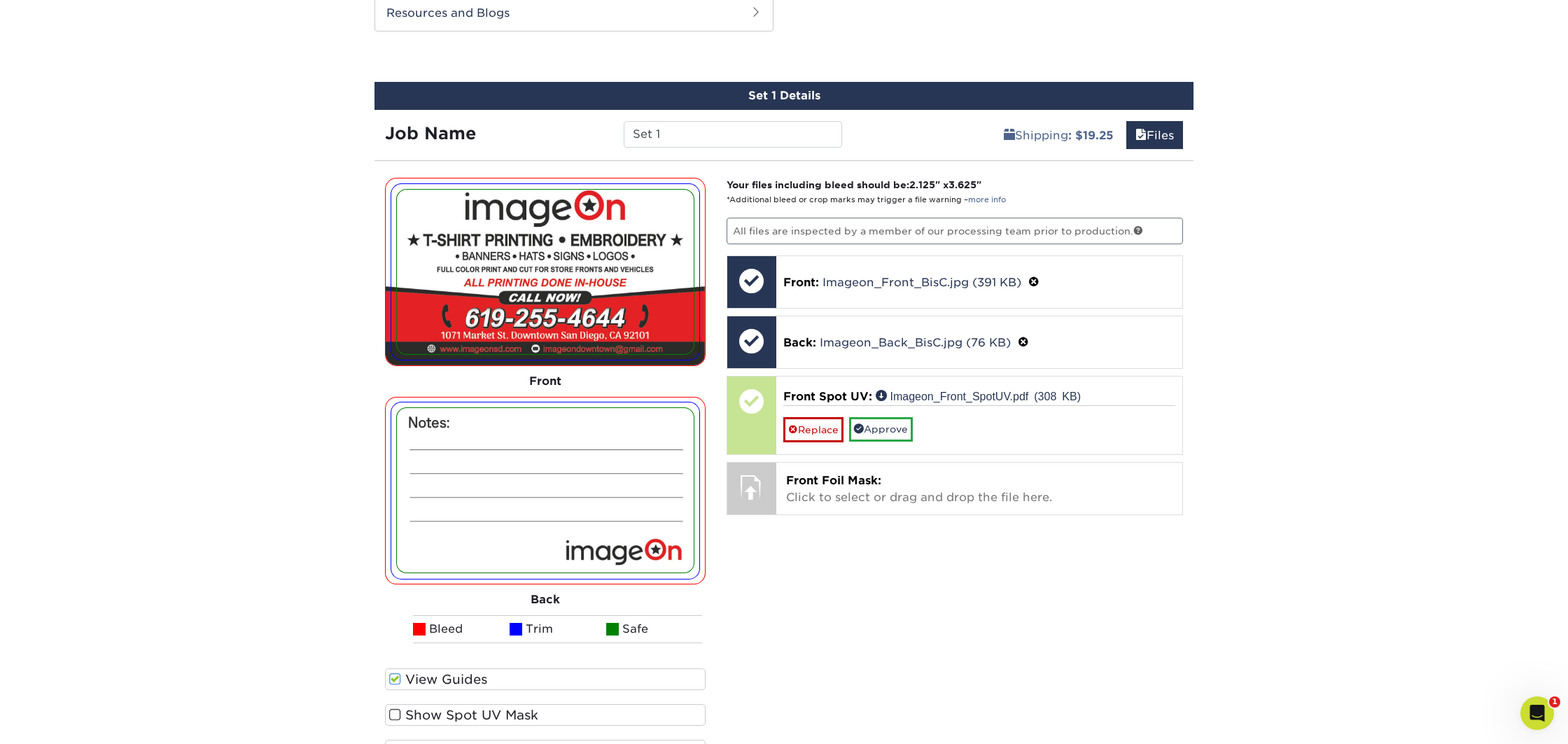
click at [395, 676] on span at bounding box center [395, 679] width 12 height 14
click at [0, 0] on input "View Guides" at bounding box center [0, 0] width 0 height 0
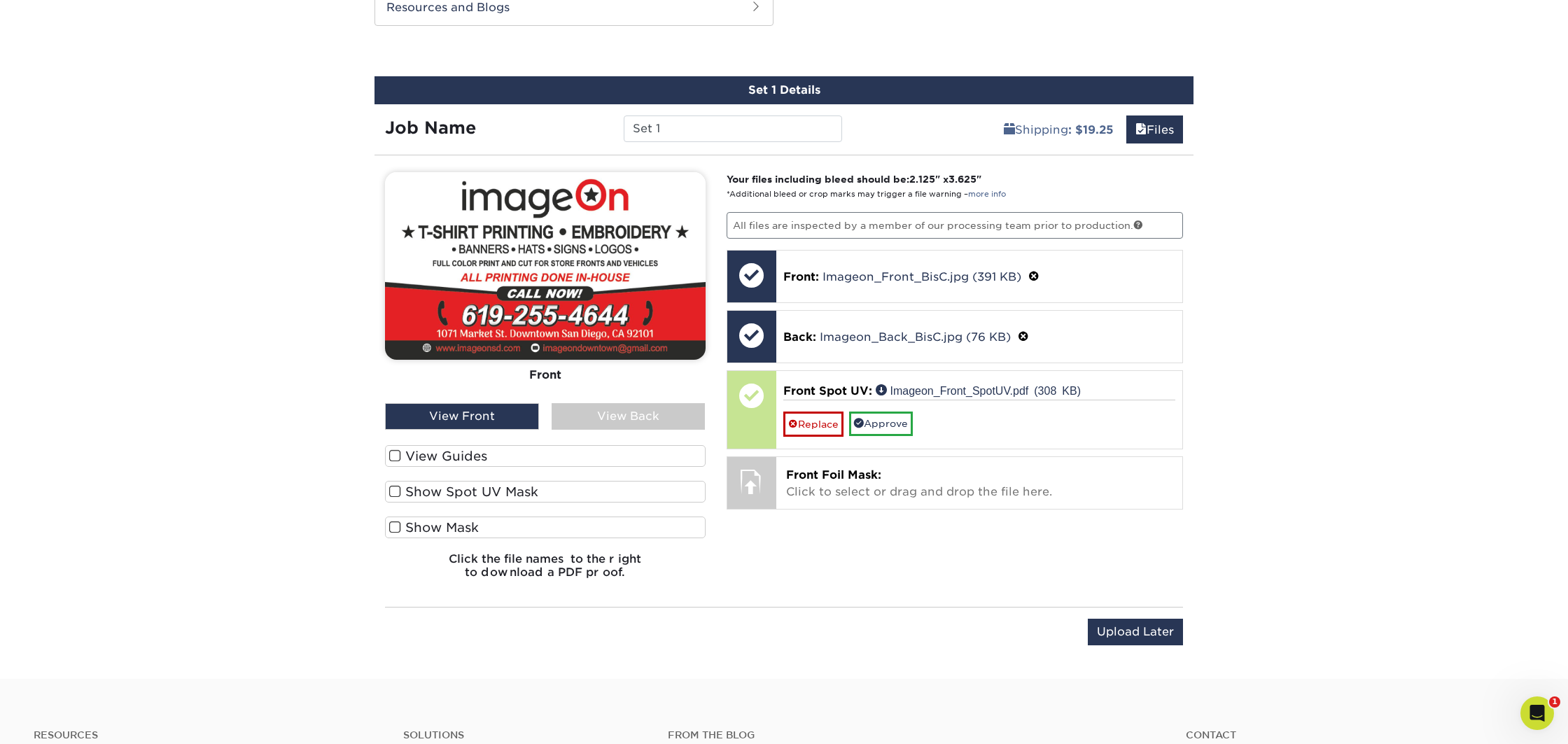
click at [394, 491] on span at bounding box center [395, 492] width 12 height 14
click at [0, 0] on input "Show Spot UV Mask" at bounding box center [0, 0] width 0 height 0
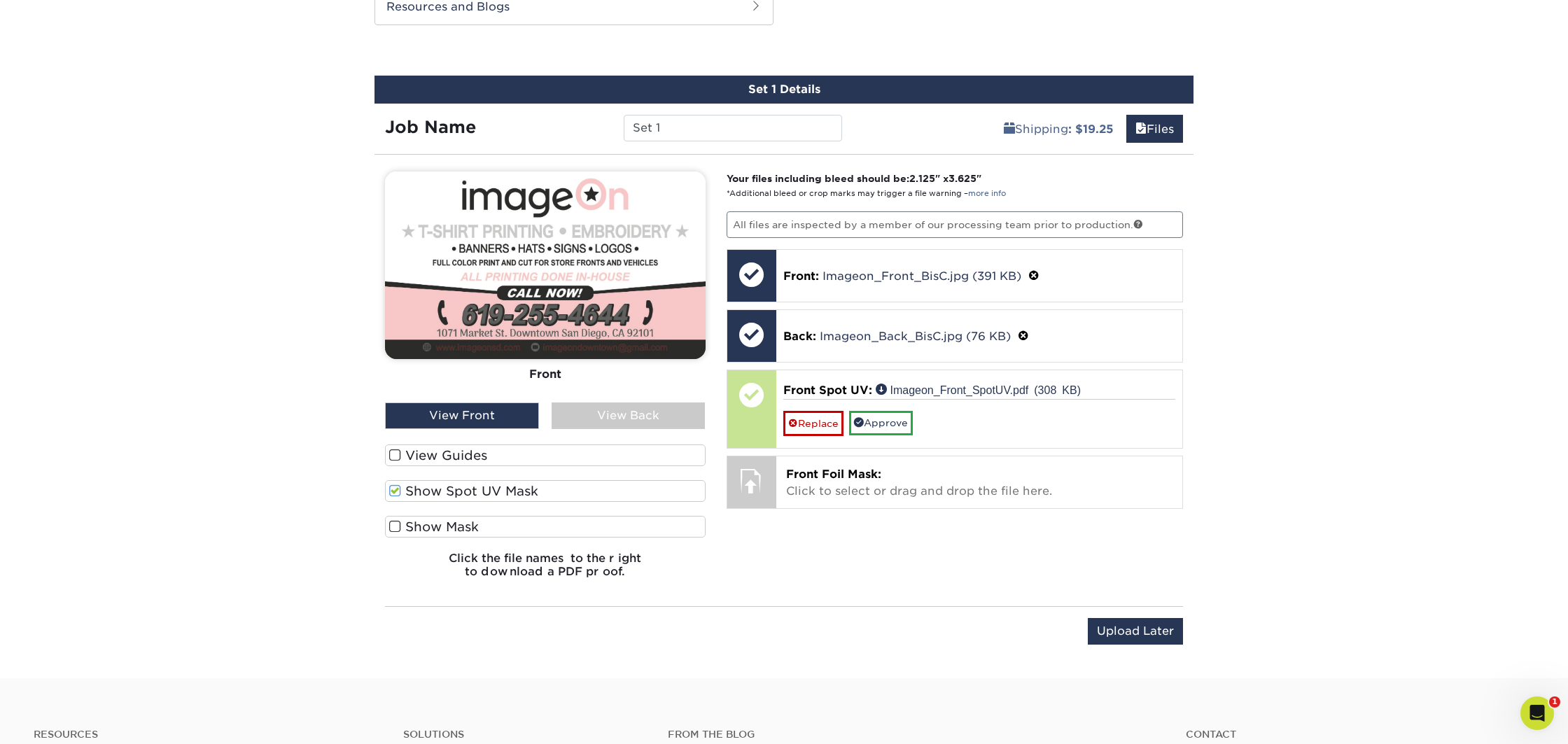
scroll to position [757, 0]
click at [400, 491] on span at bounding box center [395, 490] width 12 height 14
click at [0, 0] on input "Show Spot UV Mask" at bounding box center [0, 0] width 0 height 0
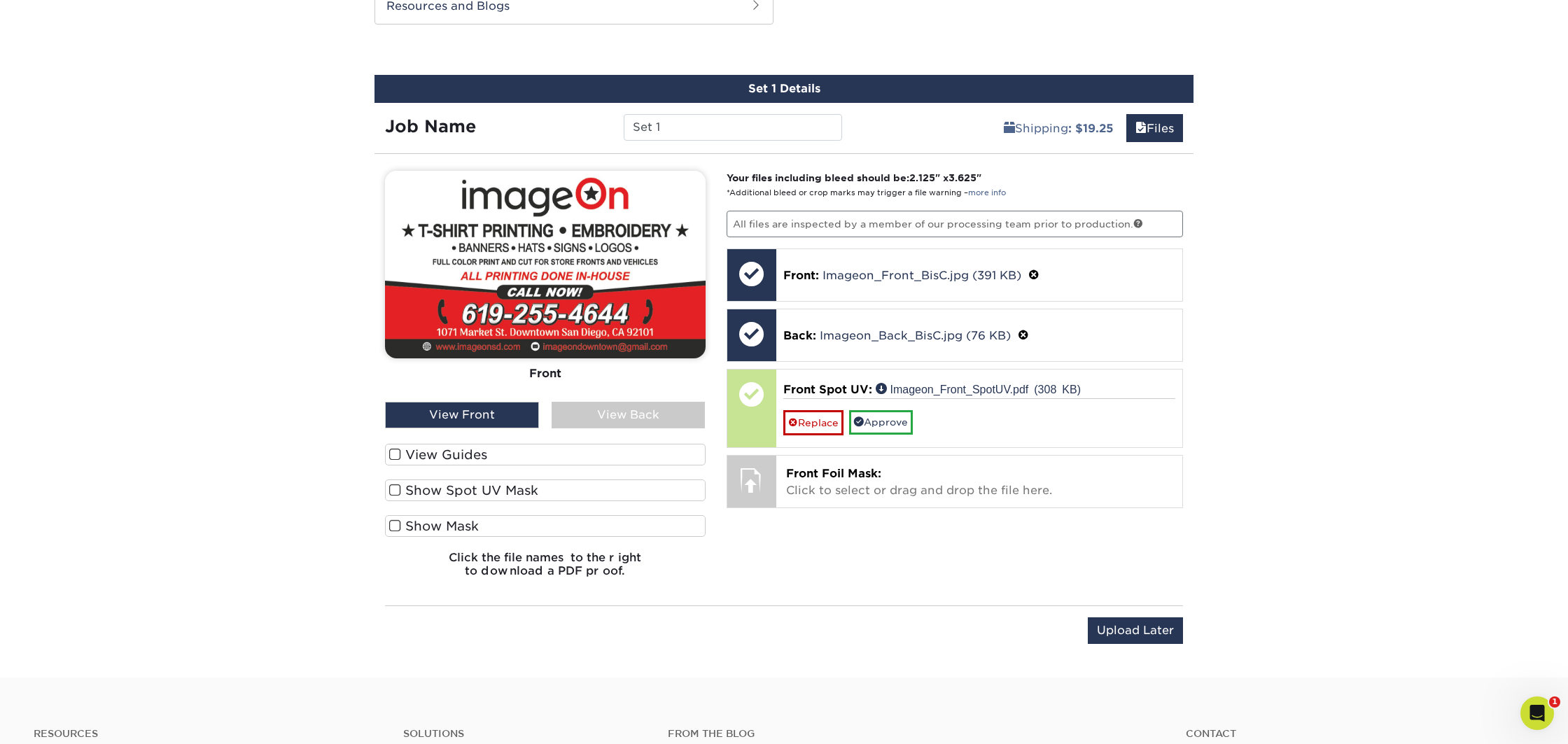
click at [392, 527] on span at bounding box center [395, 527] width 12 height 14
click at [0, 0] on input "Show Mask" at bounding box center [0, 0] width 0 height 0
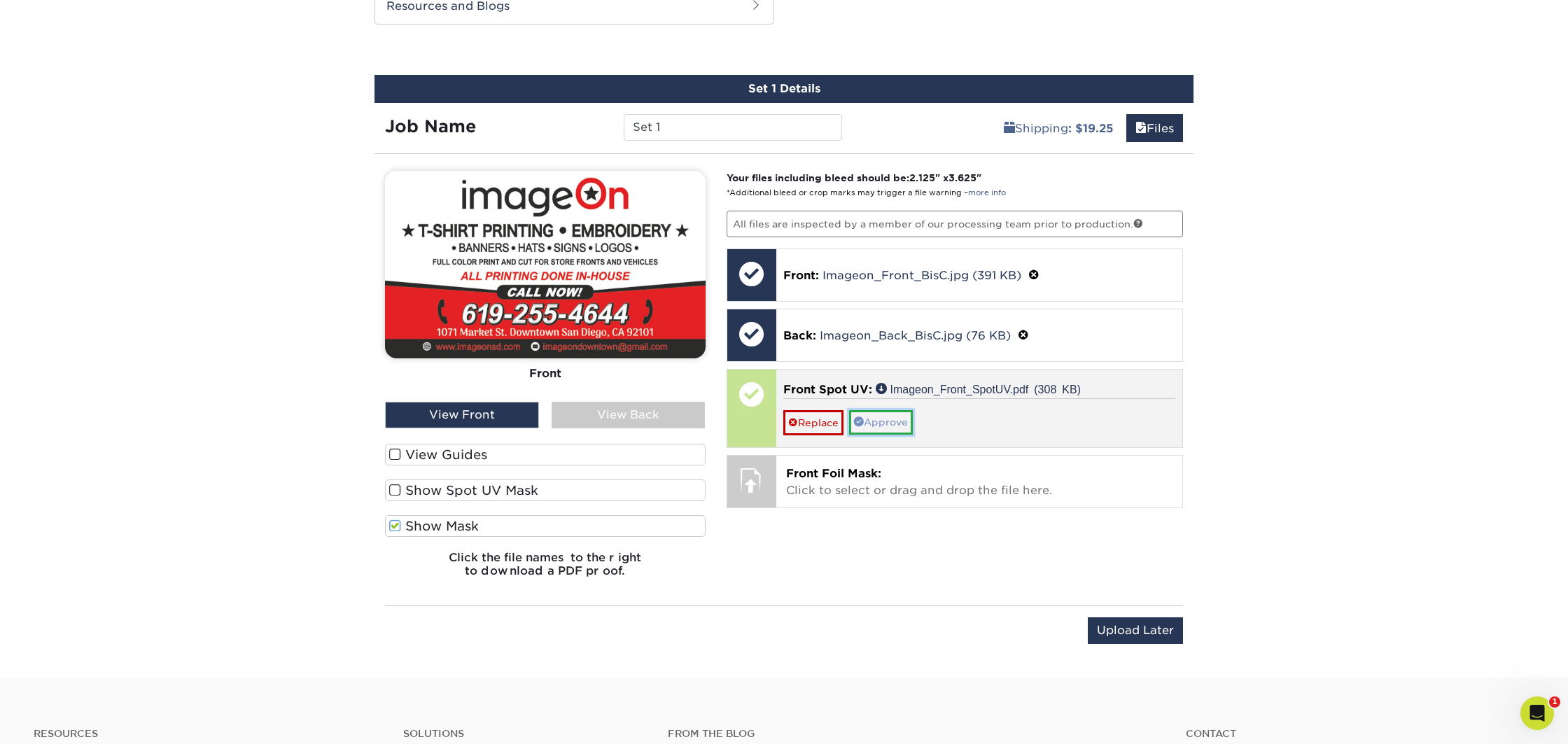
click at [883, 424] on link "Approve" at bounding box center [881, 422] width 64 height 23
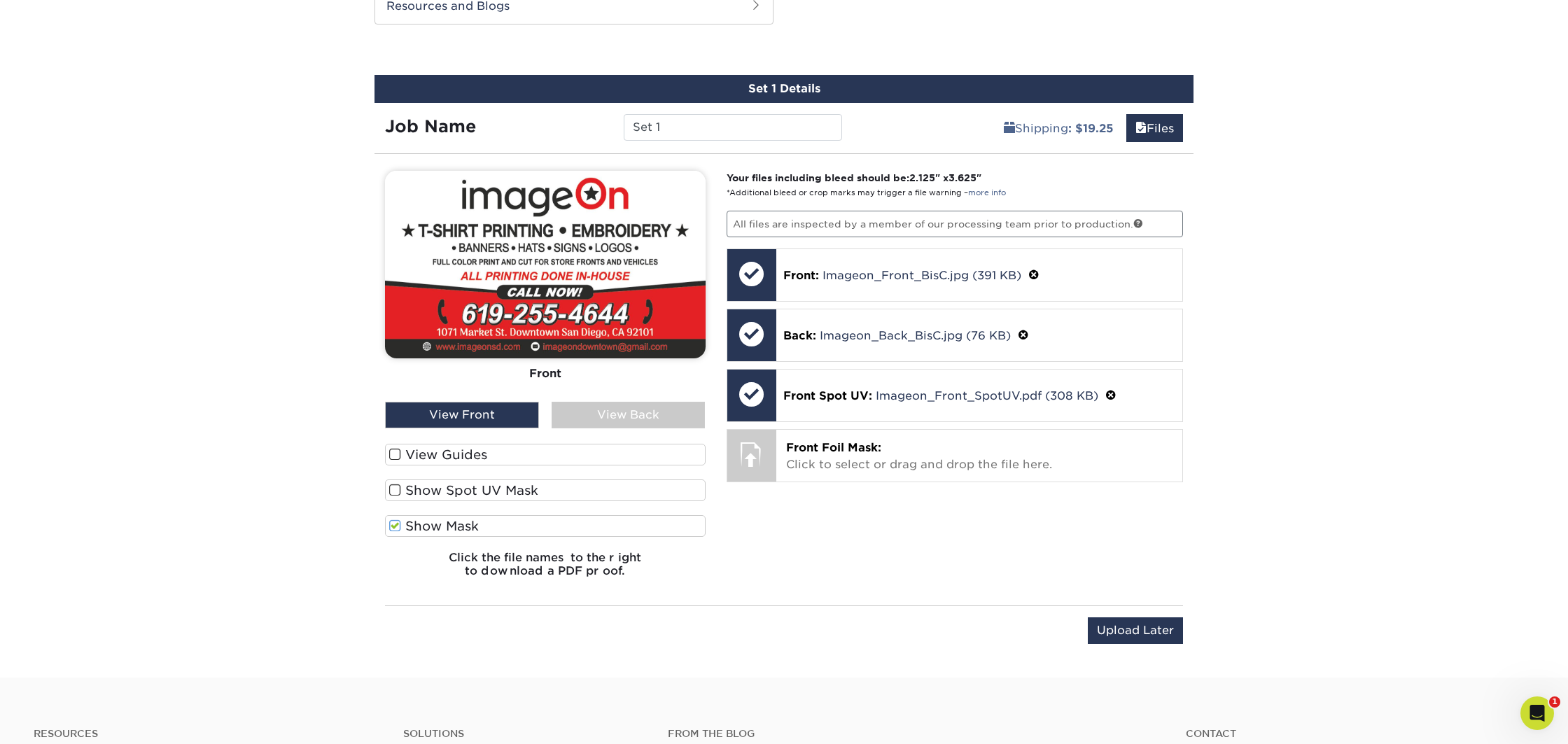
click at [395, 488] on span at bounding box center [395, 490] width 12 height 14
click at [0, 0] on input "Show Spot UV Mask" at bounding box center [0, 0] width 0 height 0
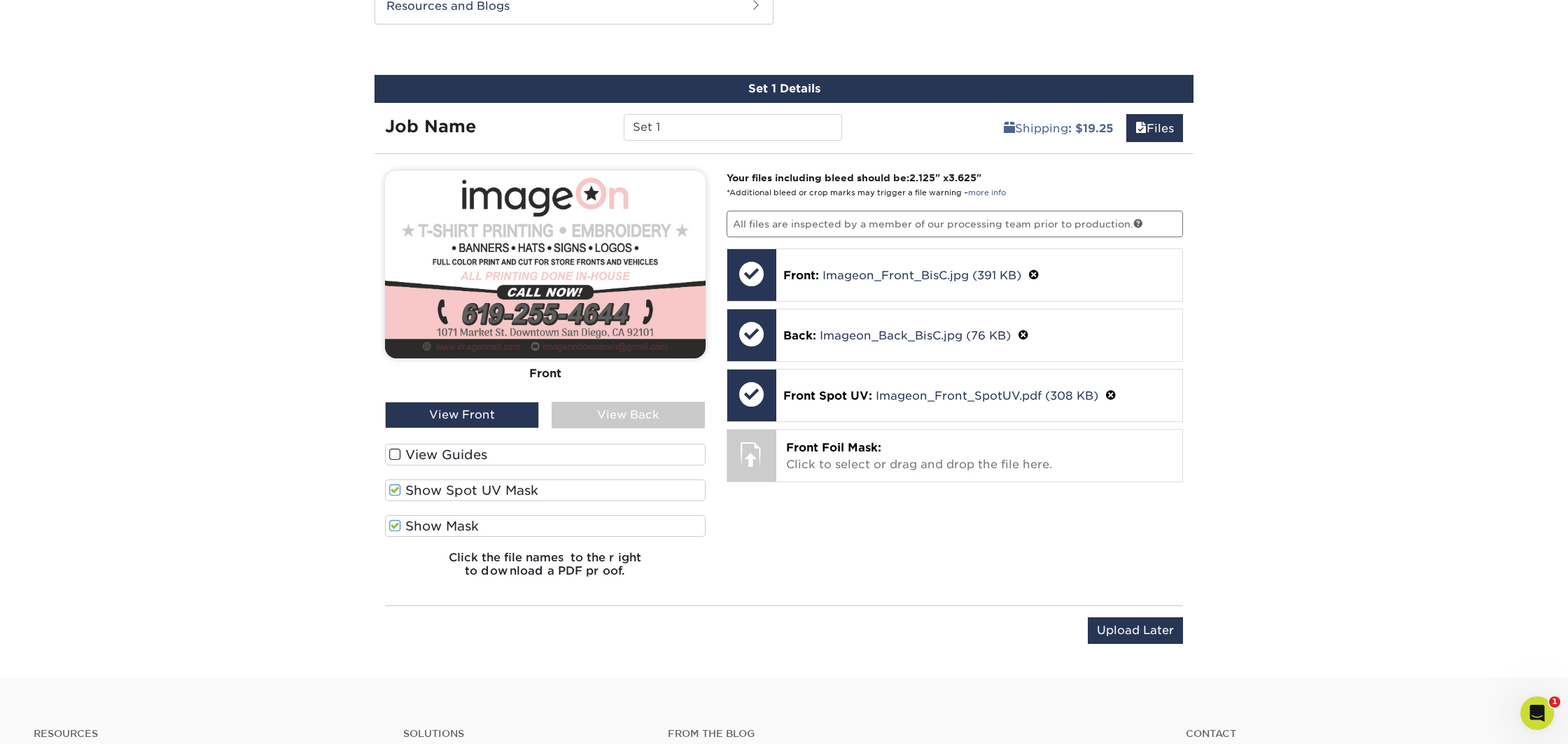
click at [397, 488] on span at bounding box center [395, 490] width 12 height 14
click at [0, 0] on input "Show Spot UV Mask" at bounding box center [0, 0] width 0 height 0
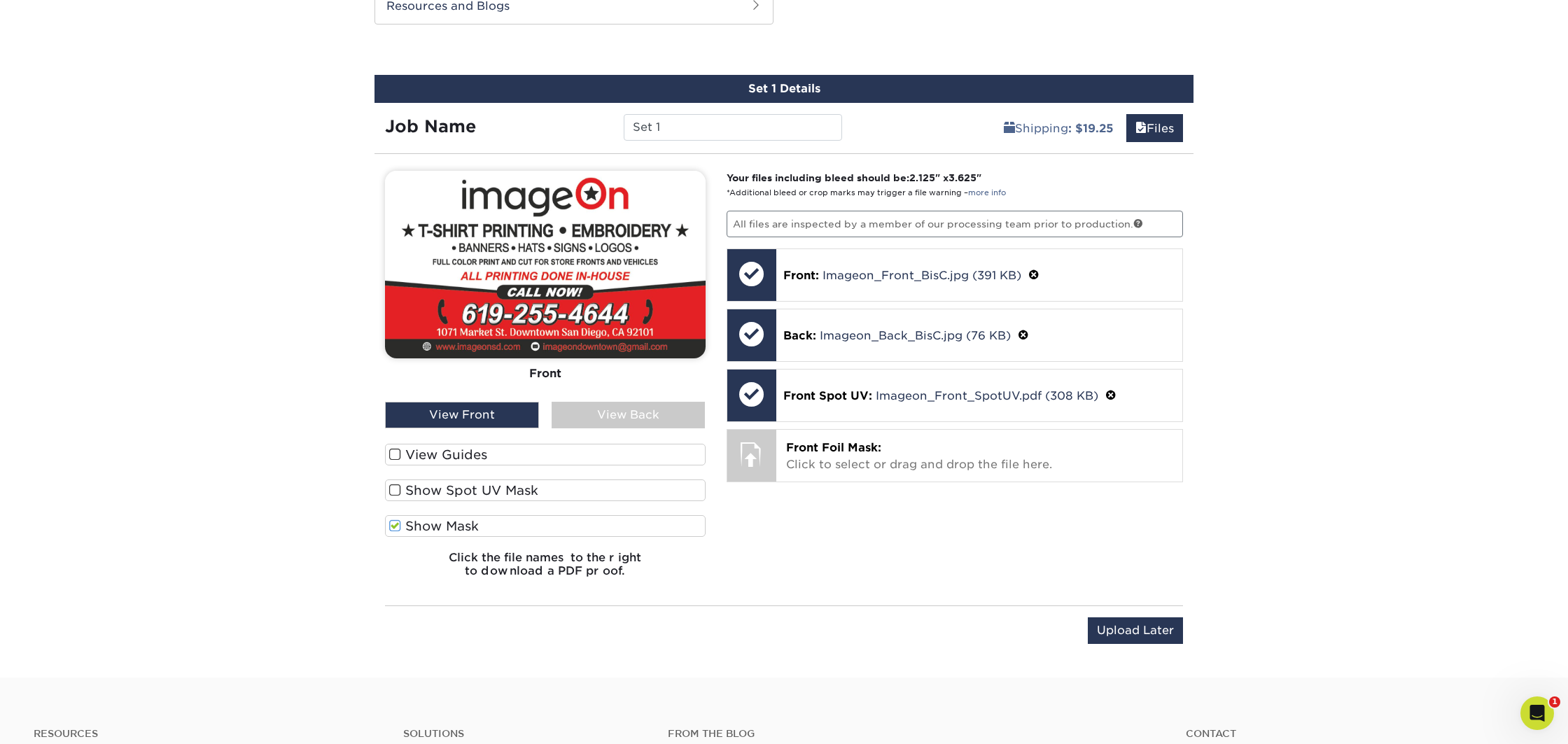
click at [397, 485] on span at bounding box center [395, 490] width 12 height 14
click at [0, 0] on input "Show Spot UV Mask" at bounding box center [0, 0] width 0 height 0
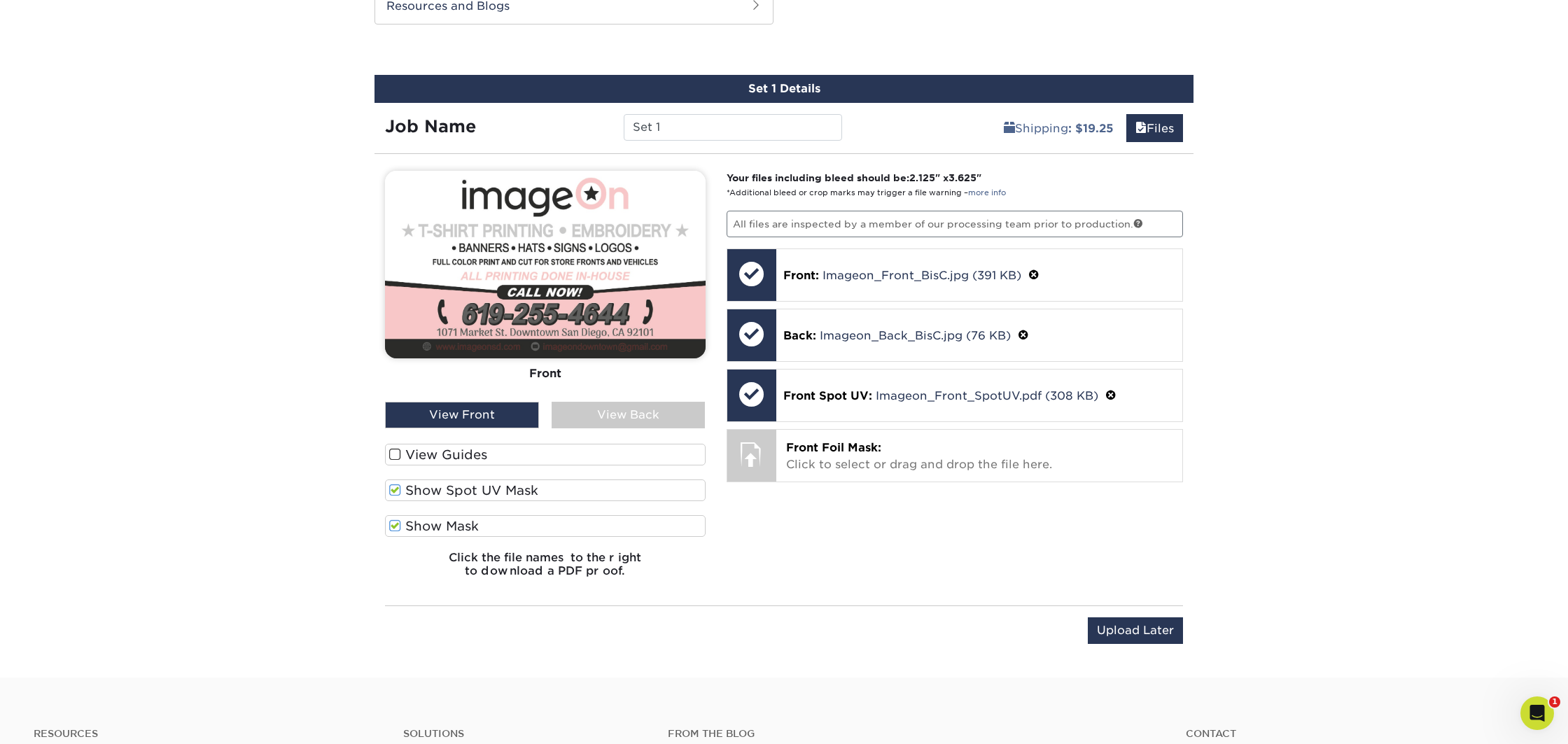
click at [397, 485] on span at bounding box center [395, 490] width 12 height 14
click at [0, 0] on input "Show Spot UV Mask" at bounding box center [0, 0] width 0 height 0
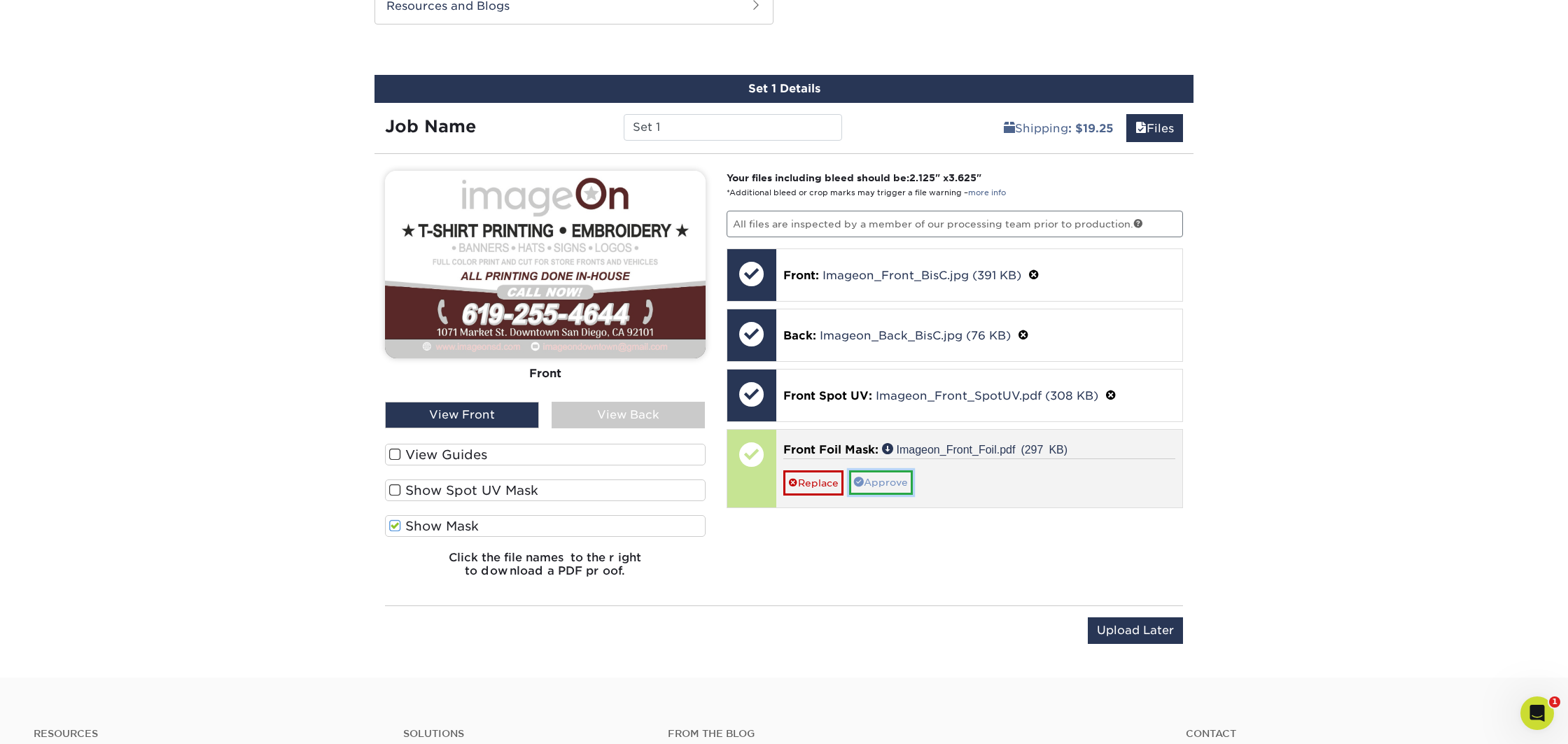
click at [899, 479] on link "Approve" at bounding box center [881, 483] width 64 height 23
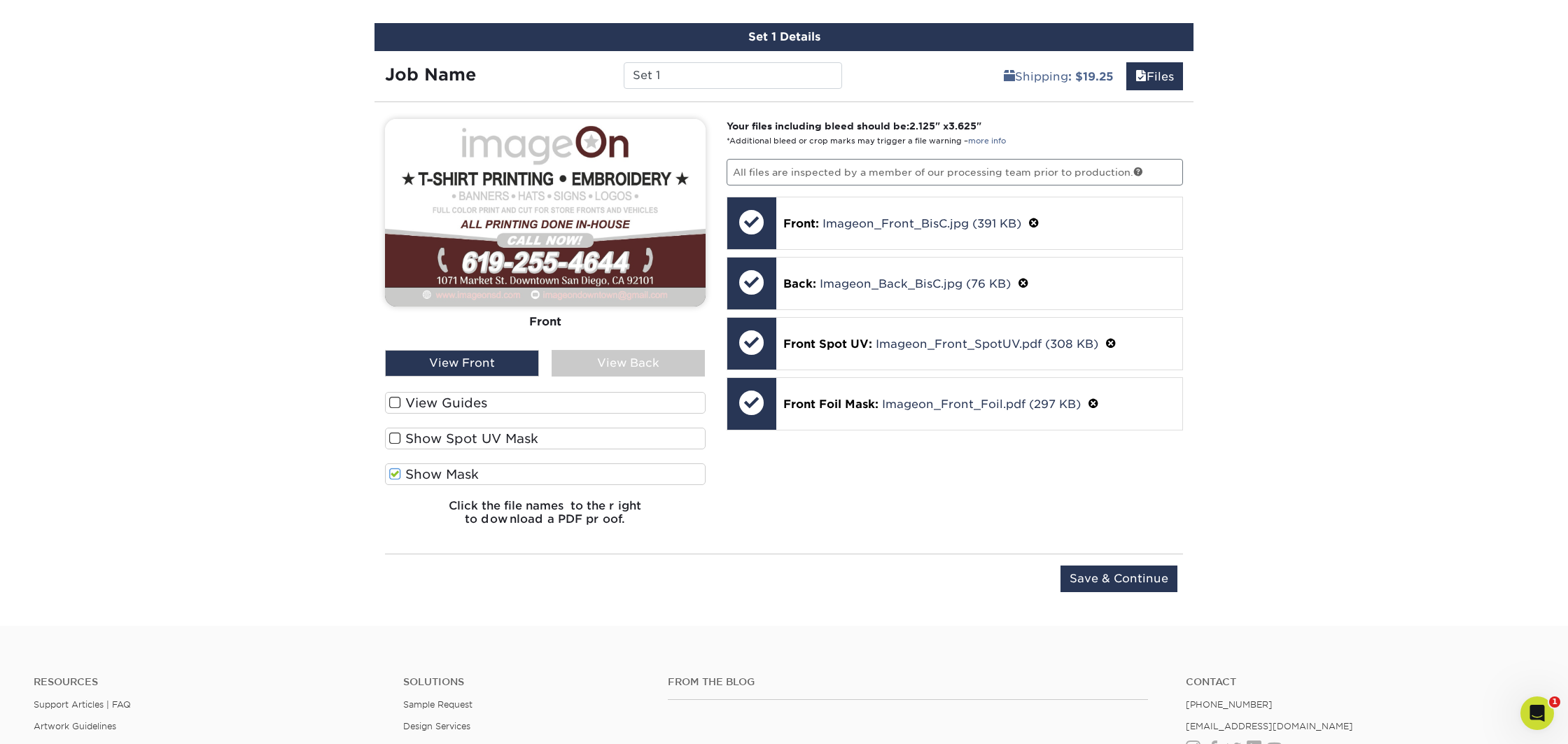
scroll to position [811, 0]
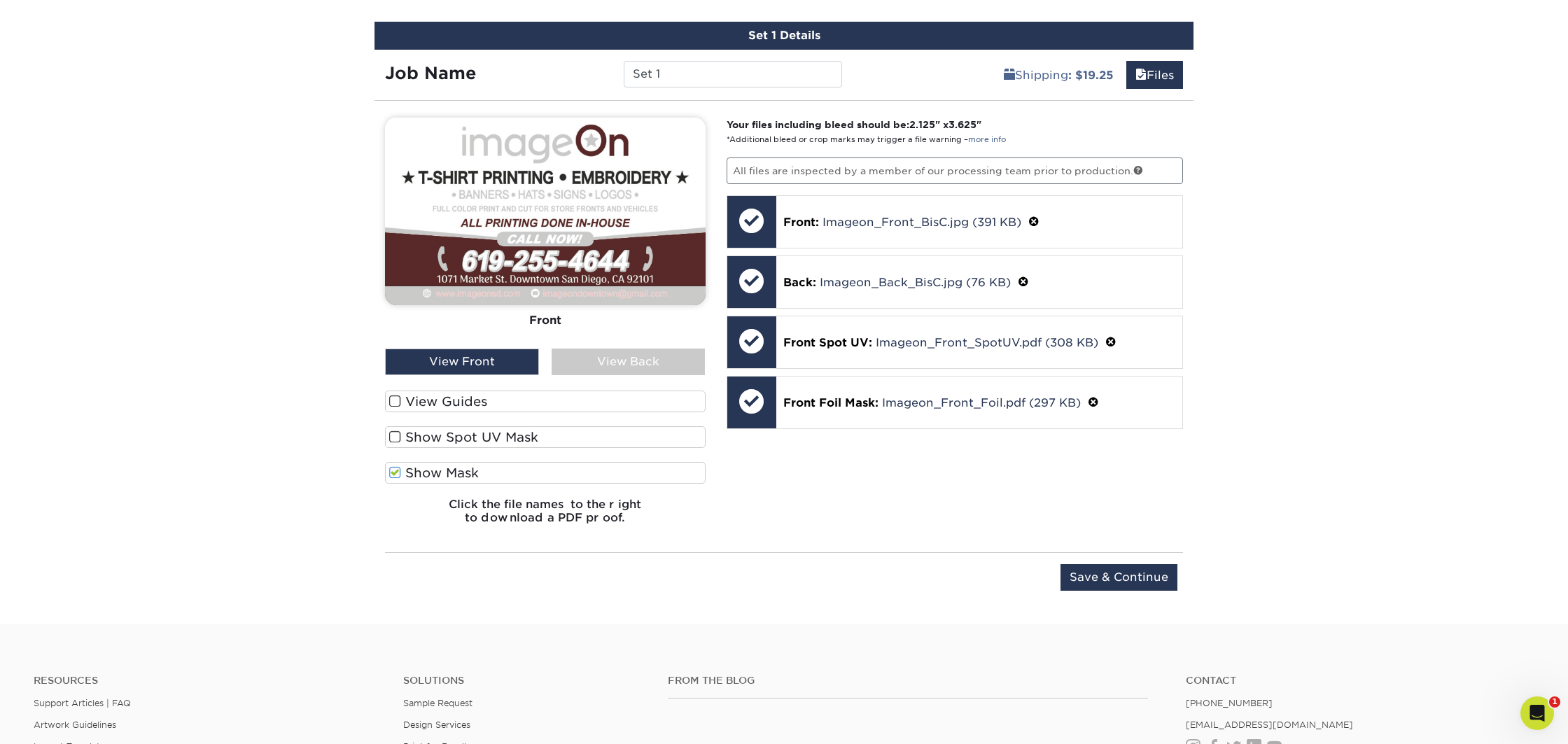
drag, startPoint x: 397, startPoint y: 476, endPoint x: 392, endPoint y: 458, distance: 18.7
click at [396, 475] on span at bounding box center [395, 473] width 12 height 14
click at [0, 0] on input "Show Mask" at bounding box center [0, 0] width 0 height 0
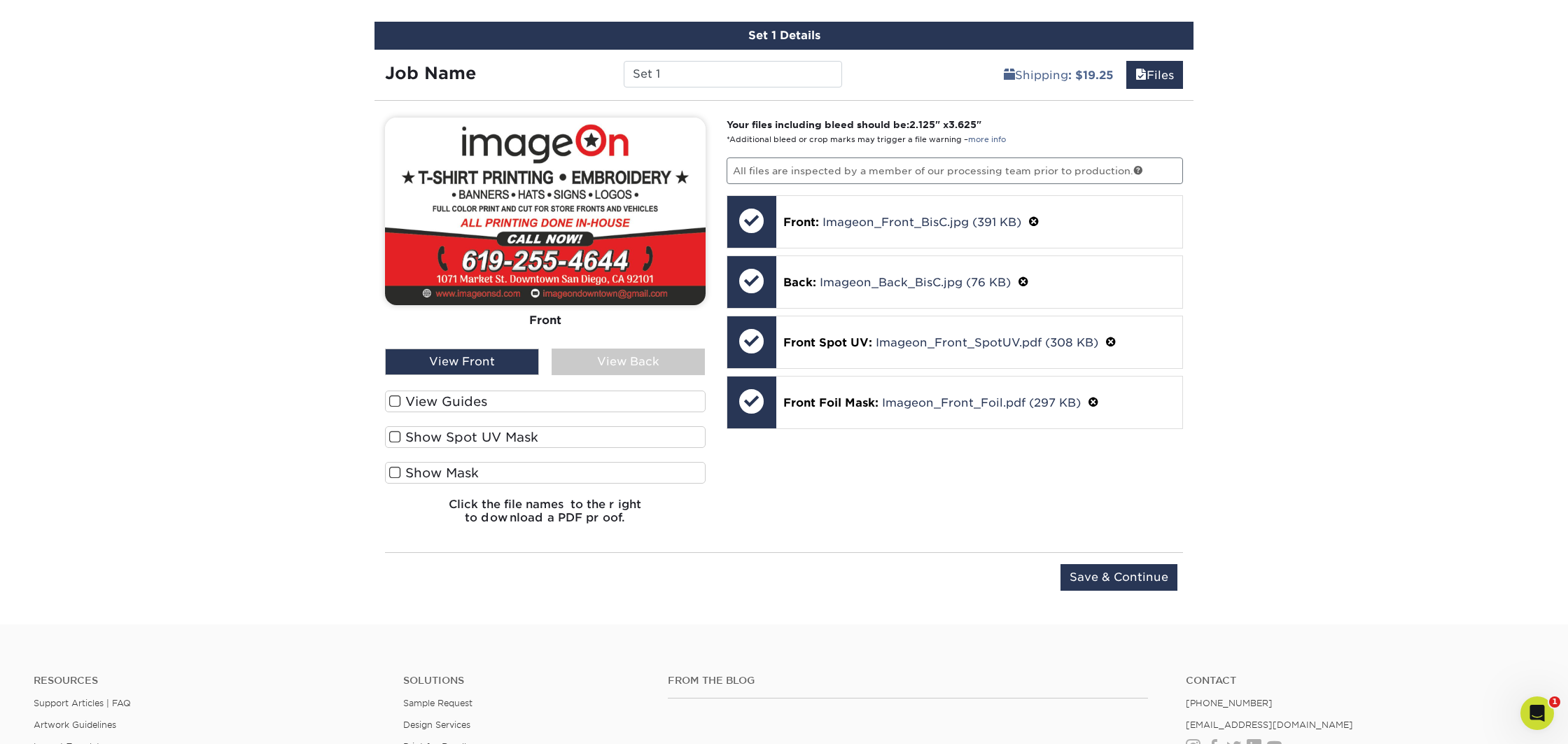
click at [393, 439] on span at bounding box center [395, 438] width 12 height 14
click at [0, 0] on input "Show Spot UV Mask" at bounding box center [0, 0] width 0 height 0
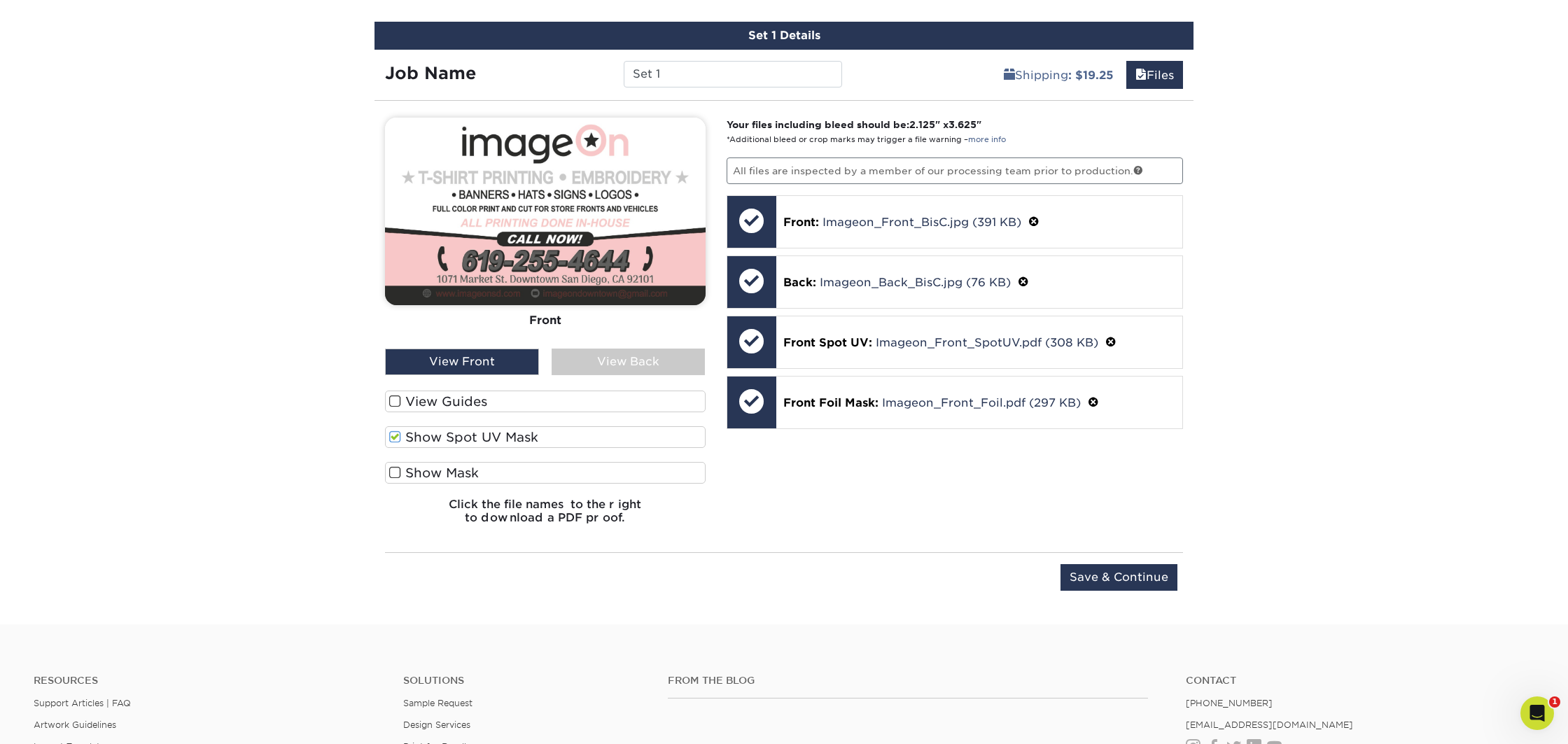
click at [394, 439] on span at bounding box center [395, 438] width 12 height 14
click at [0, 0] on input "Show Spot UV Mask" at bounding box center [0, 0] width 0 height 0
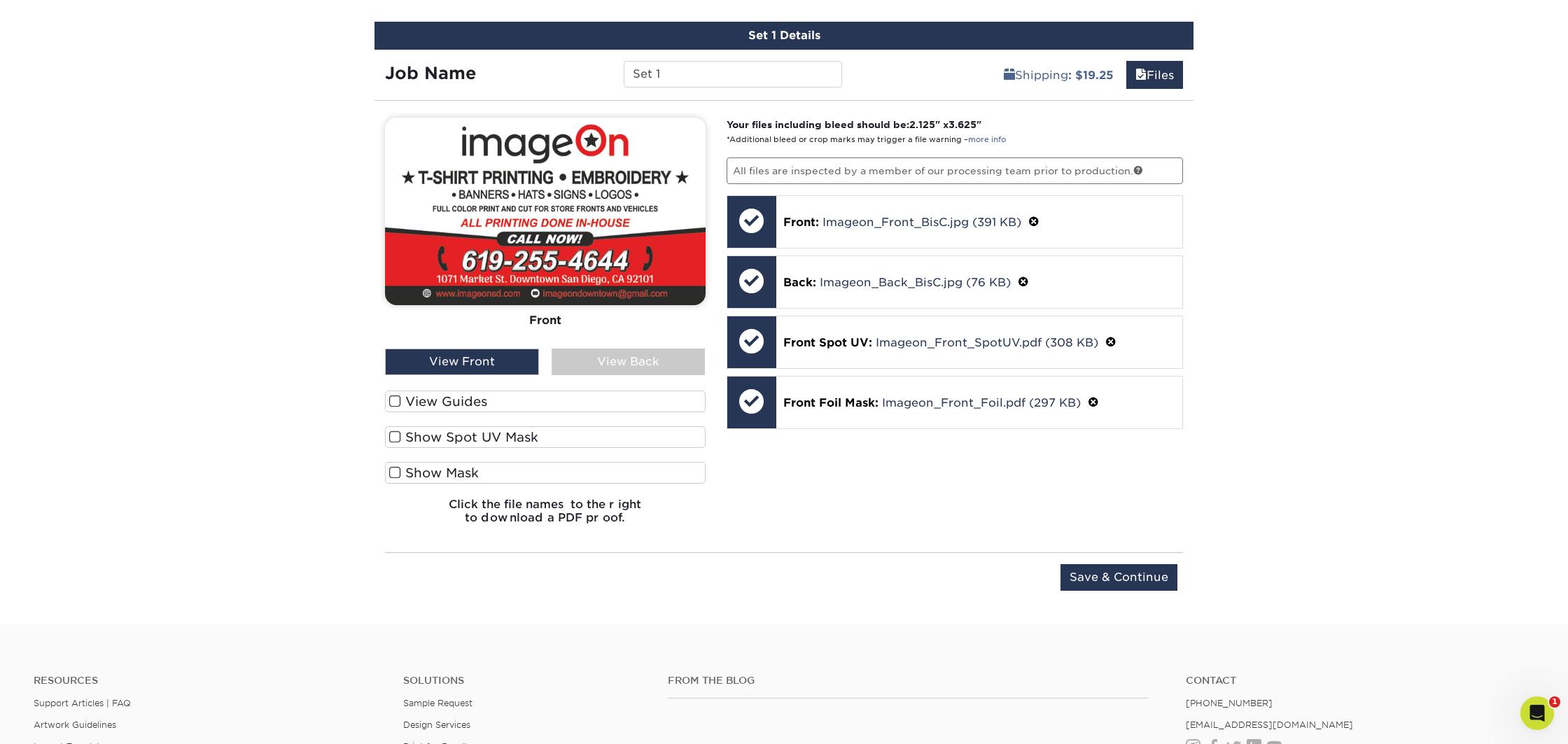
click at [394, 466] on span at bounding box center [395, 473] width 12 height 14
click at [0, 0] on input "Show Mask" at bounding box center [0, 0] width 0 height 0
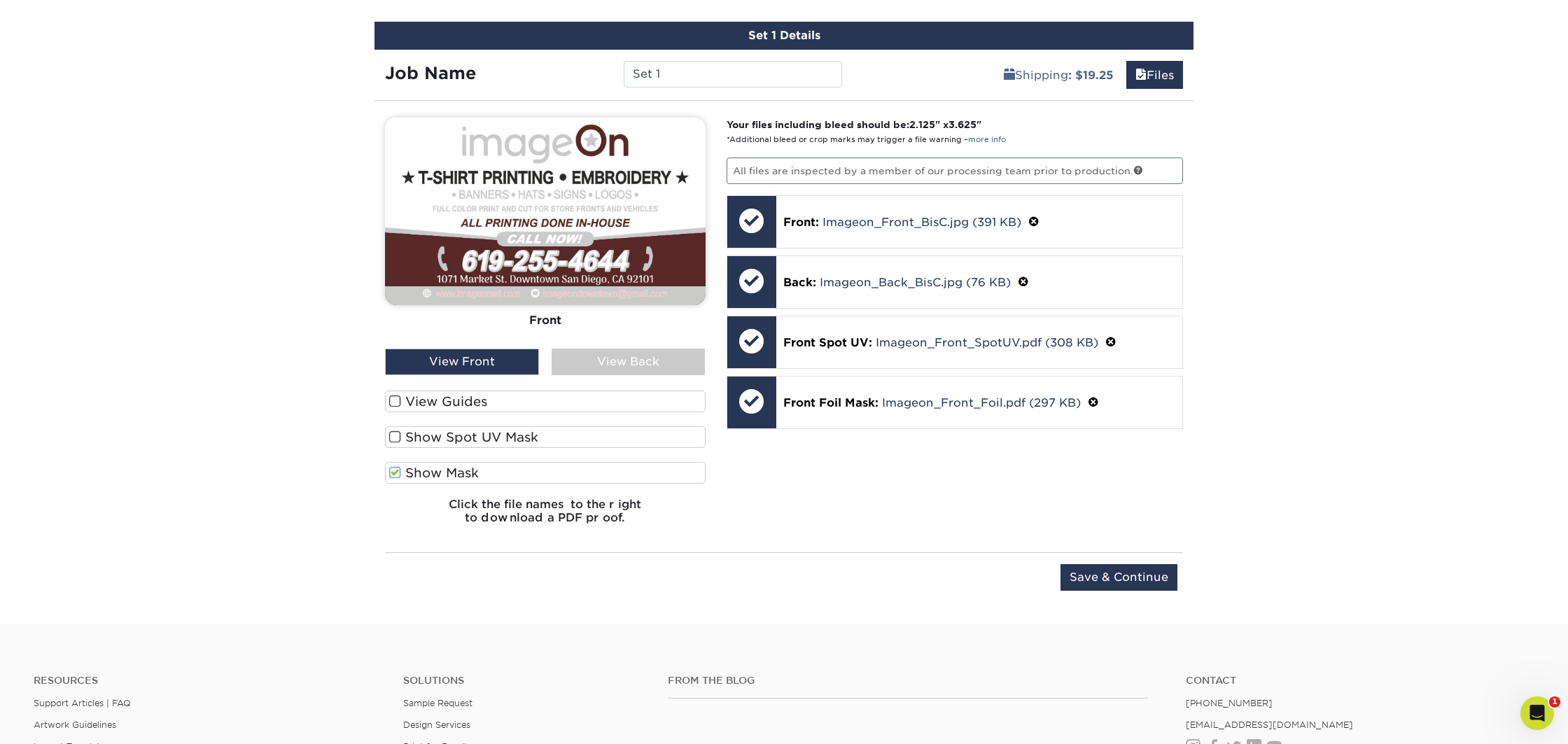
click at [395, 435] on span at bounding box center [395, 438] width 12 height 14
click at [0, 0] on input "Show Spot UV Mask" at bounding box center [0, 0] width 0 height 0
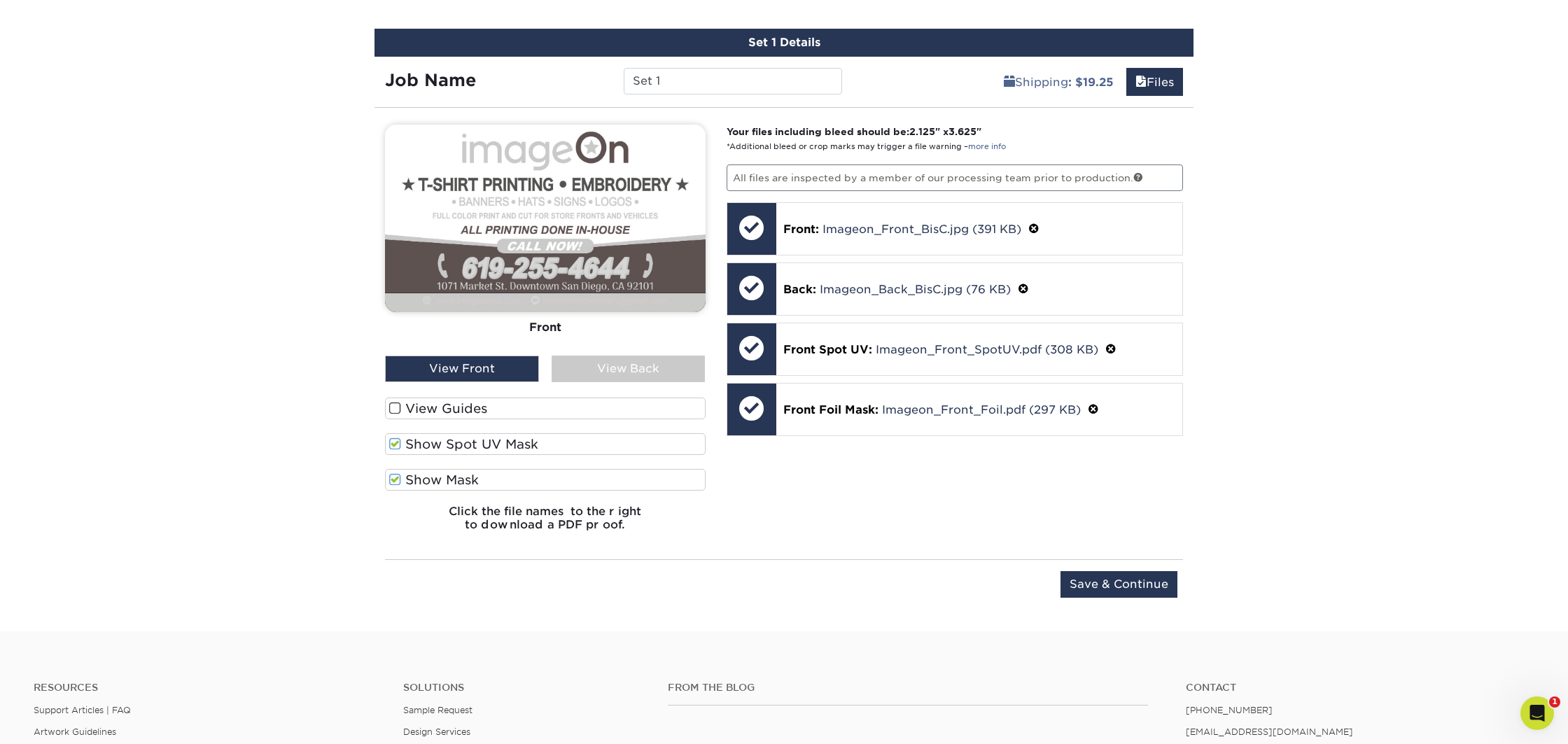
scroll to position [802, 0]
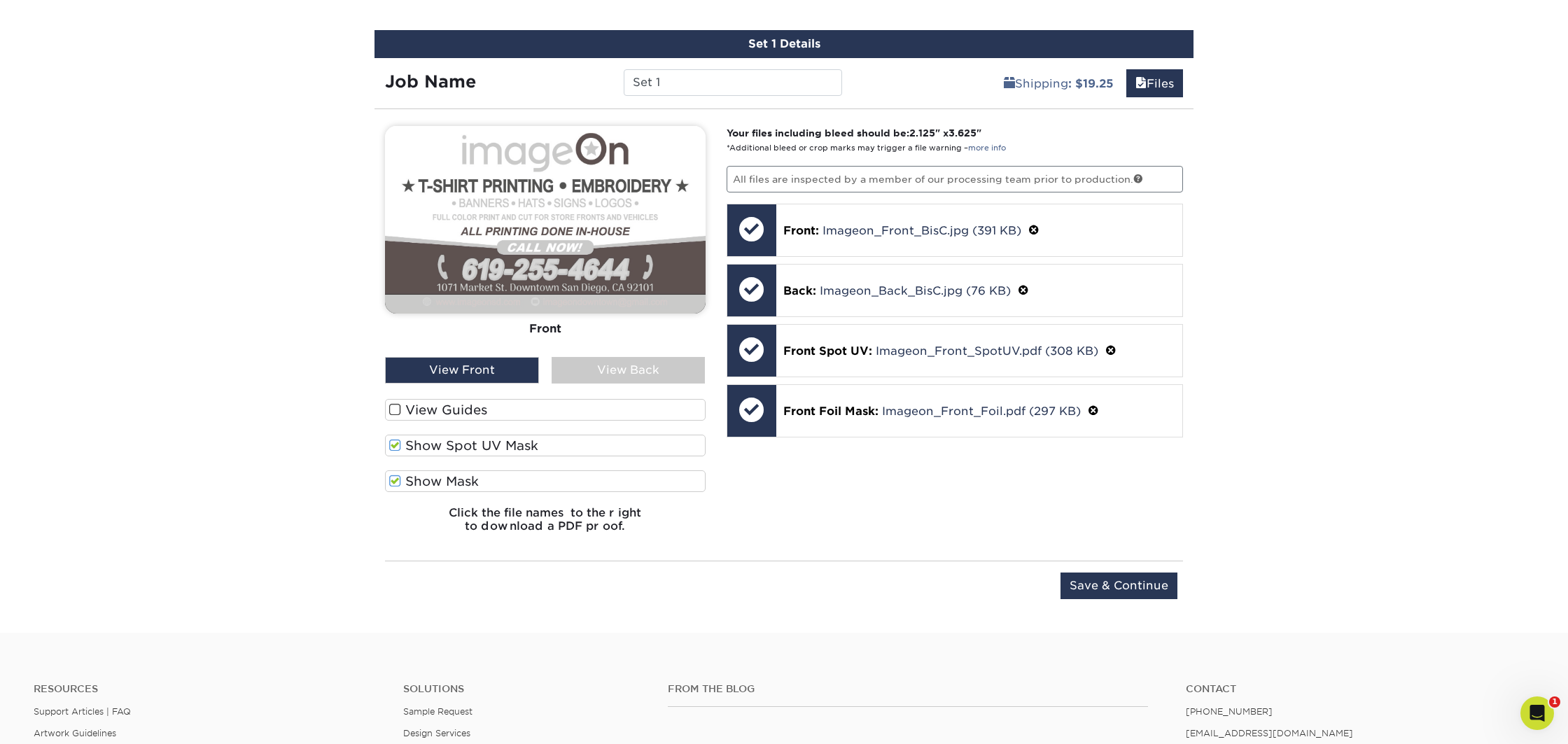
click at [399, 478] on span at bounding box center [395, 482] width 12 height 14
click at [0, 0] on input "Show Mask" at bounding box center [0, 0] width 0 height 0
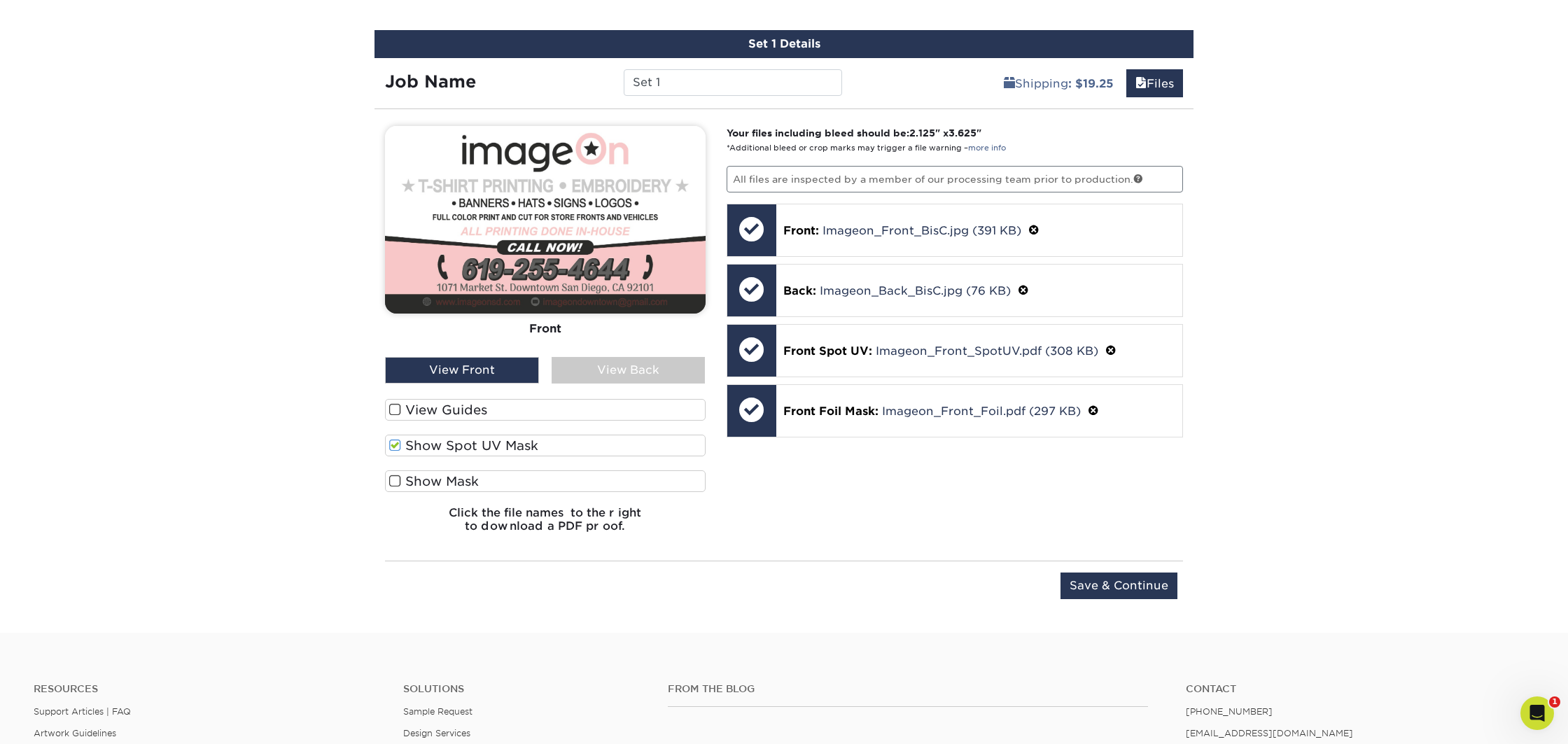
click at [399, 478] on span at bounding box center [395, 482] width 12 height 14
click at [0, 0] on input "Show Mask" at bounding box center [0, 0] width 0 height 0
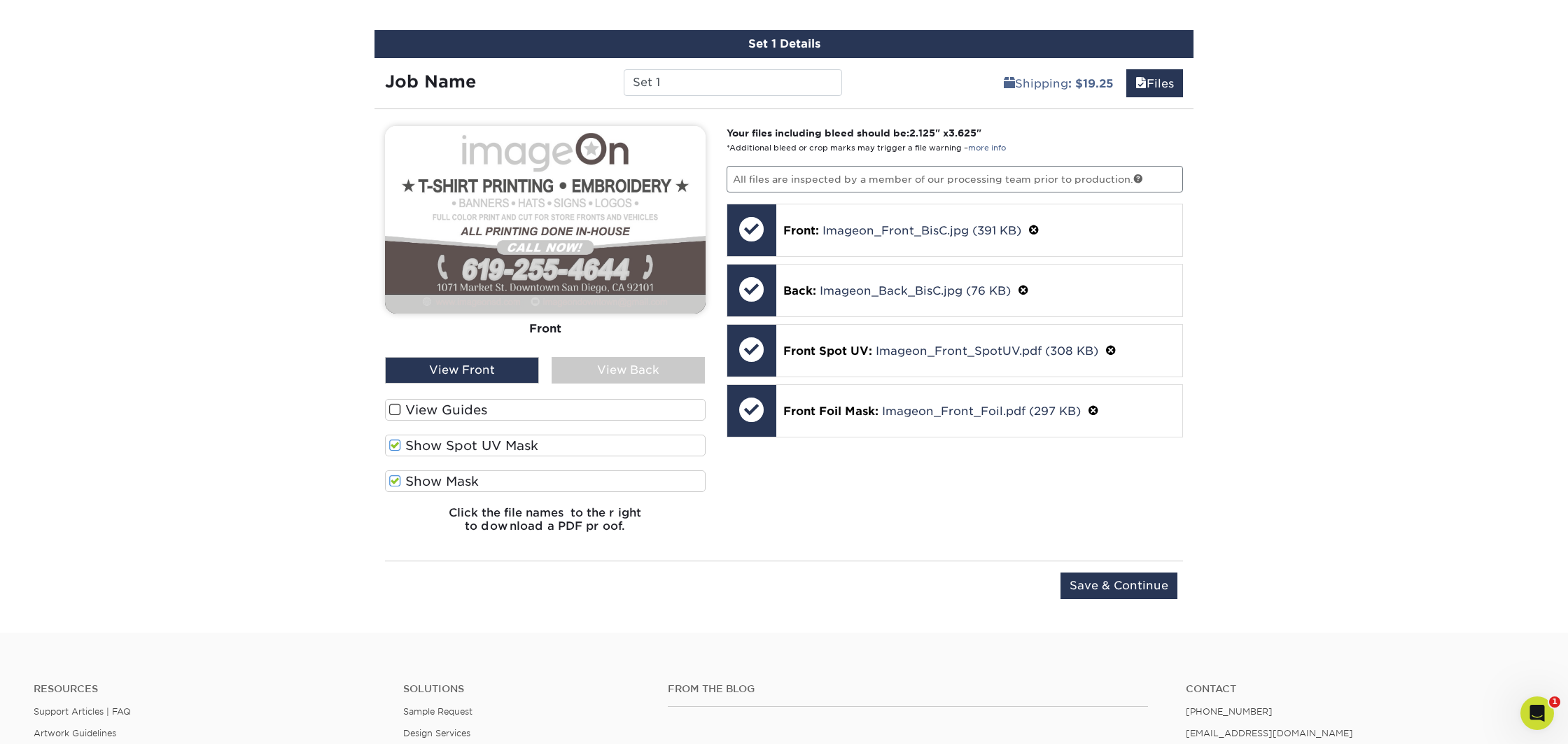
click at [399, 478] on span at bounding box center [395, 482] width 12 height 14
click at [0, 0] on input "Show Mask" at bounding box center [0, 0] width 0 height 0
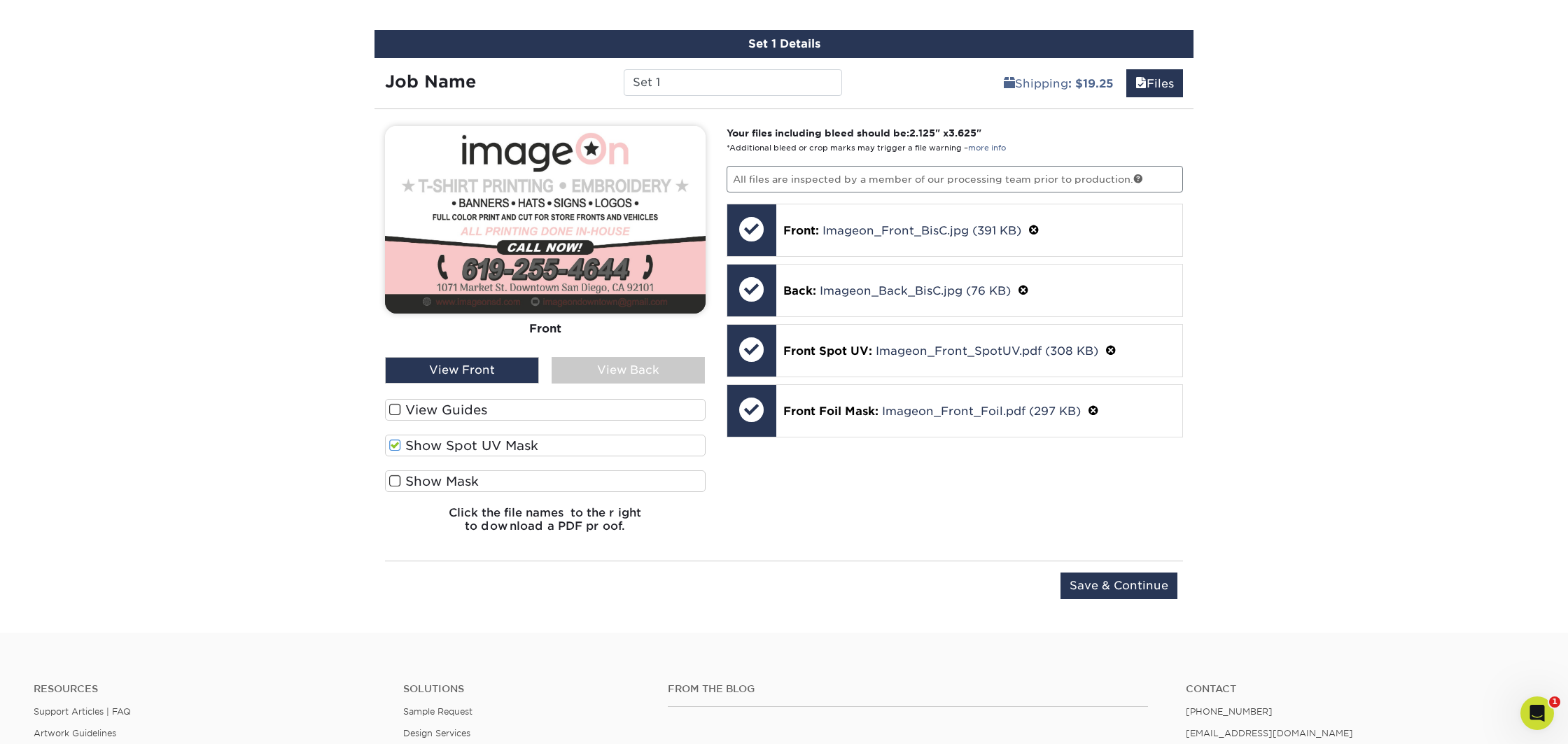
drag, startPoint x: 397, startPoint y: 444, endPoint x: 424, endPoint y: 451, distance: 27.9
click at [398, 444] on span at bounding box center [395, 446] width 12 height 14
click at [0, 0] on input "Show Spot UV Mask" at bounding box center [0, 0] width 0 height 0
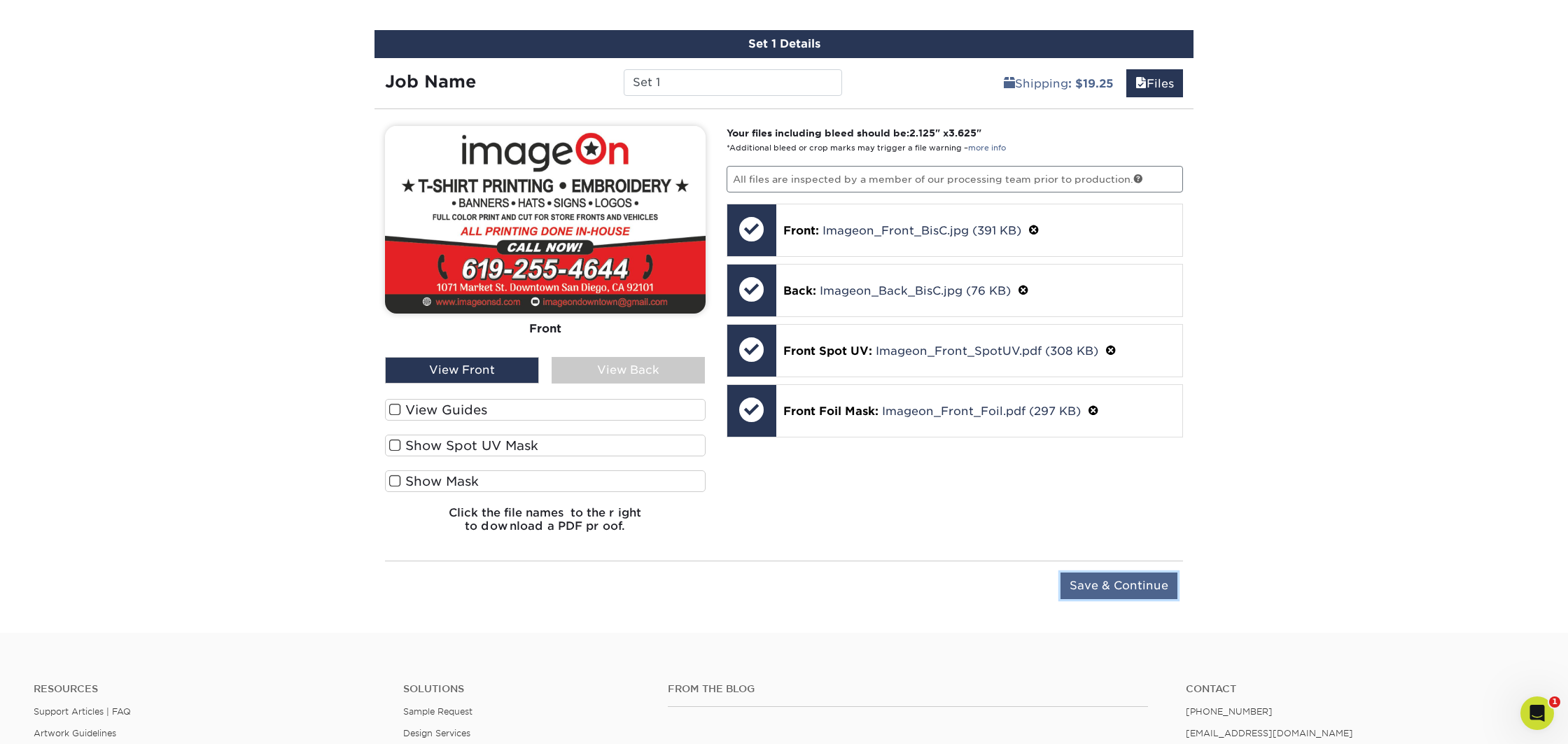
click at [1082, 581] on input "Save & Continue" at bounding box center [1119, 585] width 116 height 26
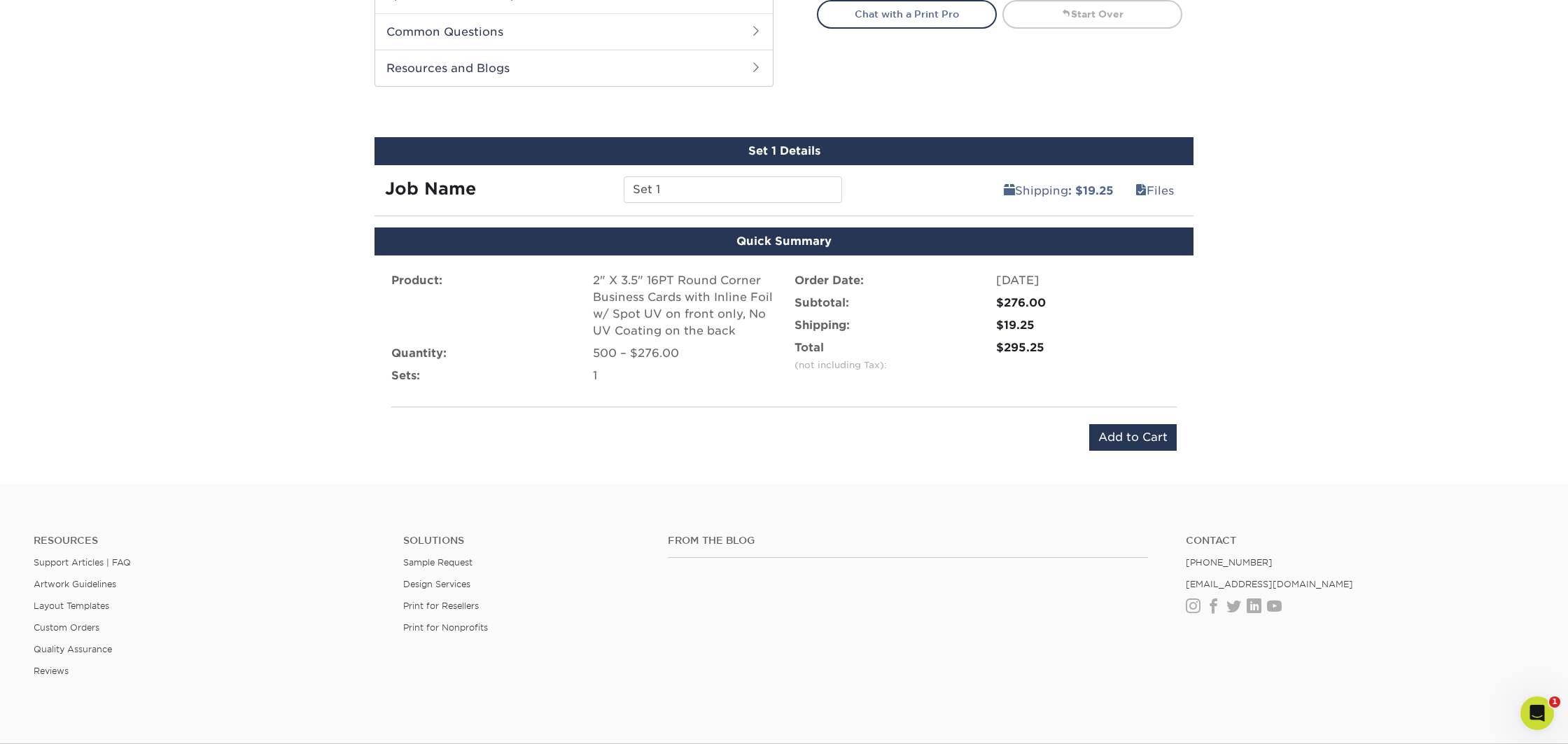
scroll to position [633, 0]
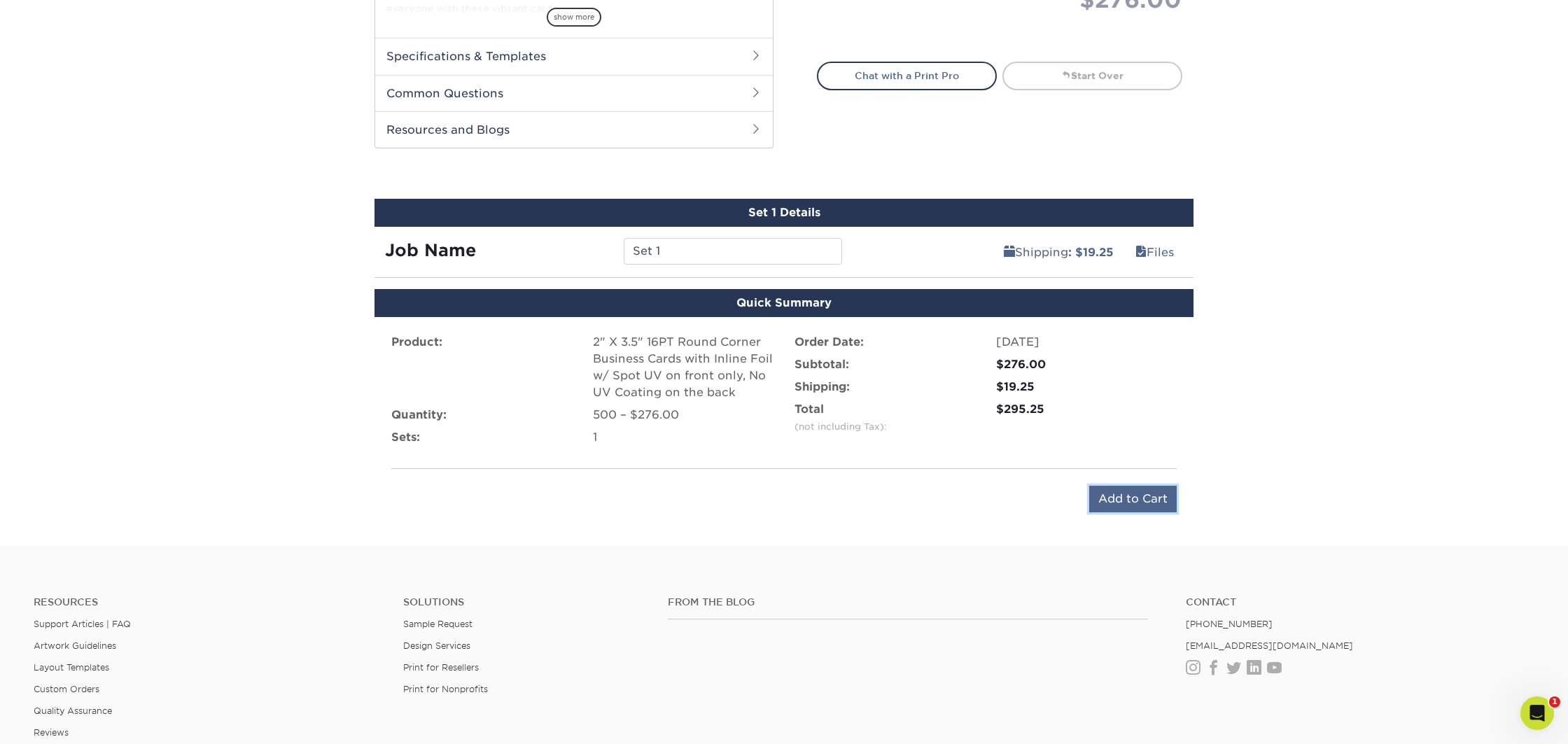
click at [1127, 493] on input "Add to Cart" at bounding box center [1132, 498] width 87 height 26
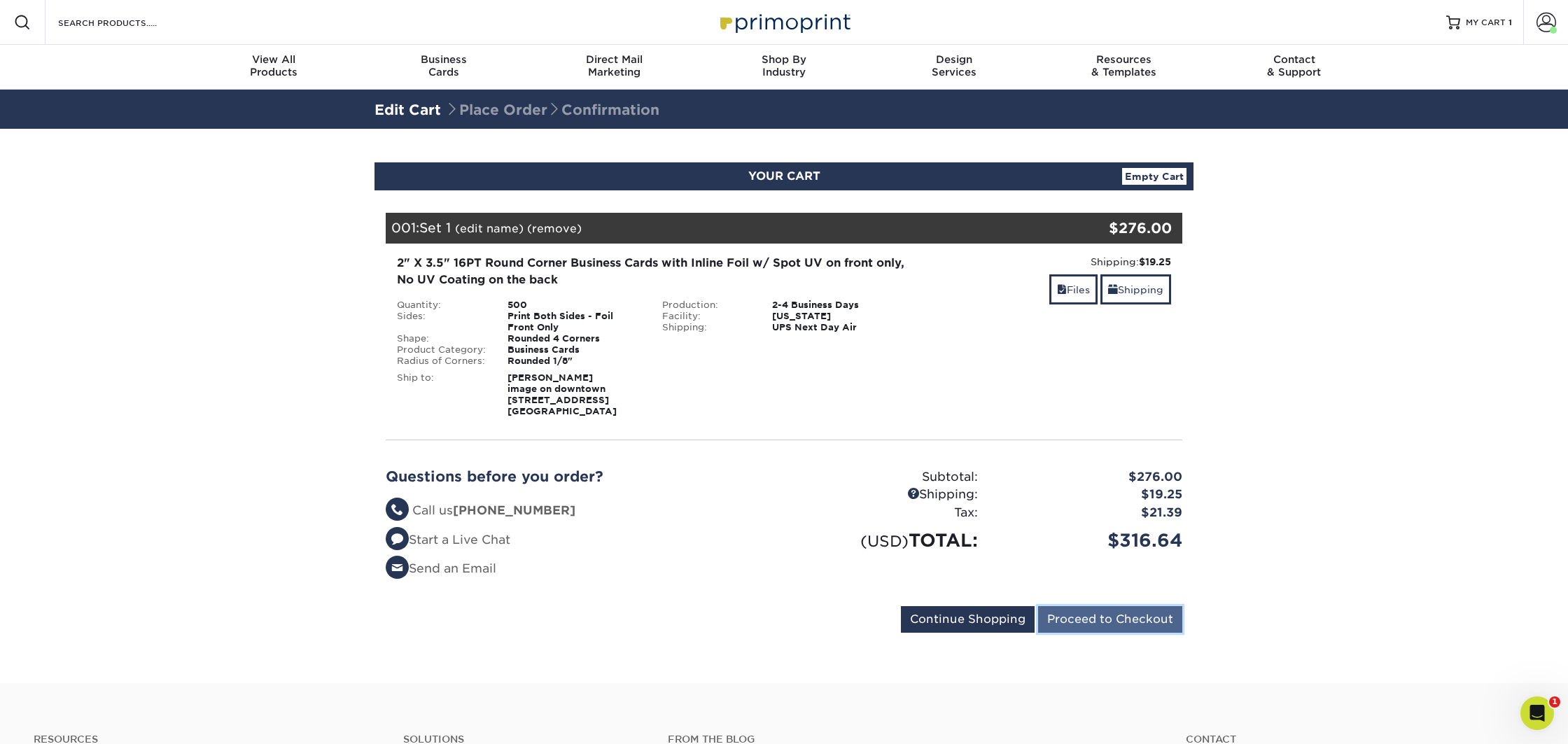
click at [1094, 617] on input "Proceed to Checkout" at bounding box center [1110, 620] width 144 height 26
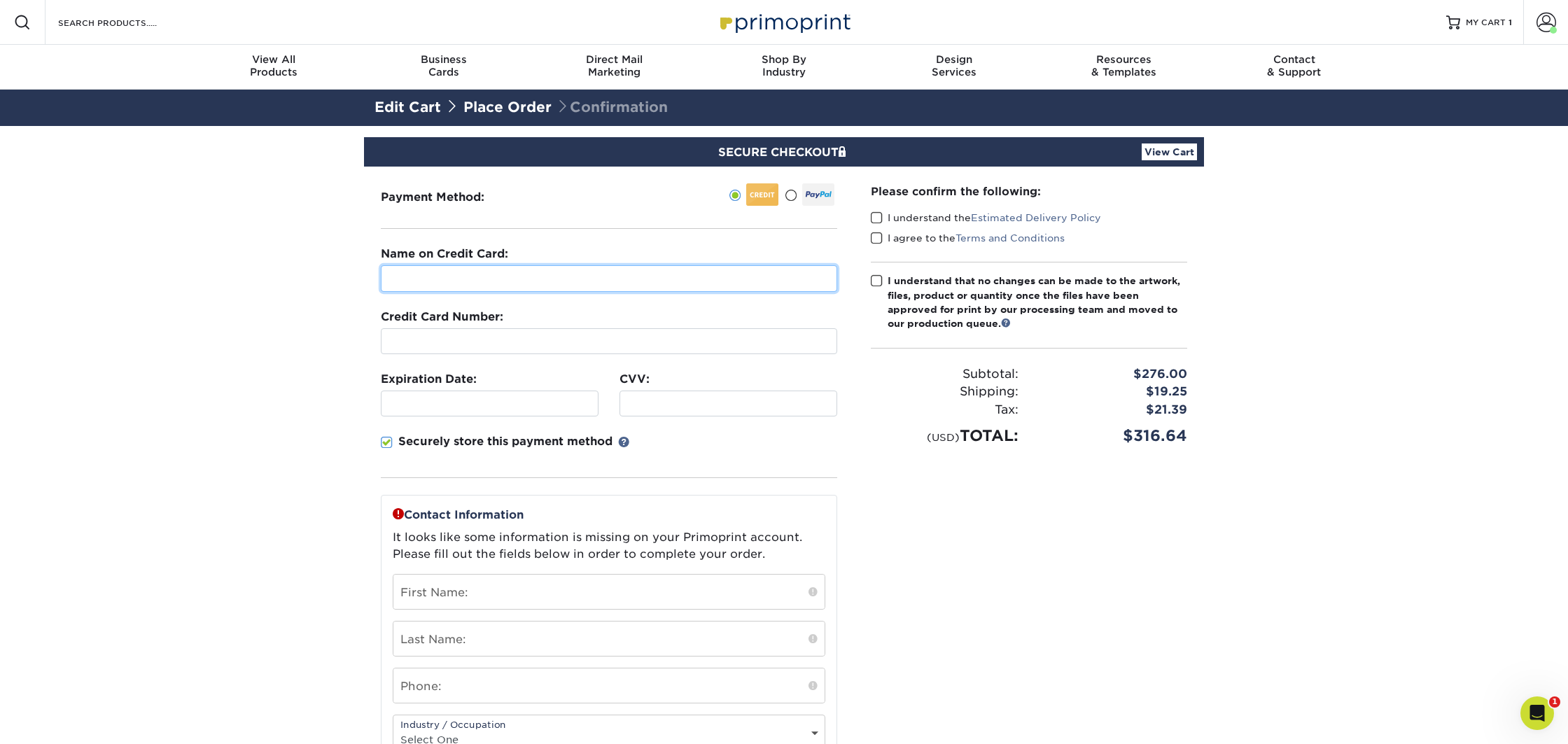
click at [446, 275] on input "text" at bounding box center [609, 278] width 456 height 26
type input "[PERSON_NAME]"
click at [342, 496] on section "SECURE CHECKOUT View Cart Payment Method: Name on Credit Card:" at bounding box center [784, 557] width 1568 height 862
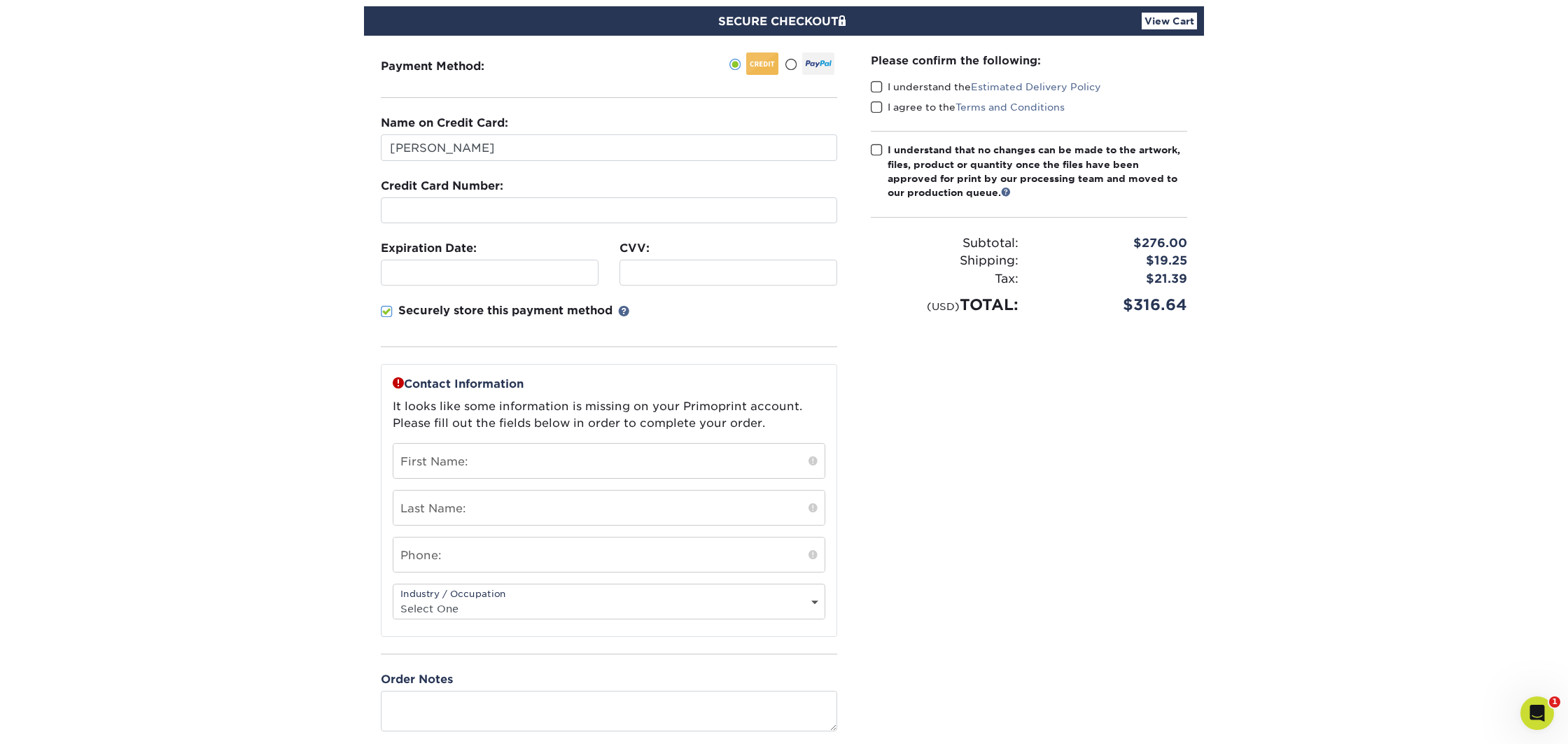
scroll to position [129, 0]
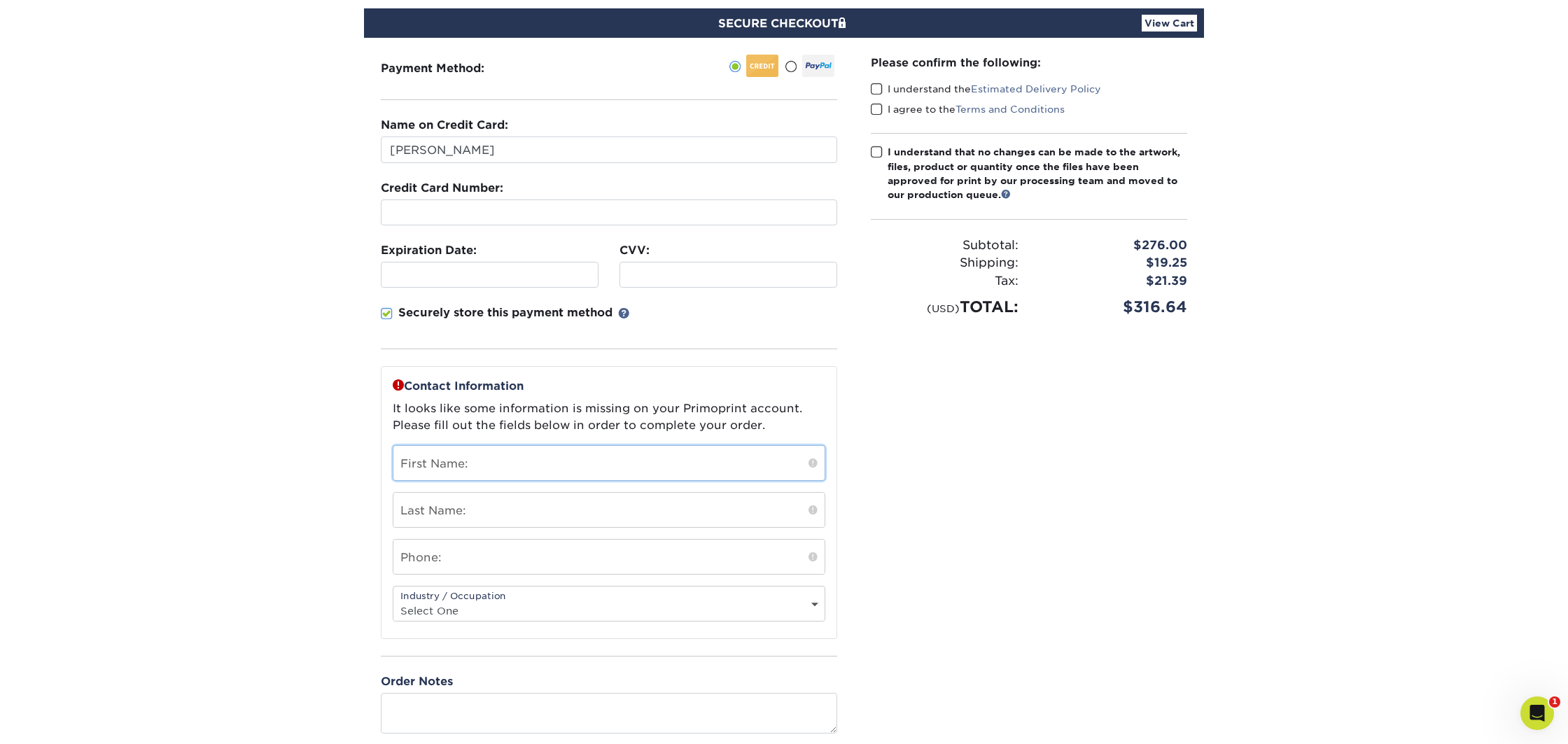
click at [432, 467] on input "text" at bounding box center [609, 463] width 432 height 34
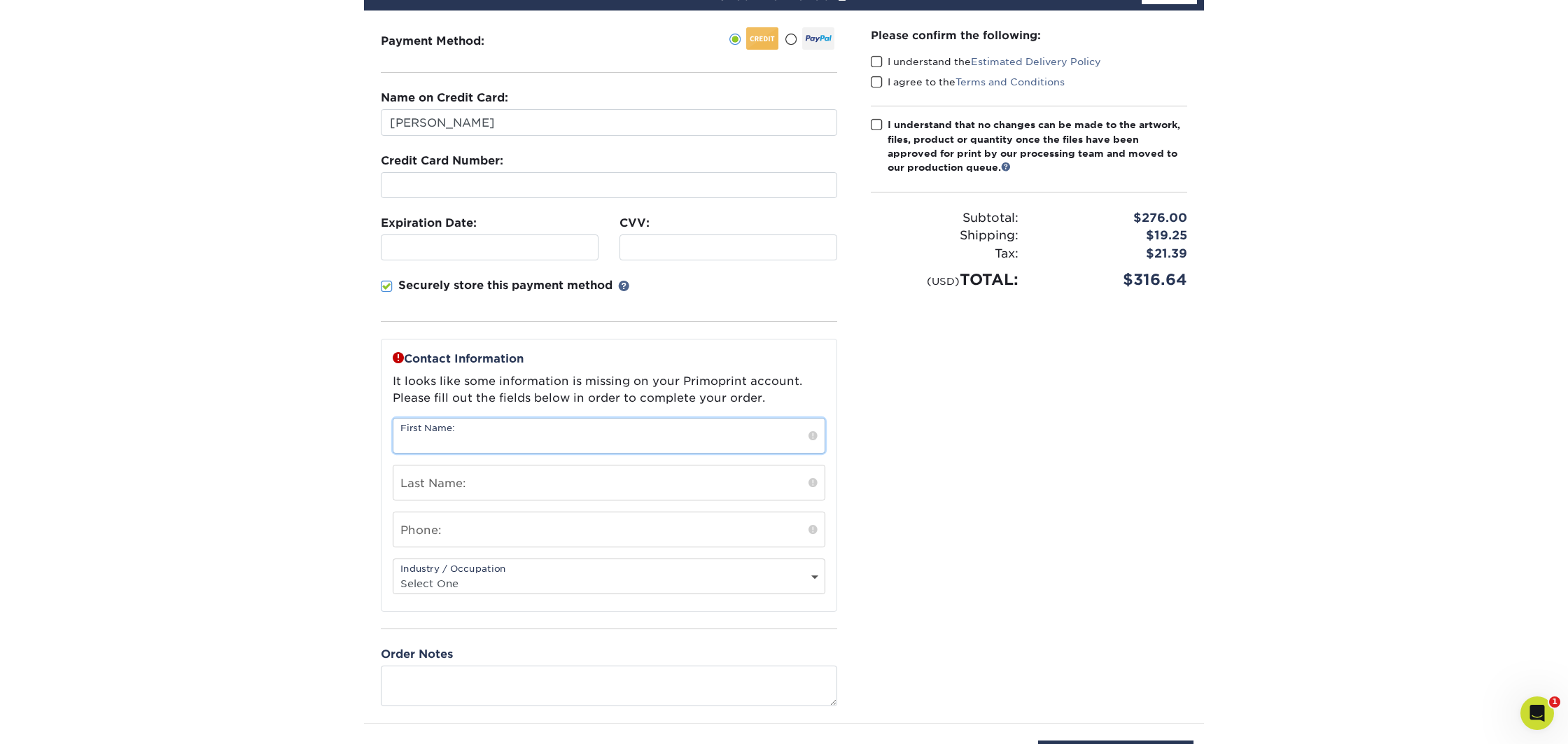
click at [444, 443] on input "text" at bounding box center [609, 436] width 432 height 34
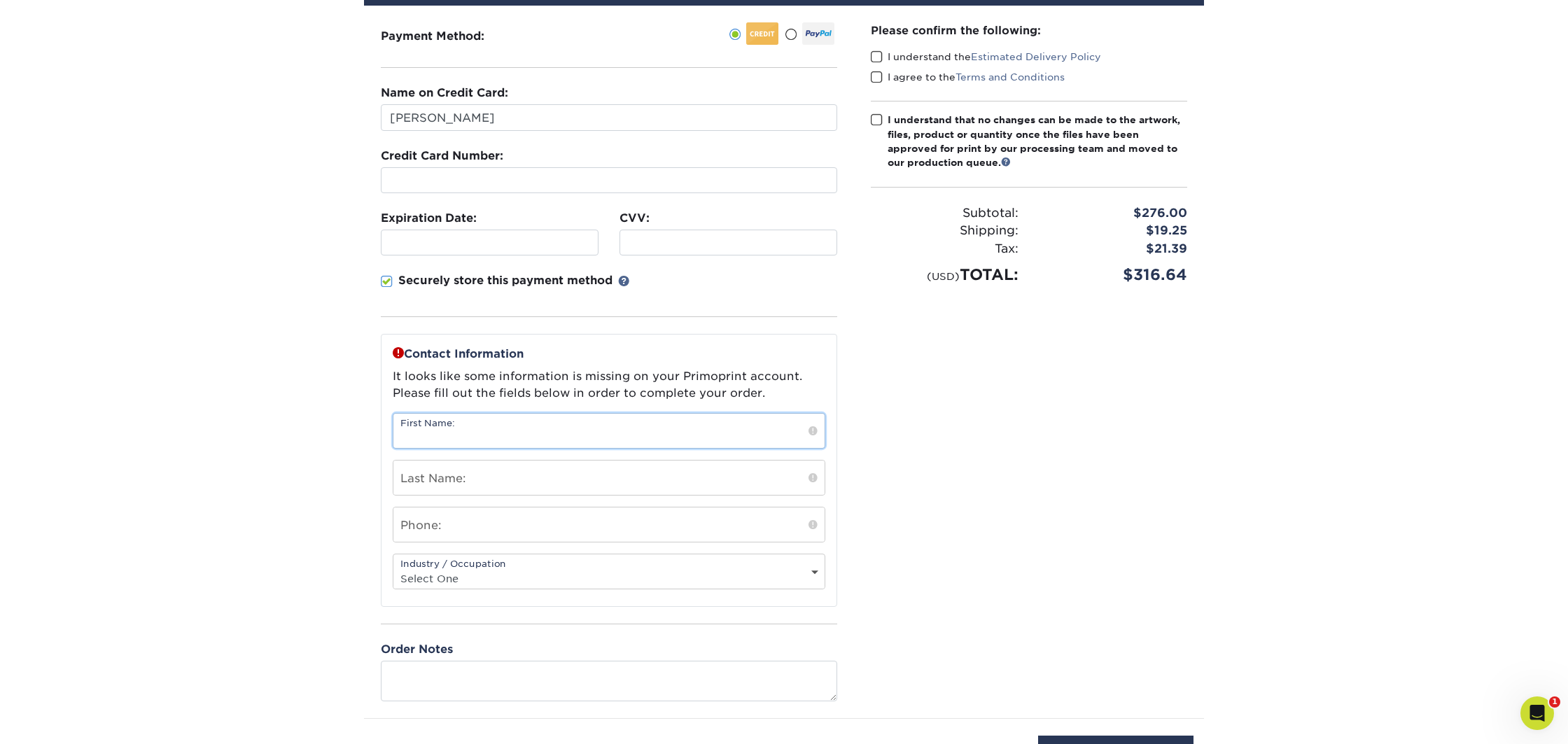
click at [486, 442] on input "text" at bounding box center [609, 431] width 432 height 34
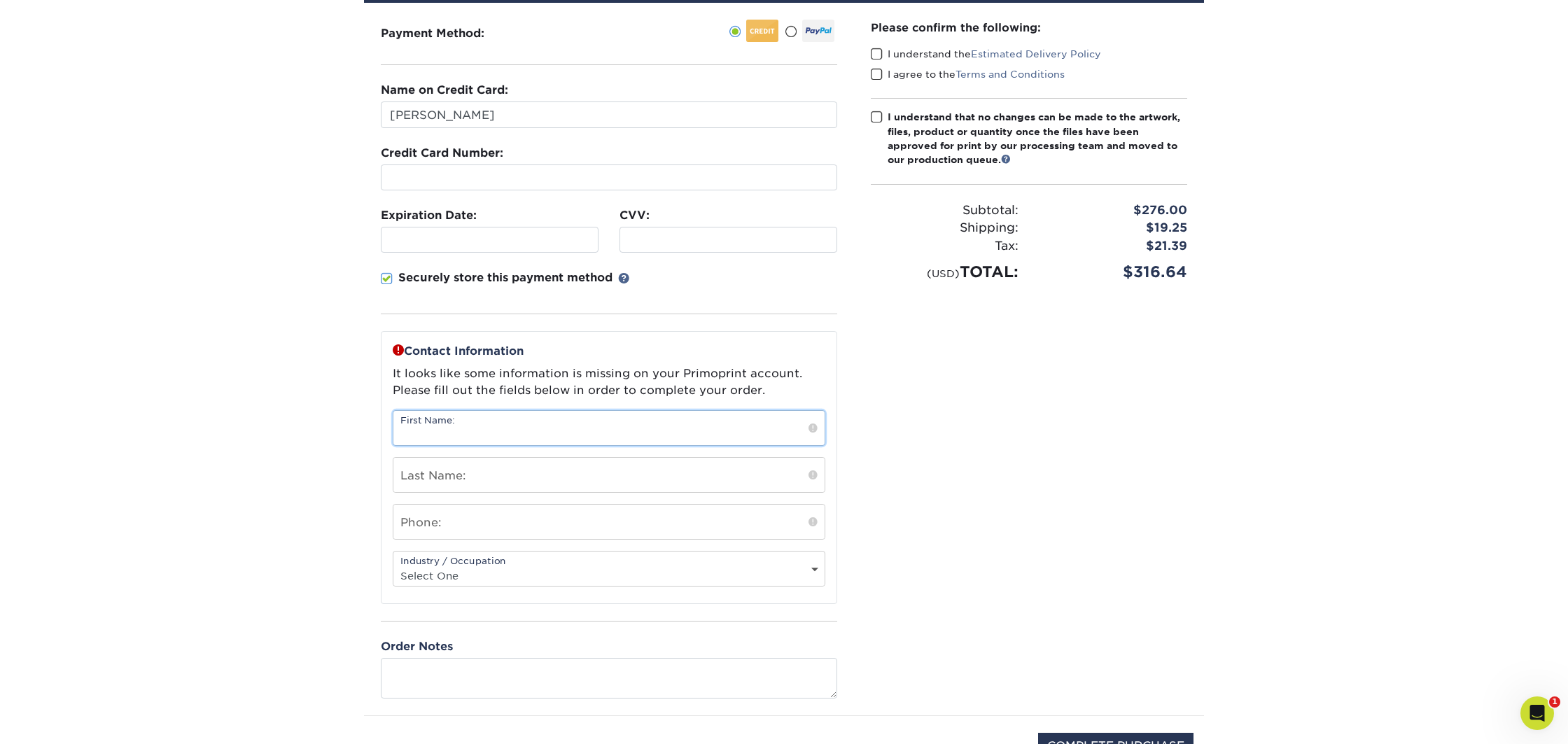
click at [503, 435] on input "text" at bounding box center [609, 428] width 432 height 34
click at [495, 427] on input "text" at bounding box center [609, 427] width 432 height 34
type input "Jan"
type input "Shammas"
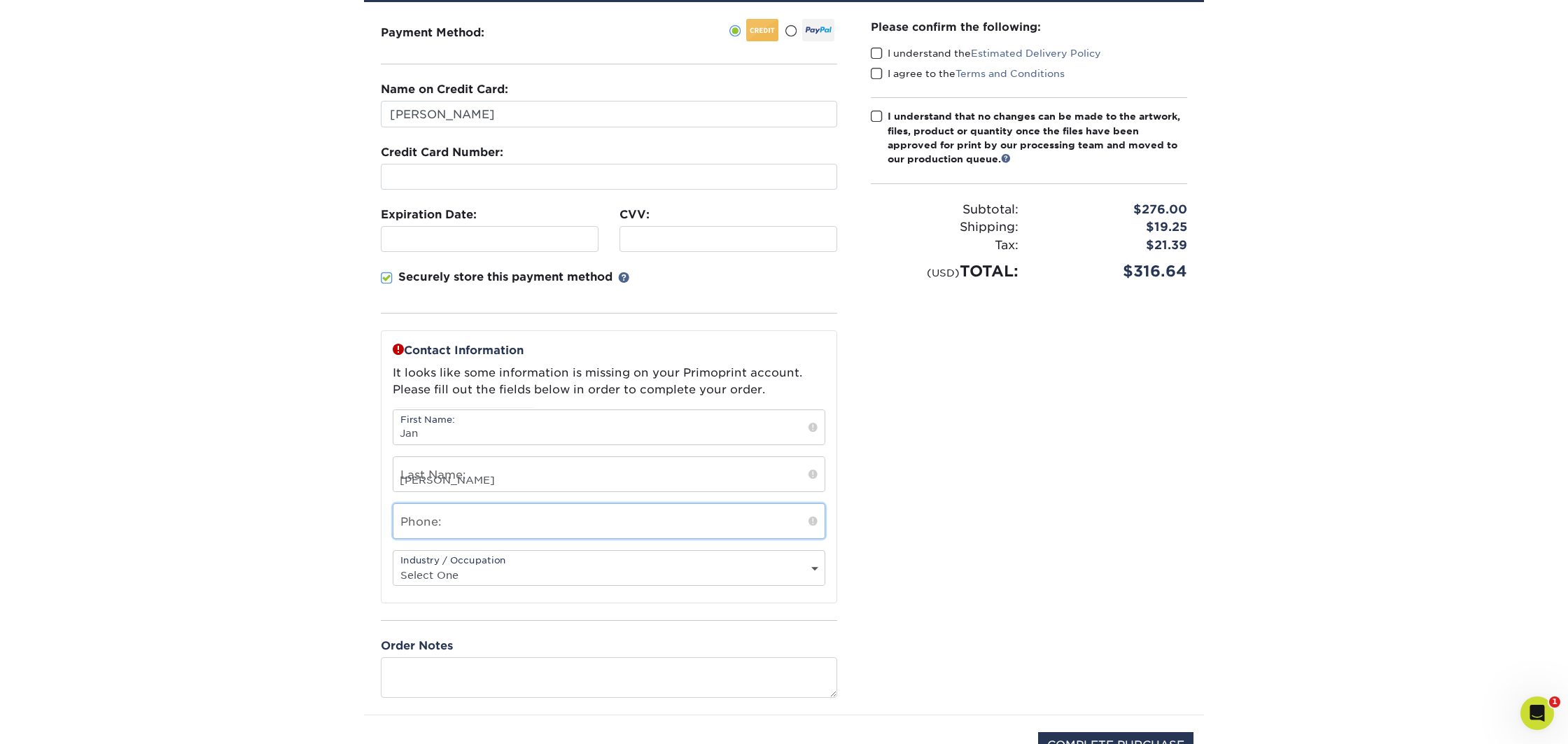
type input "6192554644"
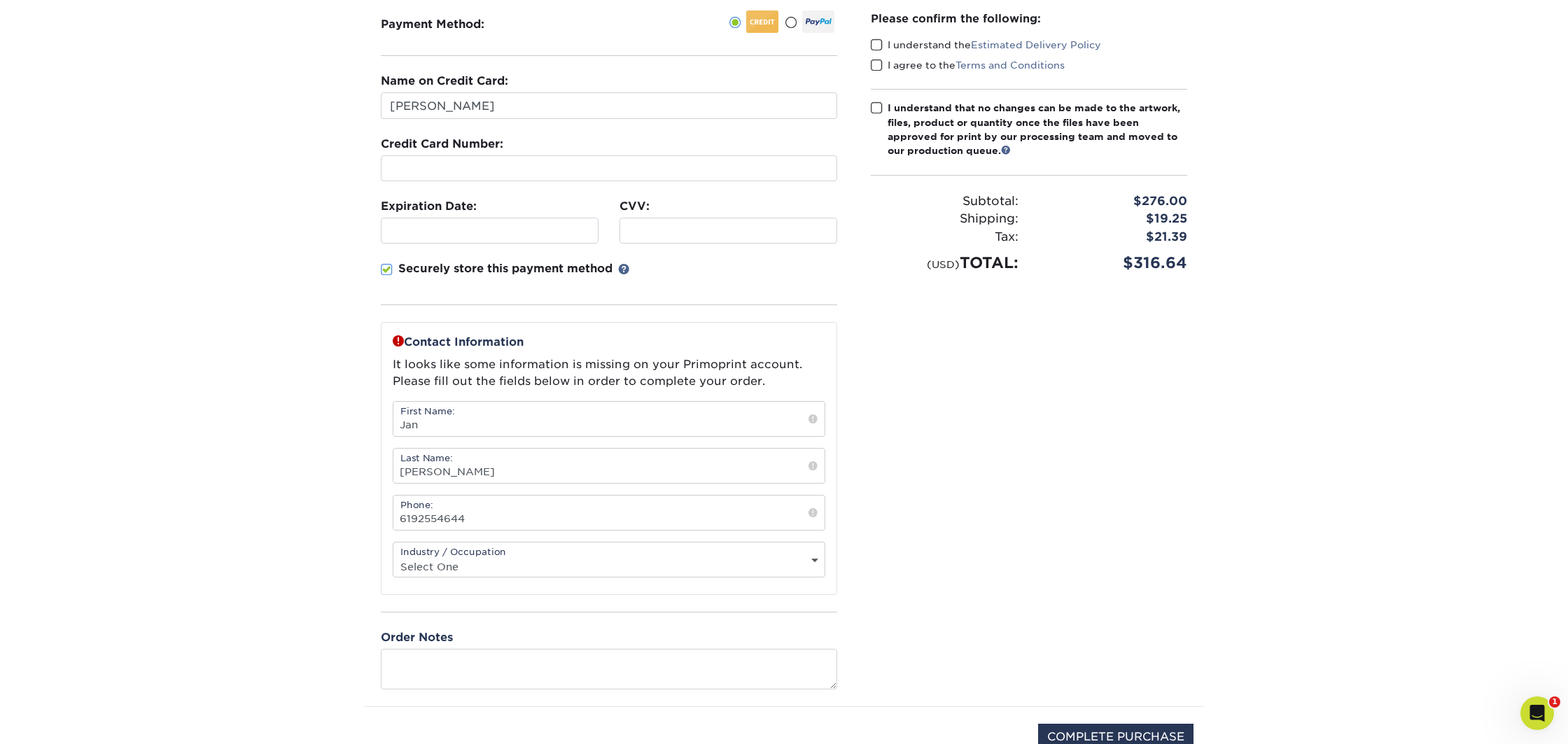
click at [469, 563] on select "Select One Administrative Executive Human Resources Construction Education Ente…" at bounding box center [609, 567] width 432 height 21
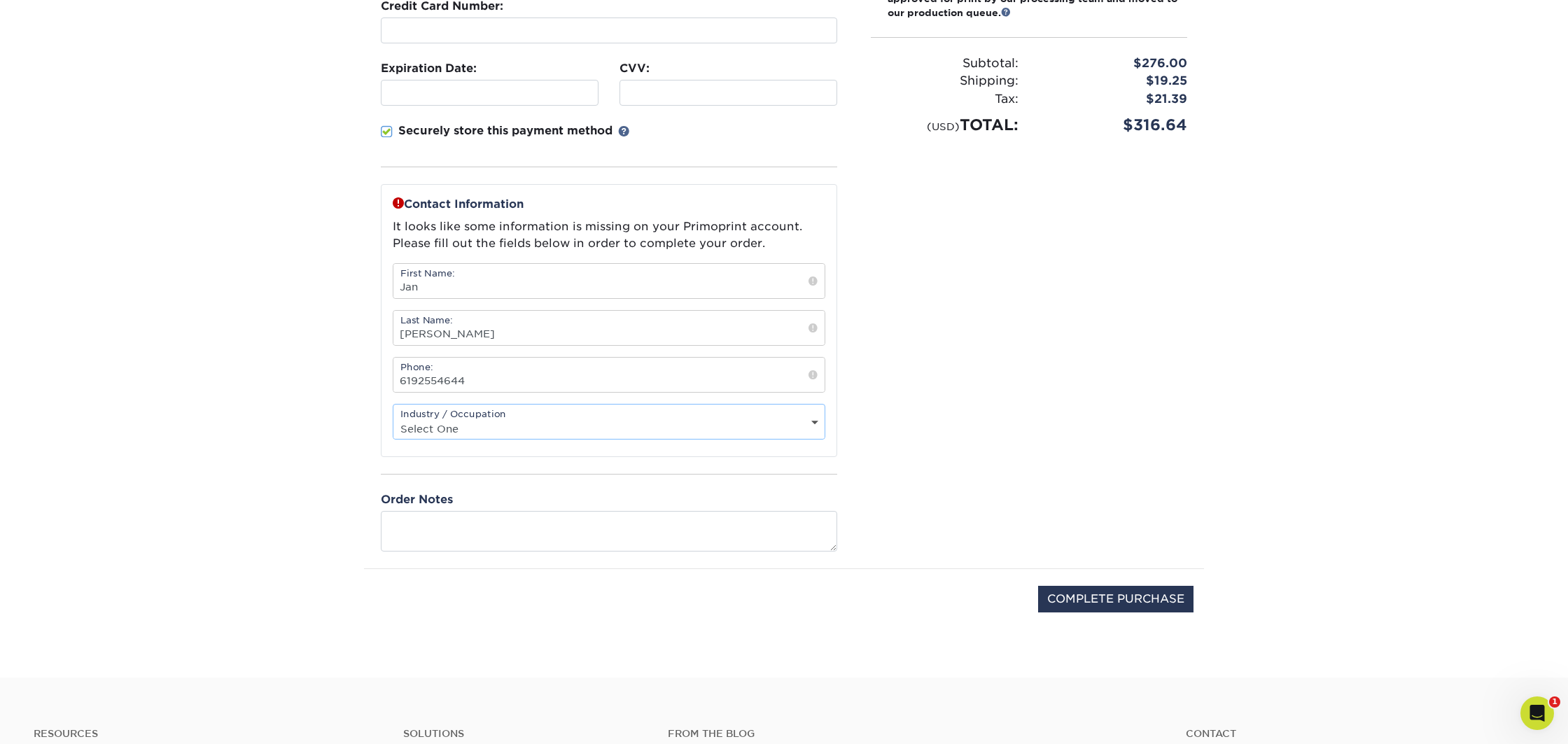
scroll to position [329, 0]
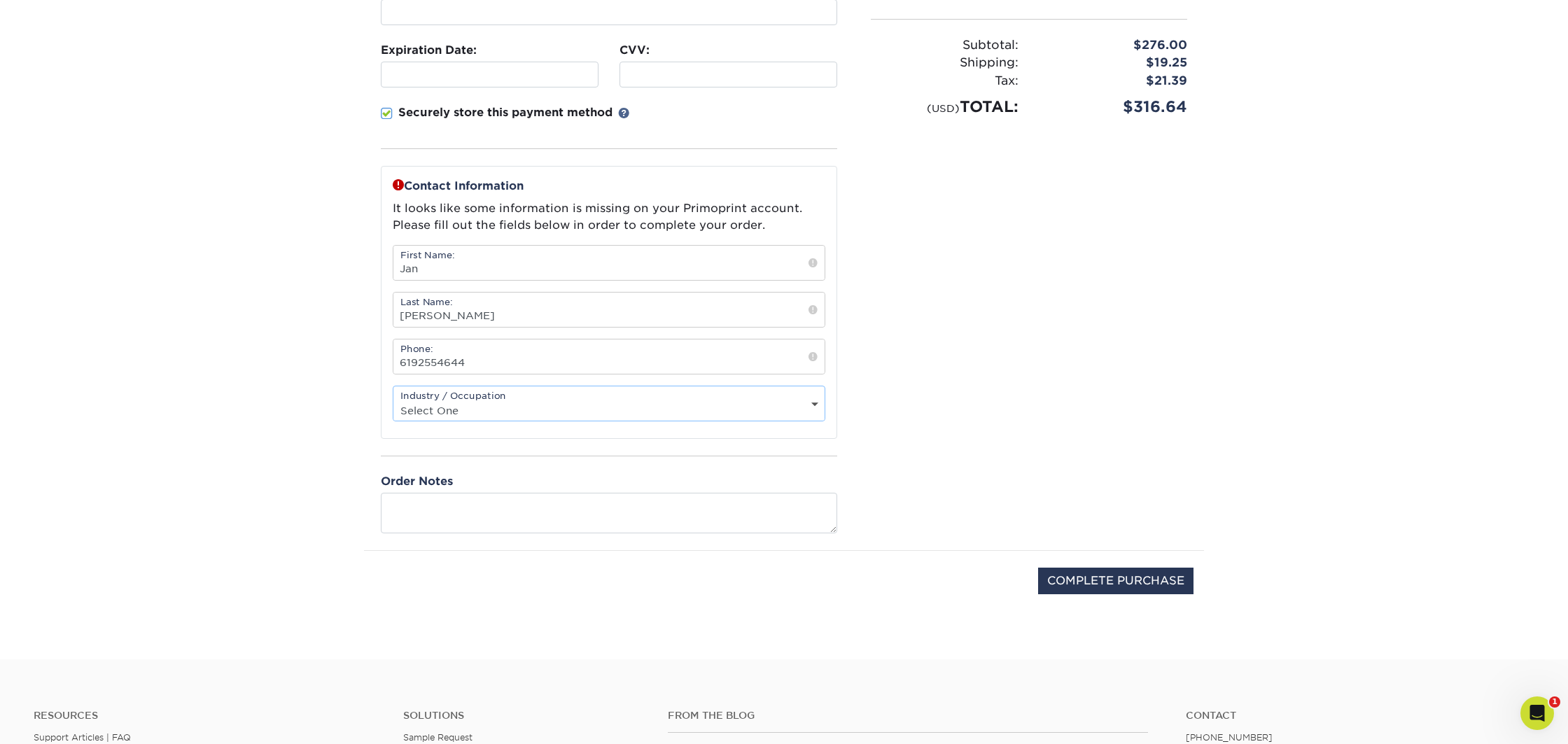
click at [533, 402] on select "Select One Administrative Executive Human Resources Construction Education Ente…" at bounding box center [609, 410] width 432 height 21
select select "11"
click at [393, 400] on select "Select One Administrative Executive Human Resources Construction Education Ente…" at bounding box center [609, 410] width 432 height 21
click at [468, 509] on textarea at bounding box center [609, 513] width 456 height 40
click at [313, 458] on section "SECURE CHECKOUT View Cart Payment Method: Name on Credit Card:" at bounding box center [784, 228] width 1568 height 862
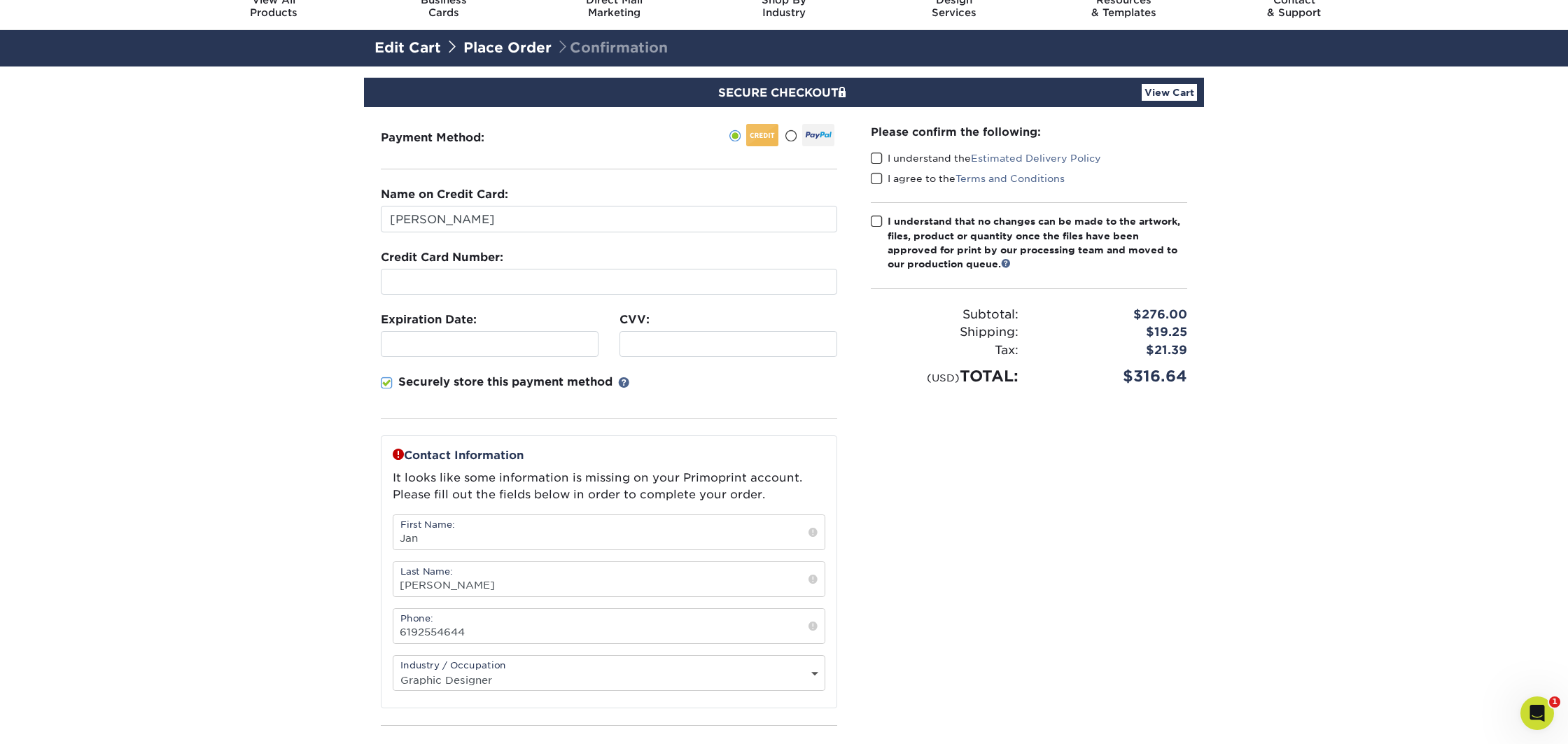
scroll to position [0, 0]
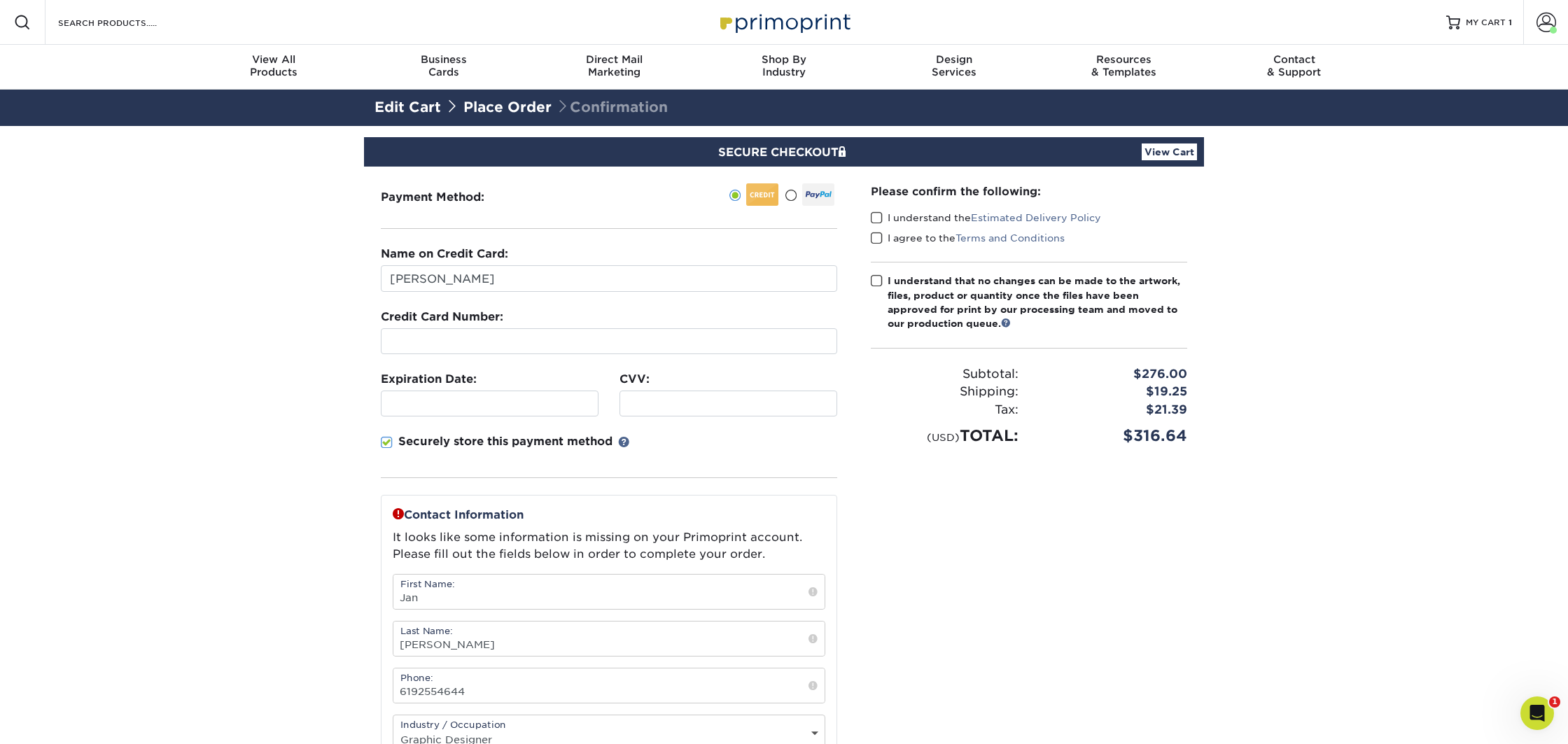
click at [877, 219] on span at bounding box center [877, 218] width 12 height 14
click at [0, 0] on input "I understand the Estimated Delivery Policy" at bounding box center [0, 0] width 0 height 0
drag, startPoint x: 877, startPoint y: 238, endPoint x: 879, endPoint y: 254, distance: 16.1
click at [877, 238] on span at bounding box center [877, 239] width 12 height 14
click at [0, 0] on input "I agree to the Terms and Conditions" at bounding box center [0, 0] width 0 height 0
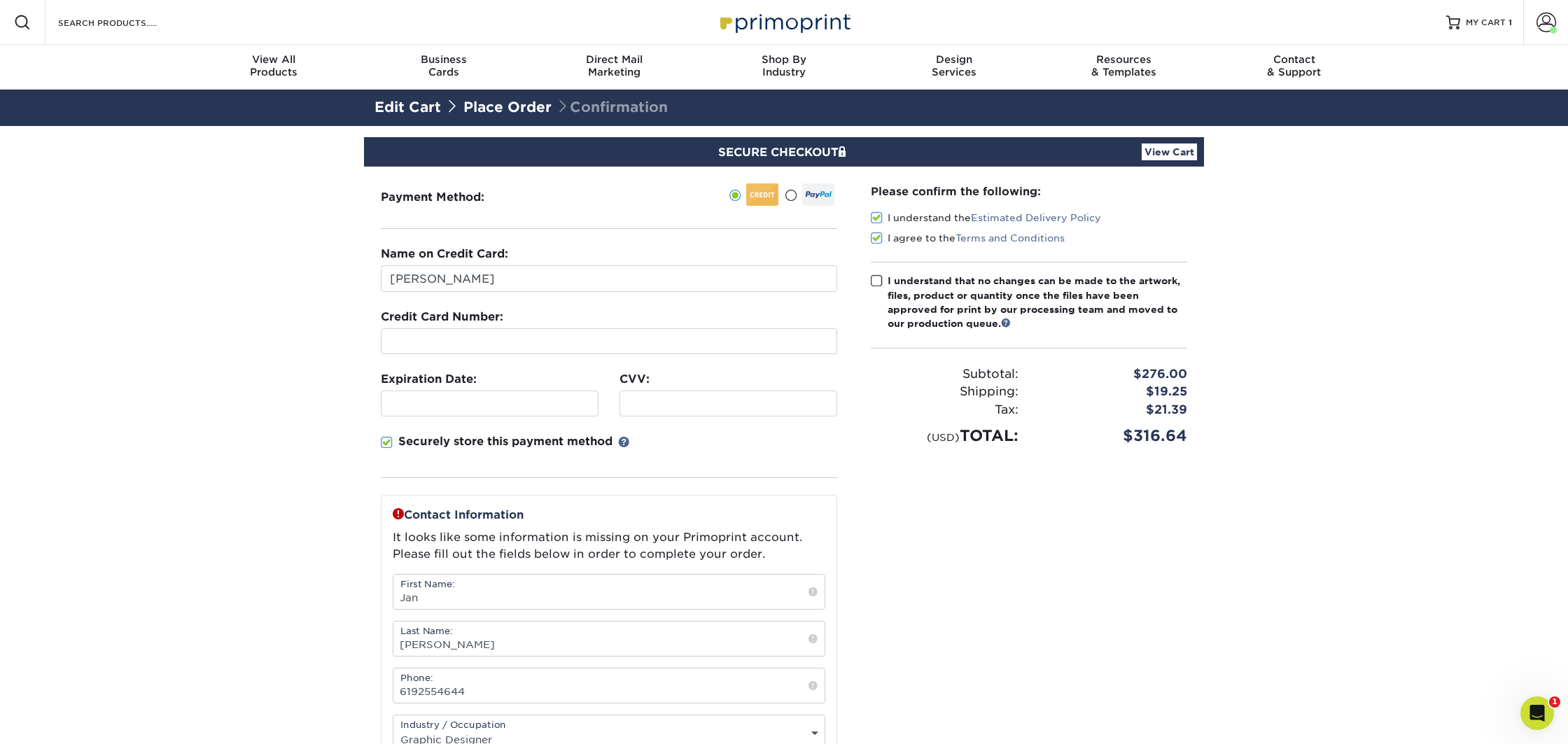
click at [879, 279] on span at bounding box center [877, 281] width 12 height 14
click at [0, 0] on input "I understand that no changes can be made to the artwork, files, product or quan…" at bounding box center [0, 0] width 0 height 0
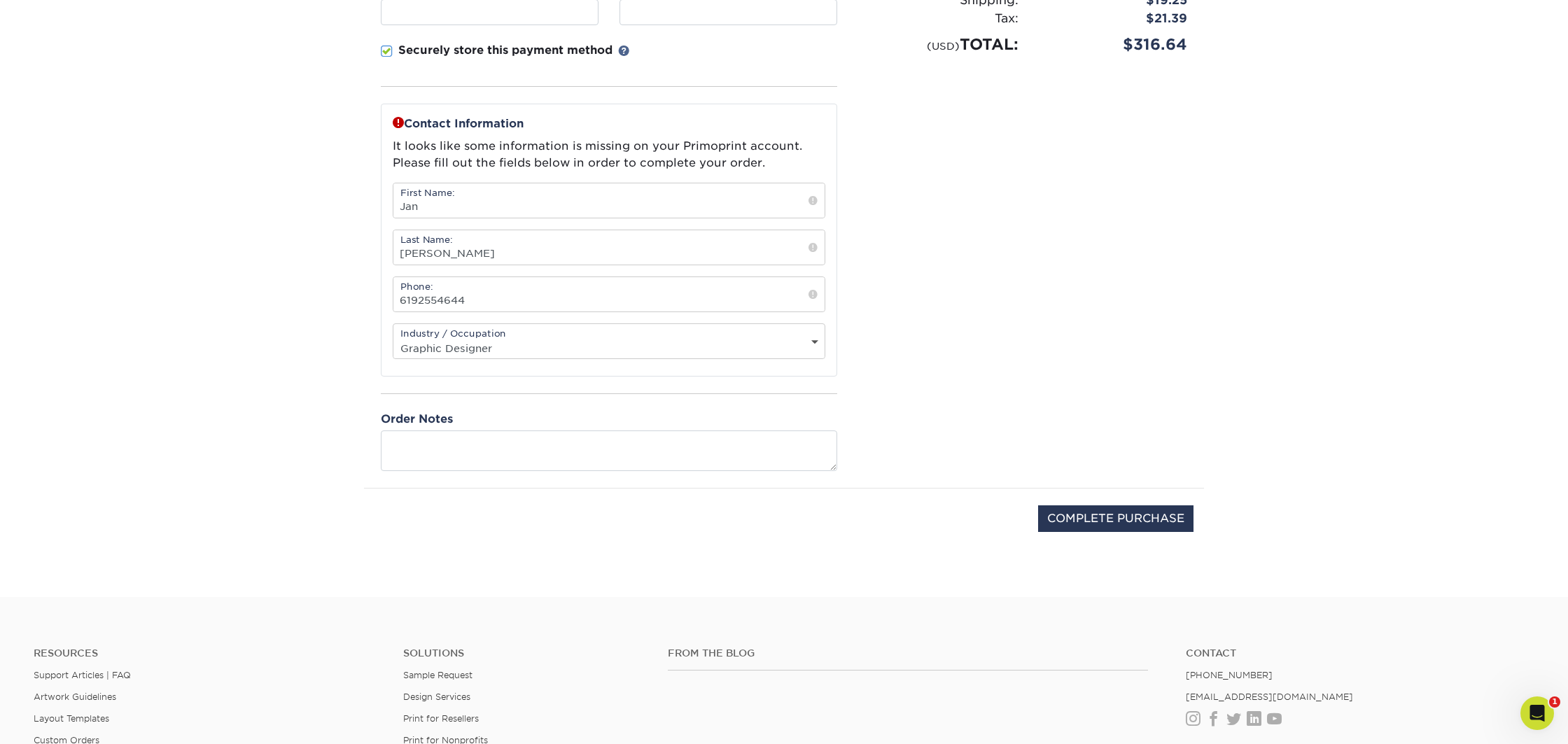
scroll to position [390, 0]
click at [1068, 514] on input "COMPLETE PURCHASE" at bounding box center [1116, 520] width 156 height 26
type input "PROCESSING, PLEASE WAIT..."
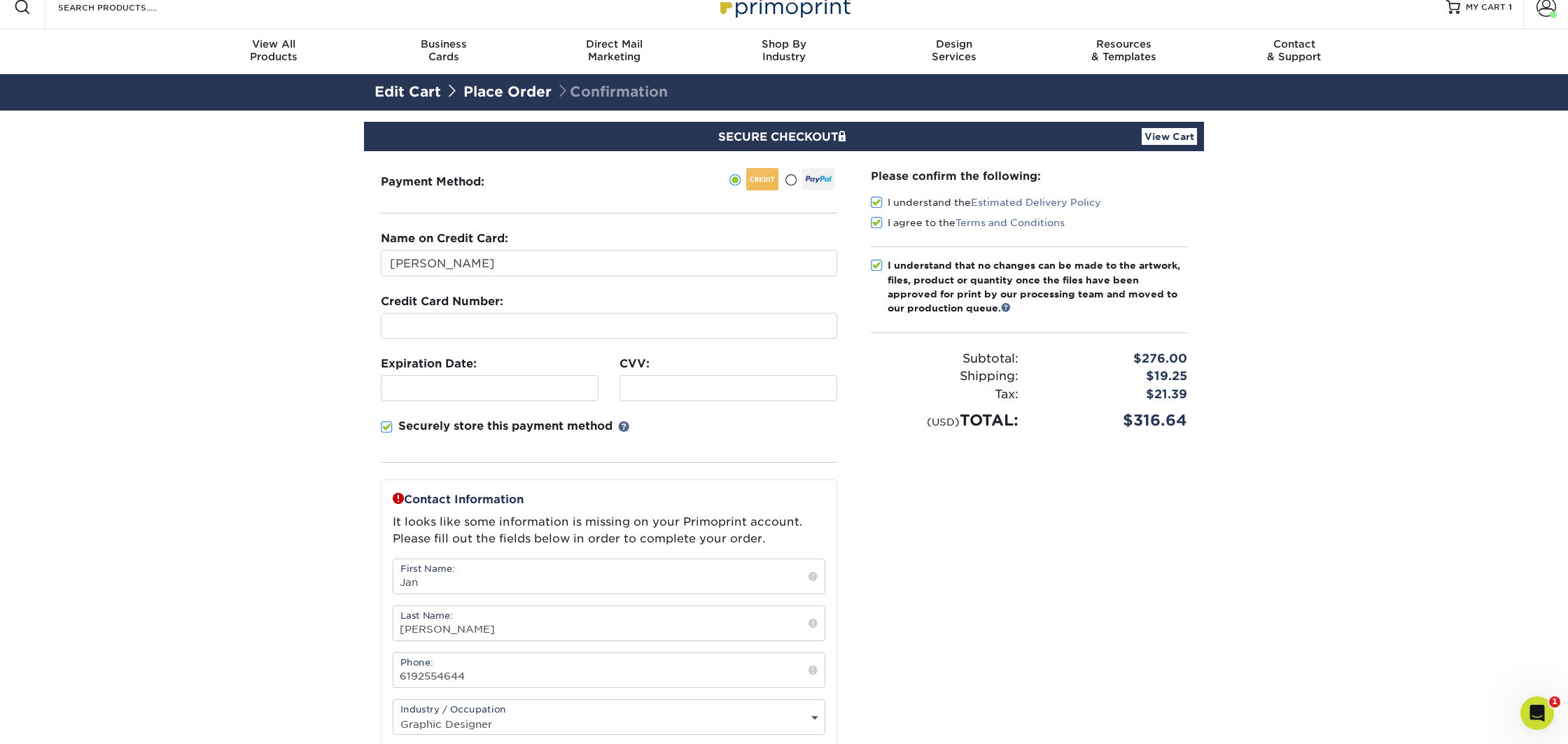
scroll to position [0, 0]
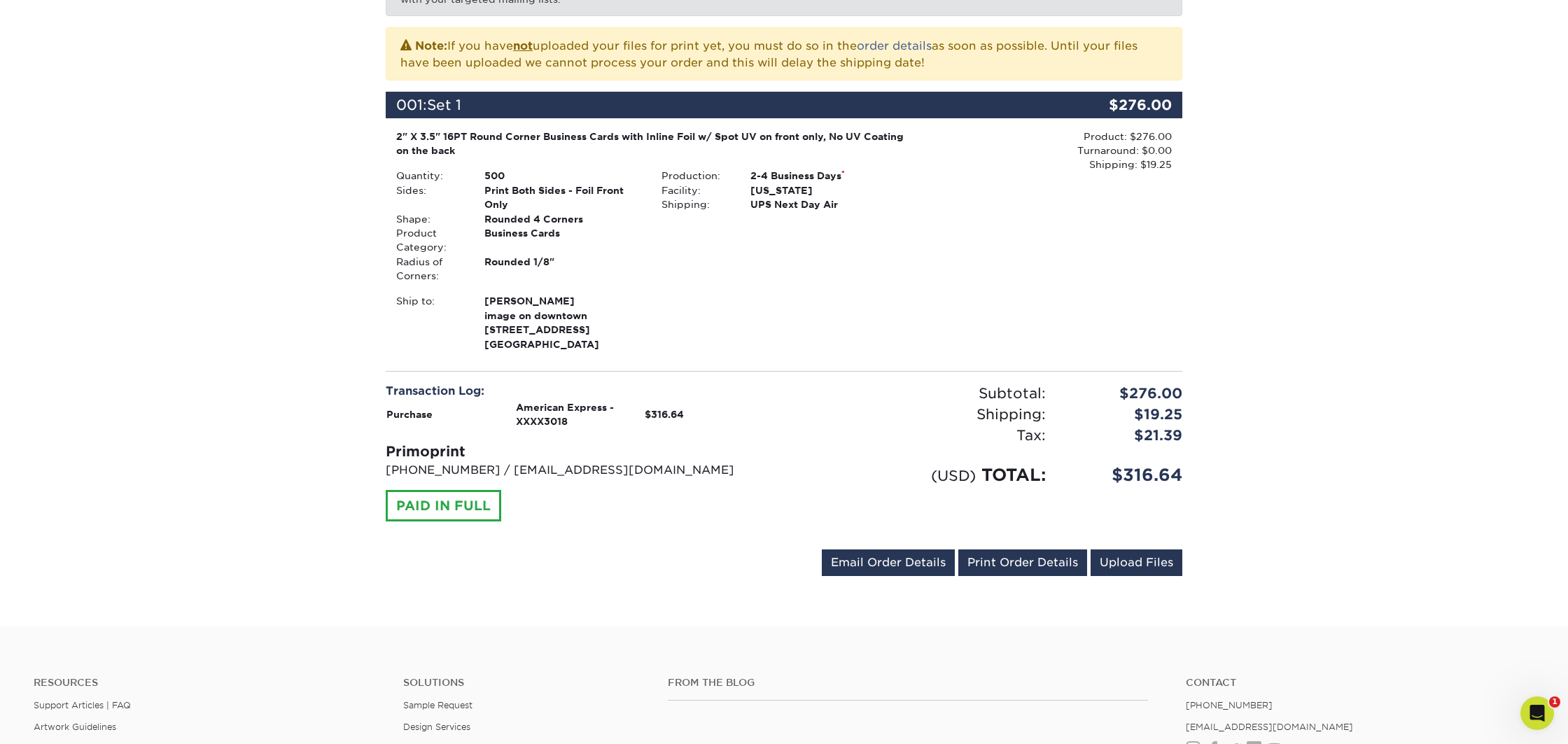
scroll to position [297, 0]
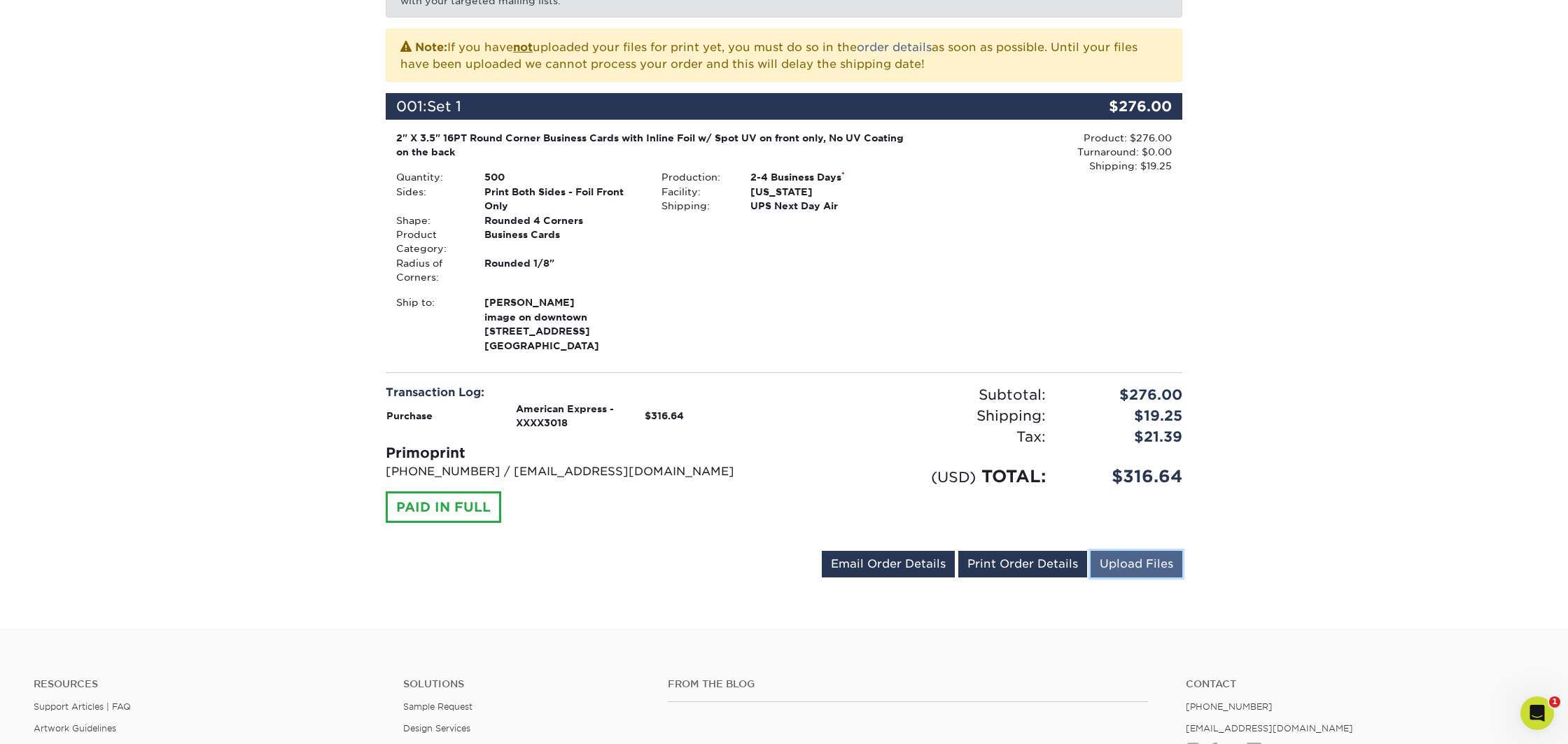
click at [1141, 563] on link "Upload Files" at bounding box center [1137, 564] width 92 height 26
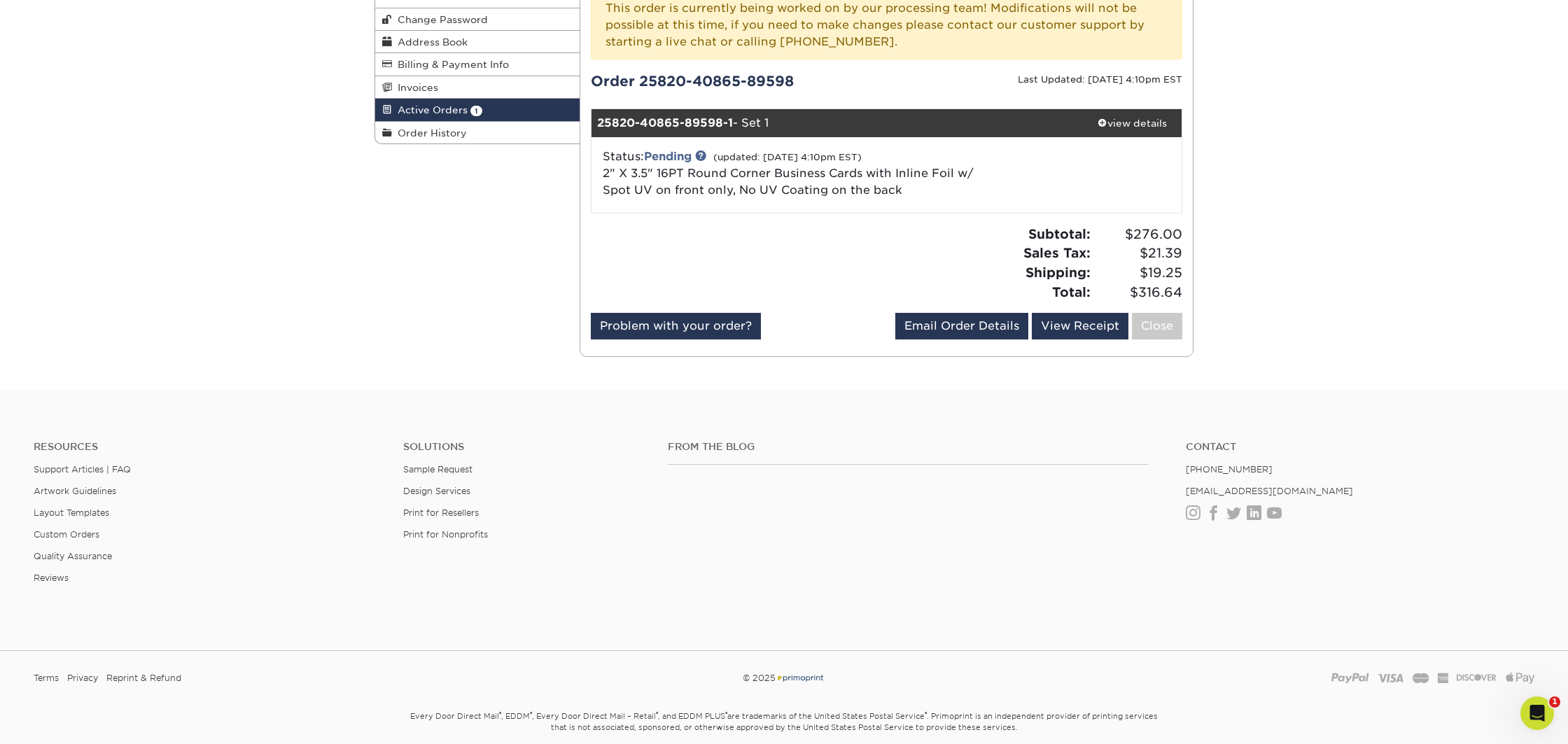
scroll to position [198, 0]
click at [1125, 125] on div "view details" at bounding box center [1132, 123] width 99 height 14
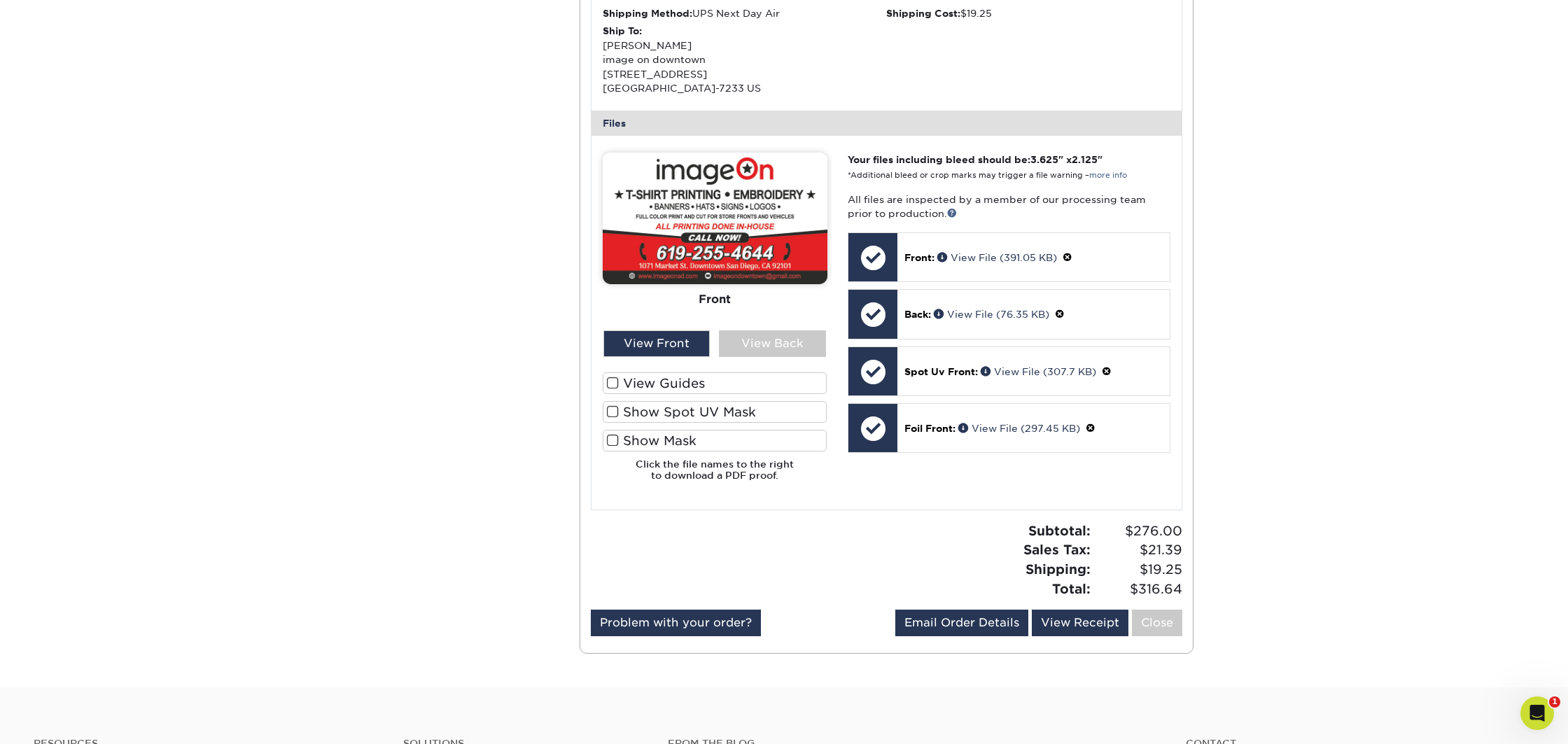
scroll to position [590, 0]
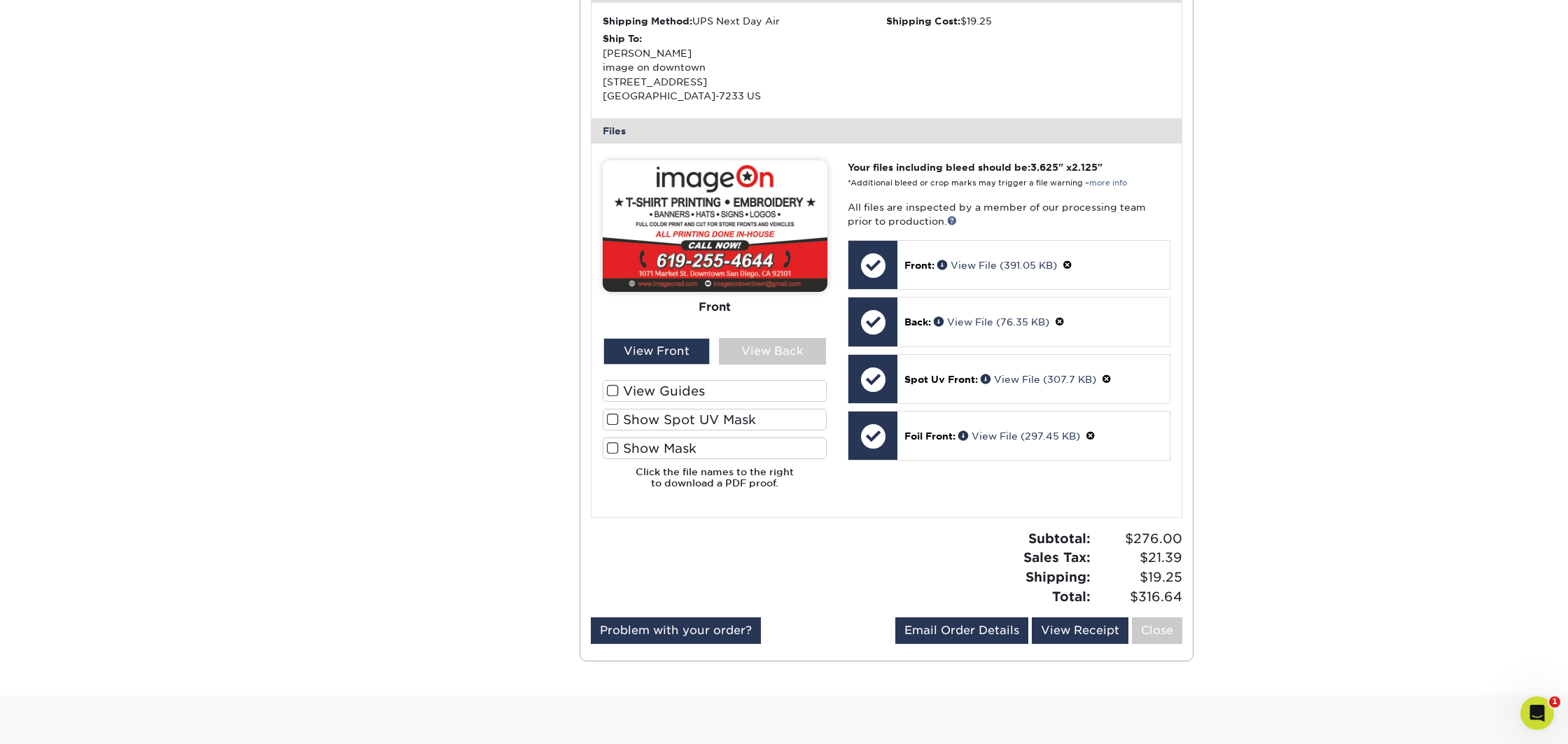
click at [614, 420] on span at bounding box center [613, 420] width 12 height 14
click at [0, 0] on input "Show Spot UV Mask" at bounding box center [0, 0] width 0 height 0
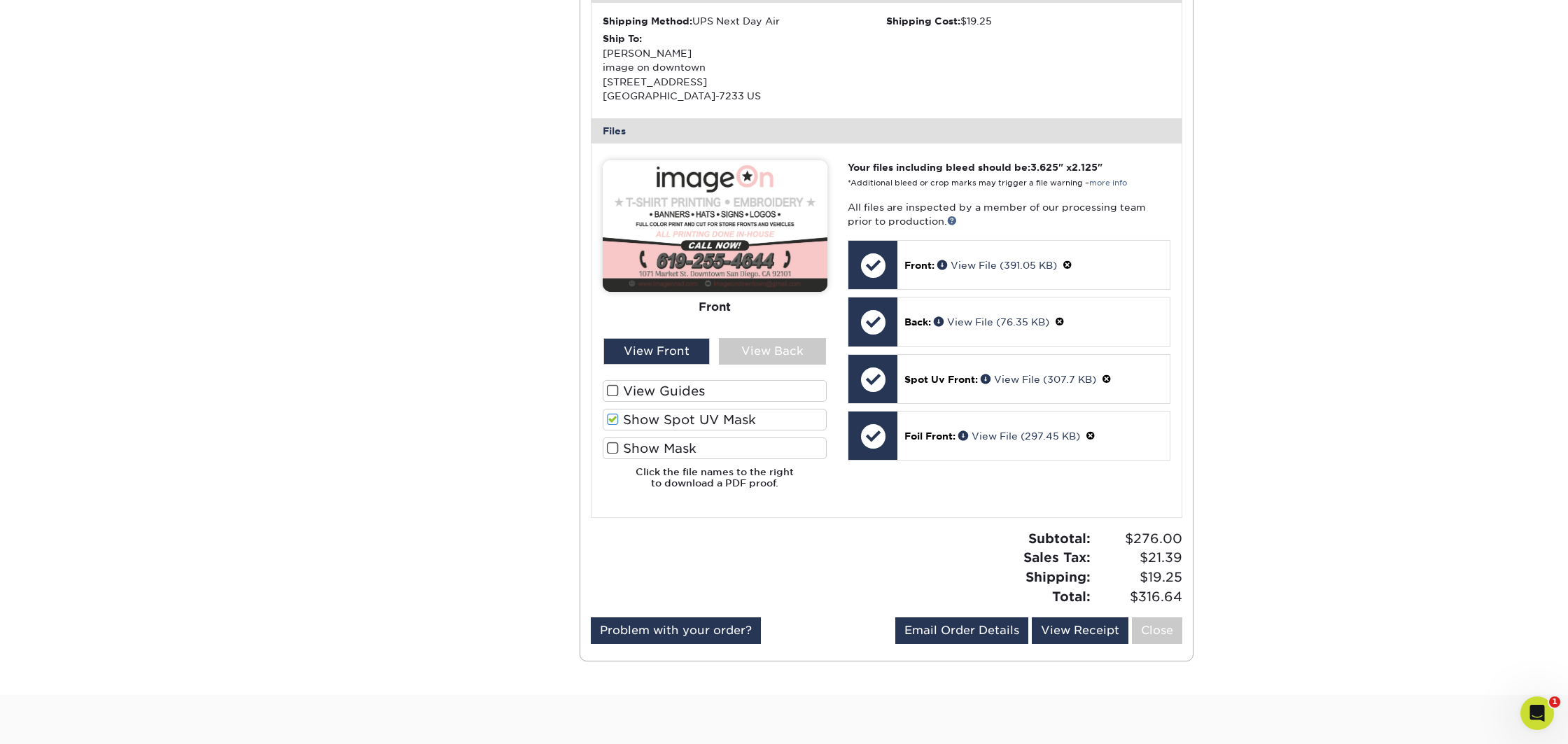
click at [615, 420] on span at bounding box center [613, 420] width 12 height 14
click at [0, 0] on input "Show Spot UV Mask" at bounding box center [0, 0] width 0 height 0
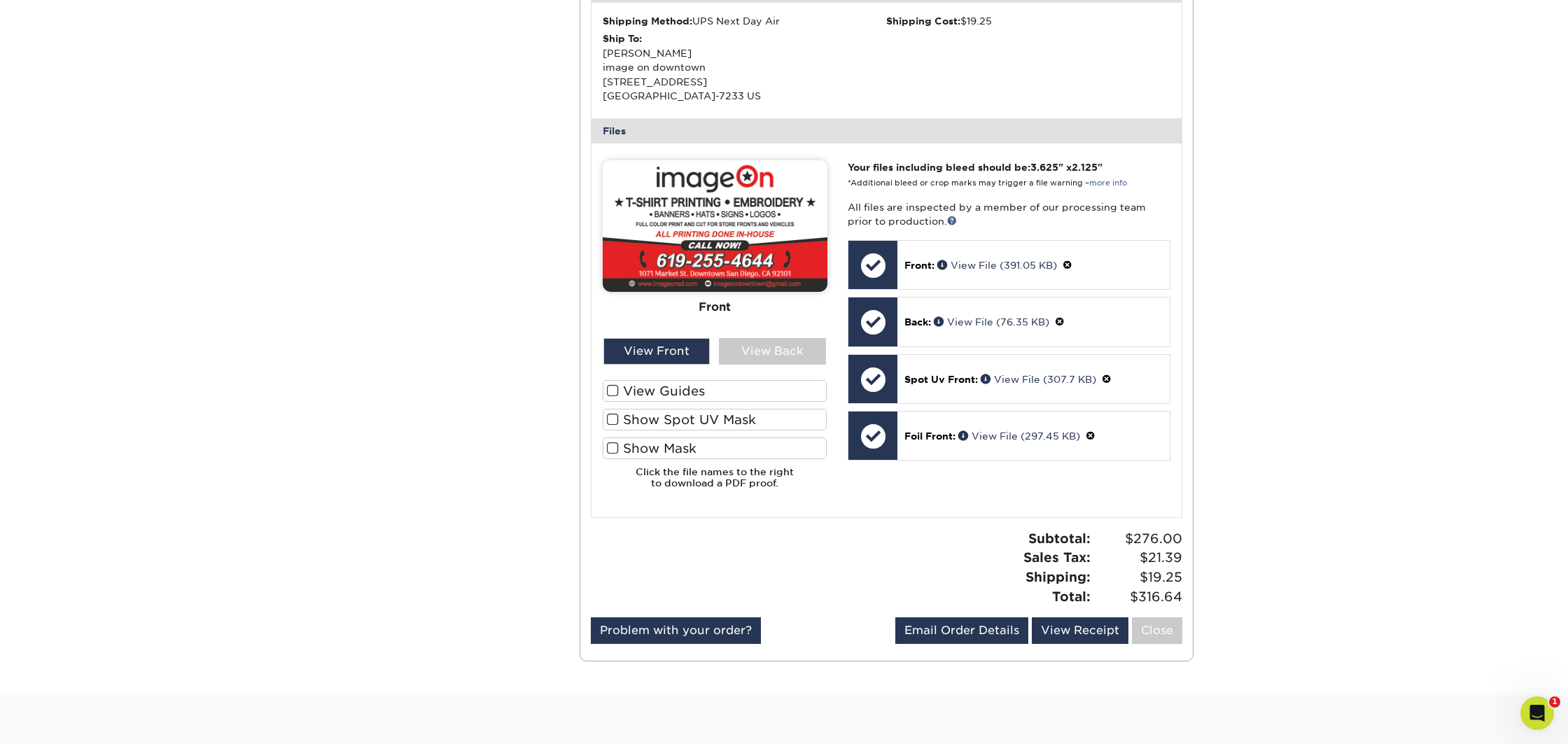
click at [612, 449] on span at bounding box center [613, 448] width 12 height 14
click at [0, 0] on input "Show Mask" at bounding box center [0, 0] width 0 height 0
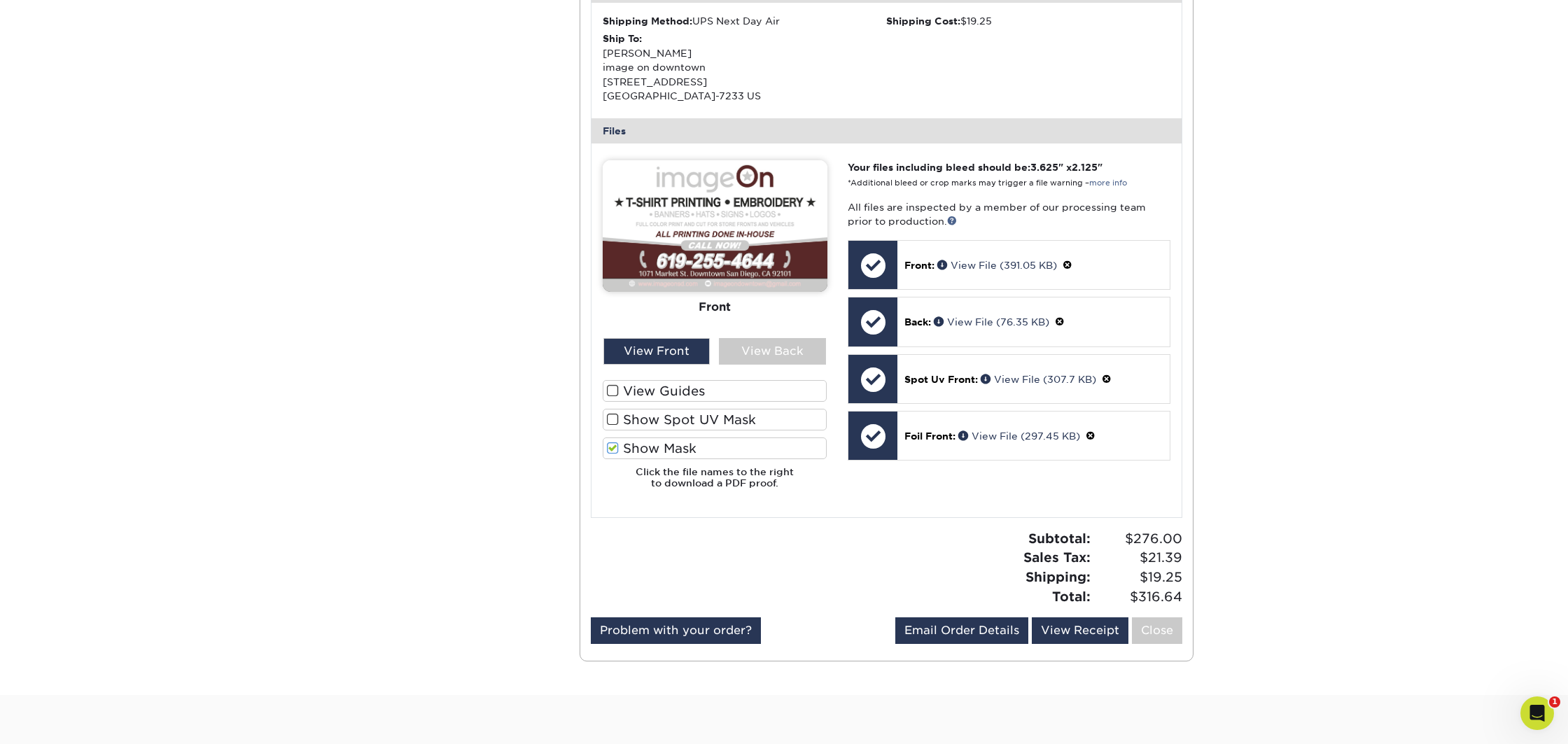
click at [612, 449] on span at bounding box center [613, 448] width 12 height 14
click at [0, 0] on input "Show Mask" at bounding box center [0, 0] width 0 height 0
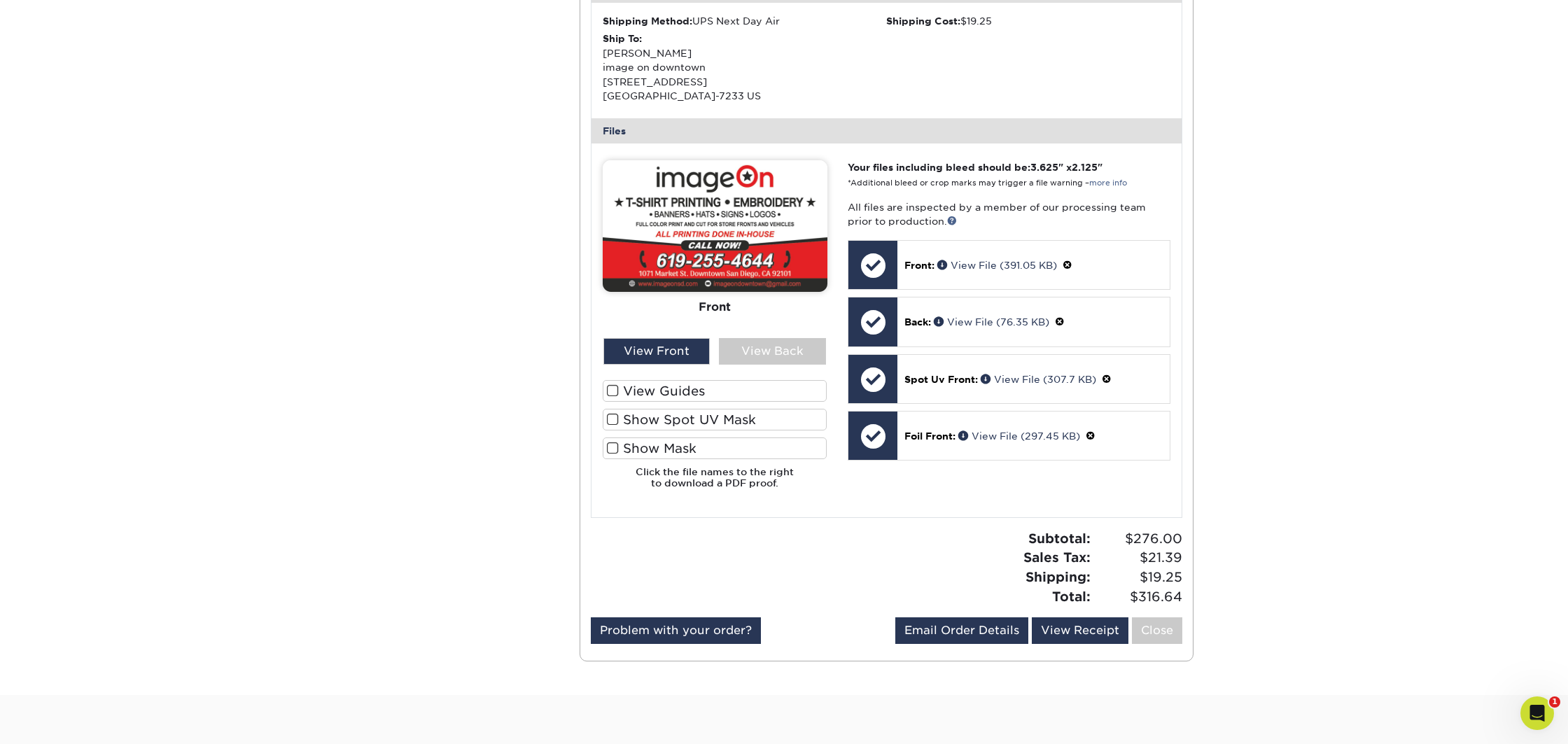
click at [615, 393] on span at bounding box center [613, 392] width 12 height 14
click at [0, 0] on input "View Guides" at bounding box center [0, 0] width 0 height 0
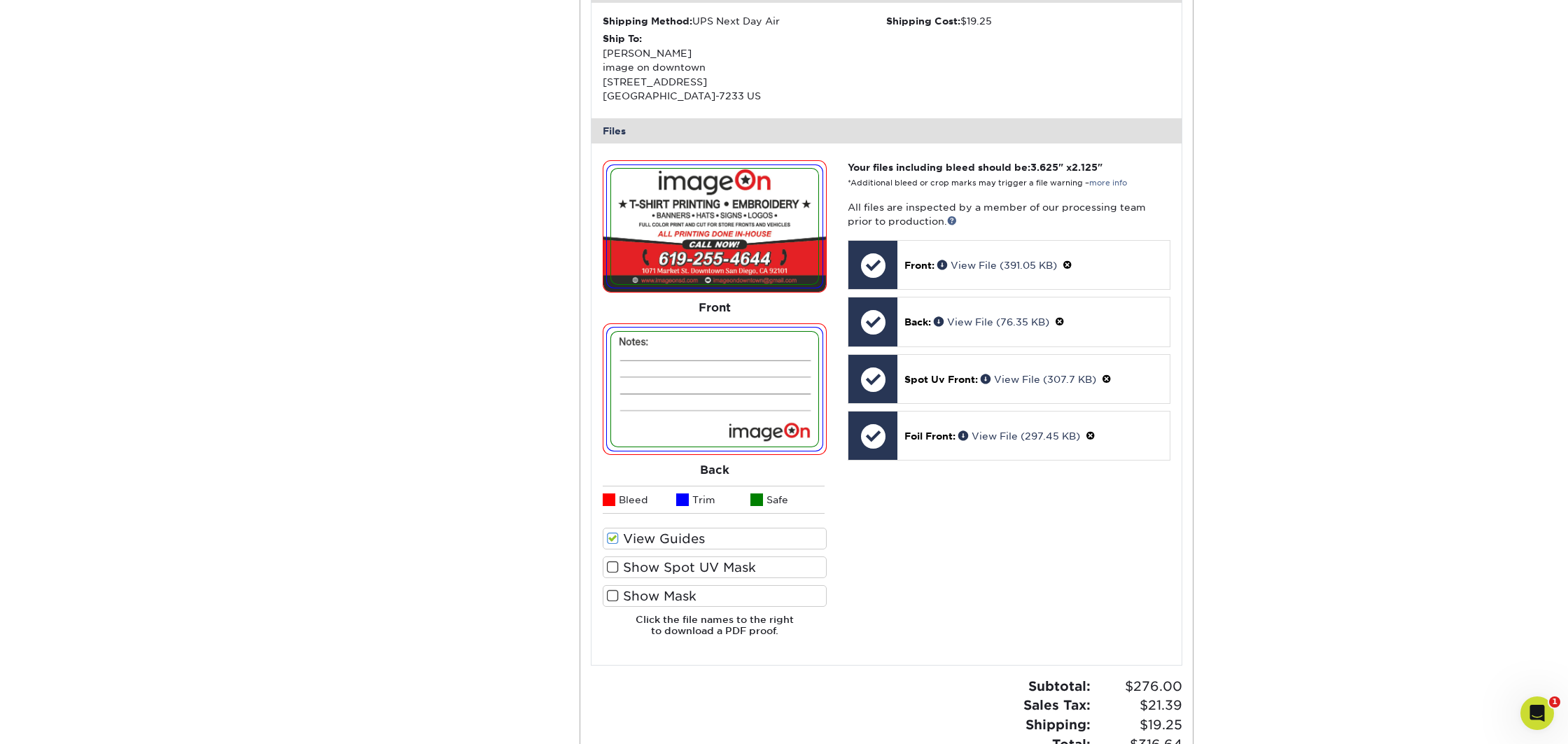
click at [614, 538] on span at bounding box center [613, 539] width 12 height 14
click at [0, 0] on input "View Guides" at bounding box center [0, 0] width 0 height 0
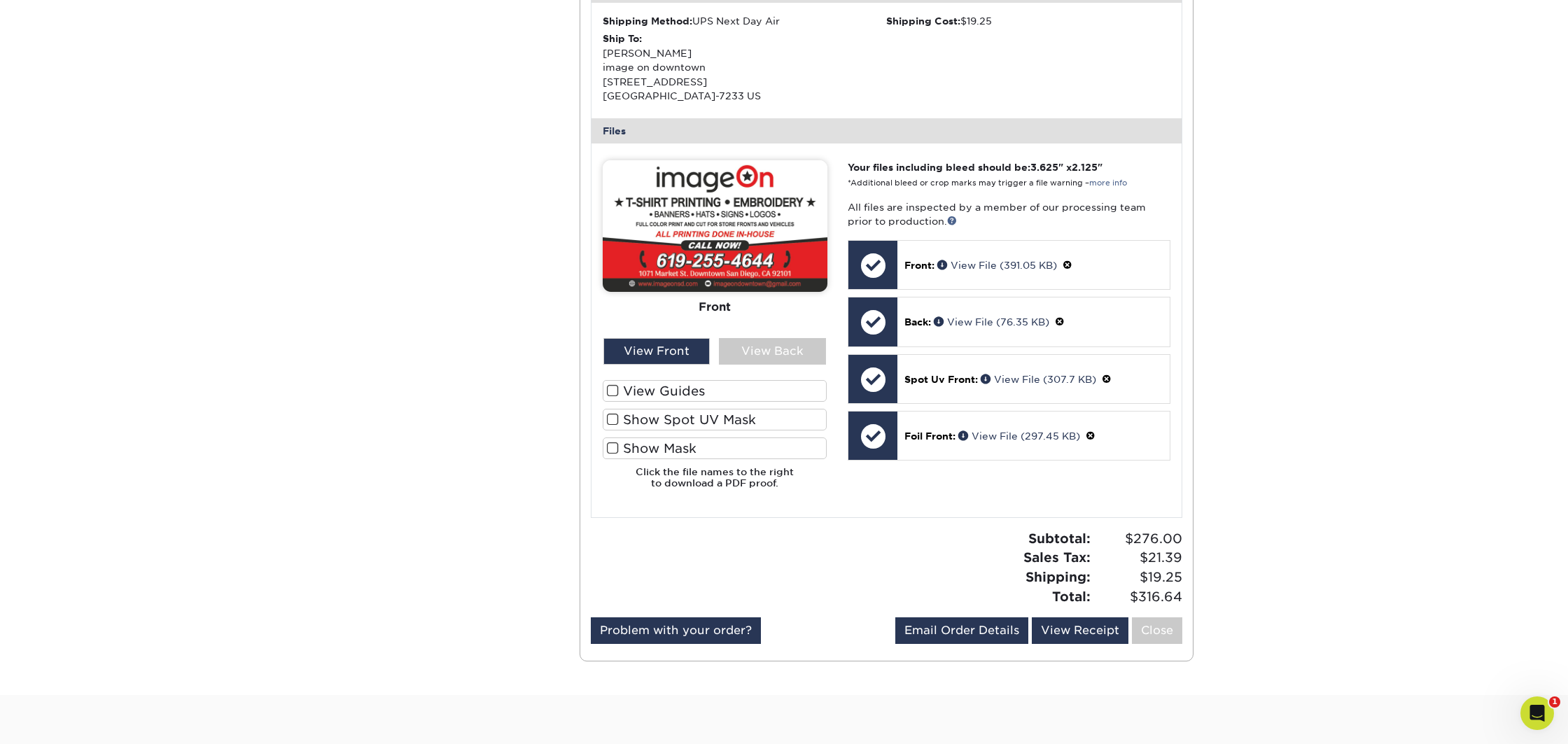
click at [611, 450] on span at bounding box center [613, 448] width 12 height 14
click at [0, 0] on input "Show Mask" at bounding box center [0, 0] width 0 height 0
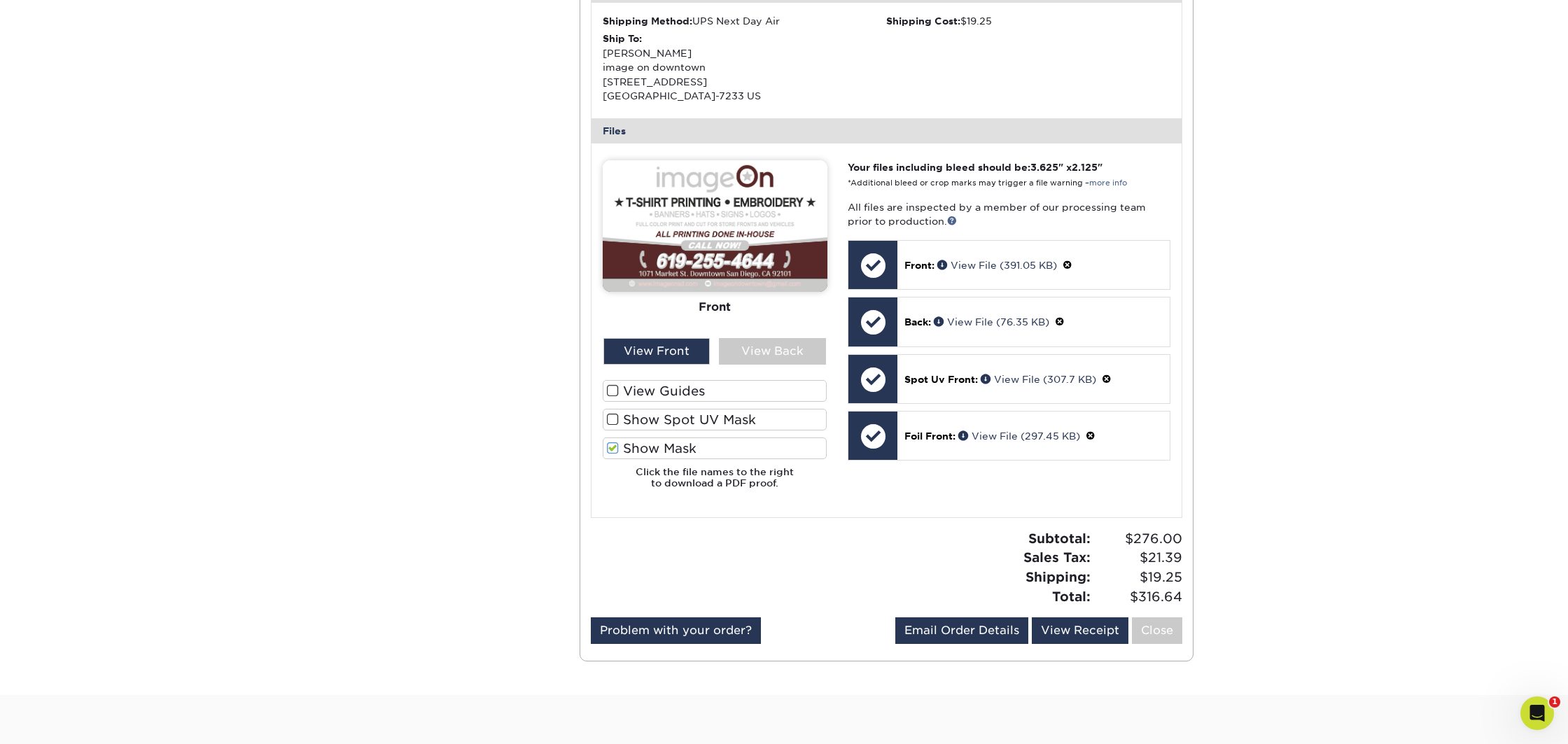
click at [611, 450] on span at bounding box center [613, 448] width 12 height 14
click at [0, 0] on input "Show Mask" at bounding box center [0, 0] width 0 height 0
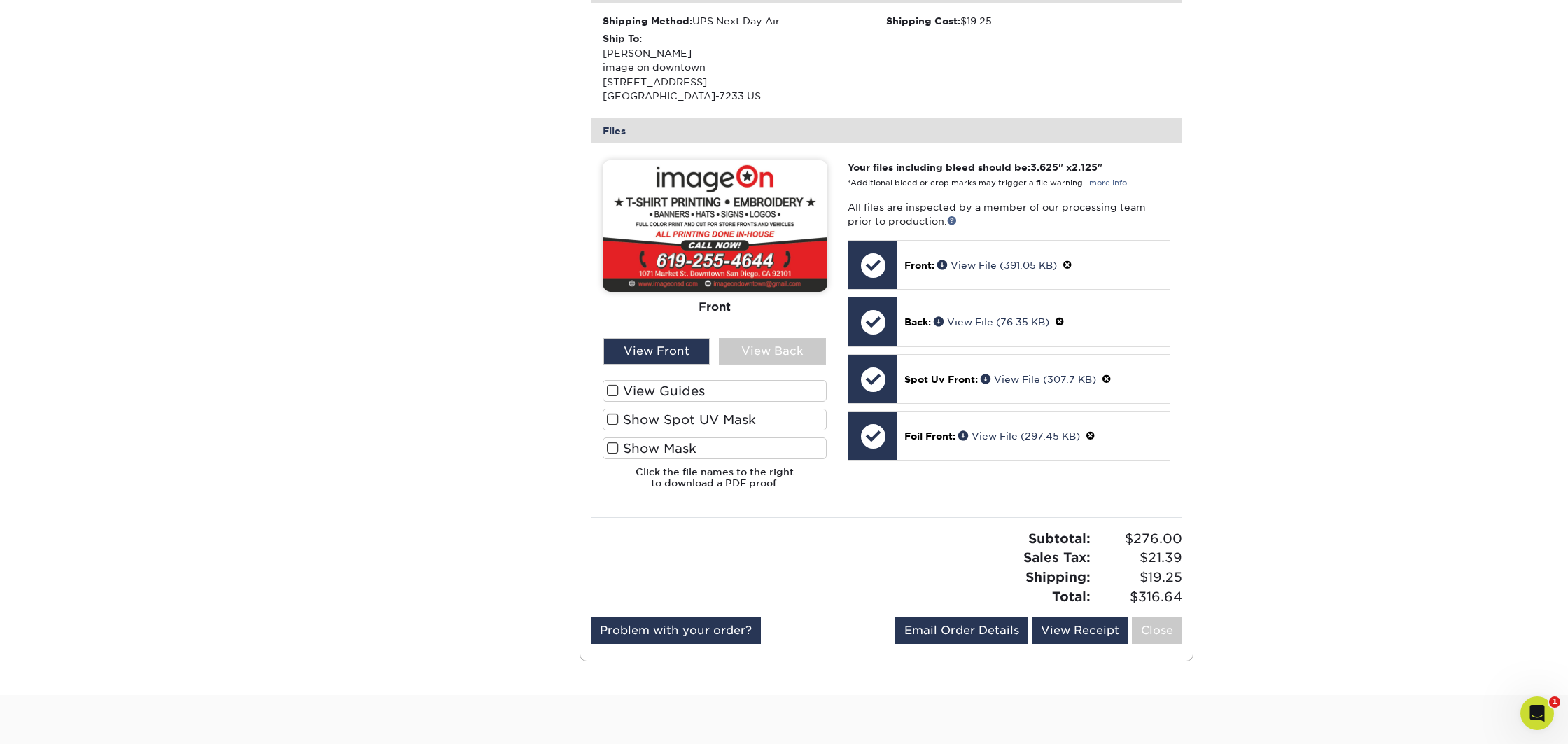
click at [610, 422] on span at bounding box center [613, 420] width 12 height 14
click at [0, 0] on input "Show Spot UV Mask" at bounding box center [0, 0] width 0 height 0
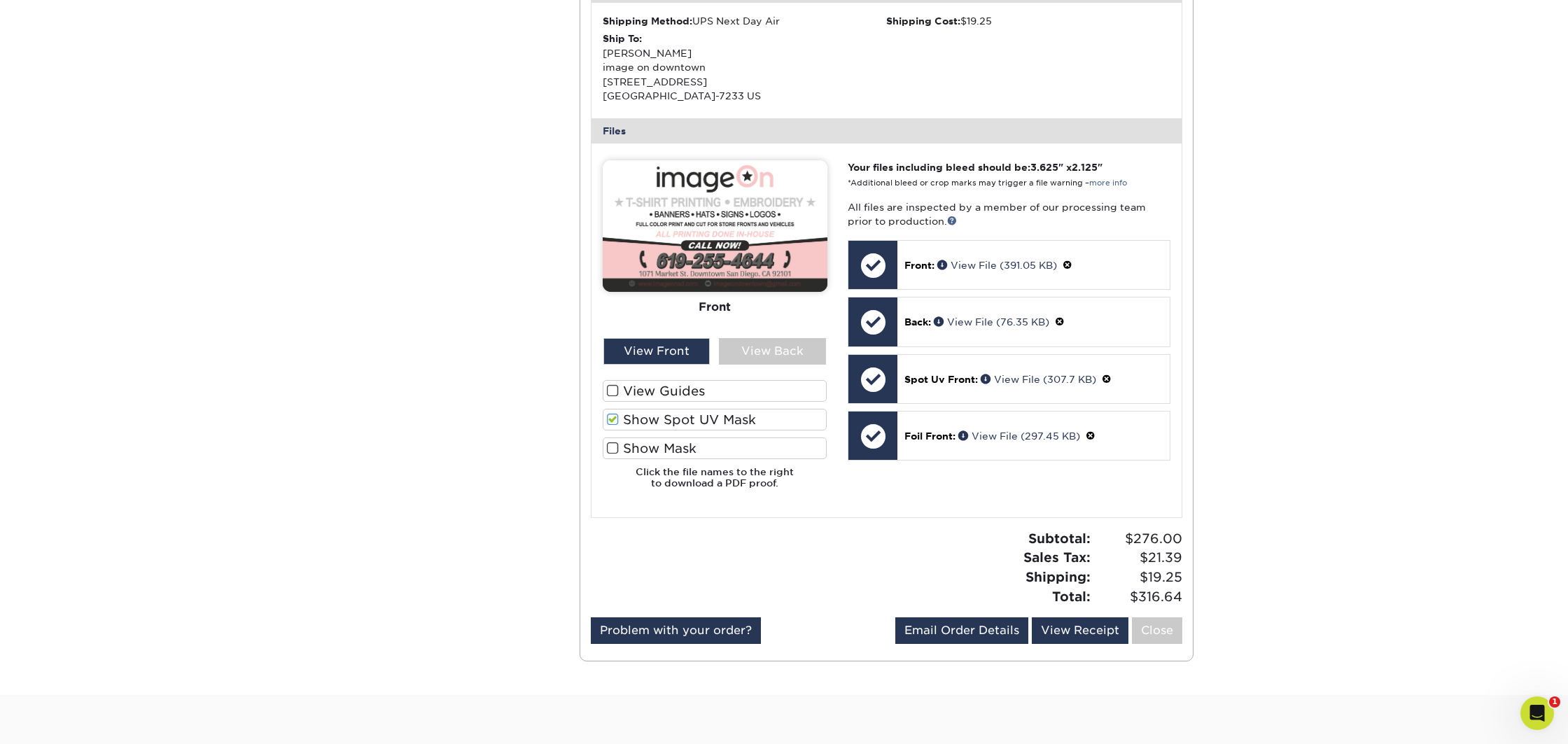
click at [610, 422] on span at bounding box center [613, 420] width 12 height 14
click at [0, 0] on input "Show Spot UV Mask" at bounding box center [0, 0] width 0 height 0
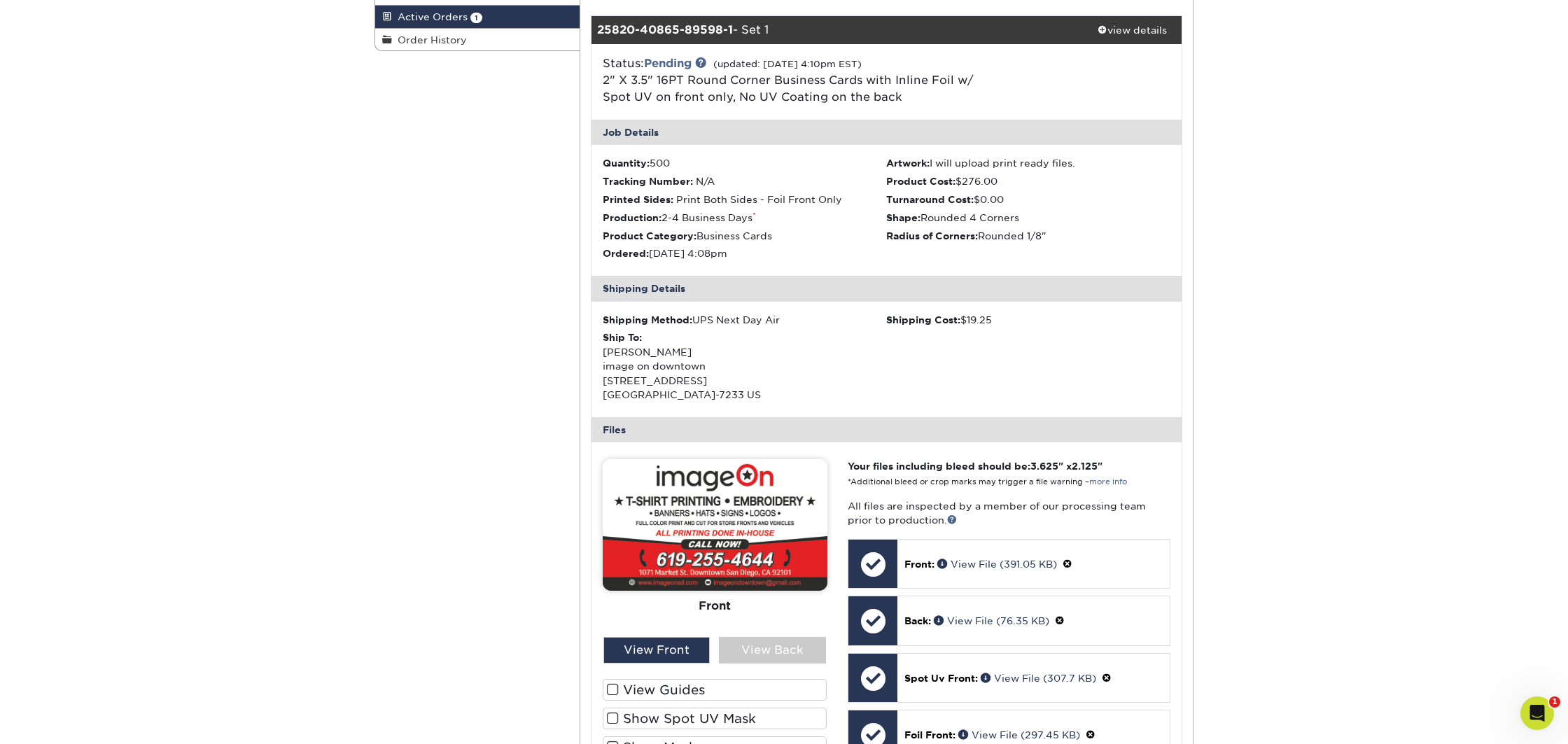
scroll to position [288, 0]
